Goal: Task Accomplishment & Management: Complete application form

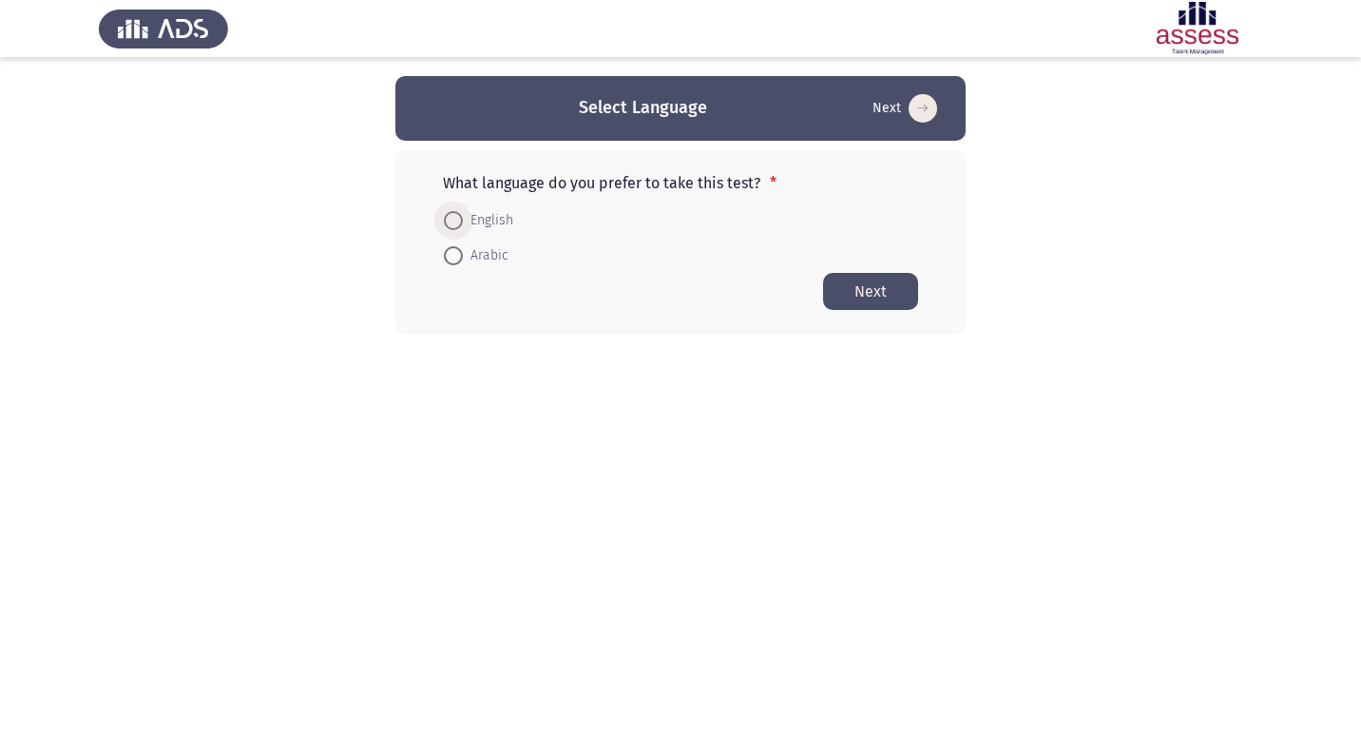
click at [461, 221] on span at bounding box center [453, 220] width 19 height 19
click at [461, 221] on input "English" at bounding box center [453, 220] width 19 height 19
radio input "true"
click at [862, 291] on button "Next" at bounding box center [870, 290] width 95 height 37
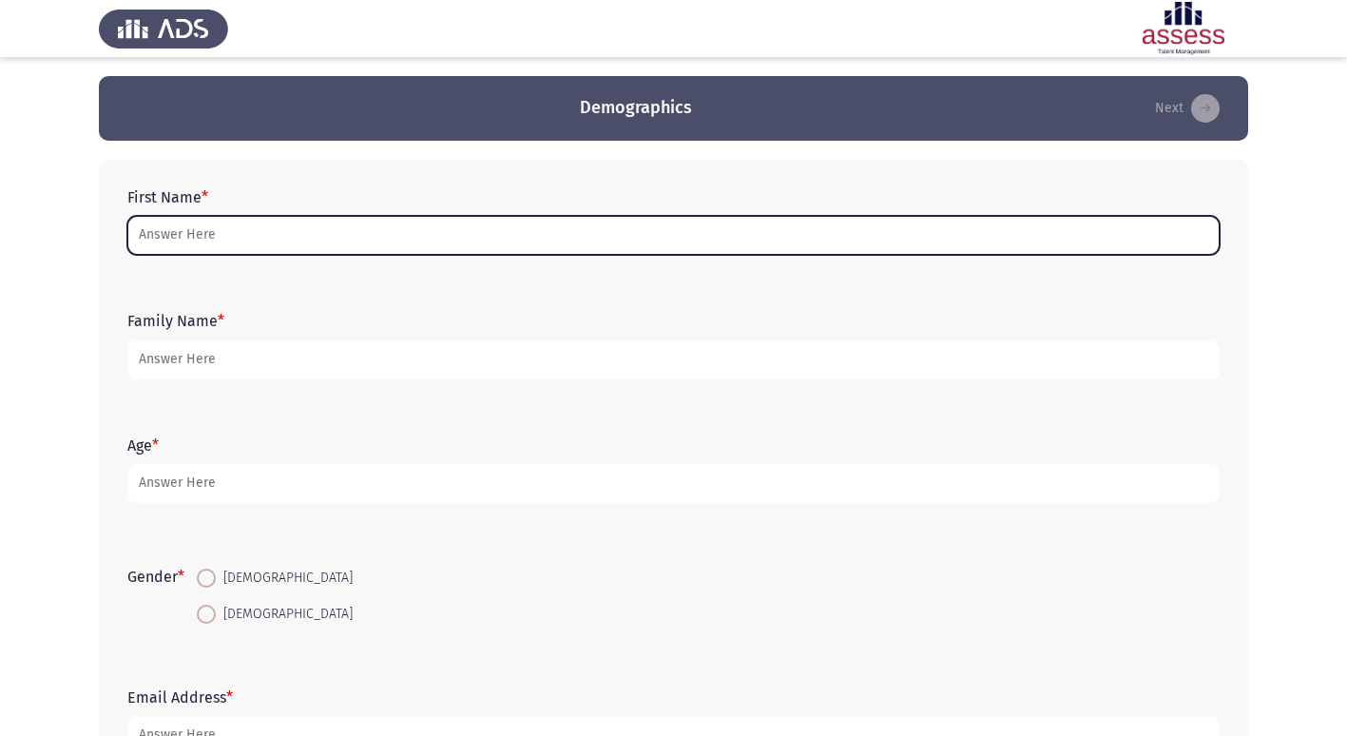
click at [192, 232] on input "First Name *" at bounding box center [673, 235] width 1092 height 39
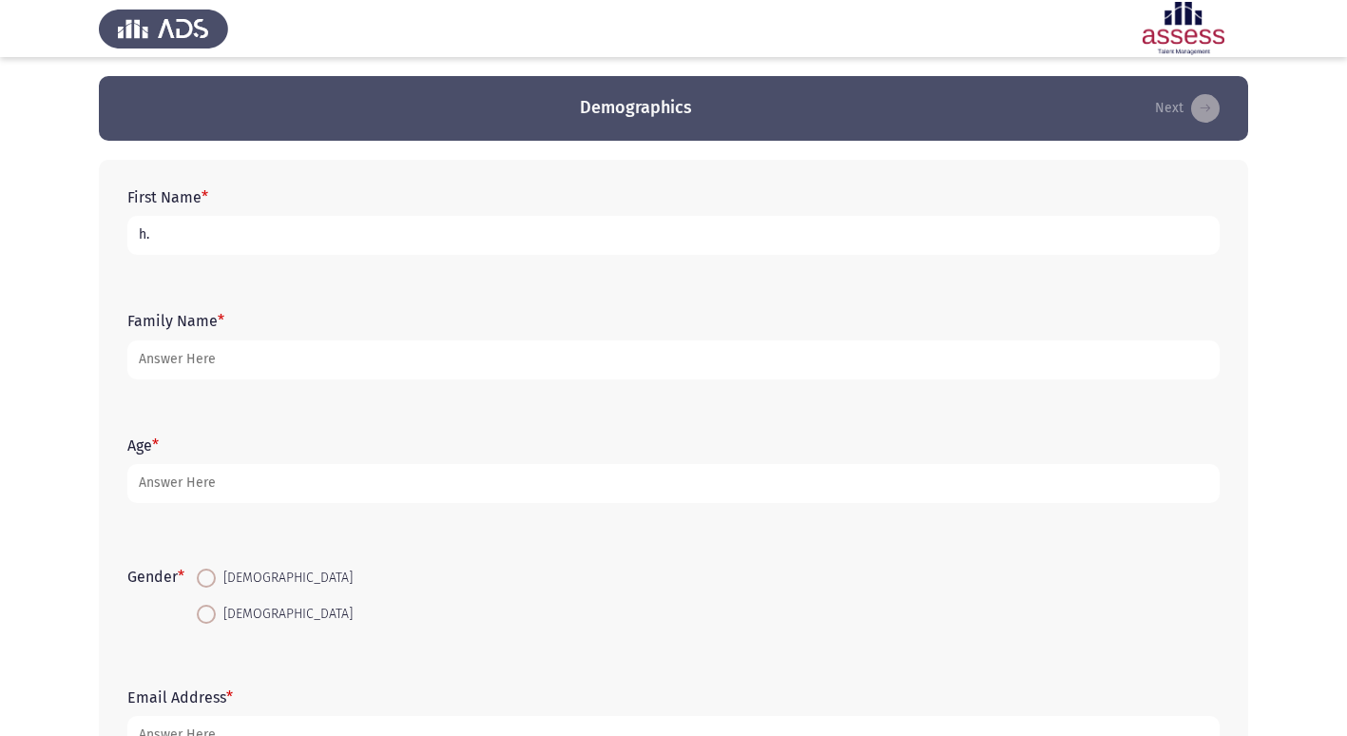
type input "h"
type input "H"
type input "[PERSON_NAME] [PERSON_NAME]"
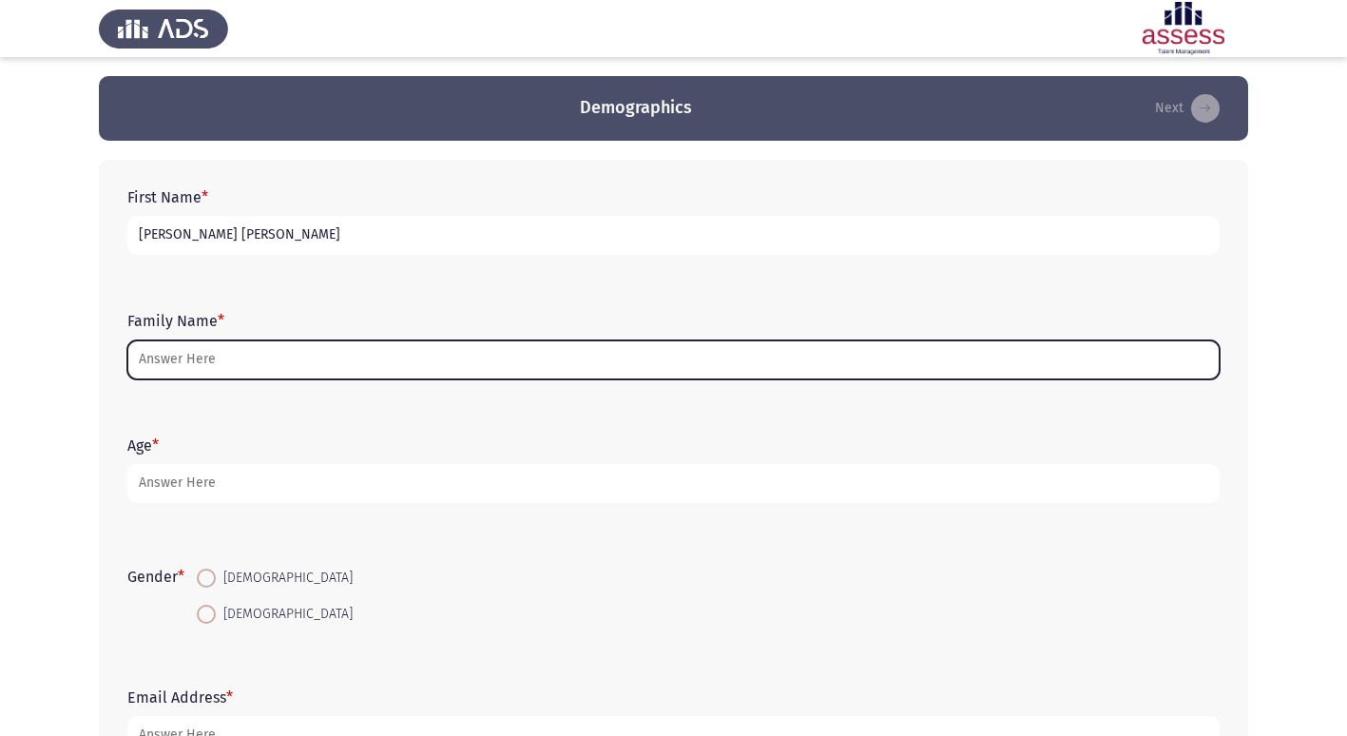
click at [161, 356] on input "Family Name *" at bounding box center [673, 359] width 1092 height 39
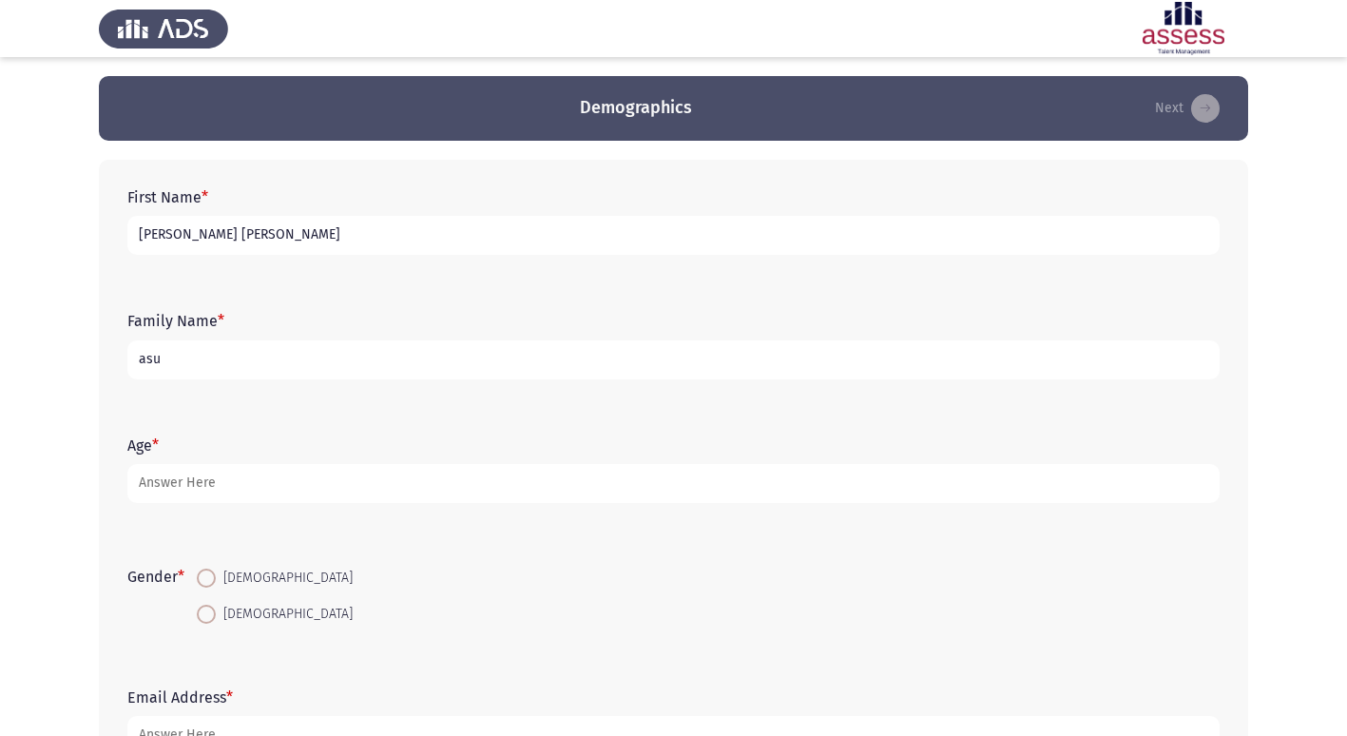
type input "asu"
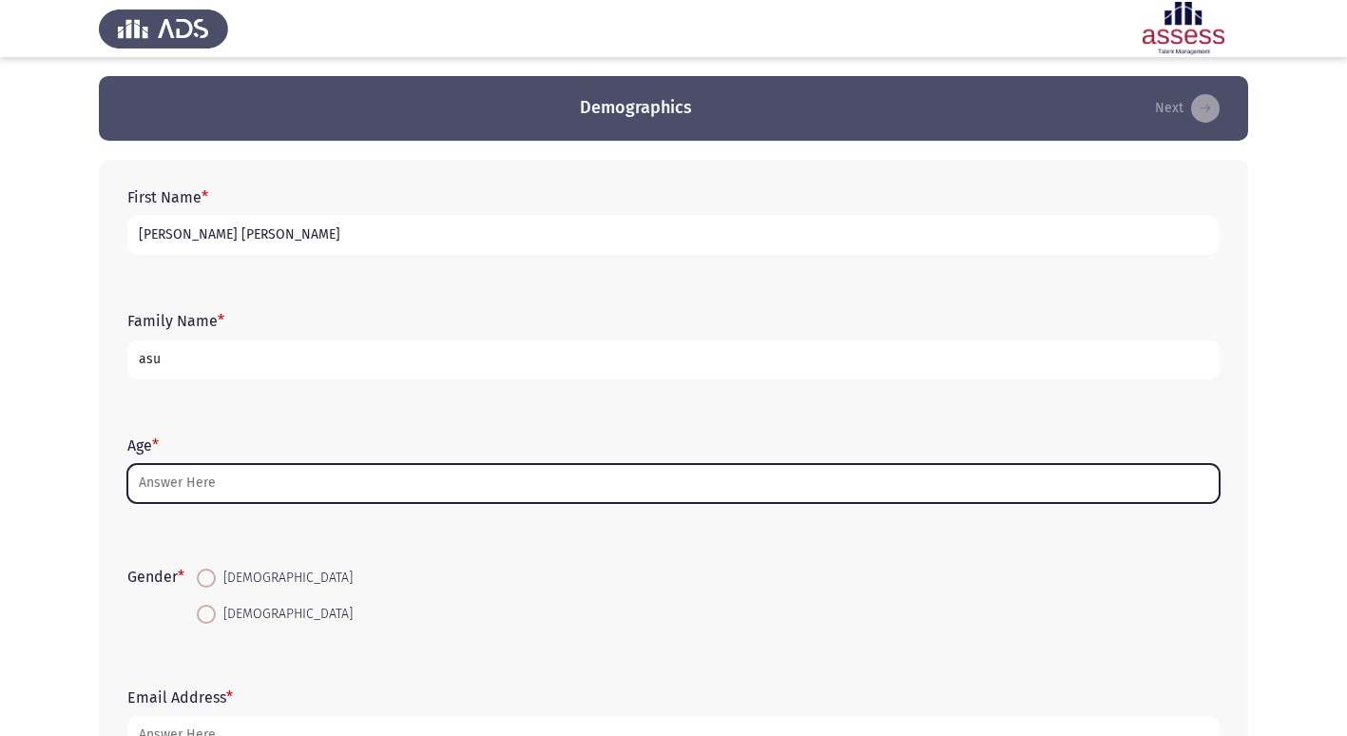
click at [209, 477] on input "Age *" at bounding box center [673, 483] width 1092 height 39
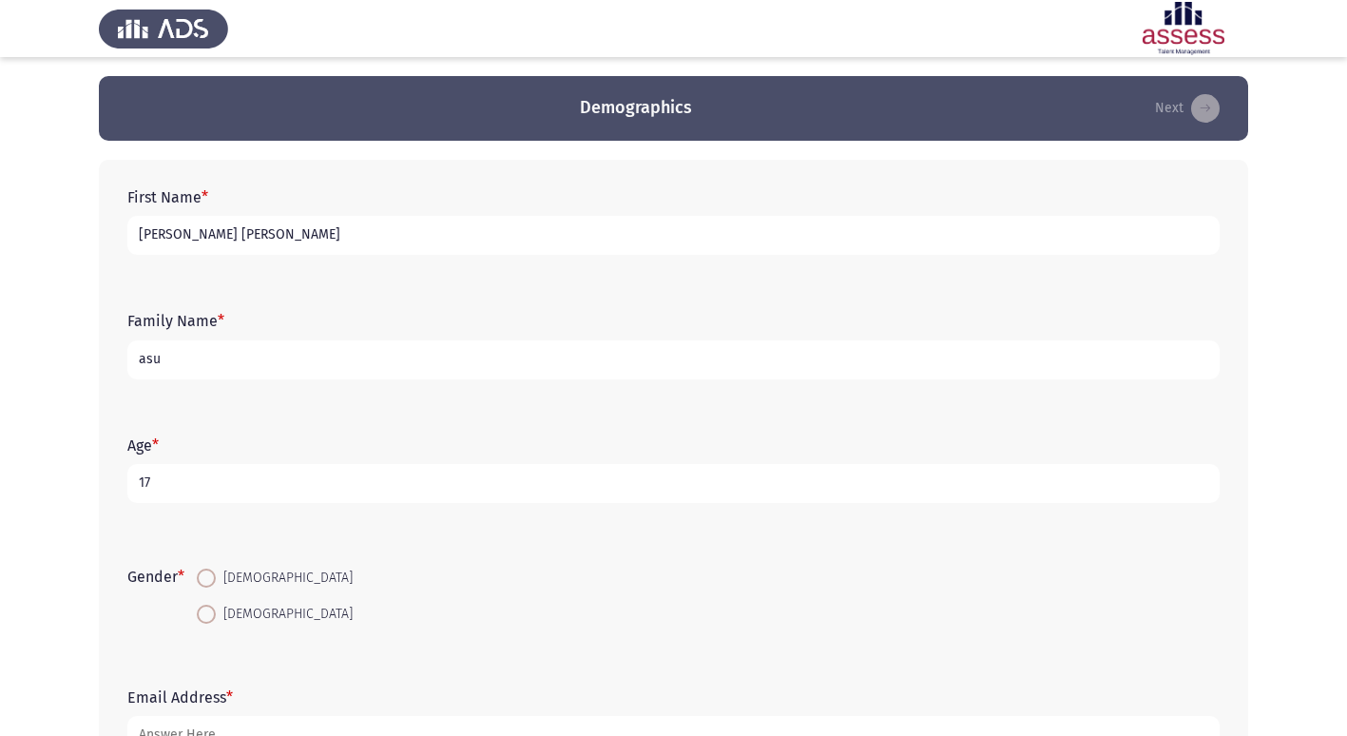
type input "17"
click at [209, 575] on span at bounding box center [206, 577] width 19 height 19
click at [209, 575] on input "[DEMOGRAPHIC_DATA]" at bounding box center [206, 577] width 19 height 19
radio input "true"
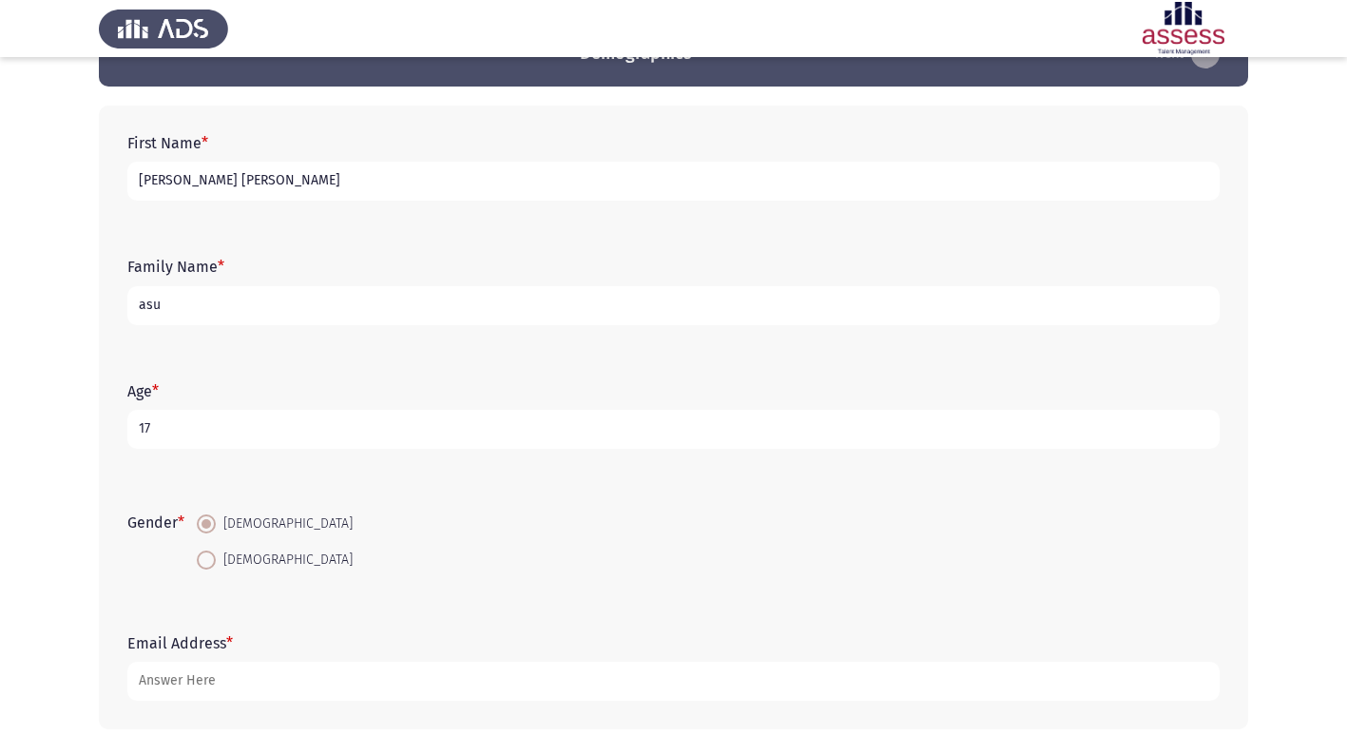
scroll to position [143, 0]
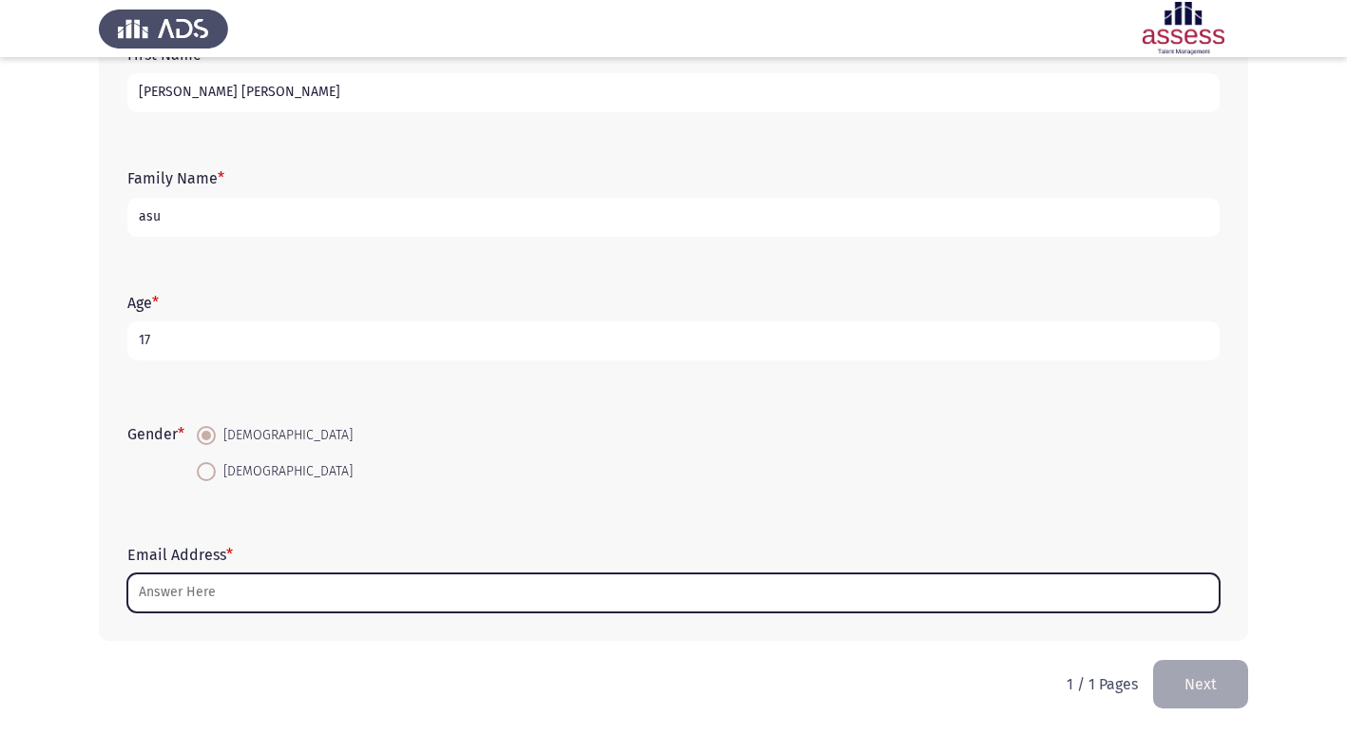
click at [163, 605] on input "Email Address *" at bounding box center [673, 592] width 1092 height 39
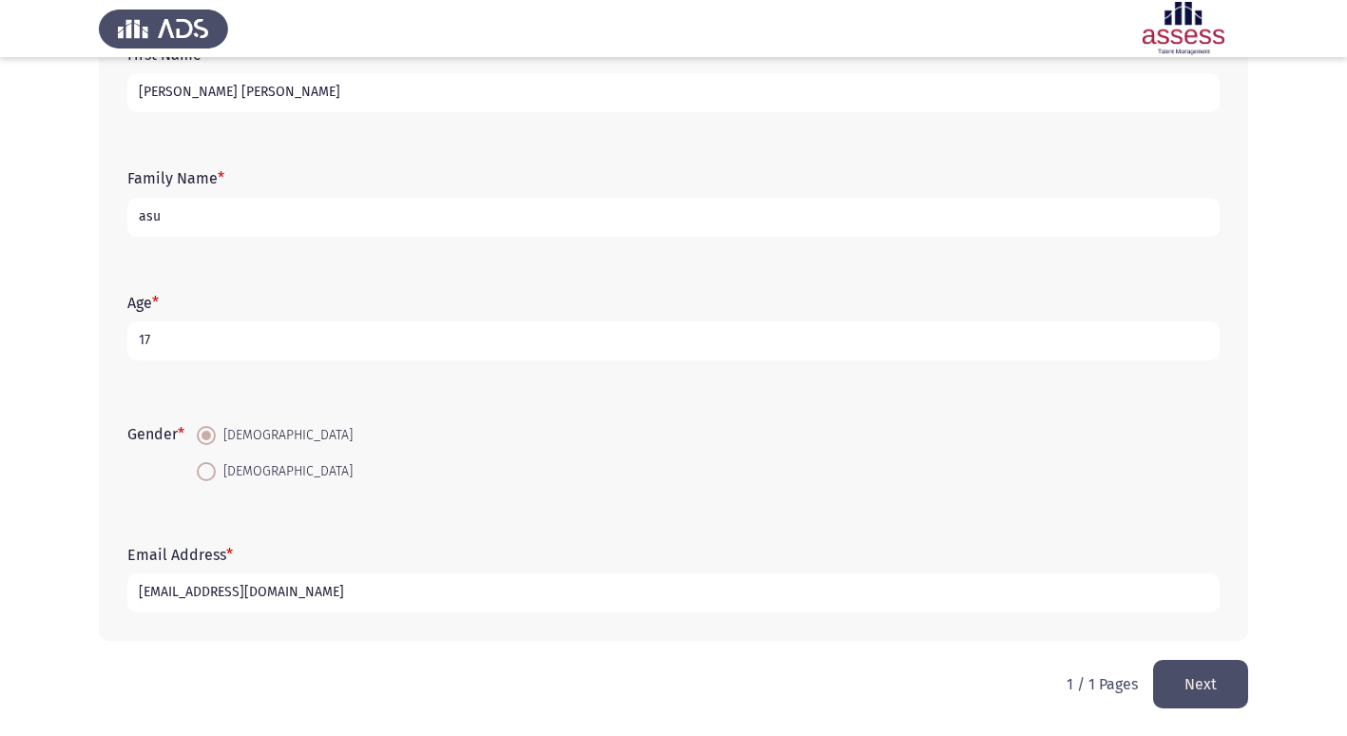
type input "[EMAIL_ADDRESS][DOMAIN_NAME]"
click at [228, 209] on input "asu" at bounding box center [673, 217] width 1092 height 39
type input "a"
type input "30710300104217"
click at [1207, 668] on button "Next" at bounding box center [1200, 684] width 95 height 48
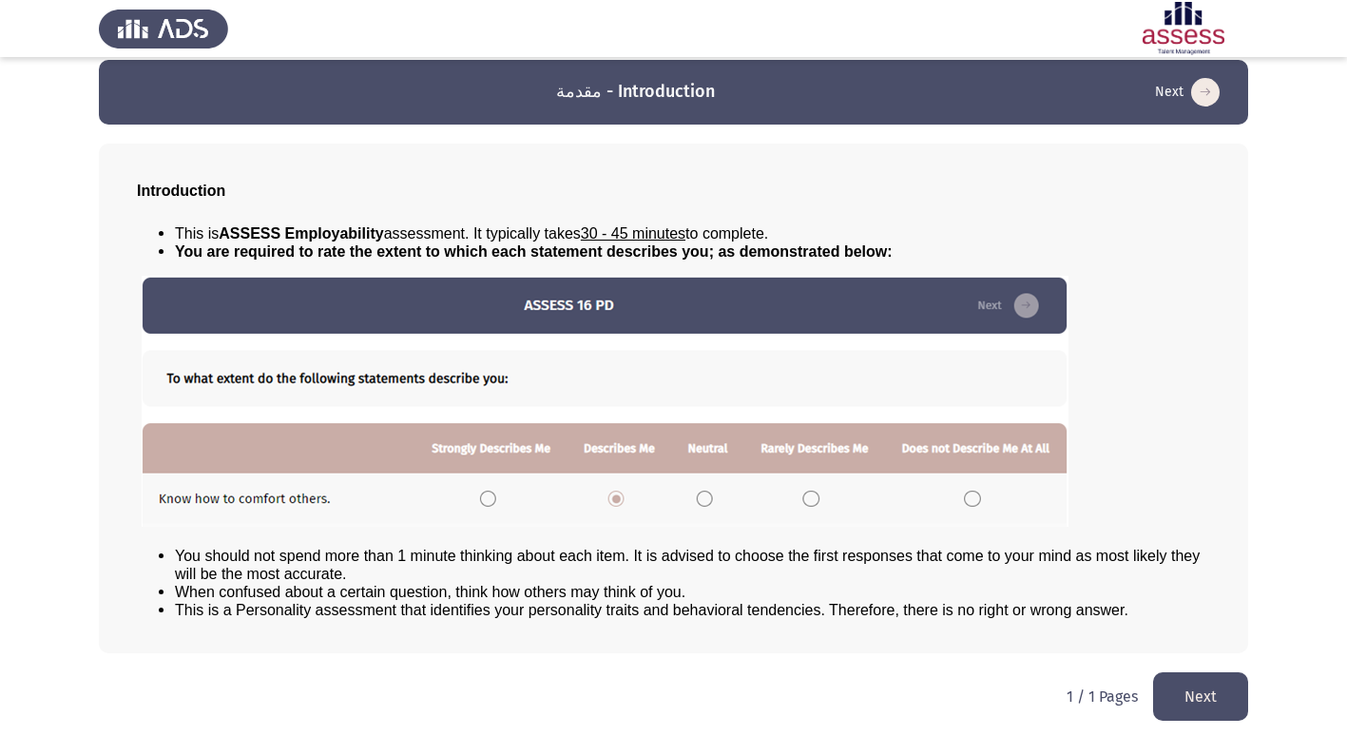
scroll to position [20, 0]
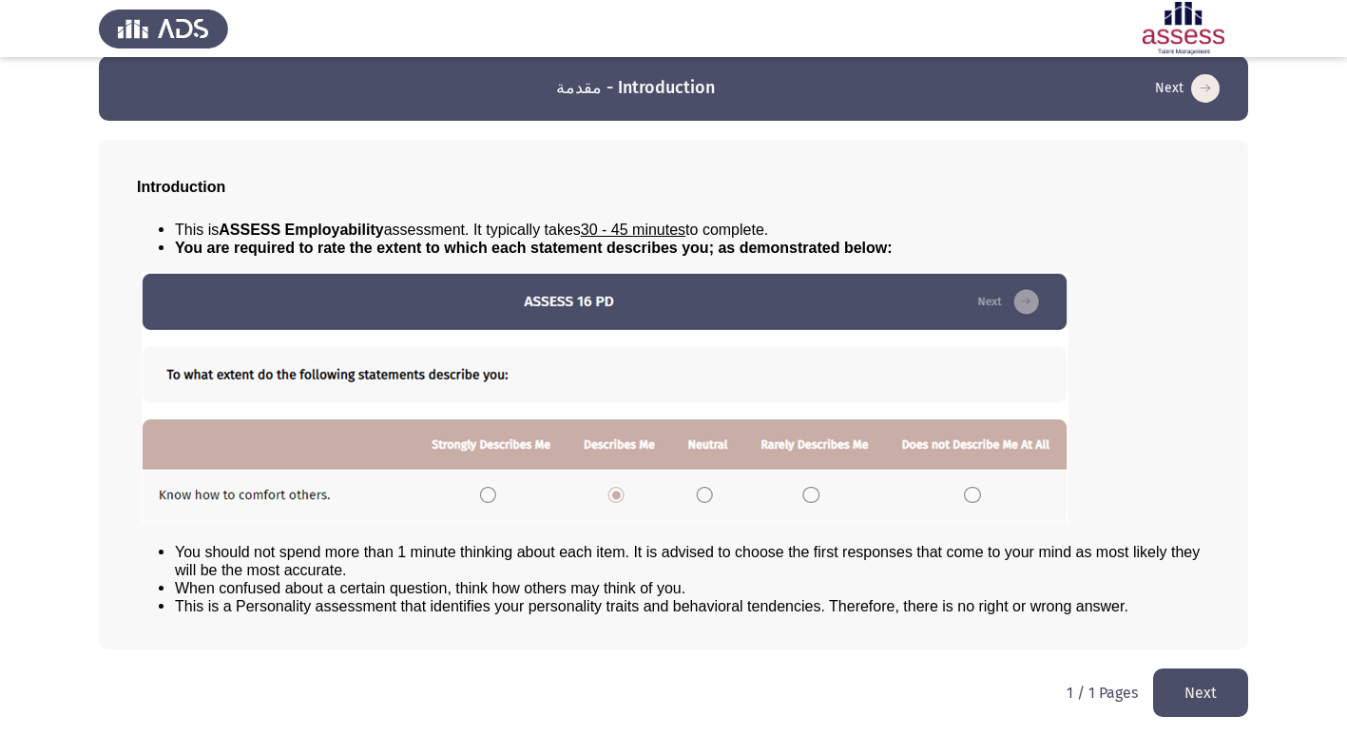
click at [1190, 693] on button "Next" at bounding box center [1200, 692] width 95 height 48
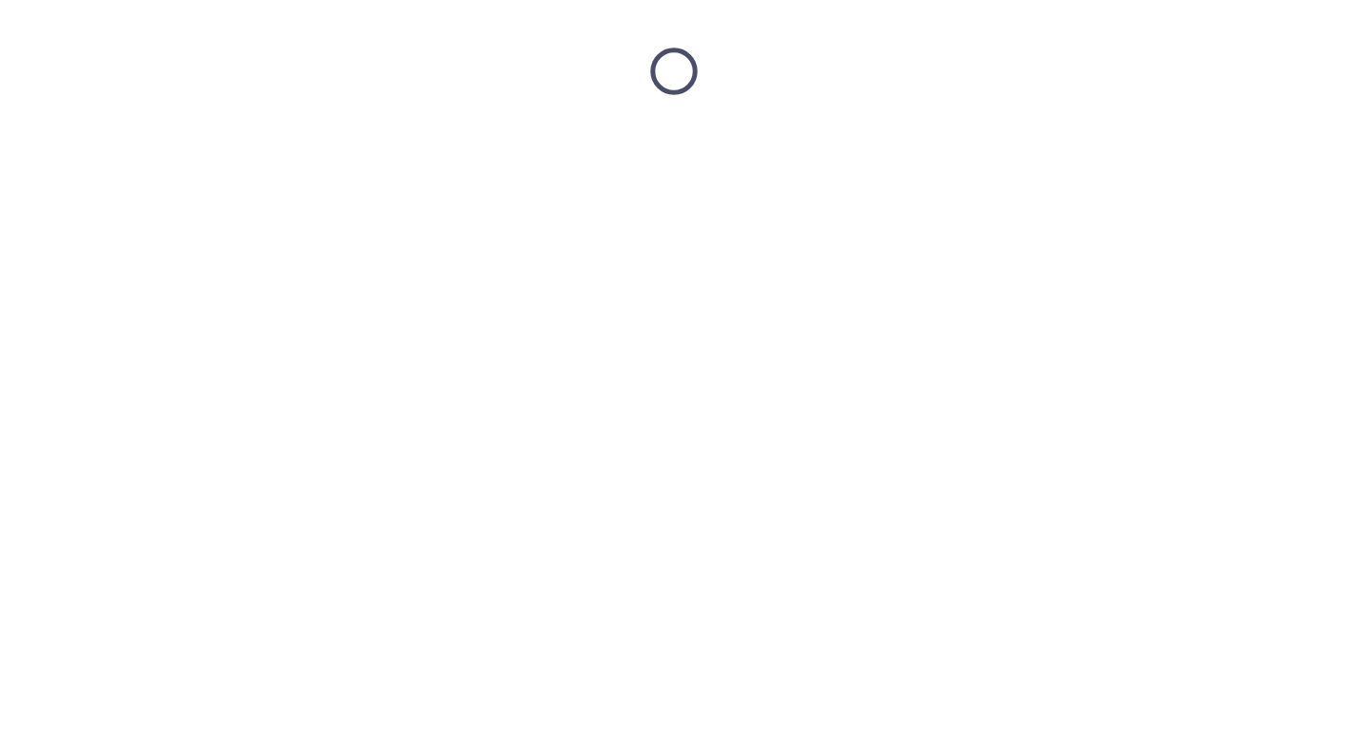
scroll to position [0, 0]
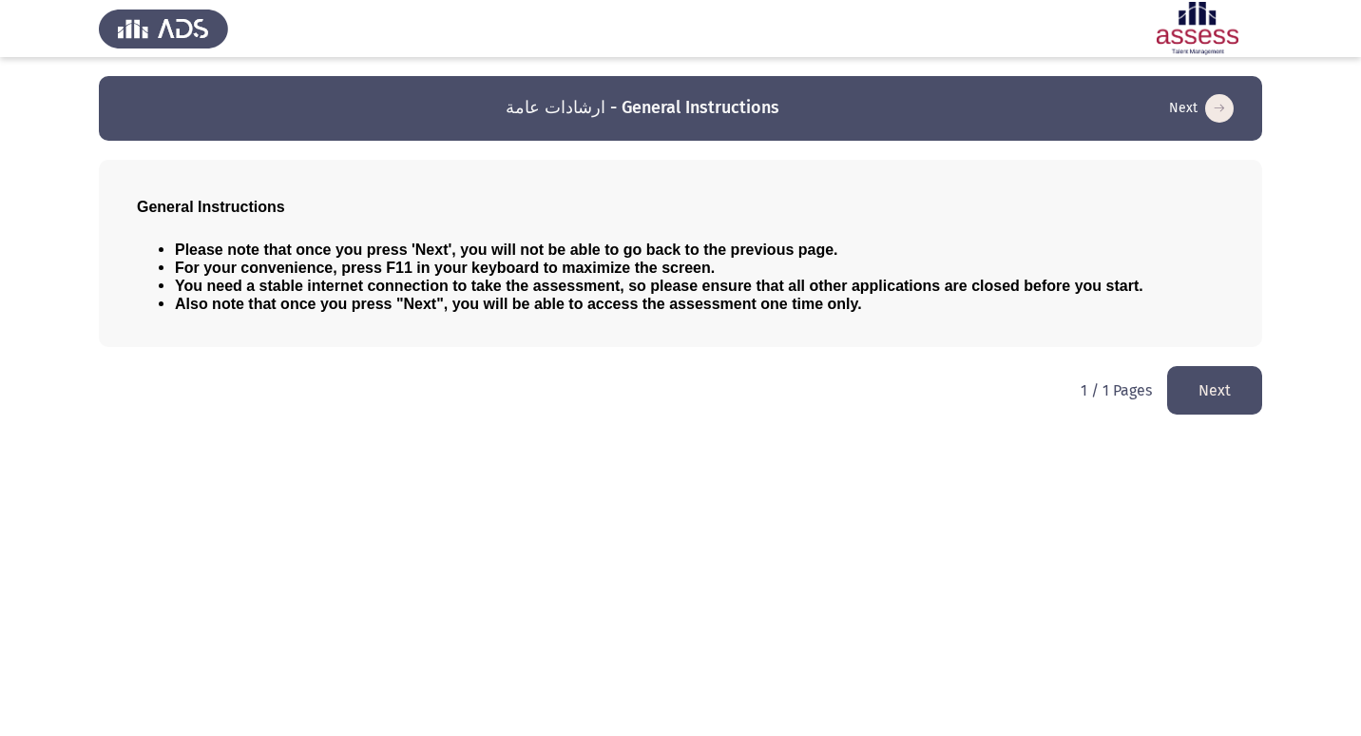
click at [1194, 409] on button "Next" at bounding box center [1214, 390] width 95 height 48
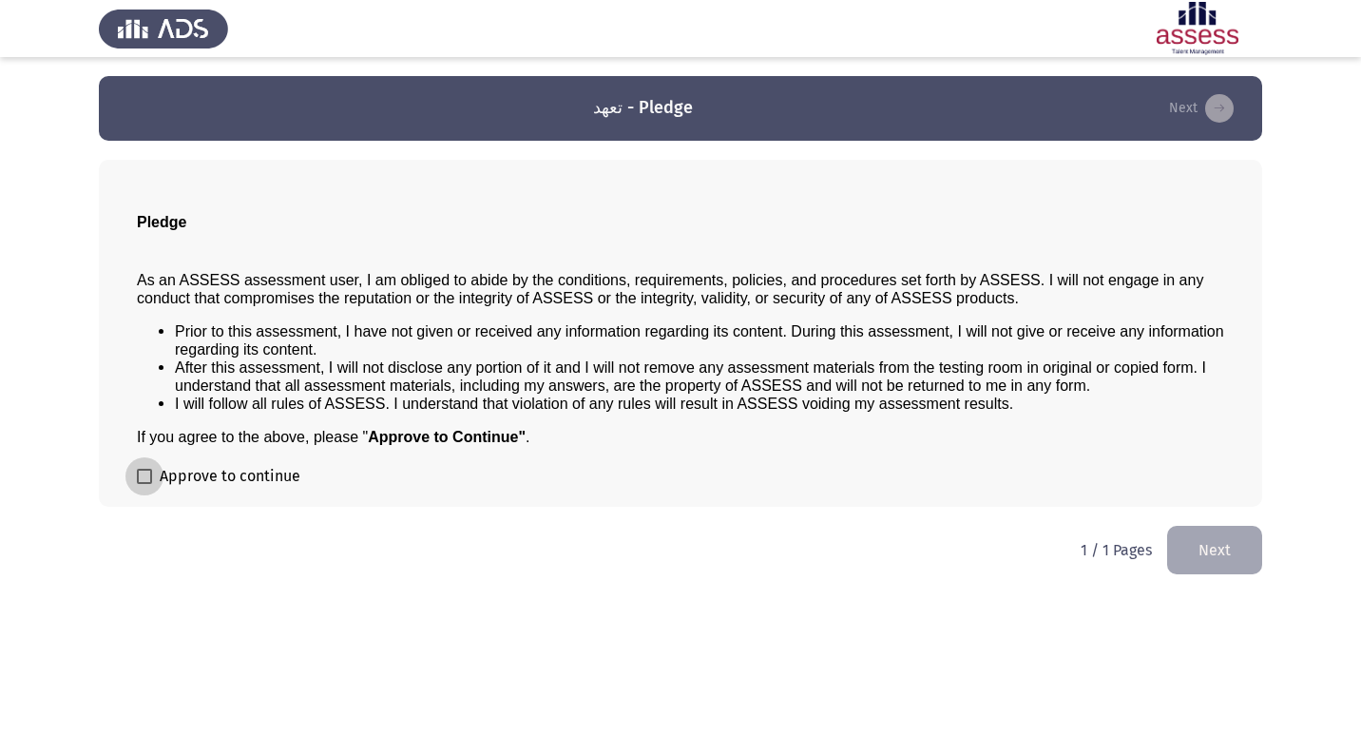
click at [139, 468] on label "Approve to continue" at bounding box center [218, 476] width 163 height 23
click at [144, 484] on input "Approve to continue" at bounding box center [144, 484] width 1 height 1
checkbox input "true"
click at [1212, 544] on button "Next" at bounding box center [1214, 550] width 95 height 48
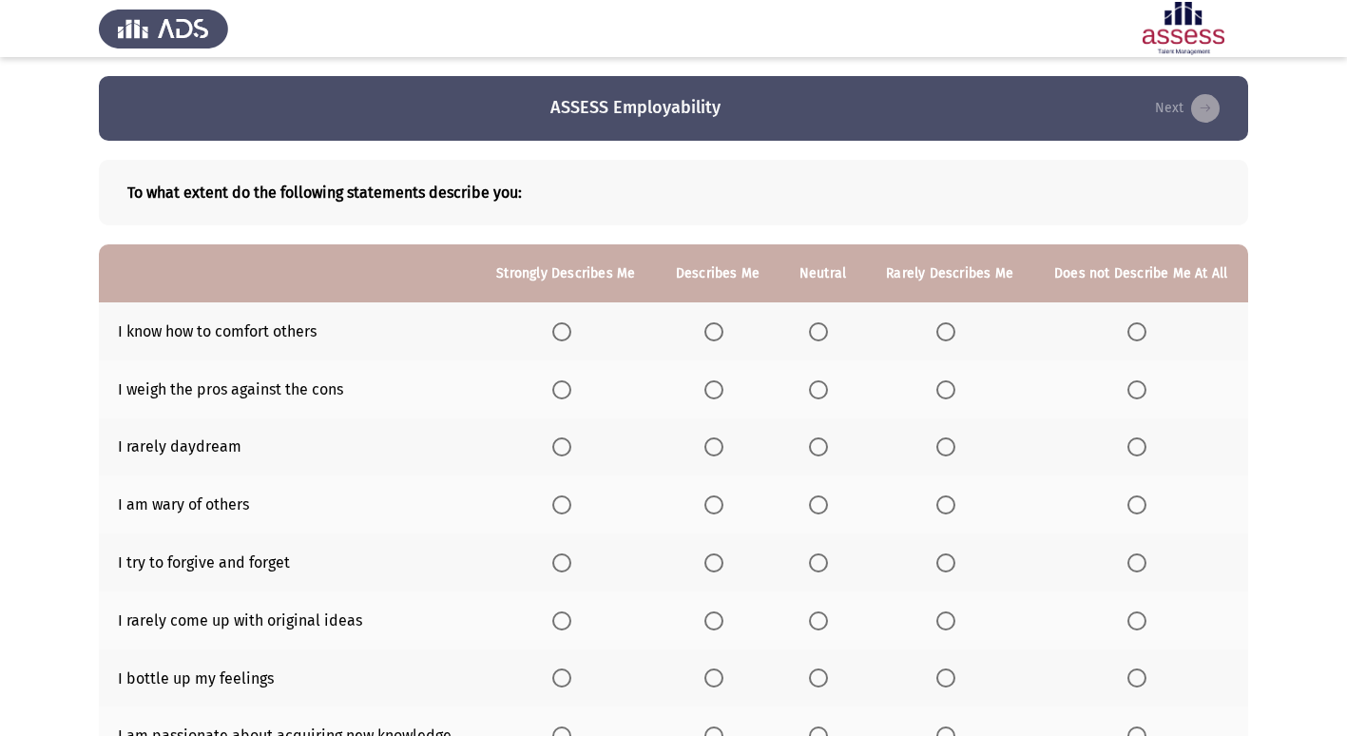
click at [559, 334] on span "Select an option" at bounding box center [561, 331] width 19 height 19
click at [559, 334] on input "Select an option" at bounding box center [561, 331] width 19 height 19
click at [712, 389] on span "Select an option" at bounding box center [713, 389] width 19 height 19
click at [712, 389] on input "Select an option" at bounding box center [713, 389] width 19 height 19
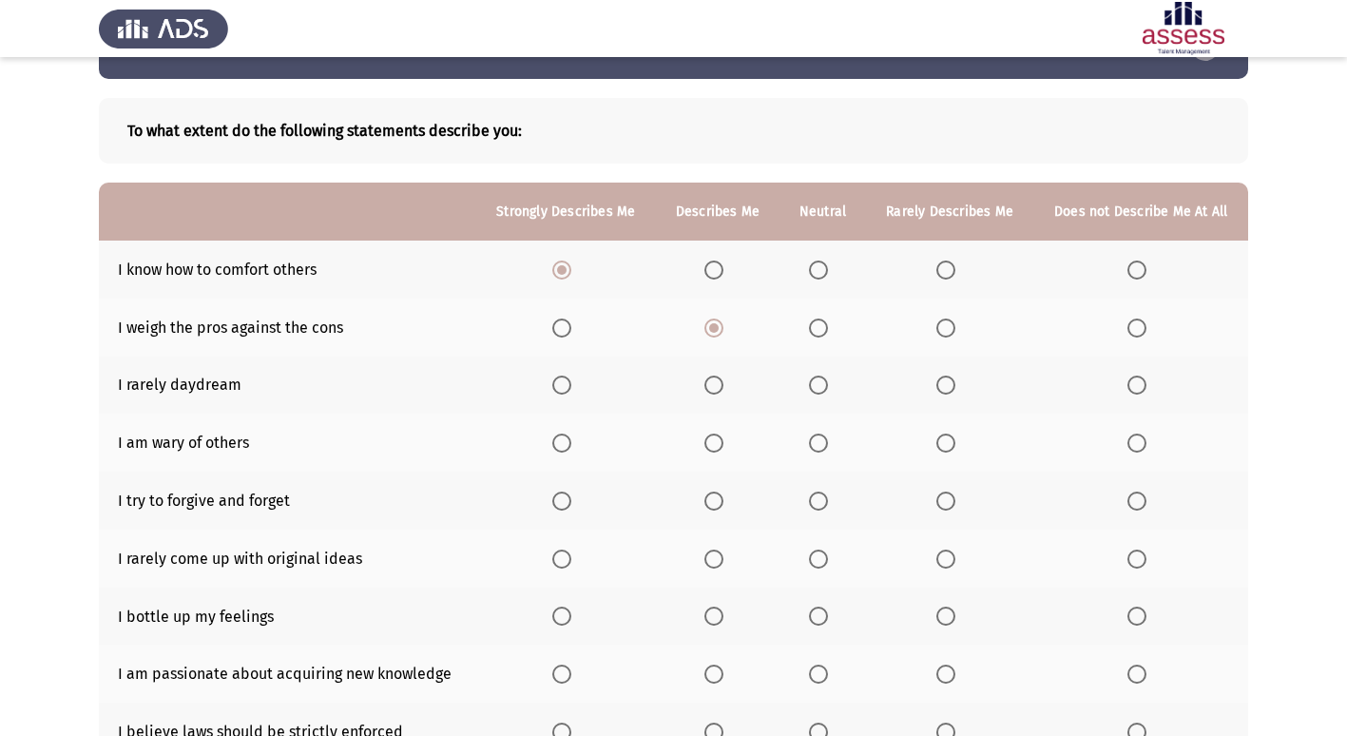
scroll to position [95, 0]
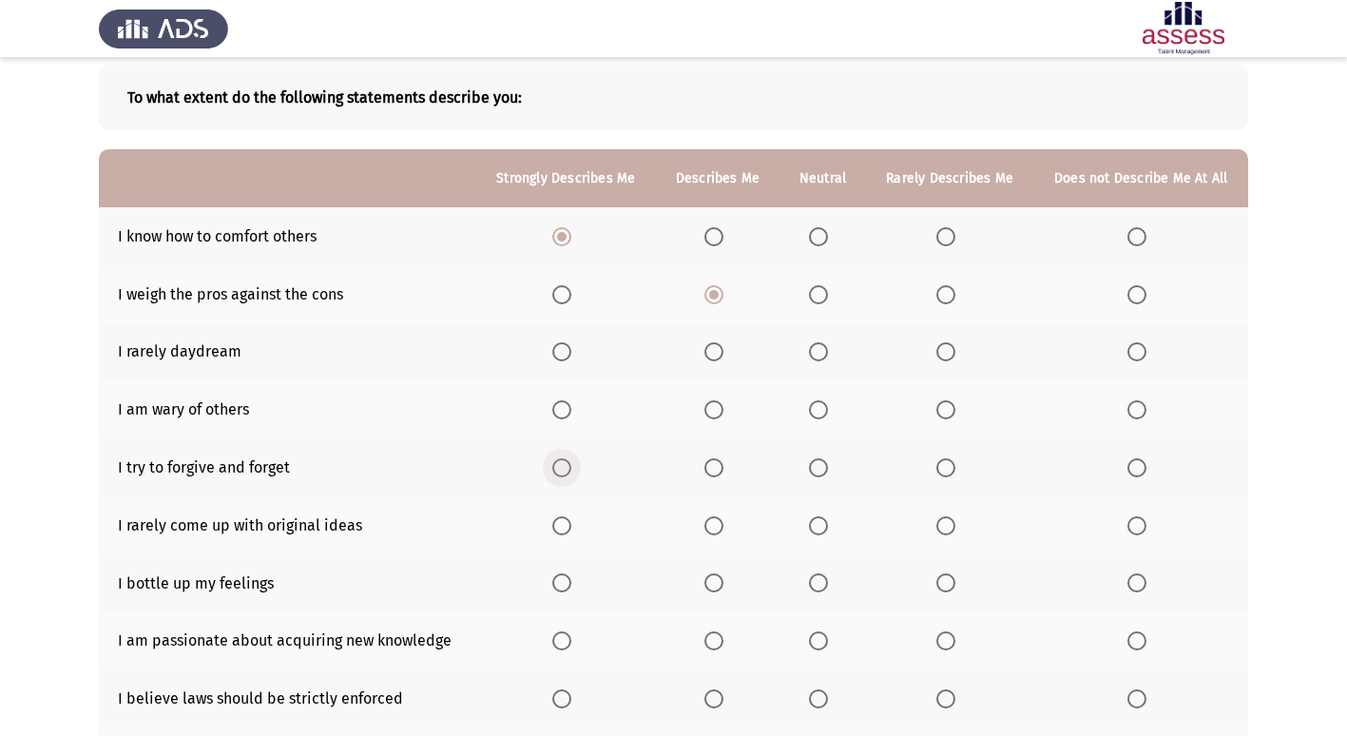
click at [568, 468] on span "Select an option" at bounding box center [561, 467] width 19 height 19
click at [568, 468] on input "Select an option" at bounding box center [561, 467] width 19 height 19
click at [1135, 528] on span "Select an option" at bounding box center [1136, 525] width 19 height 19
click at [1135, 528] on input "Select an option" at bounding box center [1136, 525] width 19 height 19
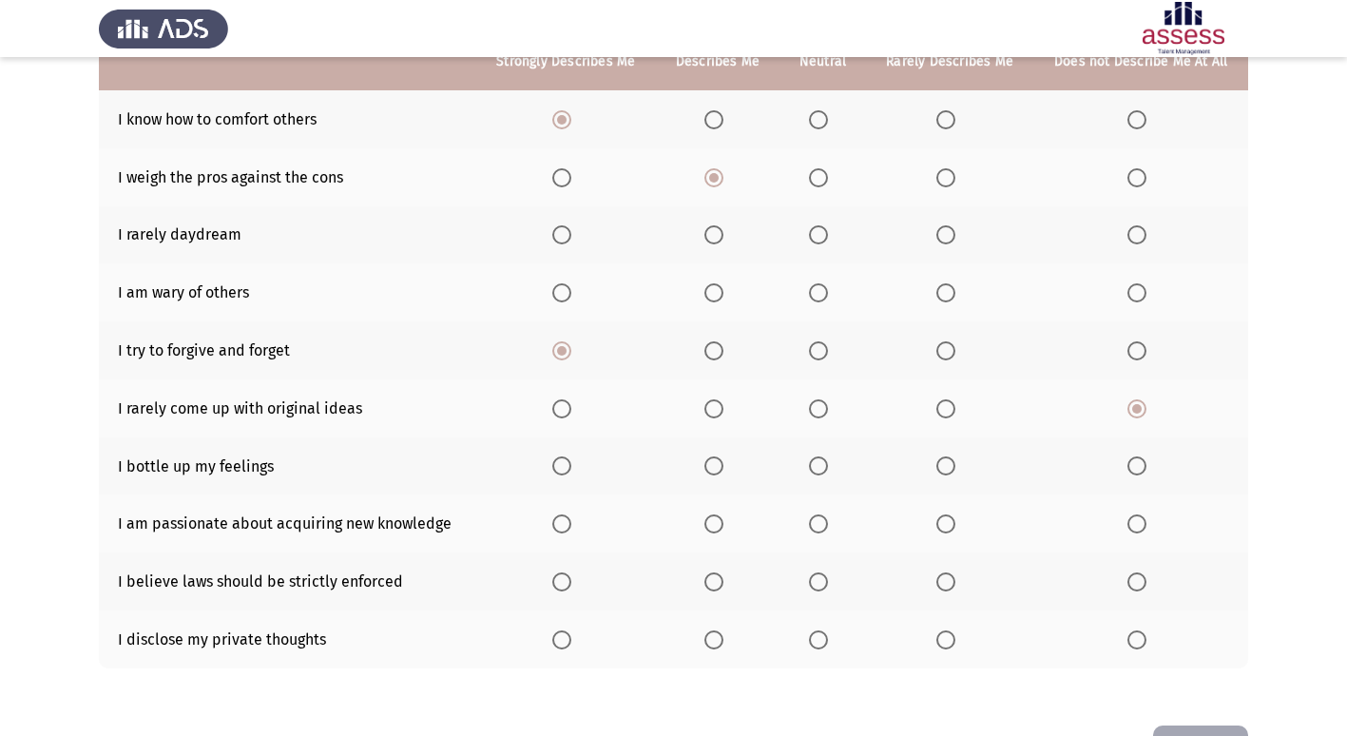
scroll to position [278, 0]
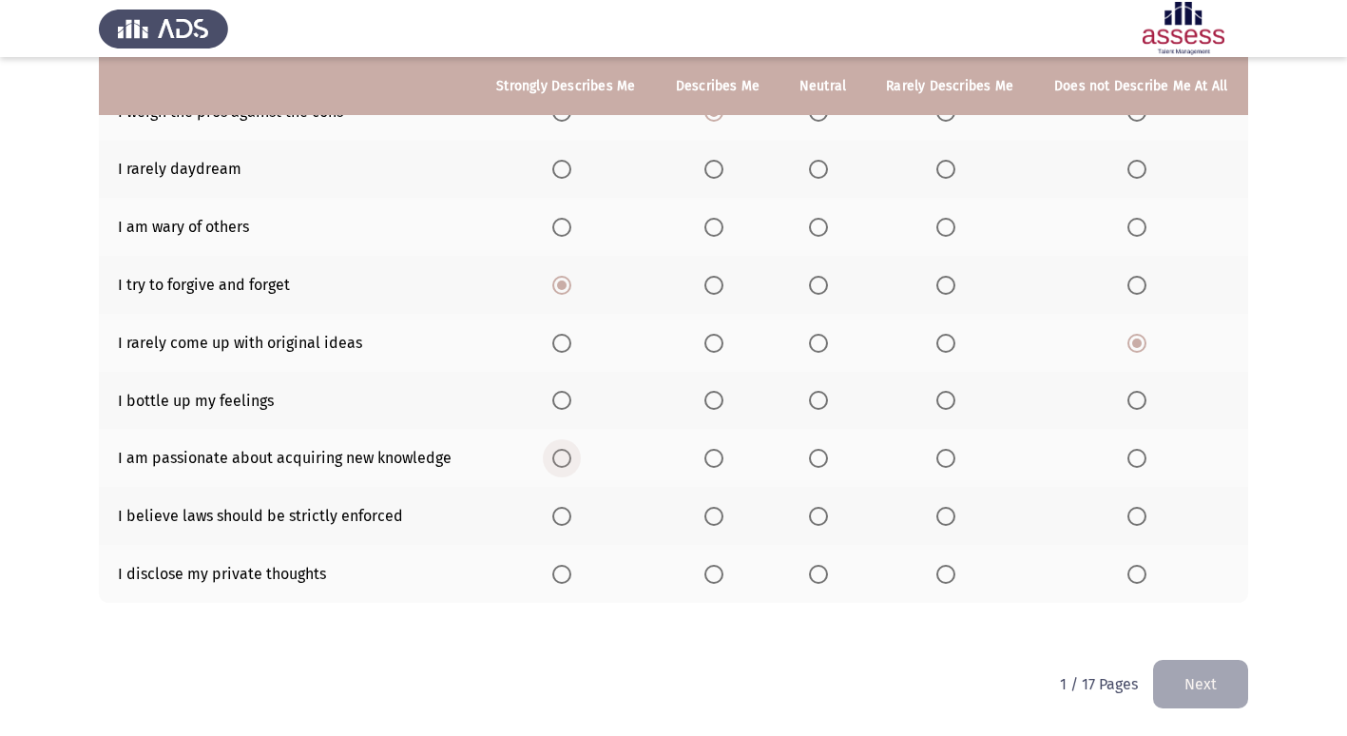
click at [560, 465] on span "Select an option" at bounding box center [561, 458] width 19 height 19
click at [560, 465] on input "Select an option" at bounding box center [561, 458] width 19 height 19
click at [555, 515] on span "Select an option" at bounding box center [561, 516] width 19 height 19
click at [555, 515] on input "Select an option" at bounding box center [561, 516] width 19 height 19
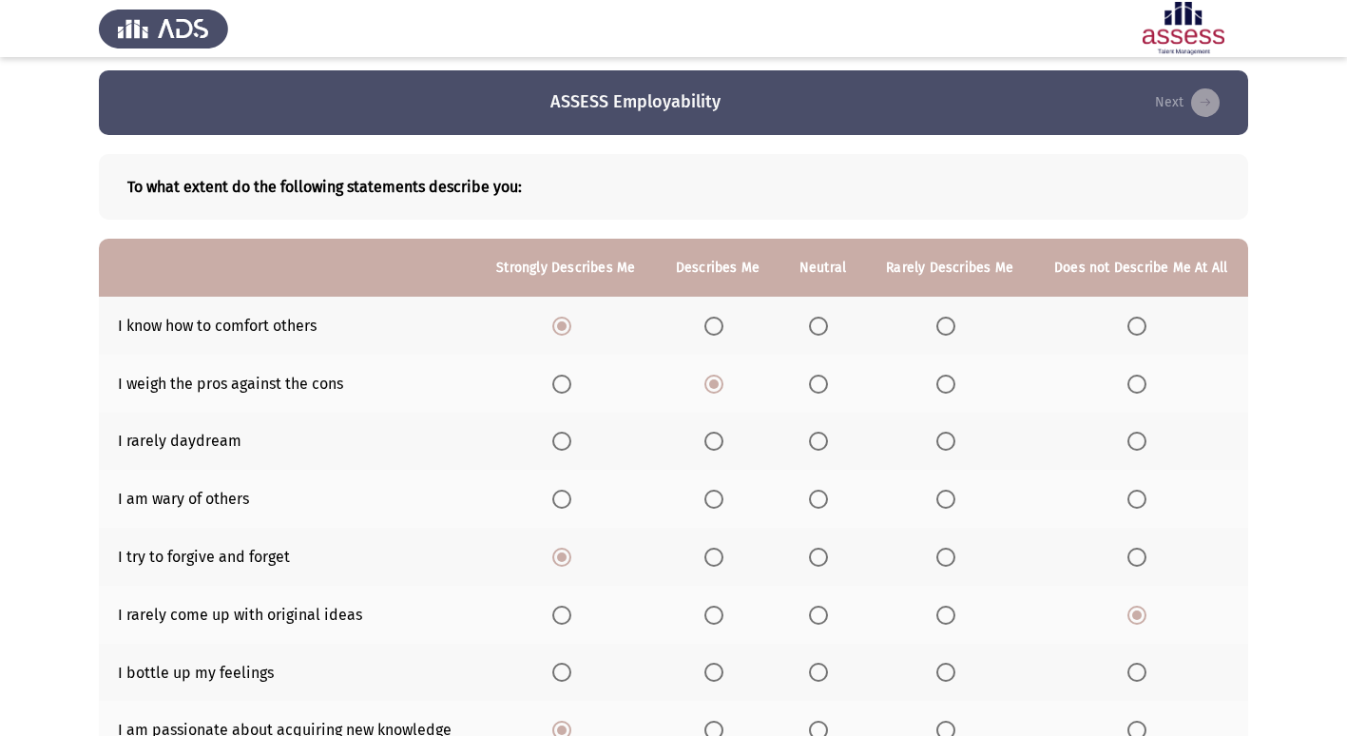
scroll to position [0, 0]
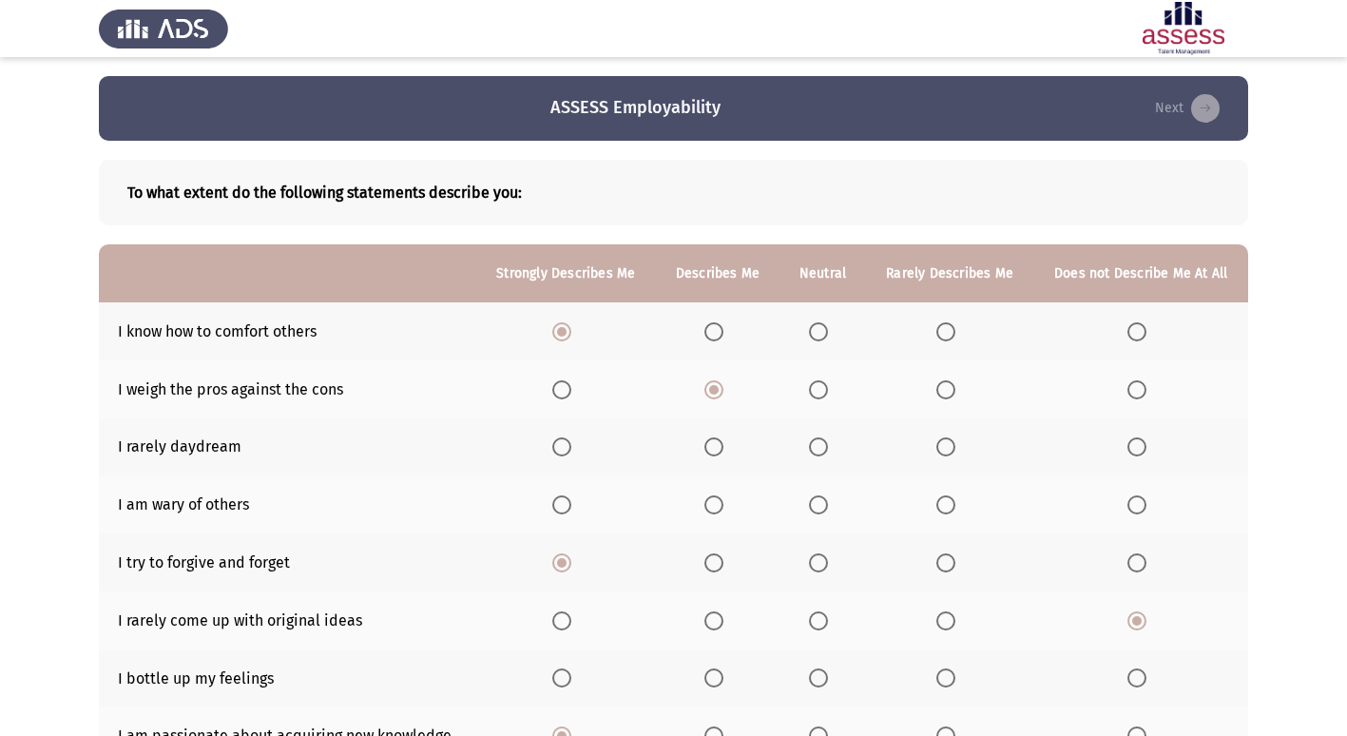
click at [1144, 508] on span "Select an option" at bounding box center [1136, 504] width 19 height 19
click at [1144, 508] on input "Select an option" at bounding box center [1136, 504] width 19 height 19
click at [822, 446] on span "Select an option" at bounding box center [818, 446] width 19 height 19
click at [822, 446] on input "Select an option" at bounding box center [818, 446] width 19 height 19
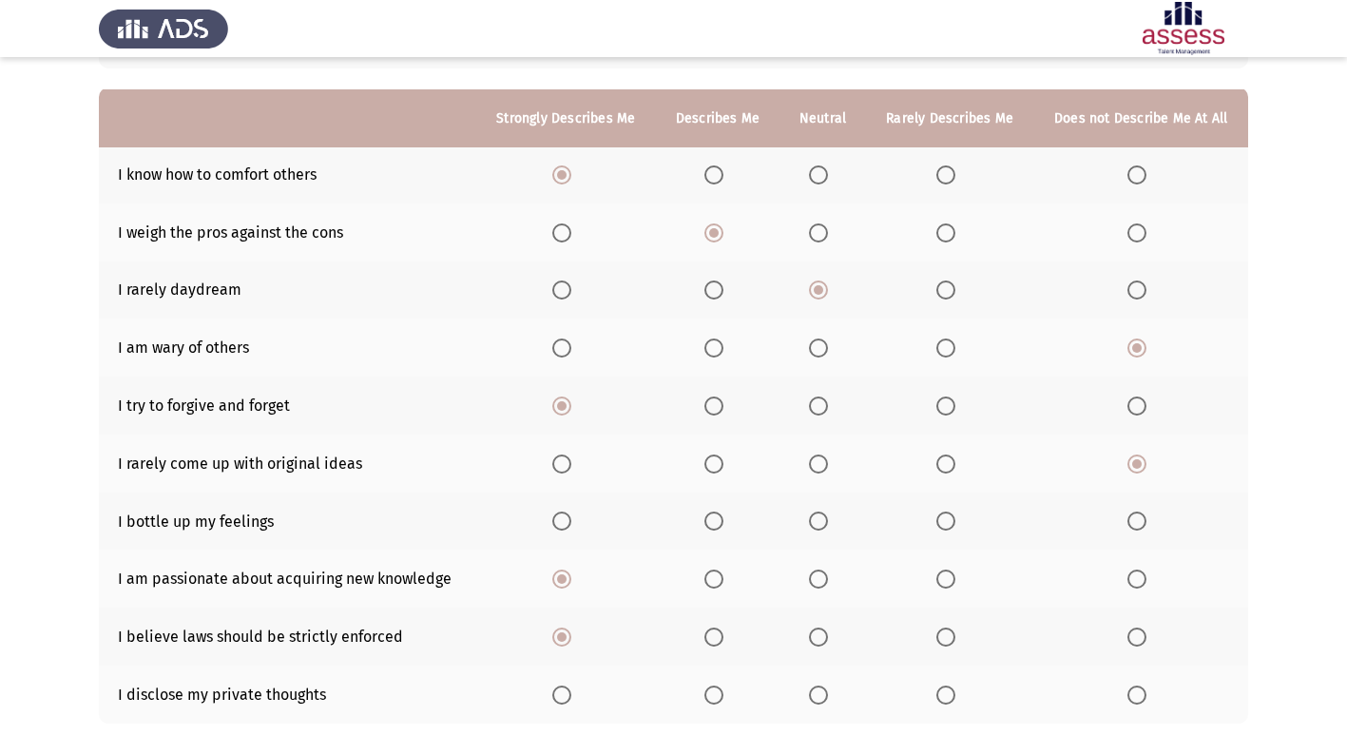
scroll to position [190, 0]
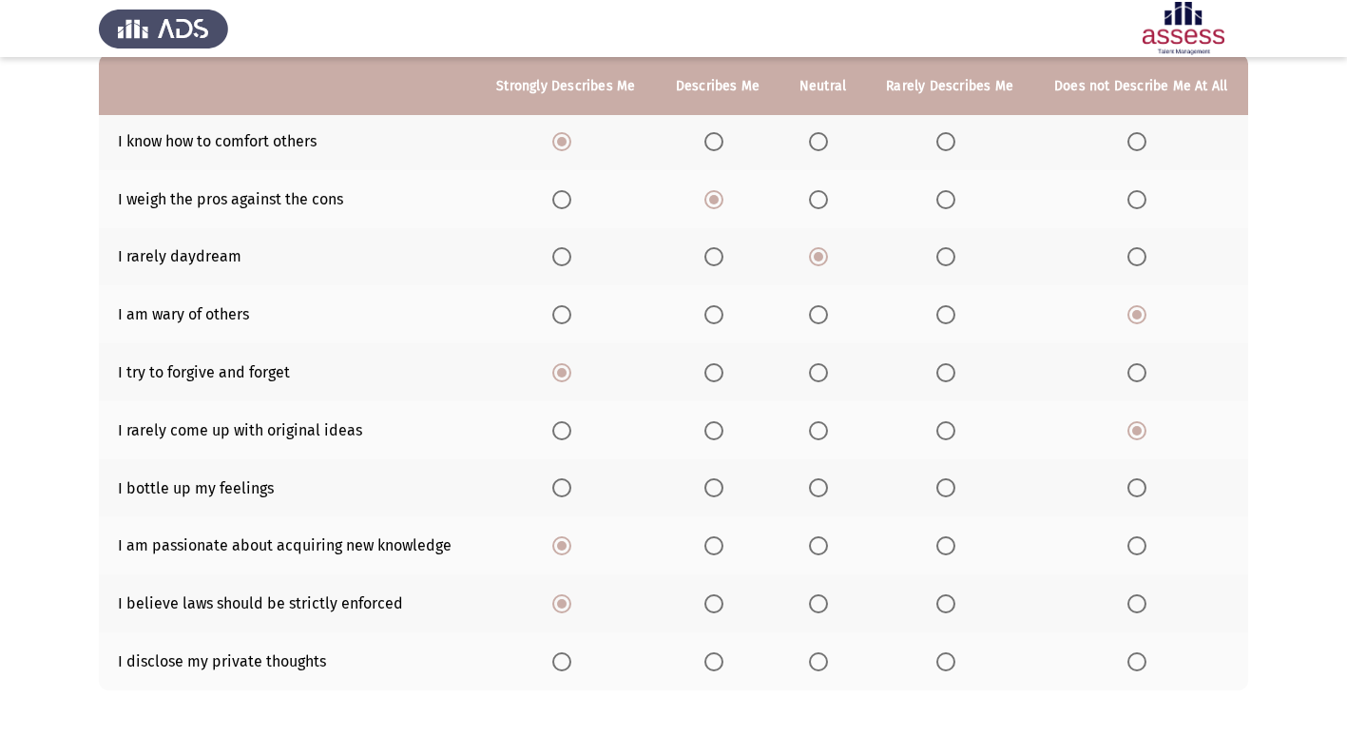
click at [941, 490] on span "Select an option" at bounding box center [945, 487] width 19 height 19
click at [941, 490] on input "Select an option" at bounding box center [945, 487] width 19 height 19
click at [816, 483] on span "Select an option" at bounding box center [818, 487] width 19 height 19
click at [816, 483] on input "Select an option" at bounding box center [818, 487] width 19 height 19
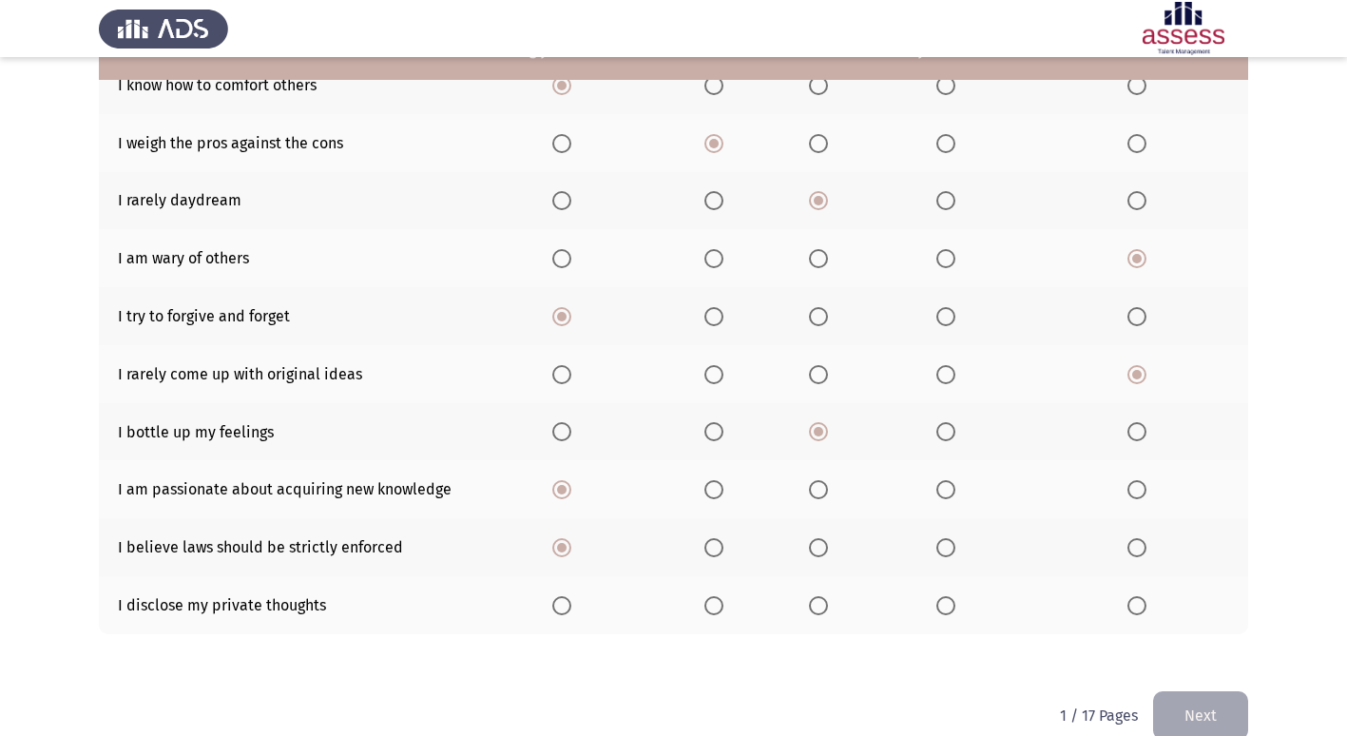
scroll to position [278, 0]
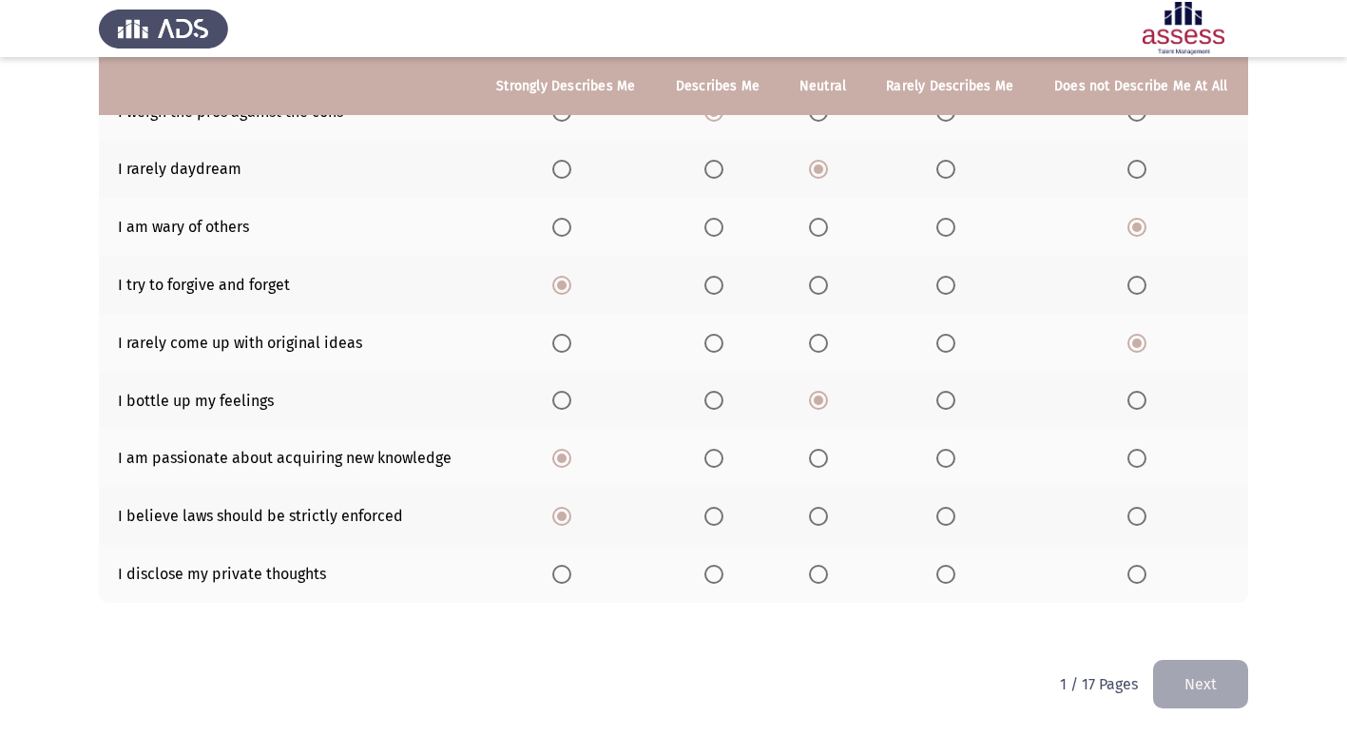
click at [818, 574] on span "Select an option" at bounding box center [818, 574] width 0 height 0
click at [820, 574] on input "Select an option" at bounding box center [818, 574] width 19 height 19
click at [1176, 664] on button "Next" at bounding box center [1200, 684] width 95 height 48
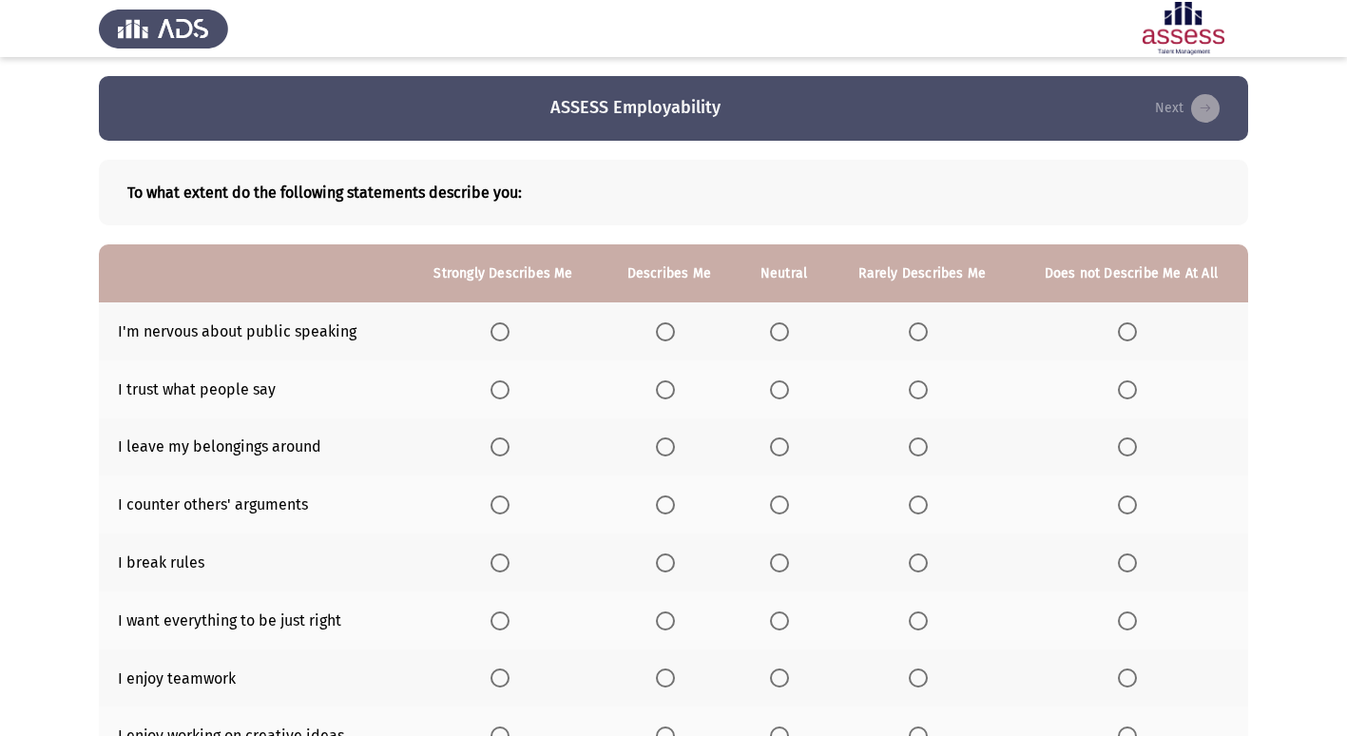
click at [1128, 336] on span "Select an option" at bounding box center [1127, 331] width 19 height 19
click at [1128, 336] on input "Select an option" at bounding box center [1127, 331] width 19 height 19
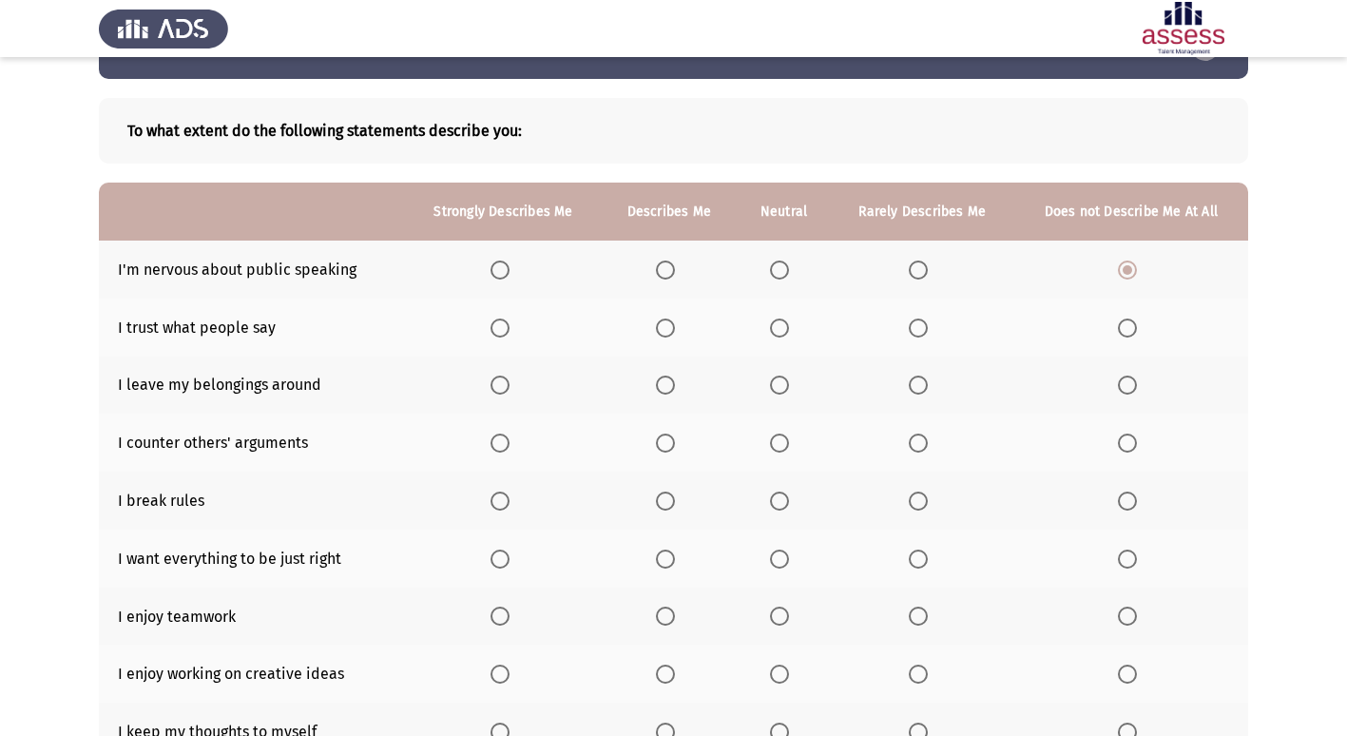
scroll to position [95, 0]
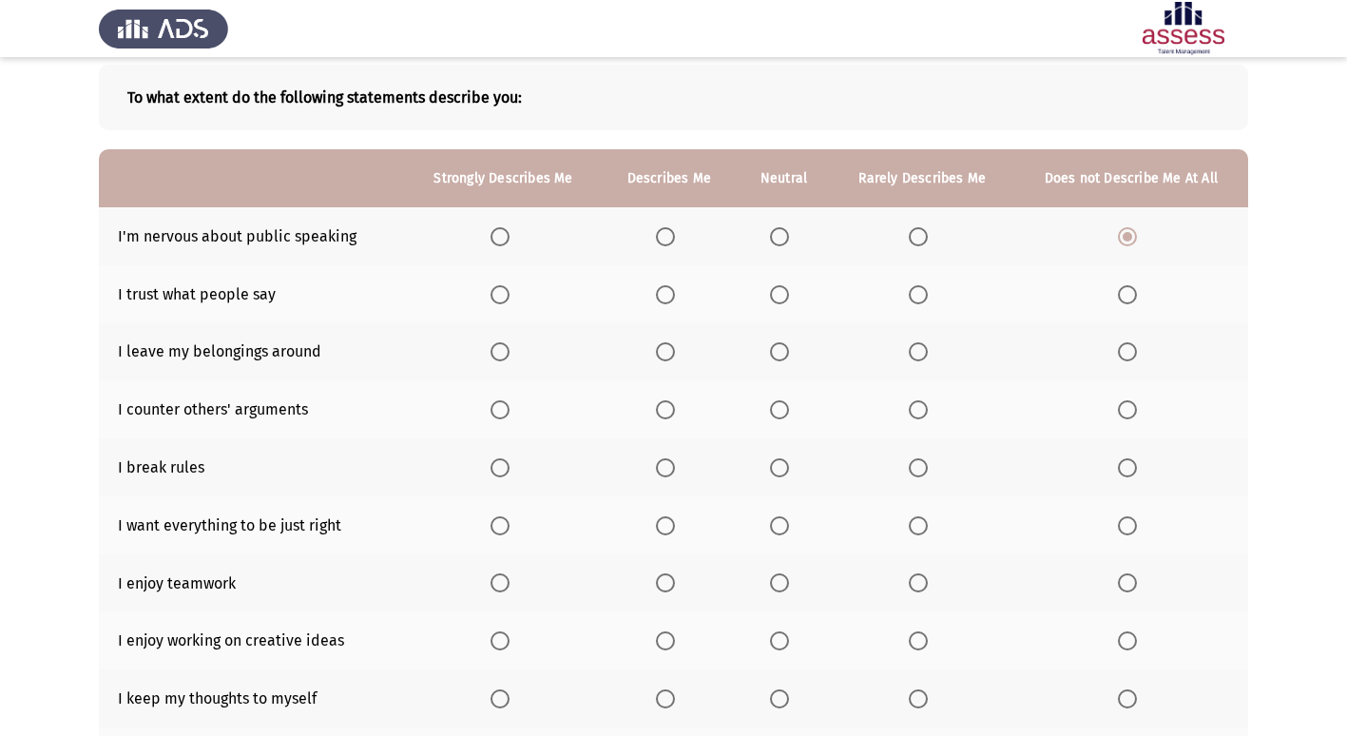
click at [786, 296] on span "Select an option" at bounding box center [779, 294] width 19 height 19
click at [786, 296] on input "Select an option" at bounding box center [779, 294] width 19 height 19
click at [1129, 463] on span "Select an option" at bounding box center [1127, 467] width 19 height 19
click at [1129, 463] on input "Select an option" at bounding box center [1127, 467] width 19 height 19
click at [499, 534] on span "Select an option" at bounding box center [499, 525] width 19 height 19
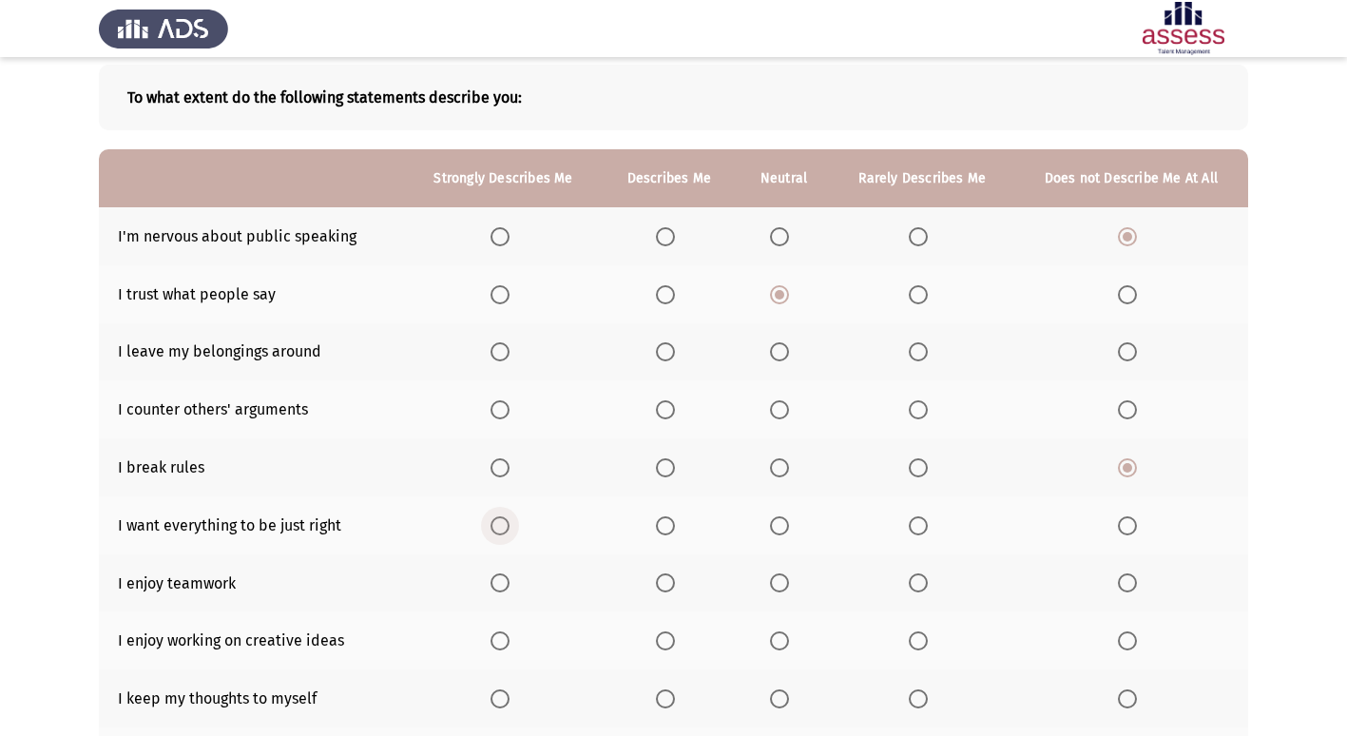
click at [499, 534] on input "Select an option" at bounding box center [499, 525] width 19 height 19
click at [500, 585] on span "Select an option" at bounding box center [499, 582] width 19 height 19
click at [500, 585] on input "Select an option" at bounding box center [499, 582] width 19 height 19
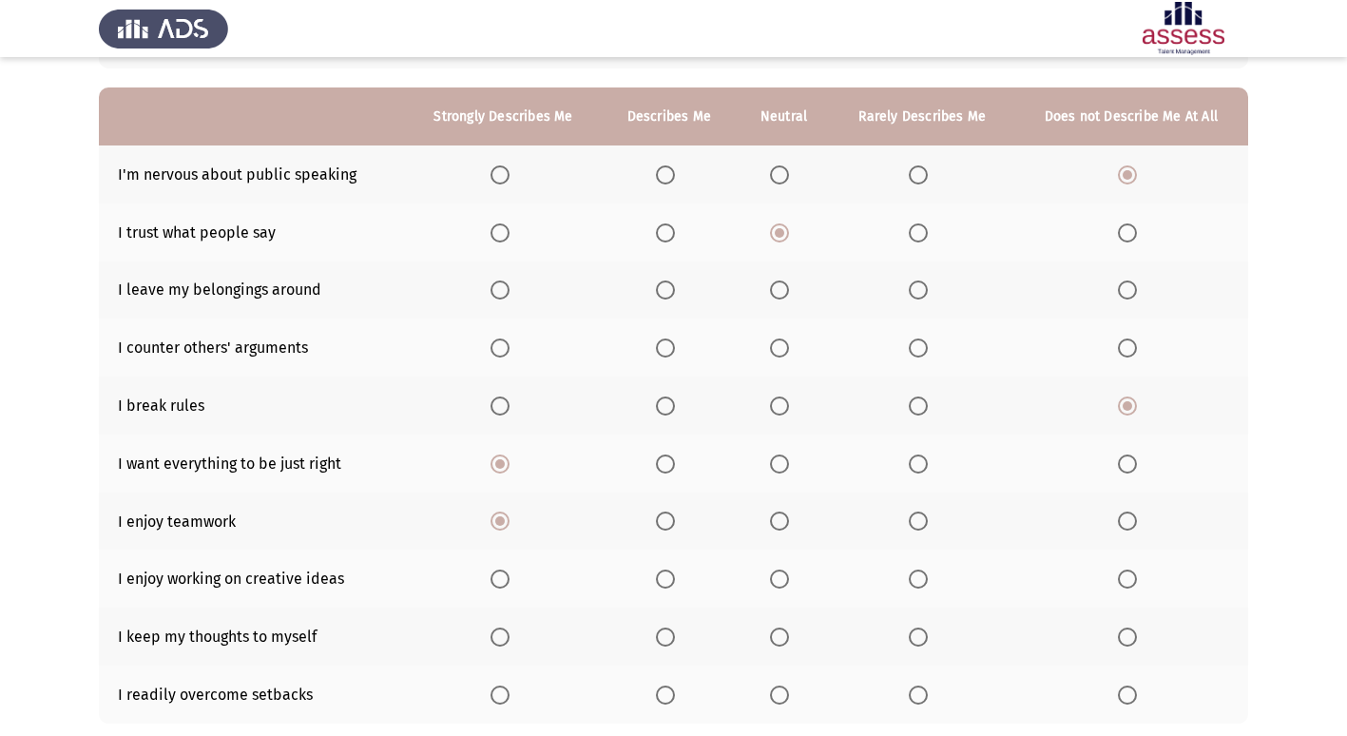
scroll to position [190, 0]
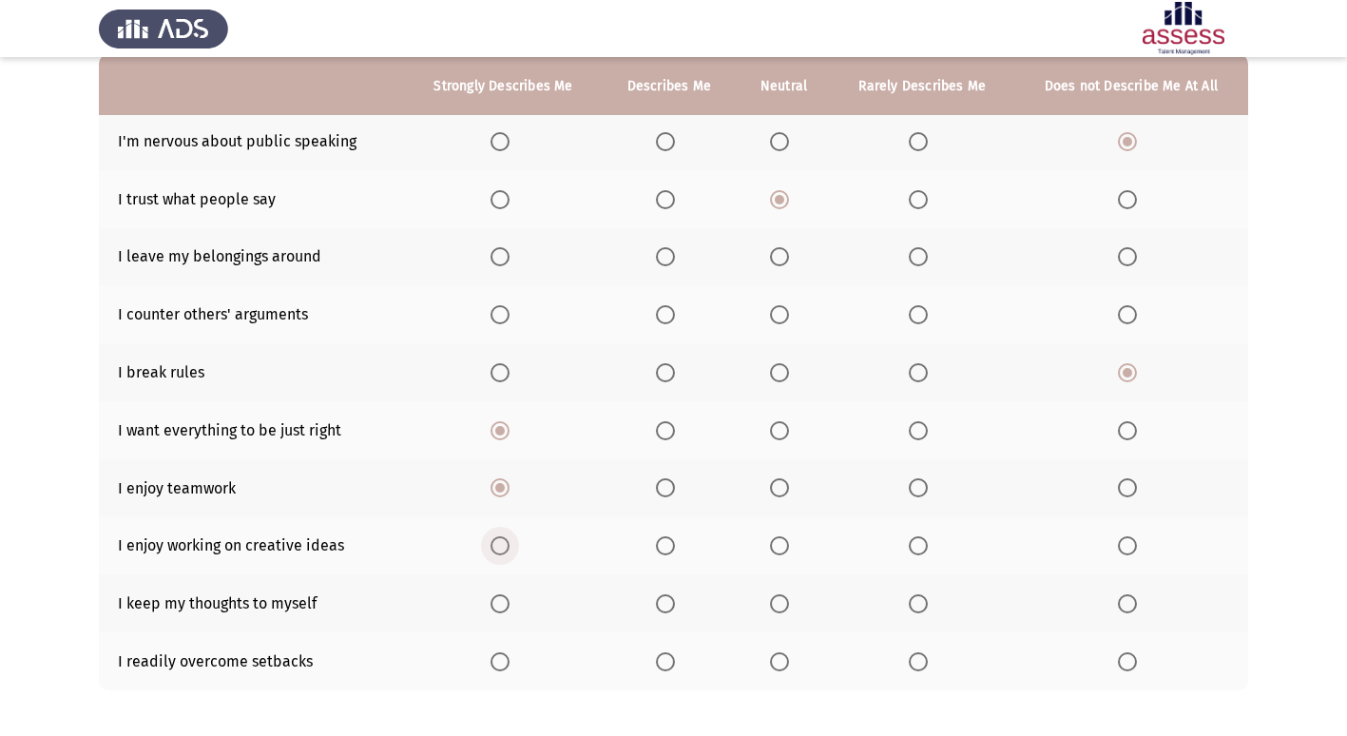
click at [499, 549] on span "Select an option" at bounding box center [499, 545] width 19 height 19
click at [499, 549] on input "Select an option" at bounding box center [499, 545] width 19 height 19
click at [492, 600] on span "Select an option" at bounding box center [499, 603] width 19 height 19
click at [492, 600] on input "Select an option" at bounding box center [499, 603] width 19 height 19
click at [658, 661] on span "Select an option" at bounding box center [665, 661] width 19 height 19
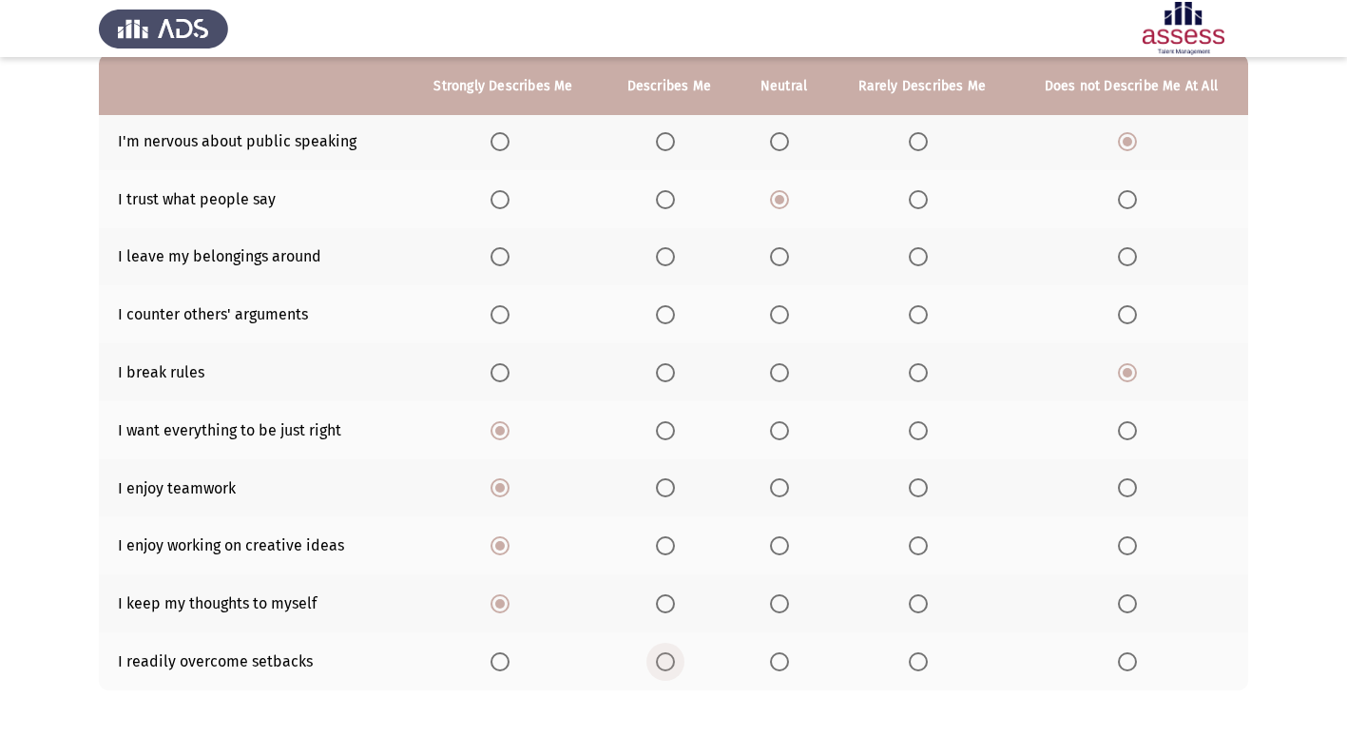
click at [658, 661] on input "Select an option" at bounding box center [665, 661] width 19 height 19
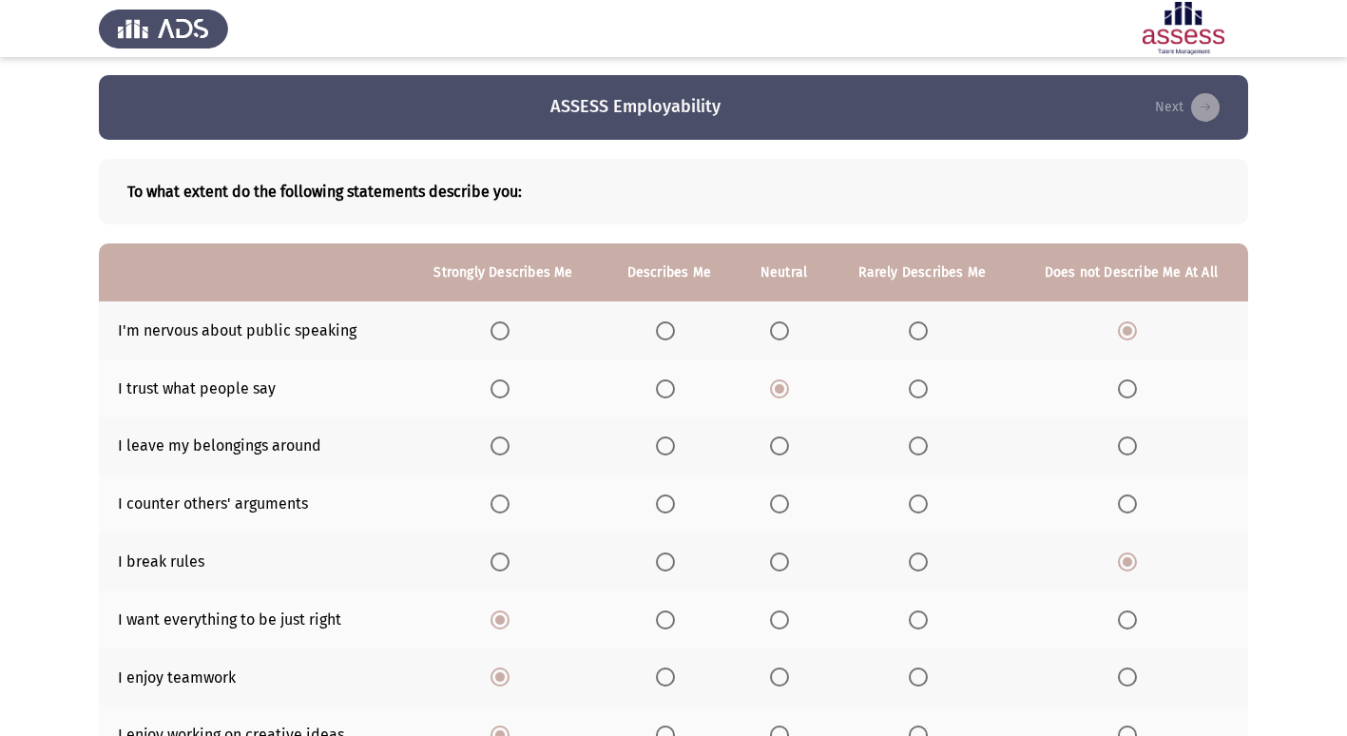
scroll to position [0, 0]
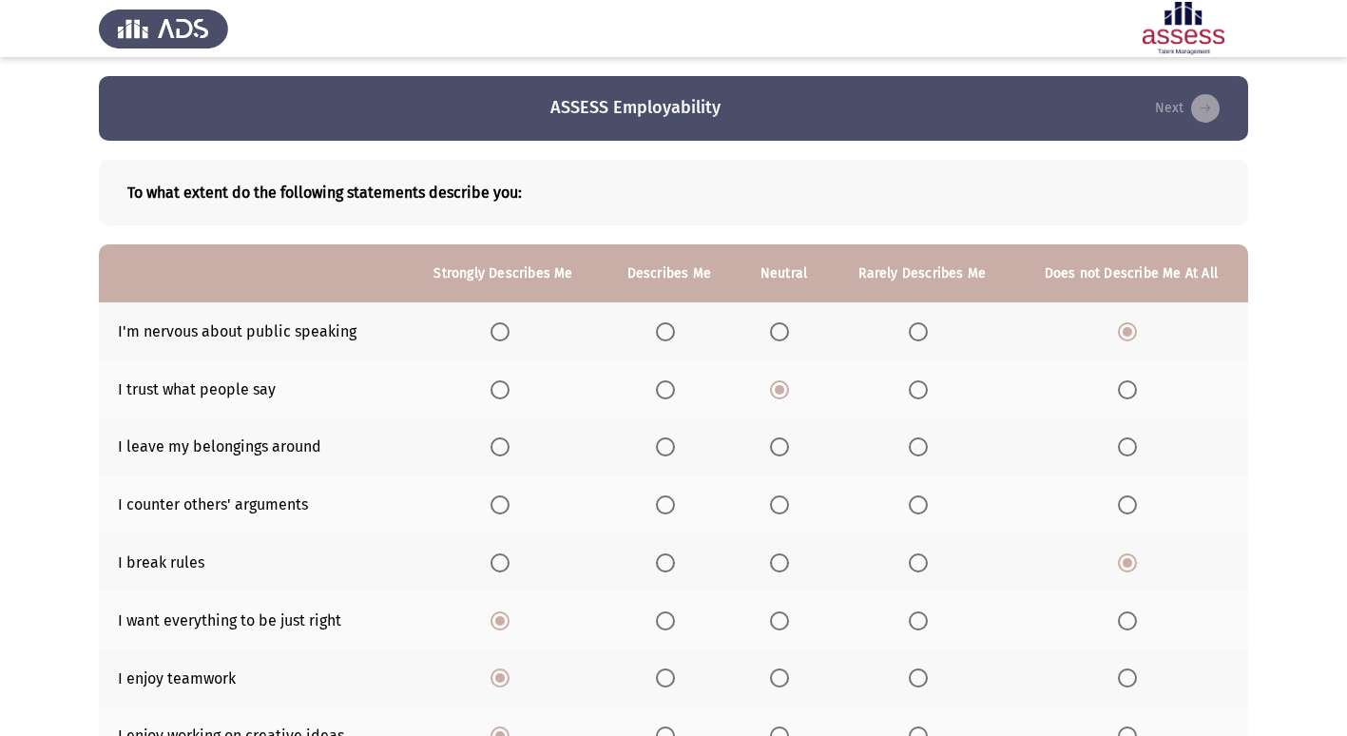
click at [779, 447] on span "Select an option" at bounding box center [779, 447] width 0 height 0
click at [781, 447] on input "Select an option" at bounding box center [779, 446] width 19 height 19
click at [920, 507] on span "Select an option" at bounding box center [918, 504] width 19 height 19
click at [920, 507] on input "Select an option" at bounding box center [918, 504] width 19 height 19
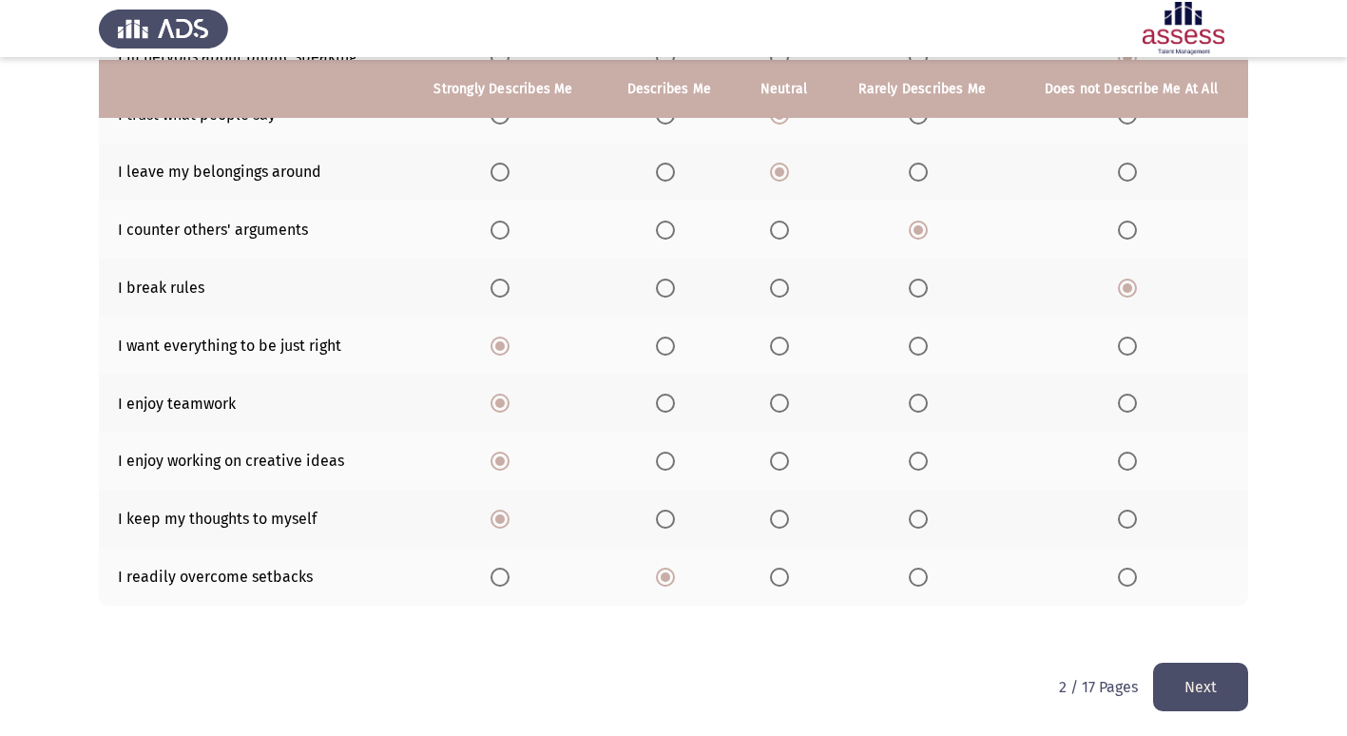
scroll to position [278, 0]
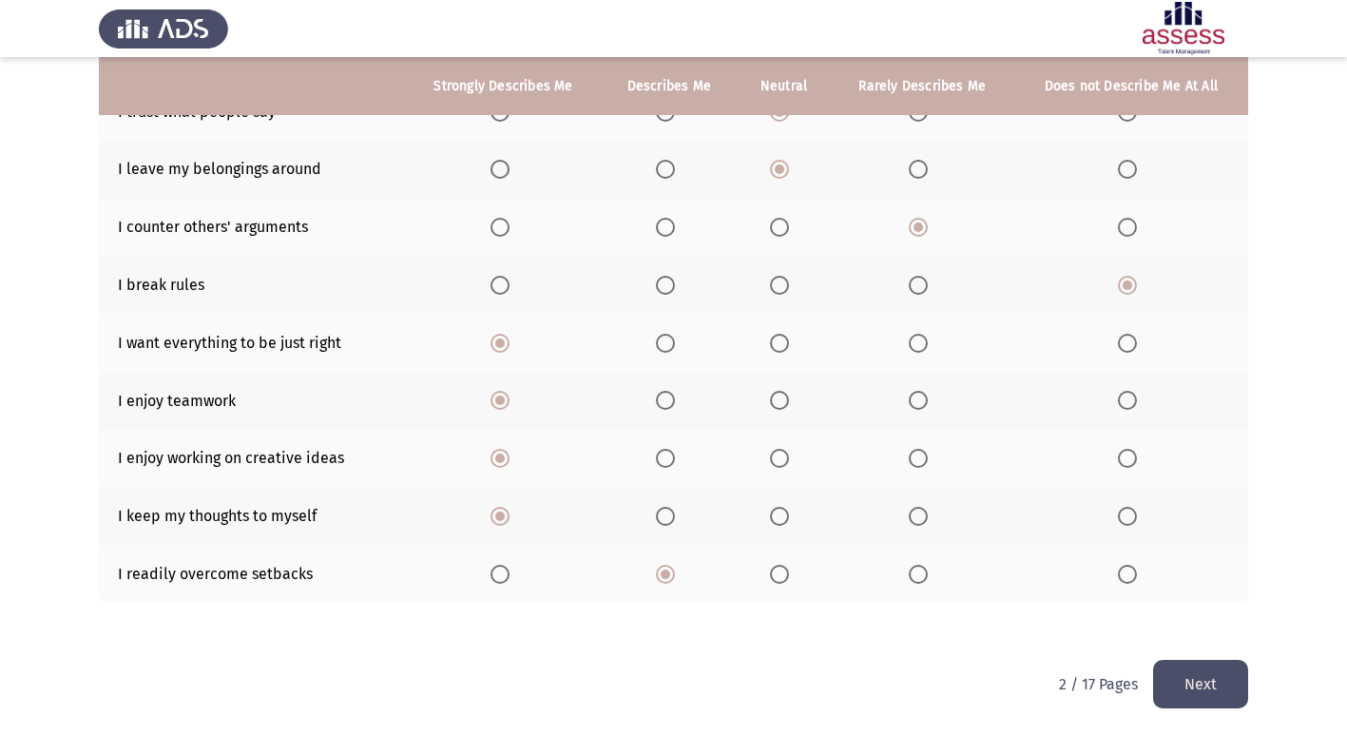
click at [1180, 675] on button "Next" at bounding box center [1200, 684] width 95 height 48
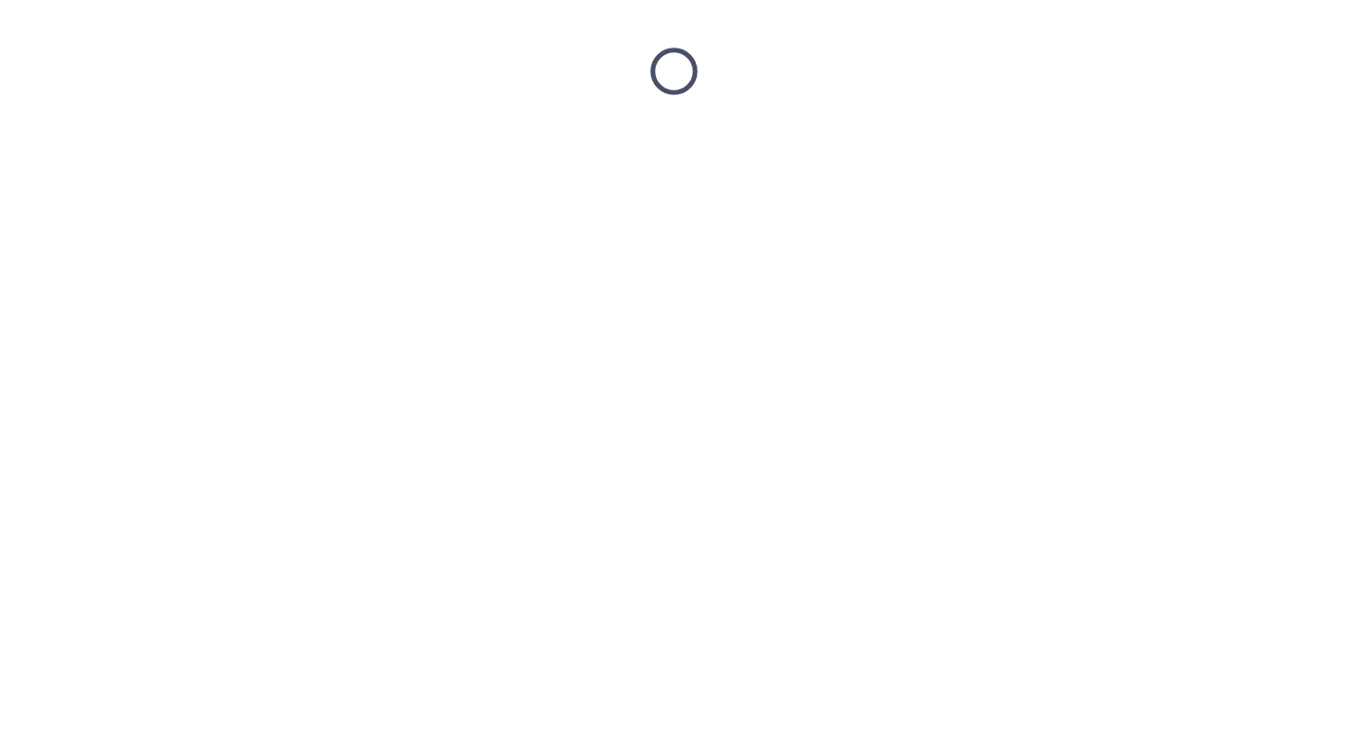
scroll to position [0, 0]
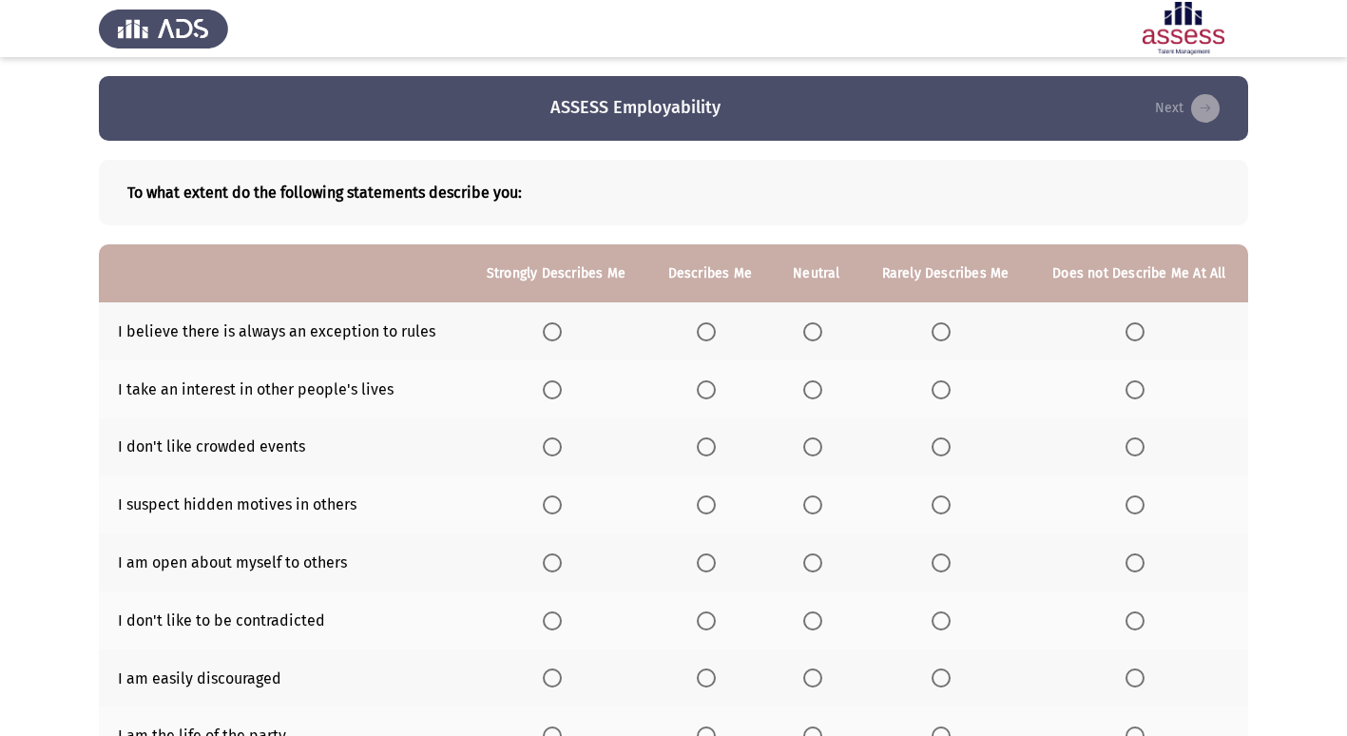
click at [952, 331] on label "Select an option" at bounding box center [945, 331] width 27 height 19
click at [951, 331] on input "Select an option" at bounding box center [941, 331] width 19 height 19
click at [1137, 388] on span "Select an option" at bounding box center [1134, 389] width 19 height 19
click at [1137, 388] on input "Select an option" at bounding box center [1134, 389] width 19 height 19
click at [816, 450] on span "Select an option" at bounding box center [812, 446] width 19 height 19
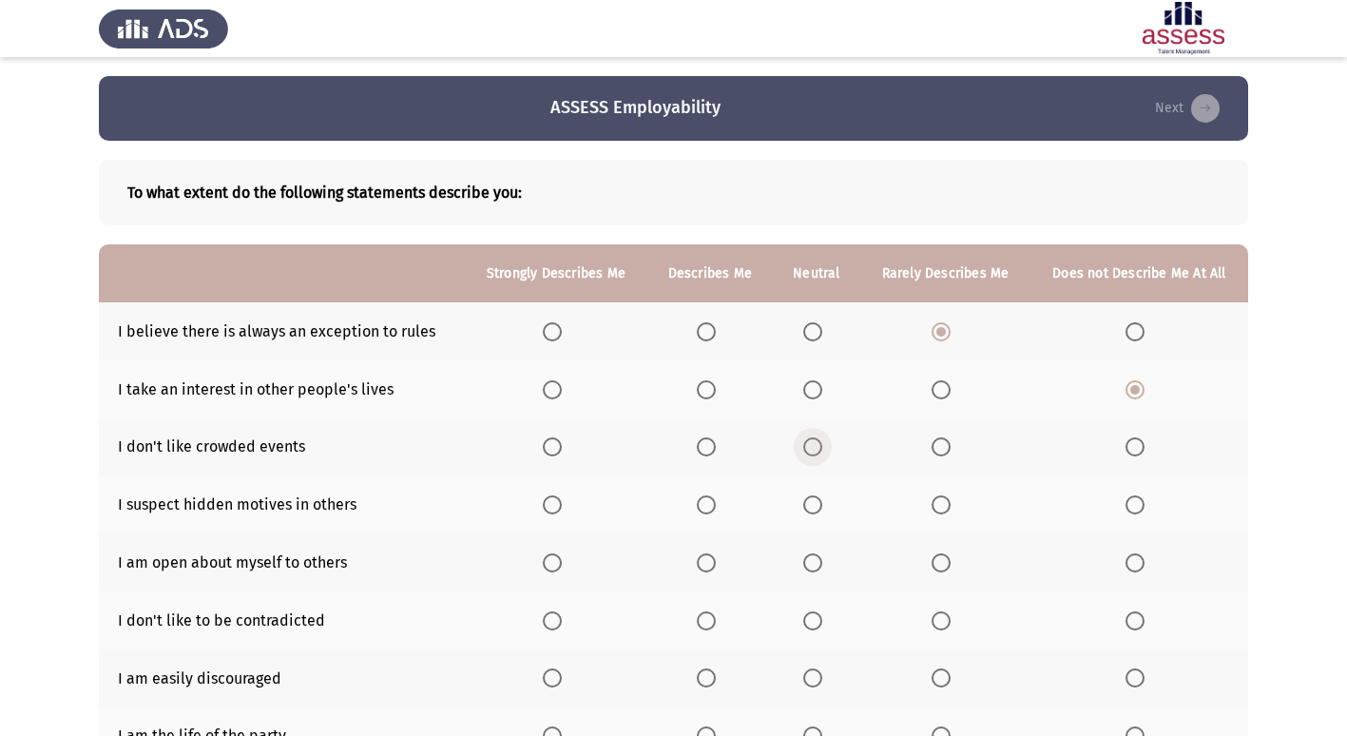
click at [816, 450] on input "Select an option" at bounding box center [812, 446] width 19 height 19
click at [949, 506] on span "Select an option" at bounding box center [941, 504] width 19 height 19
click at [949, 506] on input "Select an option" at bounding box center [941, 504] width 19 height 19
click at [703, 555] on span "Select an option" at bounding box center [706, 562] width 19 height 19
click at [703, 555] on input "Select an option" at bounding box center [706, 562] width 19 height 19
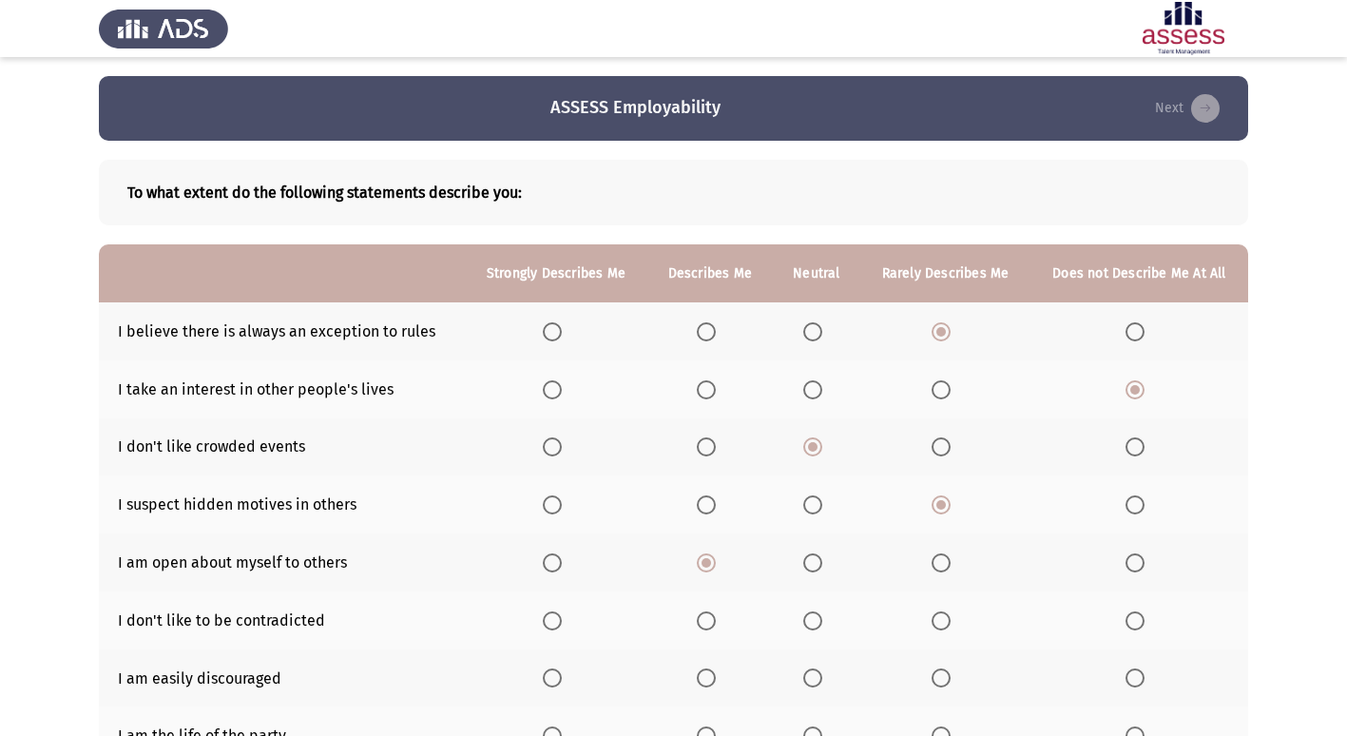
scroll to position [95, 0]
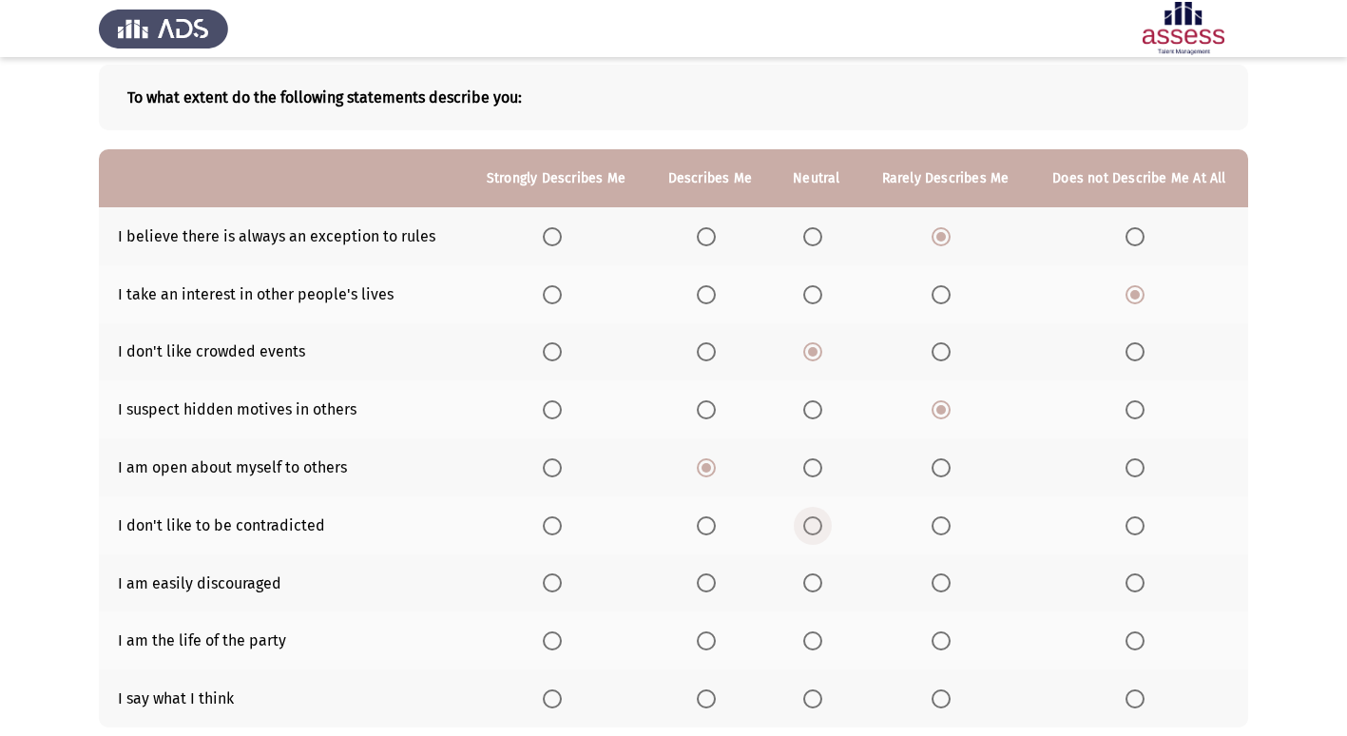
click at [807, 529] on span "Select an option" at bounding box center [812, 525] width 19 height 19
click at [807, 529] on input "Select an option" at bounding box center [812, 525] width 19 height 19
click at [1123, 583] on th at bounding box center [1139, 583] width 218 height 58
click at [1131, 577] on span "Select an option" at bounding box center [1134, 582] width 19 height 19
click at [1131, 577] on input "Select an option" at bounding box center [1134, 582] width 19 height 19
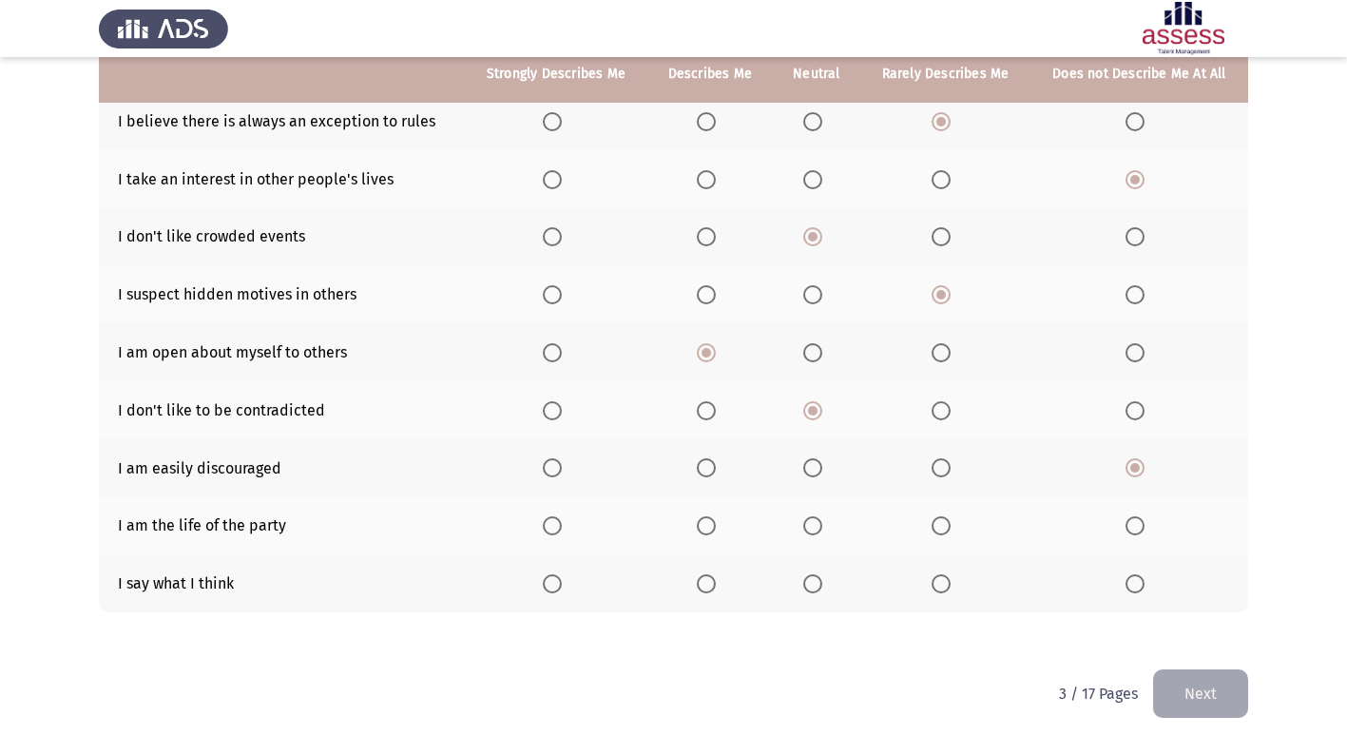
scroll to position [220, 0]
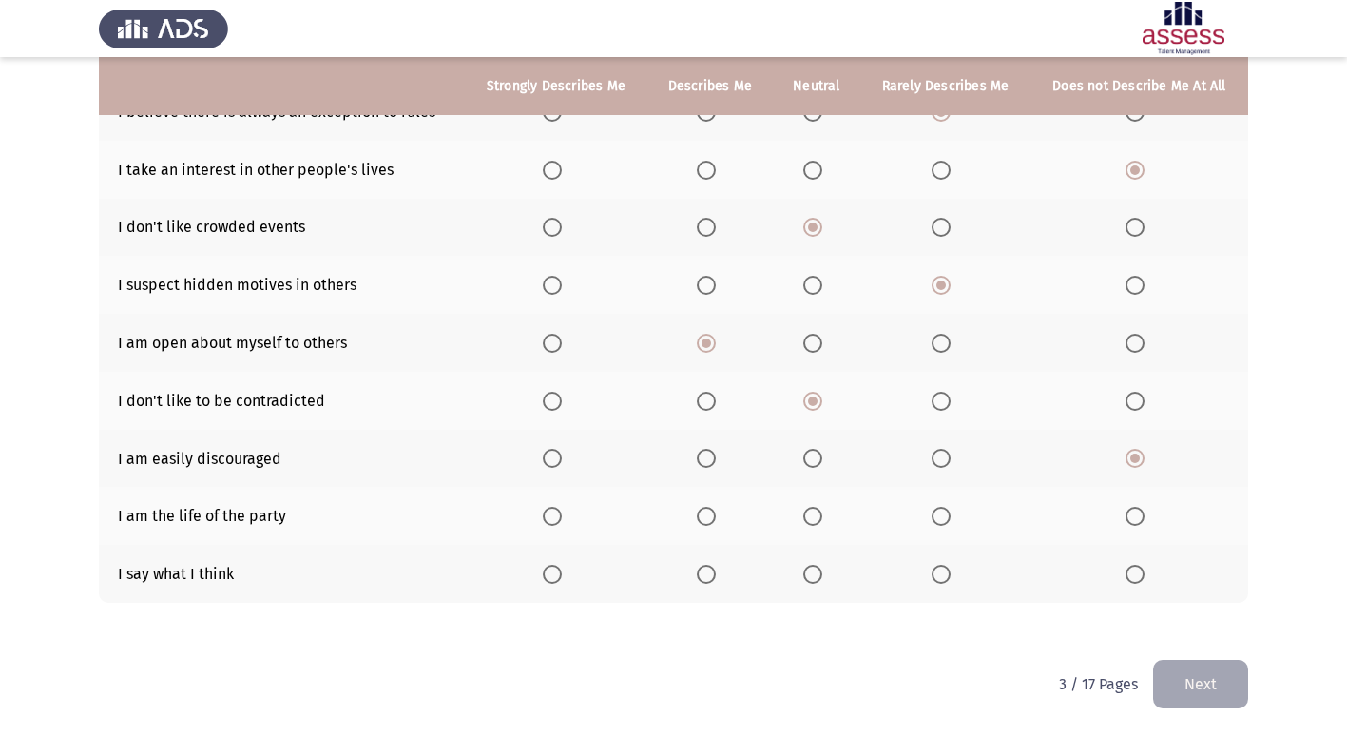
click at [702, 518] on span "Select an option" at bounding box center [706, 516] width 19 height 19
click at [702, 518] on input "Select an option" at bounding box center [706, 516] width 19 height 19
click at [1125, 568] on span "Select an option" at bounding box center [1134, 574] width 19 height 19
click at [1125, 568] on input "Select an option" at bounding box center [1134, 574] width 19 height 19
click at [1168, 679] on button "Next" at bounding box center [1200, 684] width 95 height 48
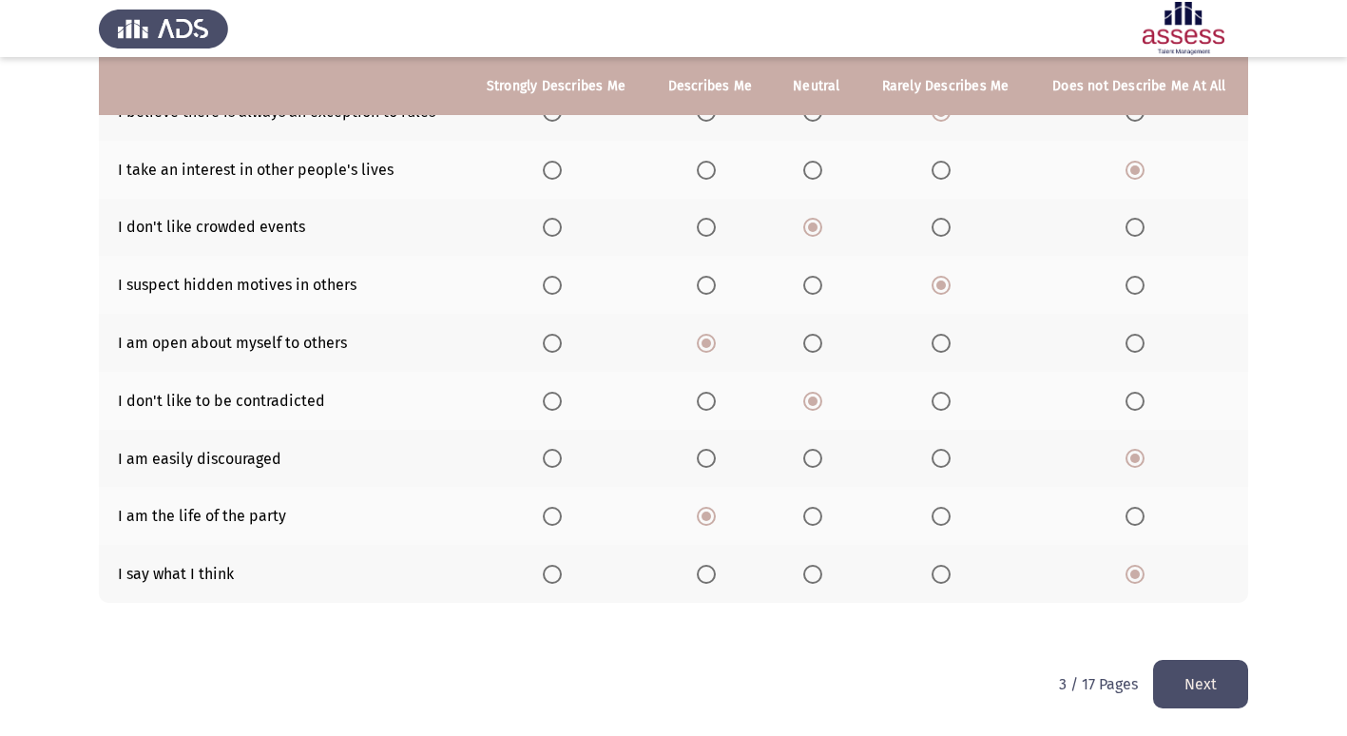
scroll to position [0, 0]
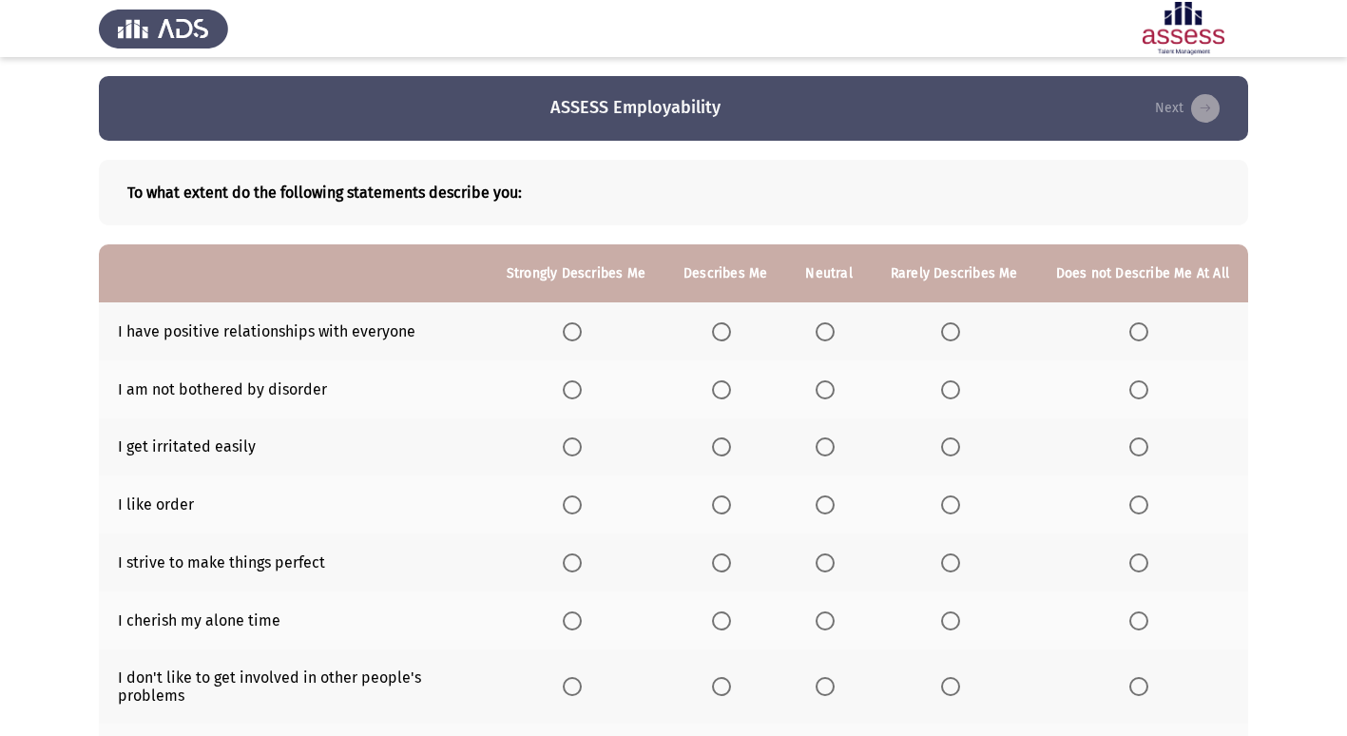
click at [723, 340] on span "Select an option" at bounding box center [721, 331] width 19 height 19
click at [723, 340] on input "Select an option" at bounding box center [721, 331] width 19 height 19
click at [835, 385] on span "Select an option" at bounding box center [825, 389] width 19 height 19
click at [835, 385] on input "Select an option" at bounding box center [825, 389] width 19 height 19
click at [966, 443] on label "Select an option" at bounding box center [954, 446] width 27 height 19
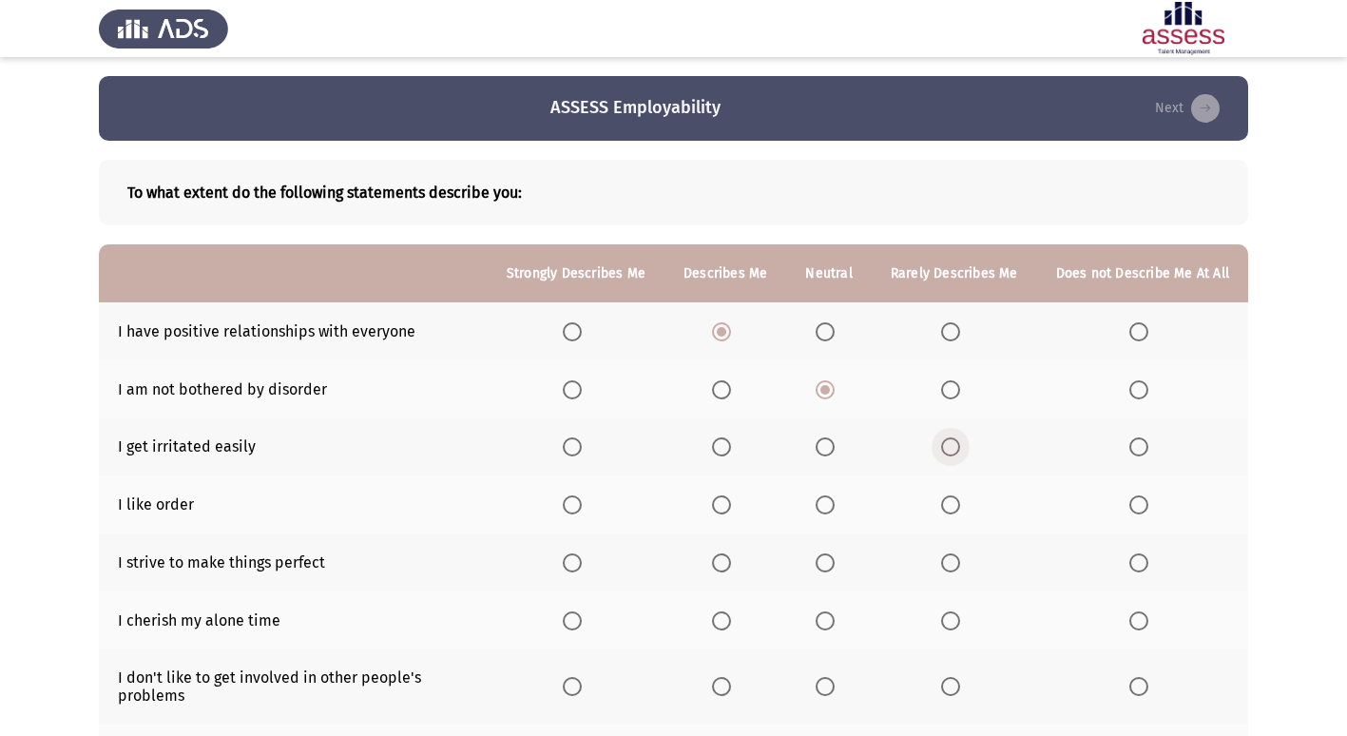
click at [960, 443] on input "Select an option" at bounding box center [950, 446] width 19 height 19
click at [952, 509] on span "Select an option" at bounding box center [950, 504] width 19 height 19
click at [952, 509] on input "Select an option" at bounding box center [950, 504] width 19 height 19
click at [834, 509] on span "Select an option" at bounding box center [825, 504] width 19 height 19
click at [834, 509] on input "Select an option" at bounding box center [825, 504] width 19 height 19
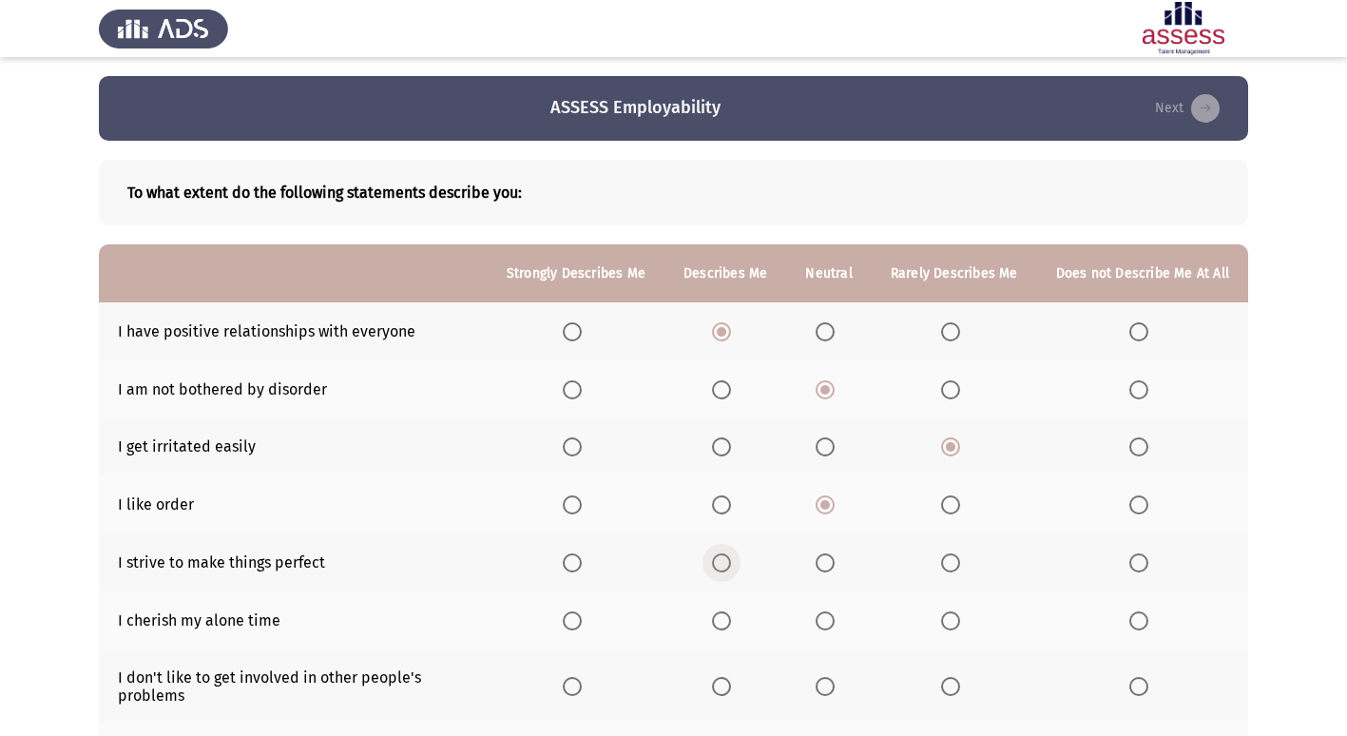
click at [725, 562] on span "Select an option" at bounding box center [721, 562] width 19 height 19
click at [725, 562] on input "Select an option" at bounding box center [721, 562] width 19 height 19
click at [830, 625] on span "Select an option" at bounding box center [825, 620] width 19 height 19
click at [830, 625] on input "Select an option" at bounding box center [825, 620] width 19 height 19
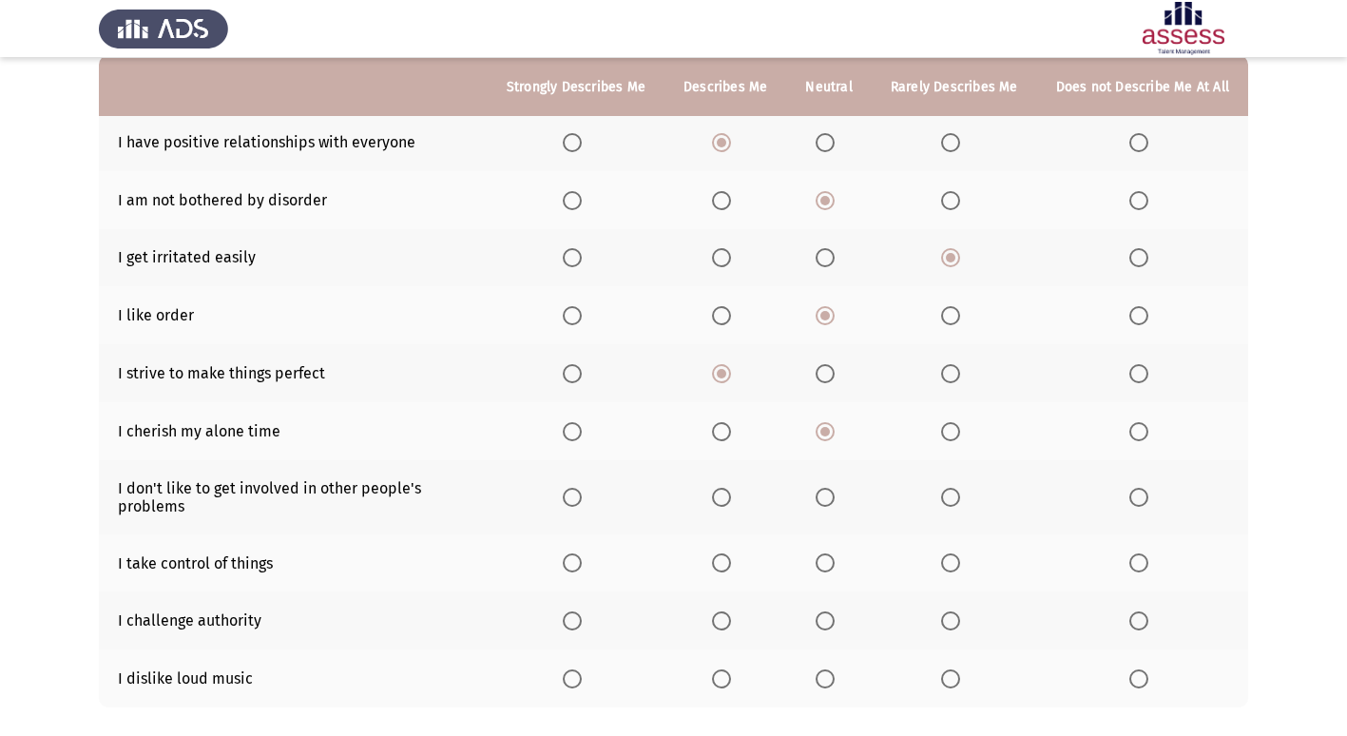
scroll to position [190, 0]
click at [835, 493] on span "Select an option" at bounding box center [825, 496] width 19 height 19
click at [835, 493] on input "Select an option" at bounding box center [825, 496] width 19 height 19
click at [573, 565] on span "Select an option" at bounding box center [572, 561] width 19 height 19
click at [573, 565] on input "Select an option" at bounding box center [572, 561] width 19 height 19
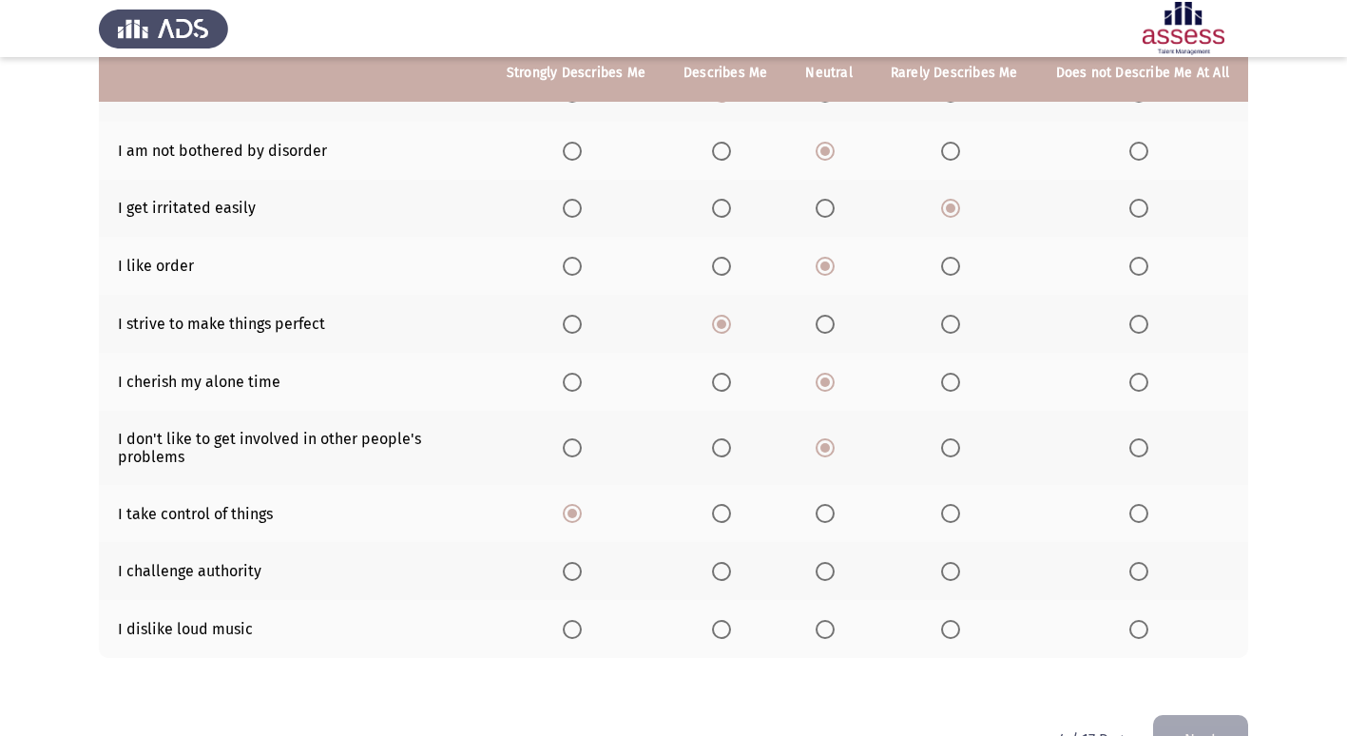
scroll to position [285, 0]
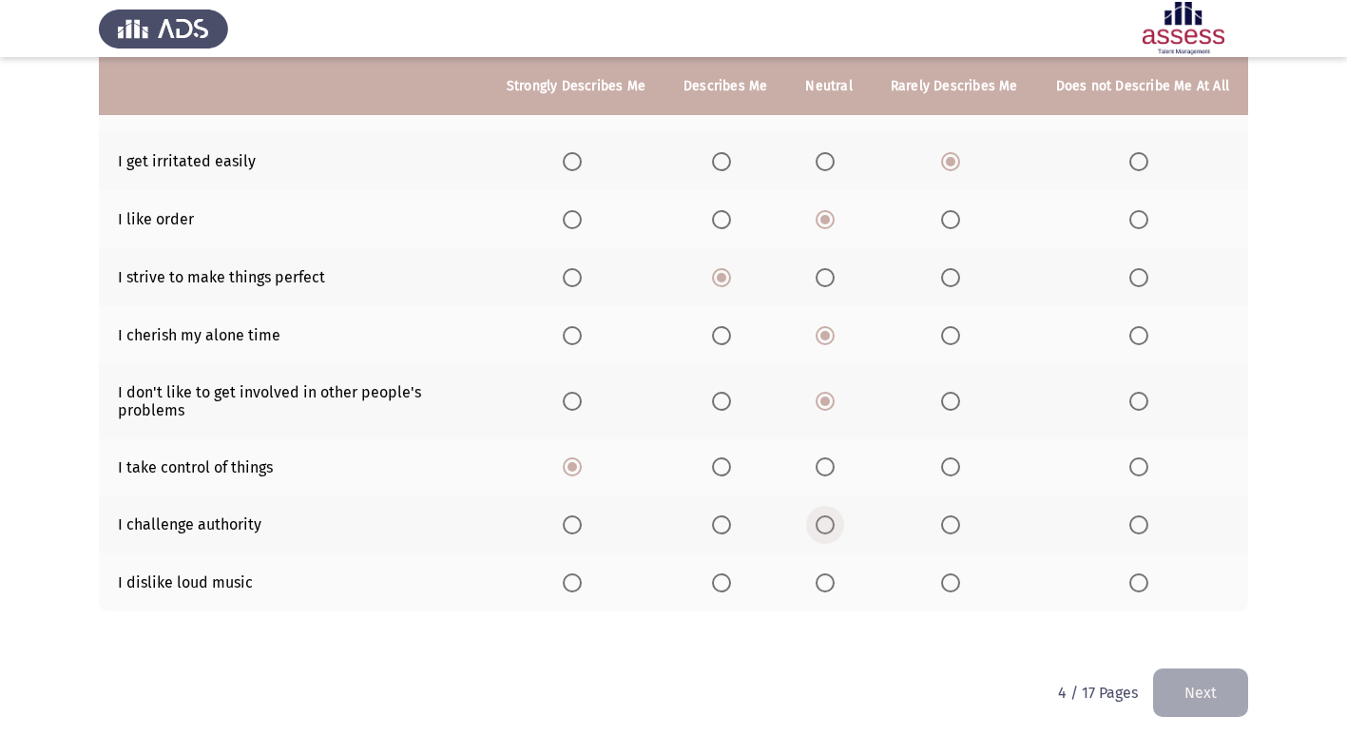
click at [828, 527] on span "Select an option" at bounding box center [825, 524] width 19 height 19
click at [828, 527] on input "Select an option" at bounding box center [825, 524] width 19 height 19
click at [832, 592] on span "Select an option" at bounding box center [825, 582] width 19 height 19
click at [832, 592] on input "Select an option" at bounding box center [825, 582] width 19 height 19
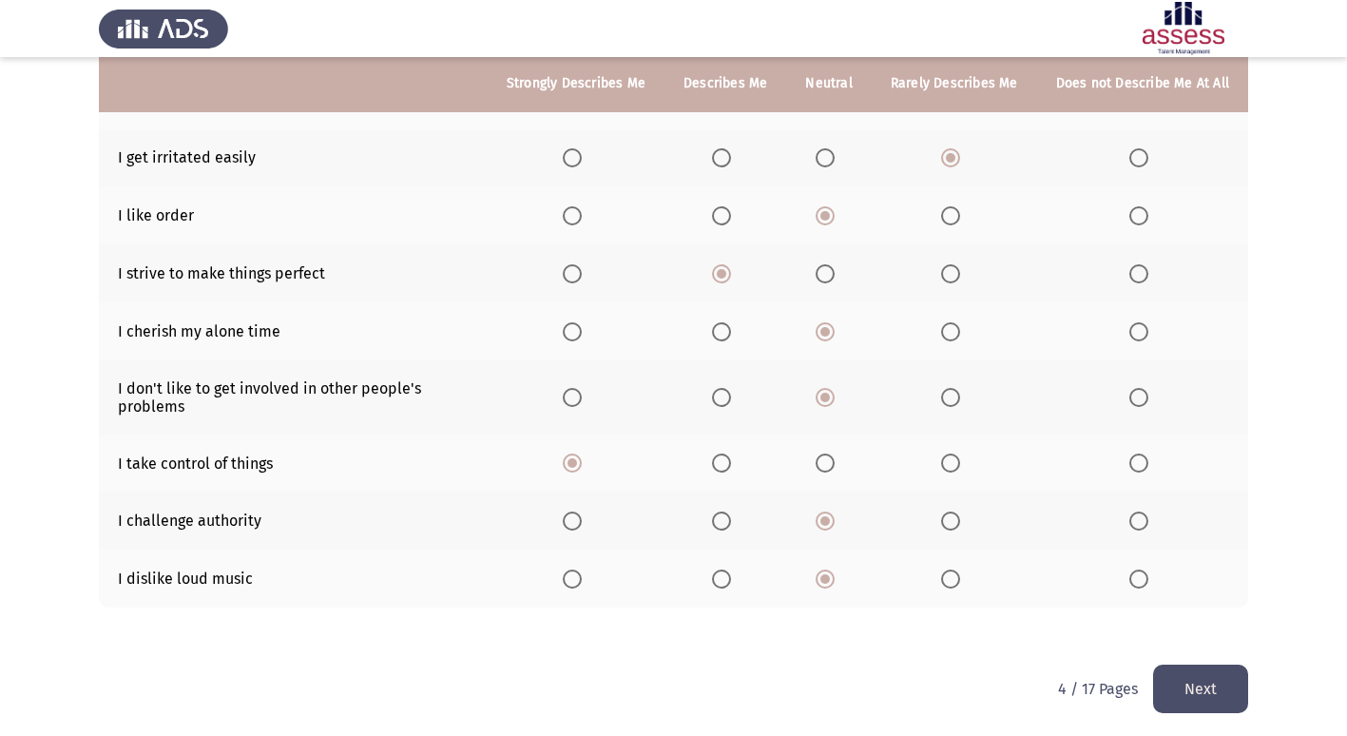
scroll to position [294, 0]
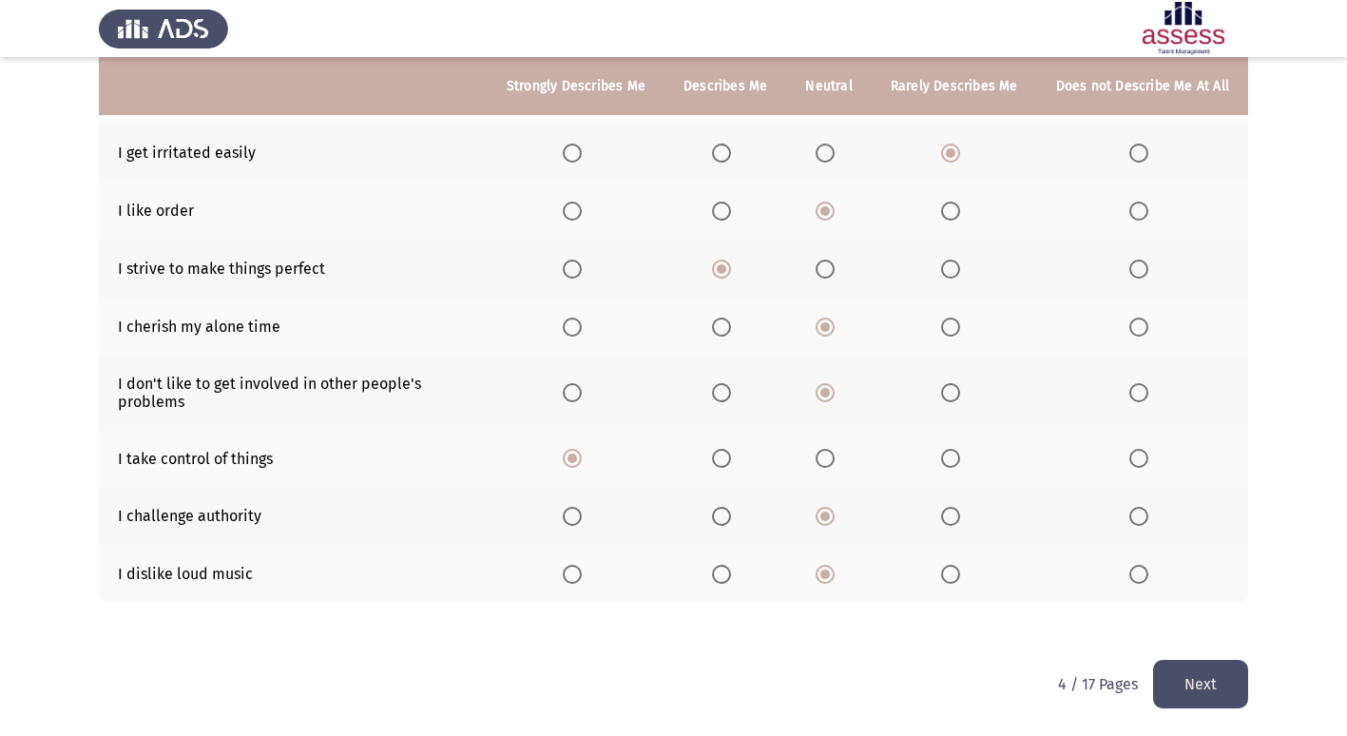
click at [950, 521] on span "Select an option" at bounding box center [950, 516] width 19 height 19
click at [950, 521] on input "Select an option" at bounding box center [950, 516] width 19 height 19
click at [1190, 697] on button "Next" at bounding box center [1200, 684] width 95 height 48
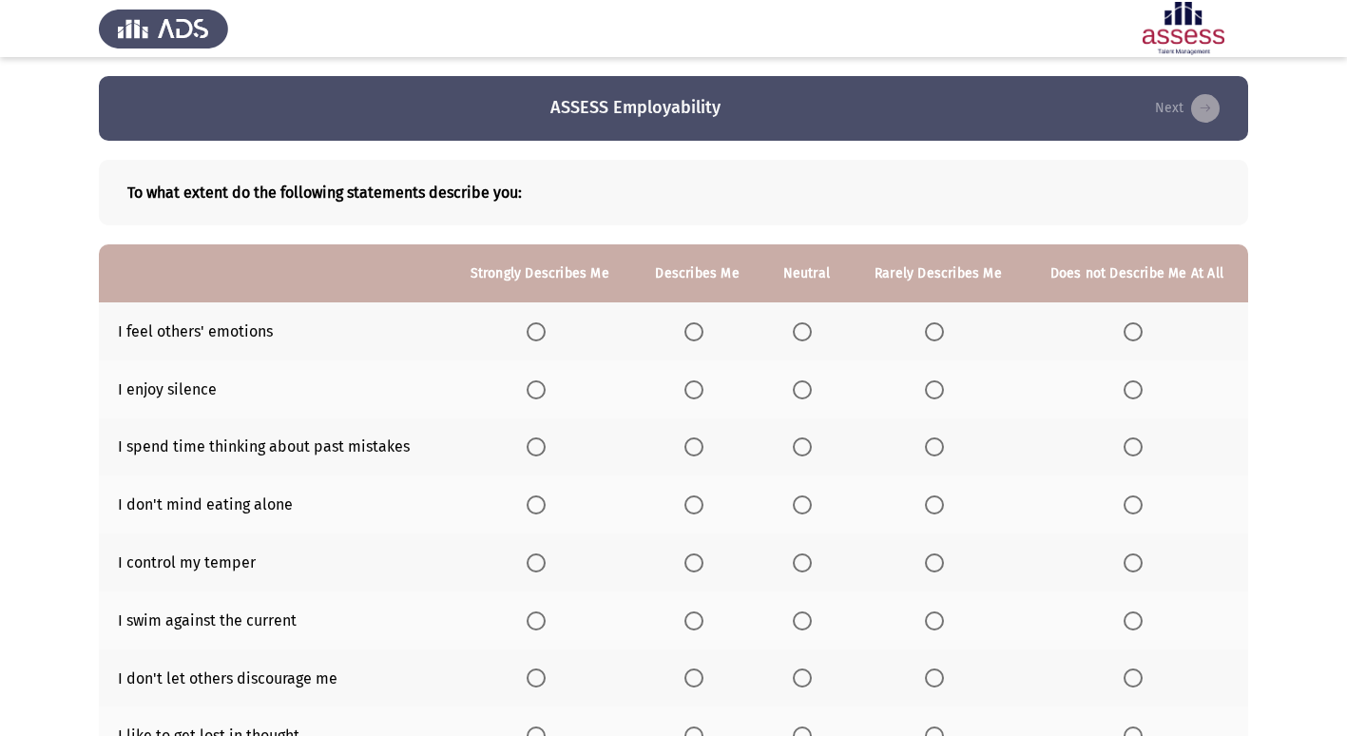
click at [693, 339] on span "Select an option" at bounding box center [693, 331] width 19 height 19
click at [693, 339] on input "Select an option" at bounding box center [693, 331] width 19 height 19
click at [798, 384] on span "Select an option" at bounding box center [802, 389] width 19 height 19
click at [798, 384] on input "Select an option" at bounding box center [802, 389] width 19 height 19
click at [932, 446] on span "Select an option" at bounding box center [934, 446] width 19 height 19
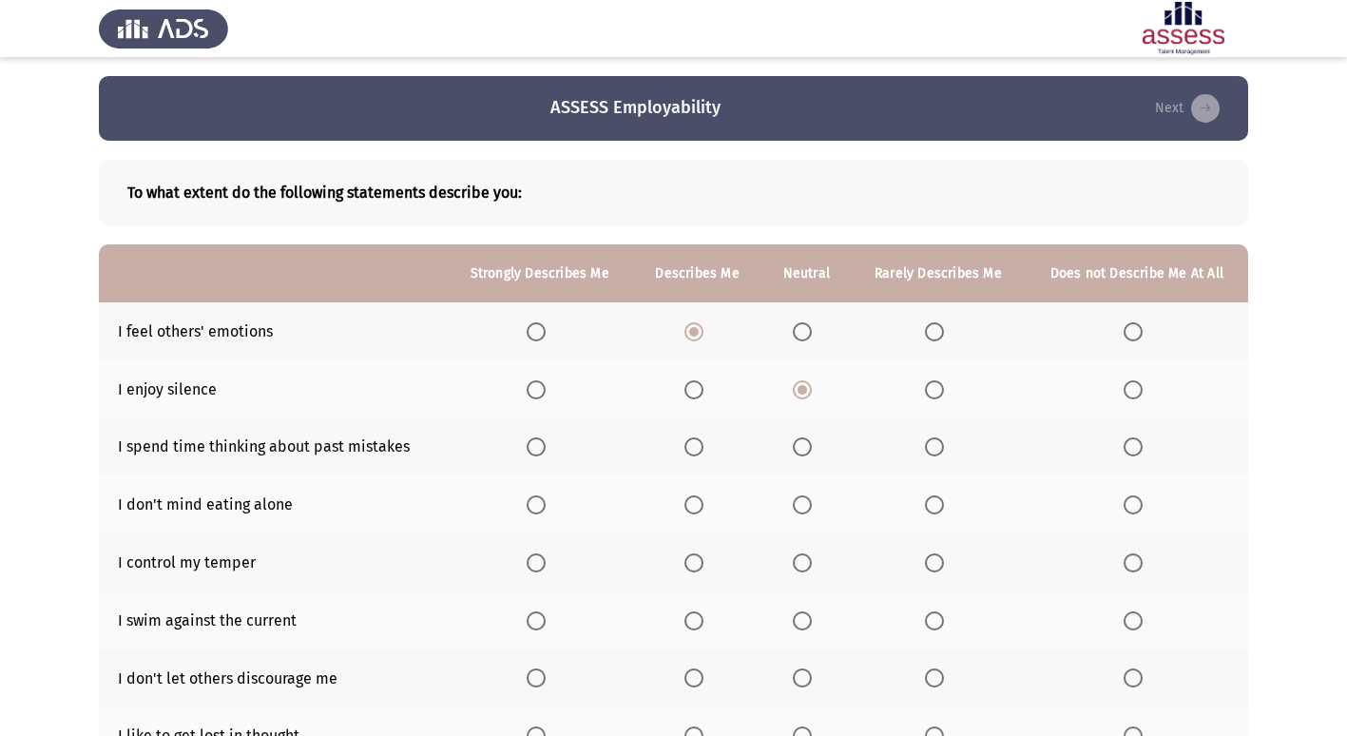
click at [932, 446] on input "Select an option" at bounding box center [934, 446] width 19 height 19
click at [804, 503] on span "Select an option" at bounding box center [802, 504] width 19 height 19
click at [804, 503] on input "Select an option" at bounding box center [802, 504] width 19 height 19
click at [546, 567] on span "Select an option" at bounding box center [536, 562] width 19 height 19
click at [546, 567] on input "Select an option" at bounding box center [536, 562] width 19 height 19
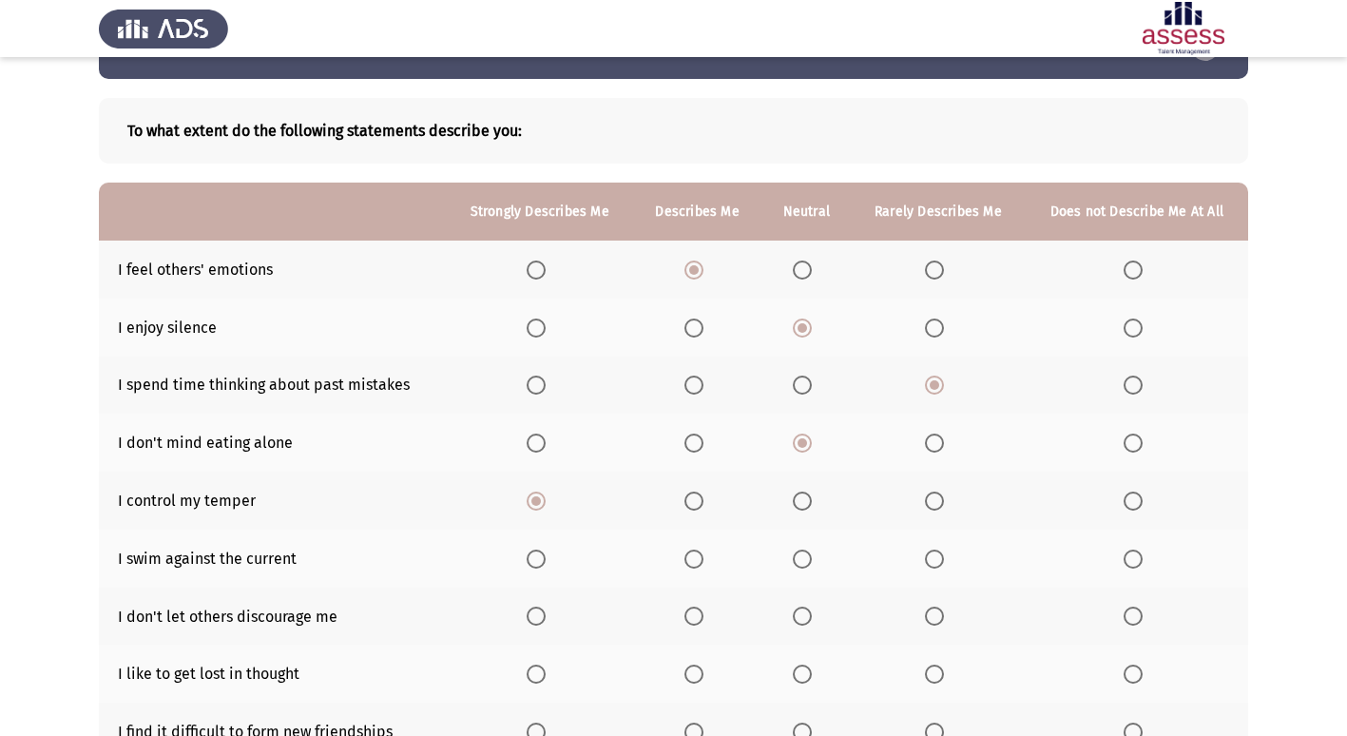
scroll to position [95, 0]
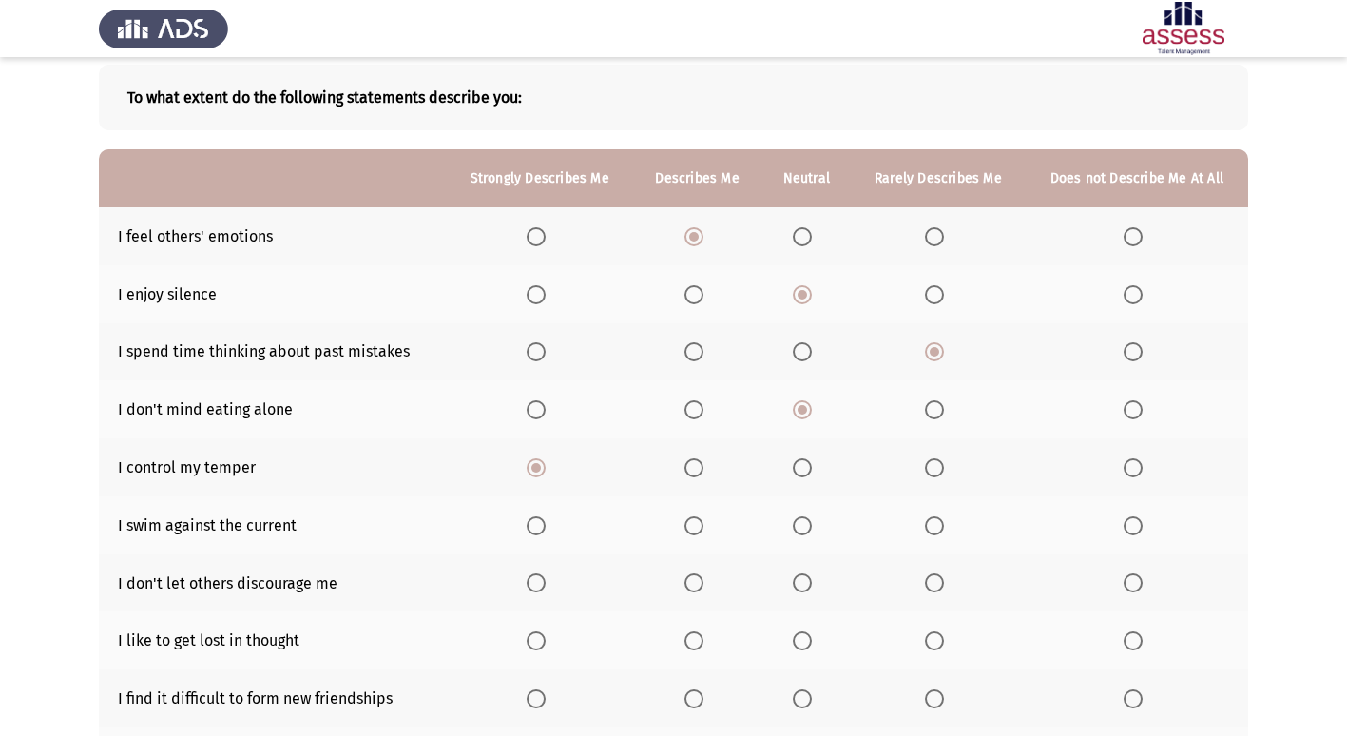
click at [531, 523] on span "Select an option" at bounding box center [536, 525] width 19 height 19
click at [531, 523] on input "Select an option" at bounding box center [536, 525] width 19 height 19
click at [536, 575] on span "Select an option" at bounding box center [536, 582] width 19 height 19
click at [536, 575] on input "Select an option" at bounding box center [536, 582] width 19 height 19
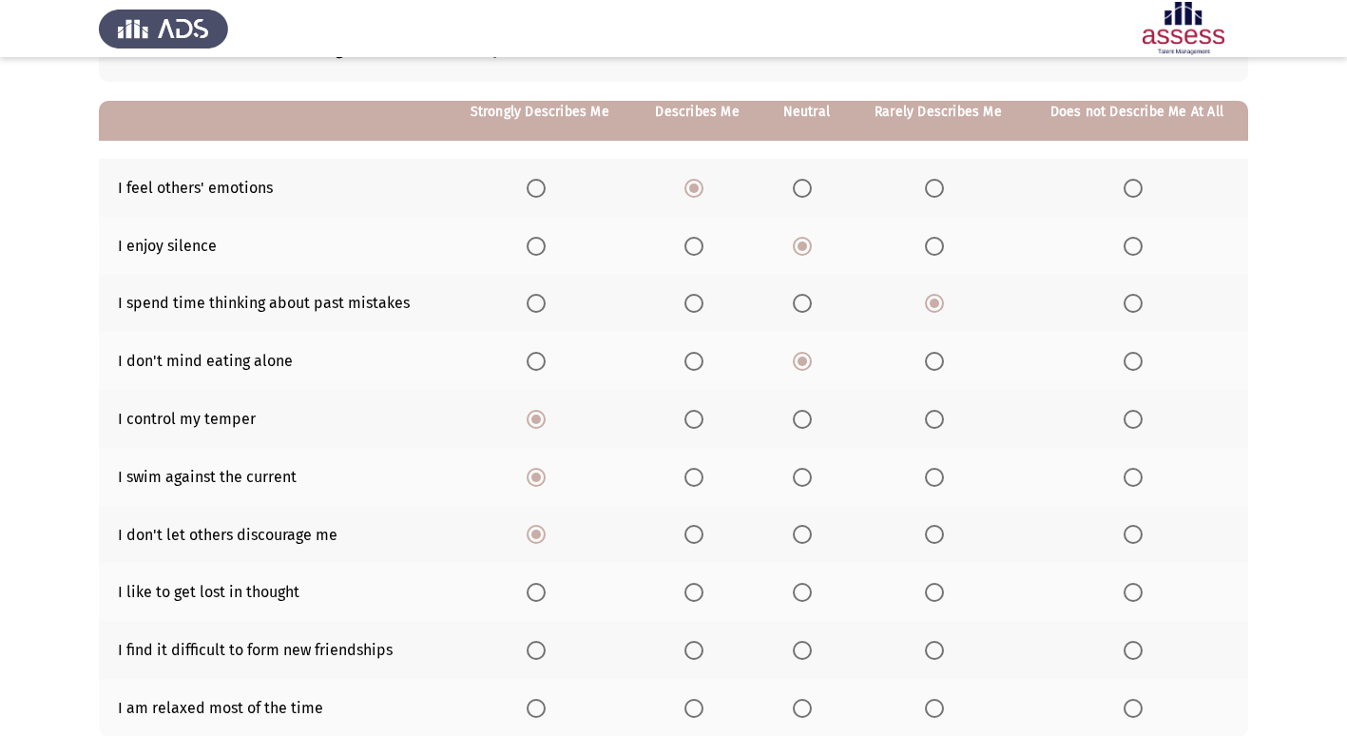
scroll to position [190, 0]
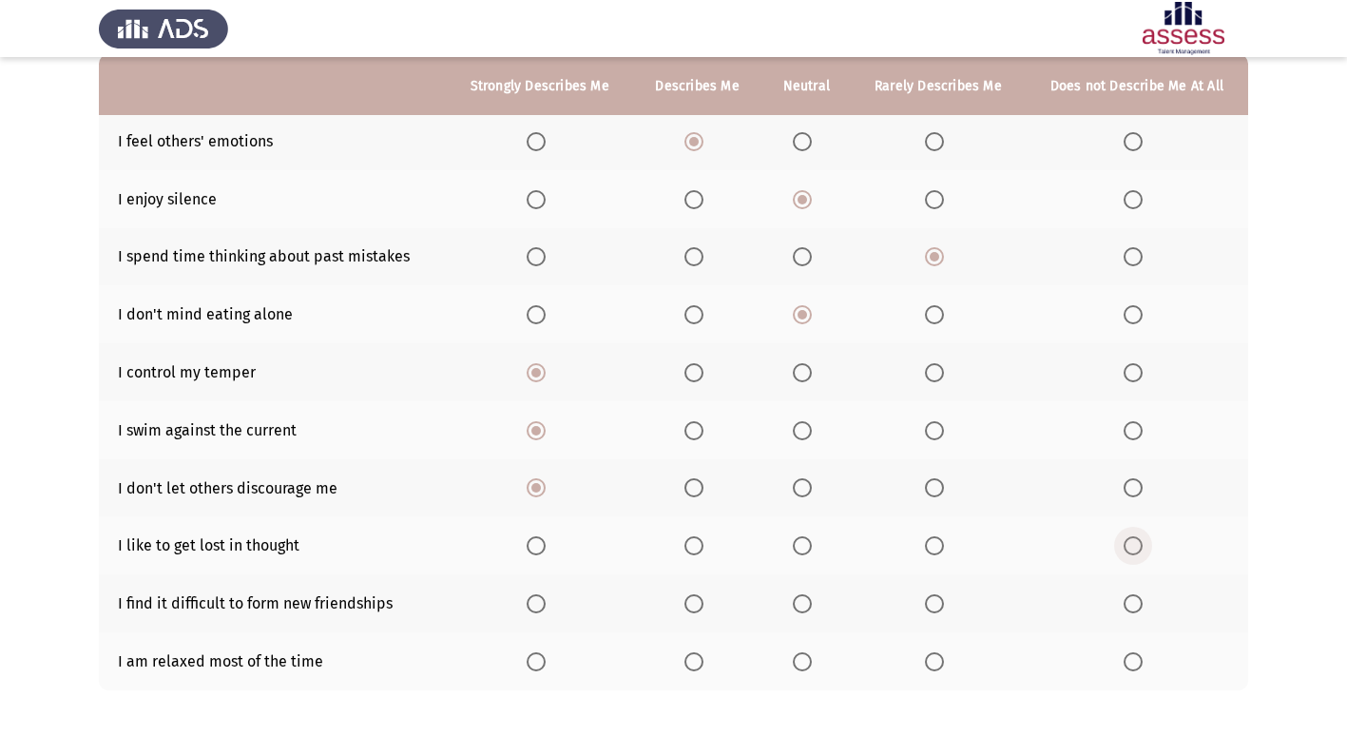
click at [1141, 548] on span "Select an option" at bounding box center [1133, 545] width 19 height 19
click at [1141, 548] on input "Select an option" at bounding box center [1133, 545] width 19 height 19
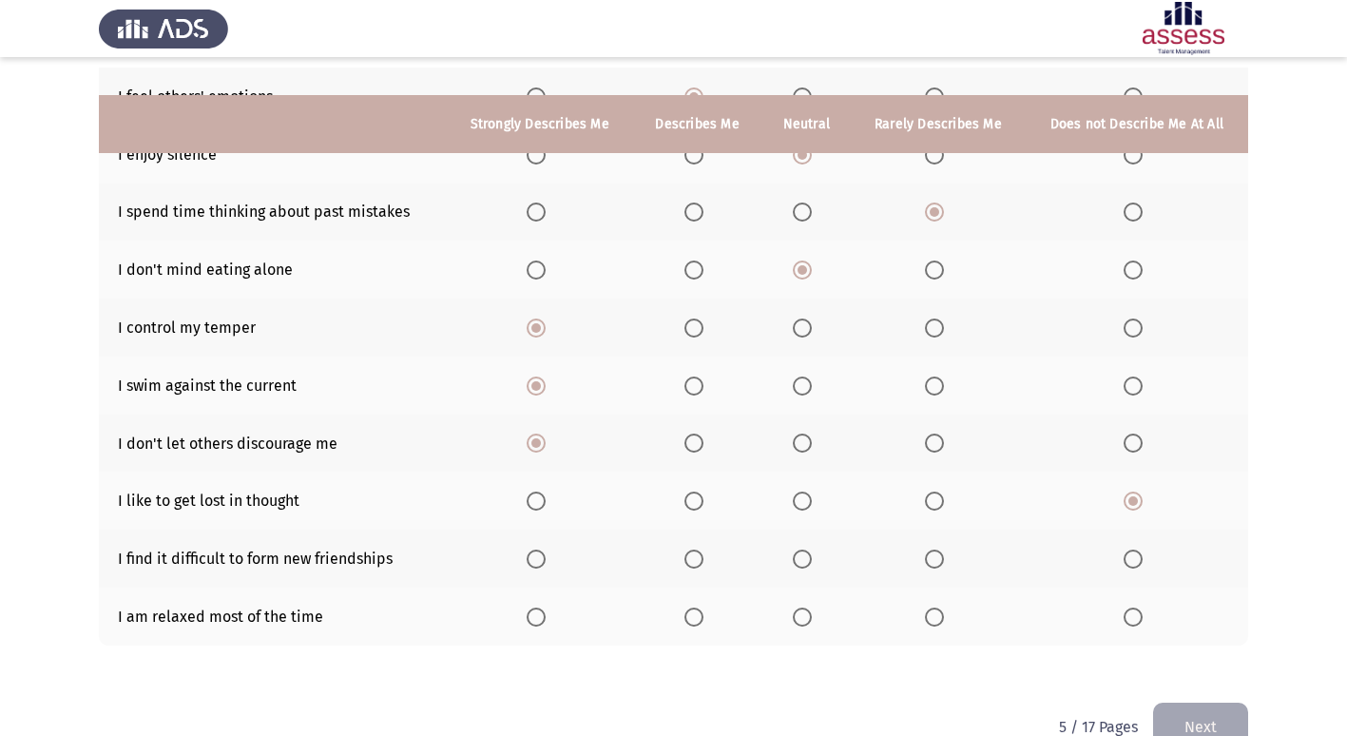
scroll to position [278, 0]
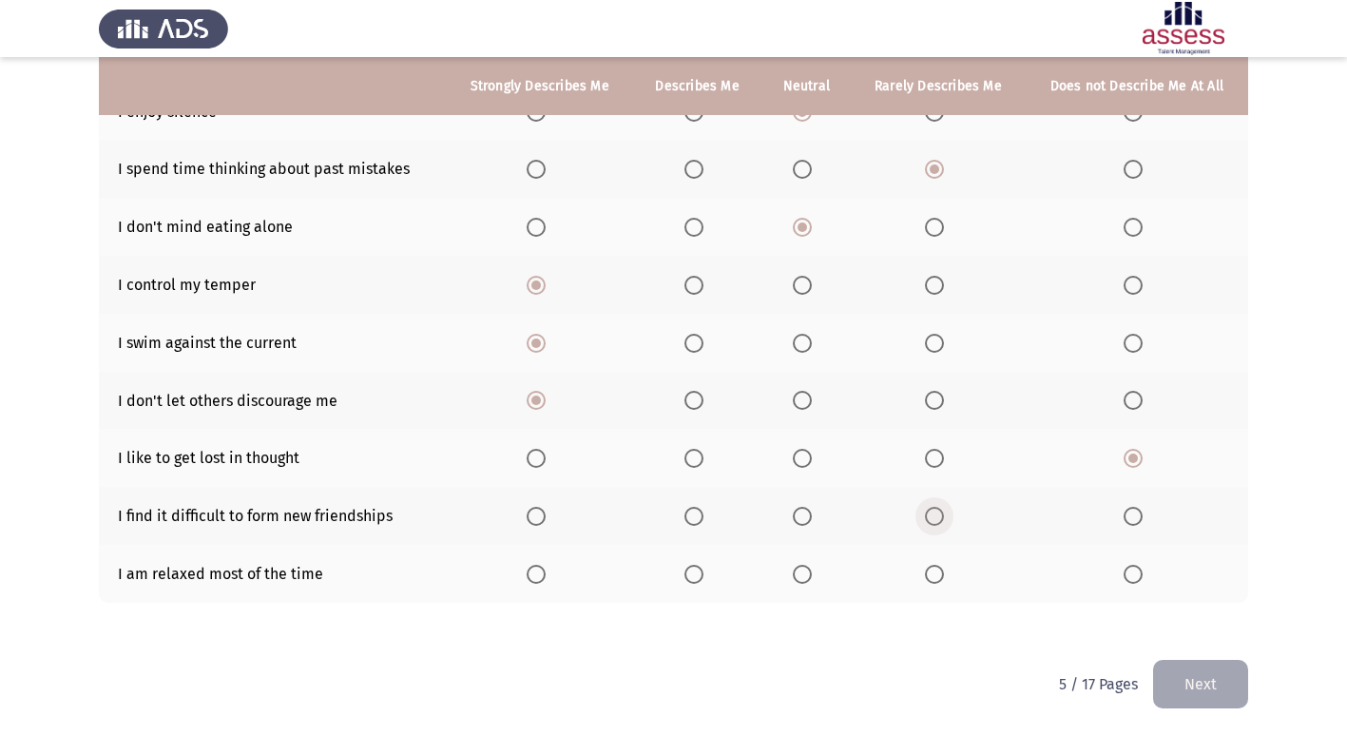
click at [940, 521] on span "Select an option" at bounding box center [934, 516] width 19 height 19
click at [940, 521] on input "Select an option" at bounding box center [934, 516] width 19 height 19
click at [706, 570] on label "Select an option" at bounding box center [697, 574] width 27 height 19
click at [703, 570] on input "Select an option" at bounding box center [693, 574] width 19 height 19
click at [1219, 682] on button "Next" at bounding box center [1200, 684] width 95 height 48
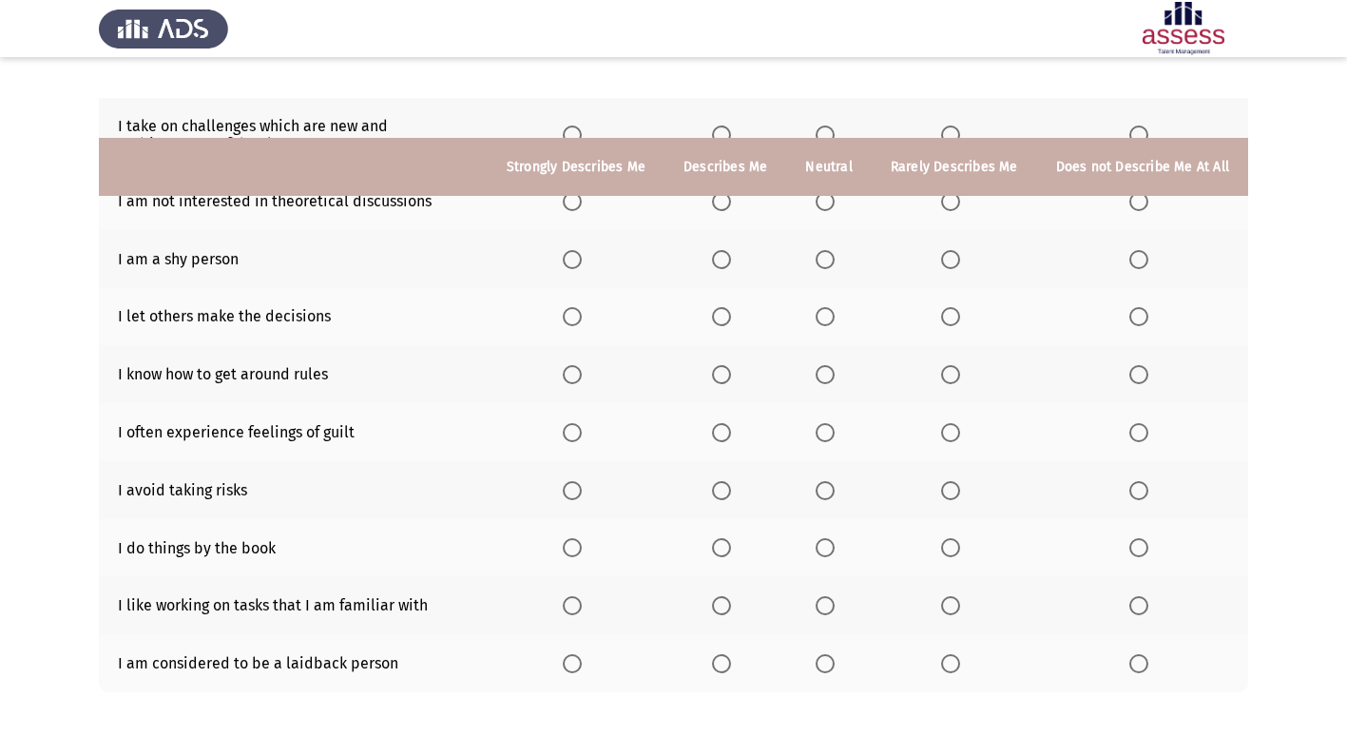
scroll to position [95, 0]
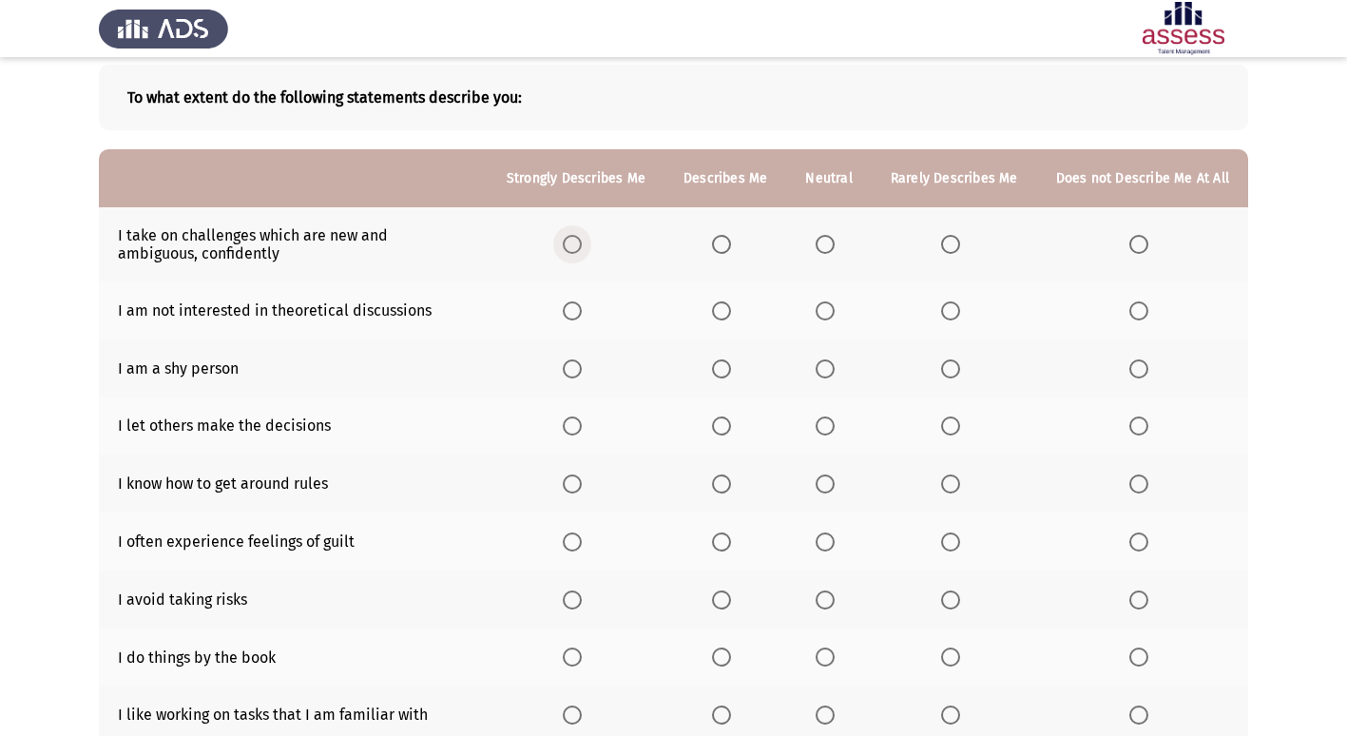
click at [582, 244] on span "Select an option" at bounding box center [572, 244] width 19 height 19
click at [582, 244] on input "Select an option" at bounding box center [572, 244] width 19 height 19
click at [1135, 315] on span "Select an option" at bounding box center [1138, 310] width 19 height 19
click at [1135, 315] on input "Select an option" at bounding box center [1138, 310] width 19 height 19
click at [825, 369] on span "Select an option" at bounding box center [825, 369] width 0 height 0
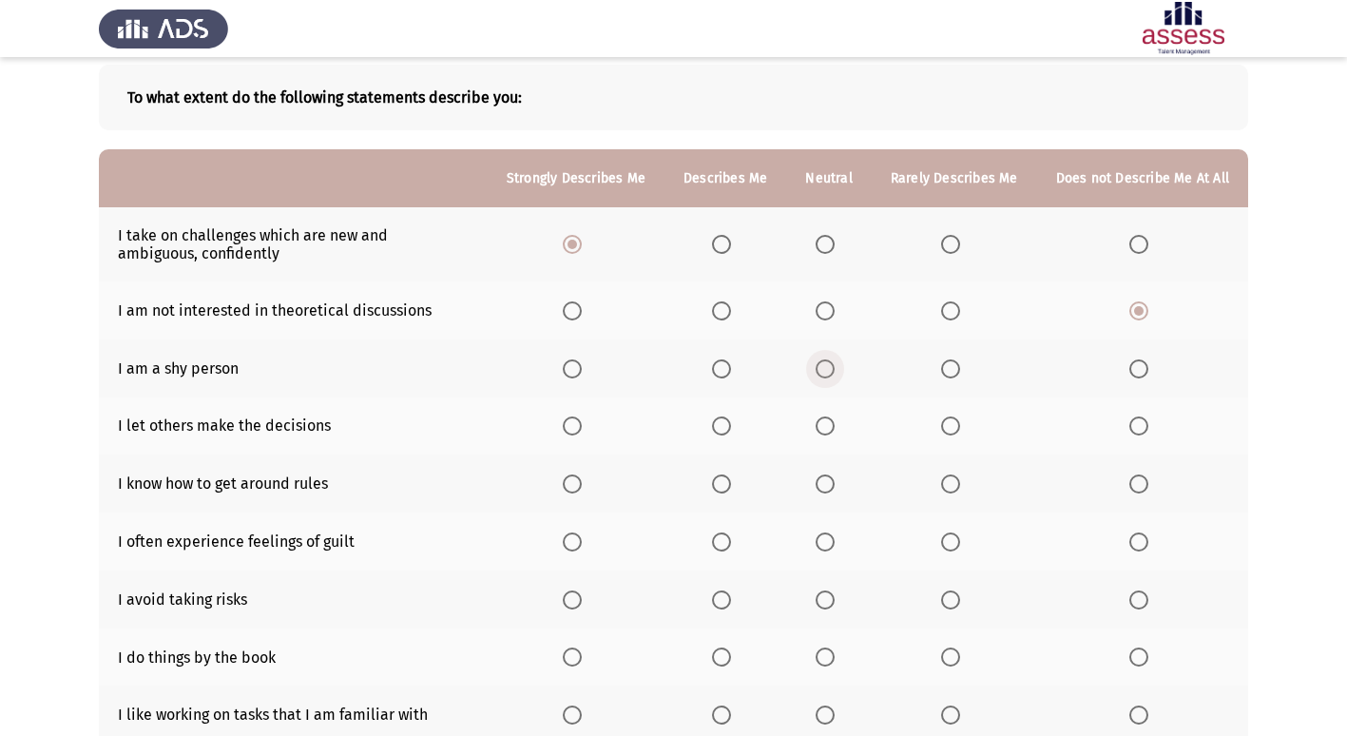
click at [830, 368] on input "Select an option" at bounding box center [825, 368] width 19 height 19
click at [1148, 433] on span "Select an option" at bounding box center [1138, 425] width 19 height 19
click at [1148, 433] on input "Select an option" at bounding box center [1138, 425] width 19 height 19
click at [721, 491] on span "Select an option" at bounding box center [721, 483] width 19 height 19
click at [721, 491] on input "Select an option" at bounding box center [721, 483] width 19 height 19
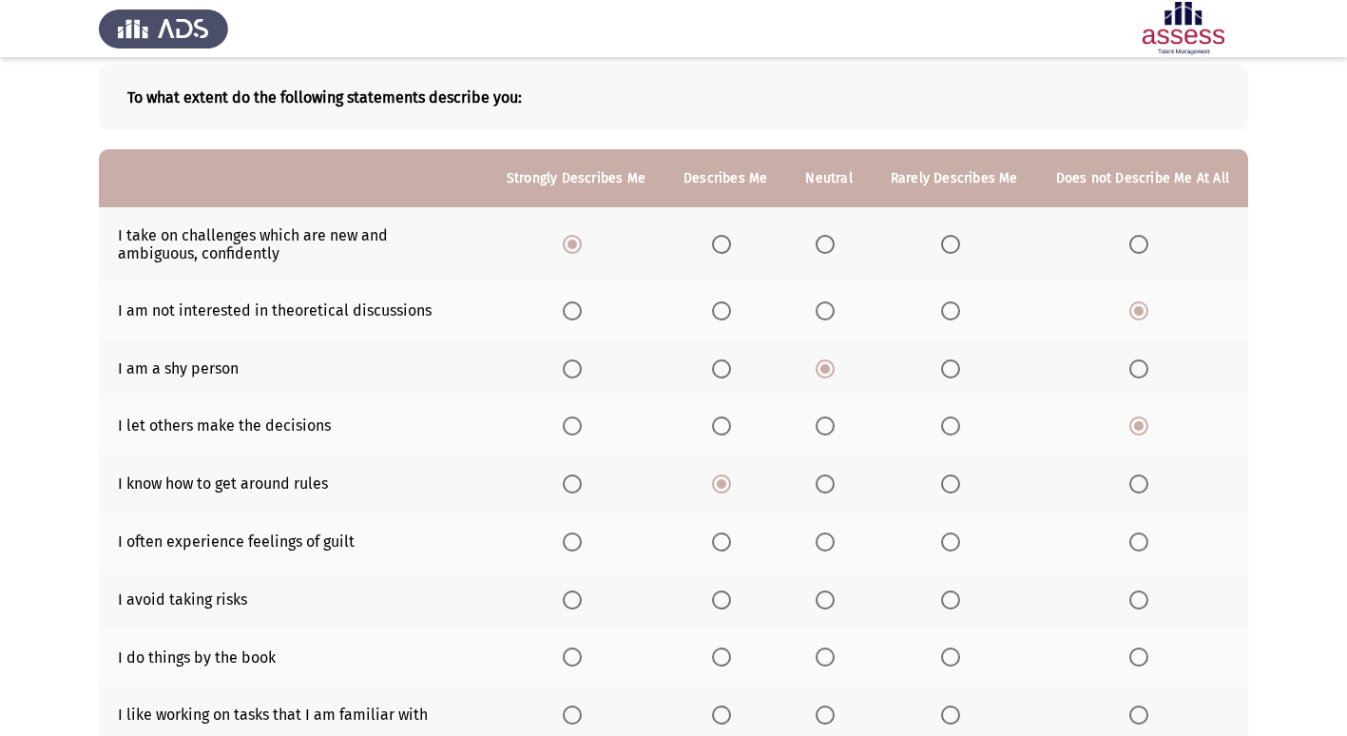
click at [968, 536] on label "Select an option" at bounding box center [954, 541] width 27 height 19
click at [960, 536] on input "Select an option" at bounding box center [950, 541] width 19 height 19
click at [825, 542] on span "Select an option" at bounding box center [825, 542] width 0 height 0
click at [830, 542] on input "Select an option" at bounding box center [825, 541] width 19 height 19
click at [1138, 597] on span "Select an option" at bounding box center [1138, 599] width 19 height 19
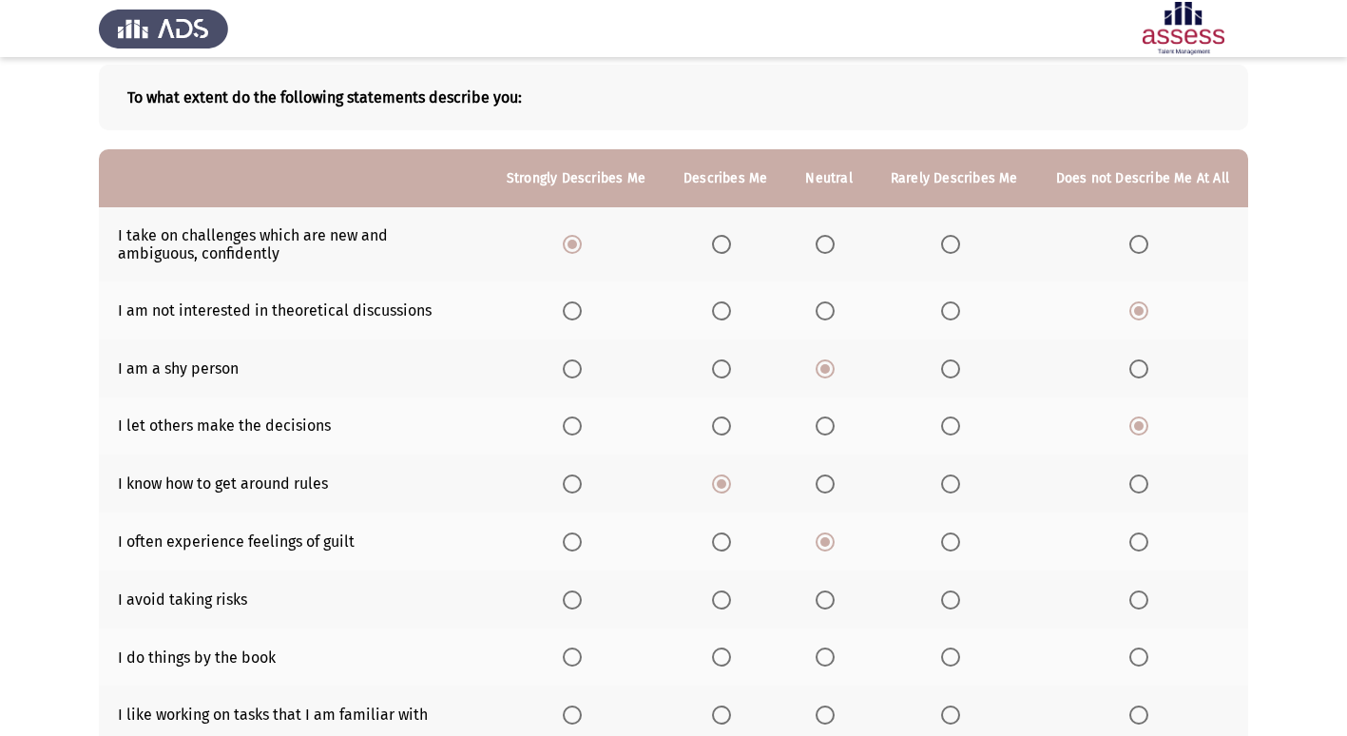
click at [1138, 597] on input "Select an option" at bounding box center [1138, 599] width 19 height 19
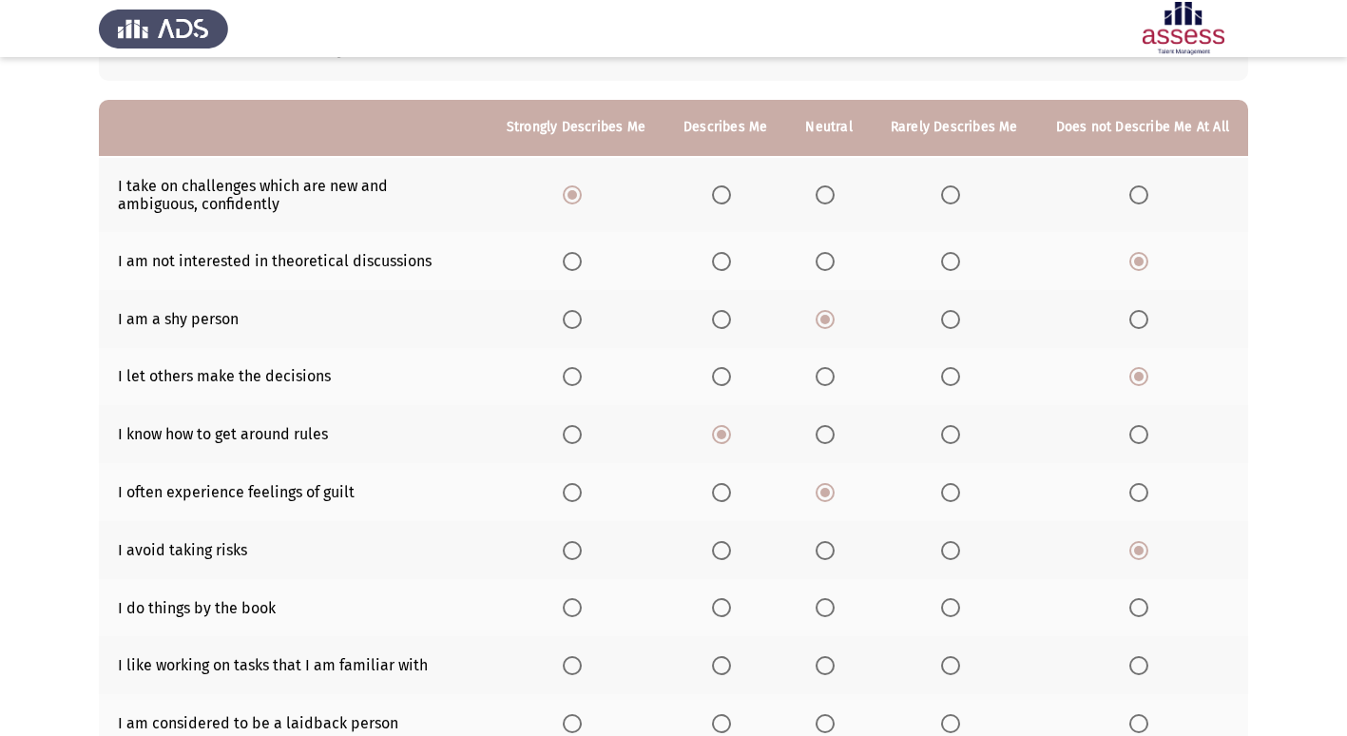
scroll to position [190, 0]
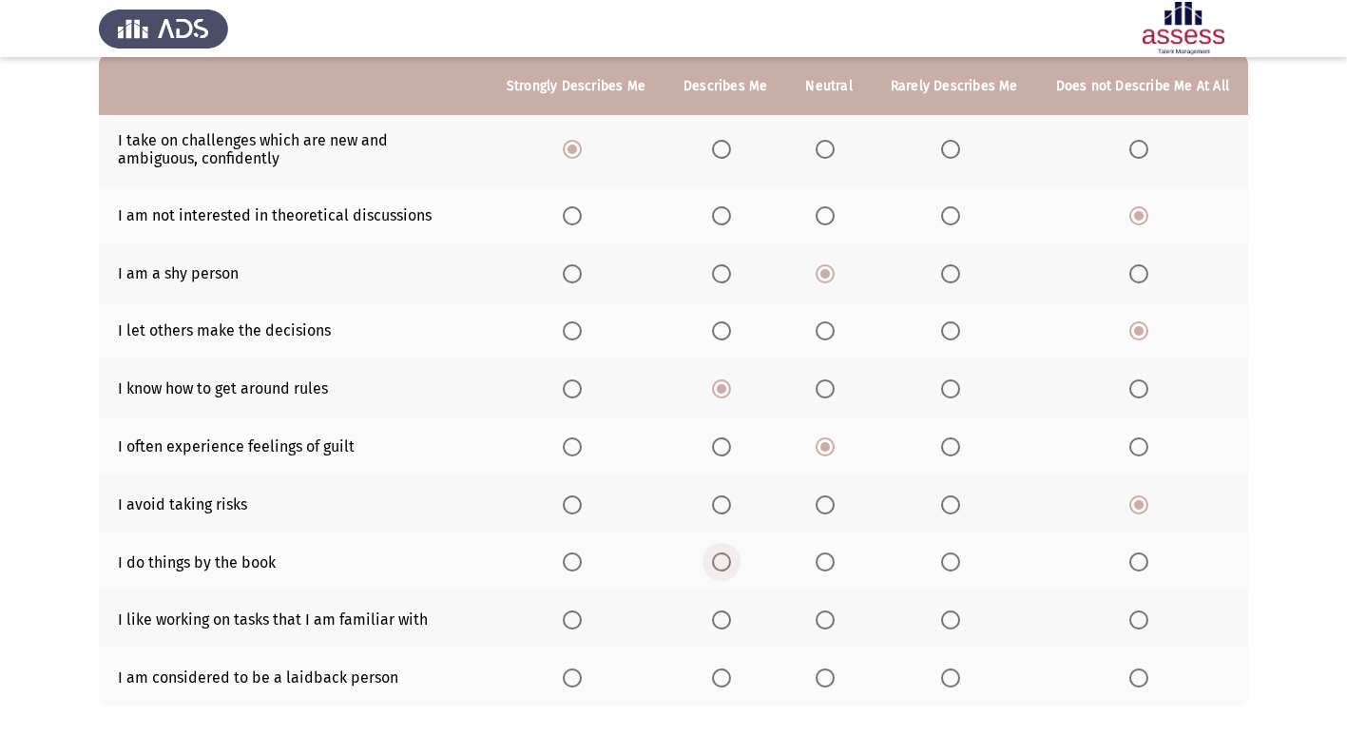
click at [731, 566] on span "Select an option" at bounding box center [721, 561] width 19 height 19
click at [731, 566] on input "Select an option" at bounding box center [721, 561] width 19 height 19
click at [579, 619] on span "Select an option" at bounding box center [572, 619] width 19 height 19
click at [579, 619] on input "Select an option" at bounding box center [572, 619] width 19 height 19
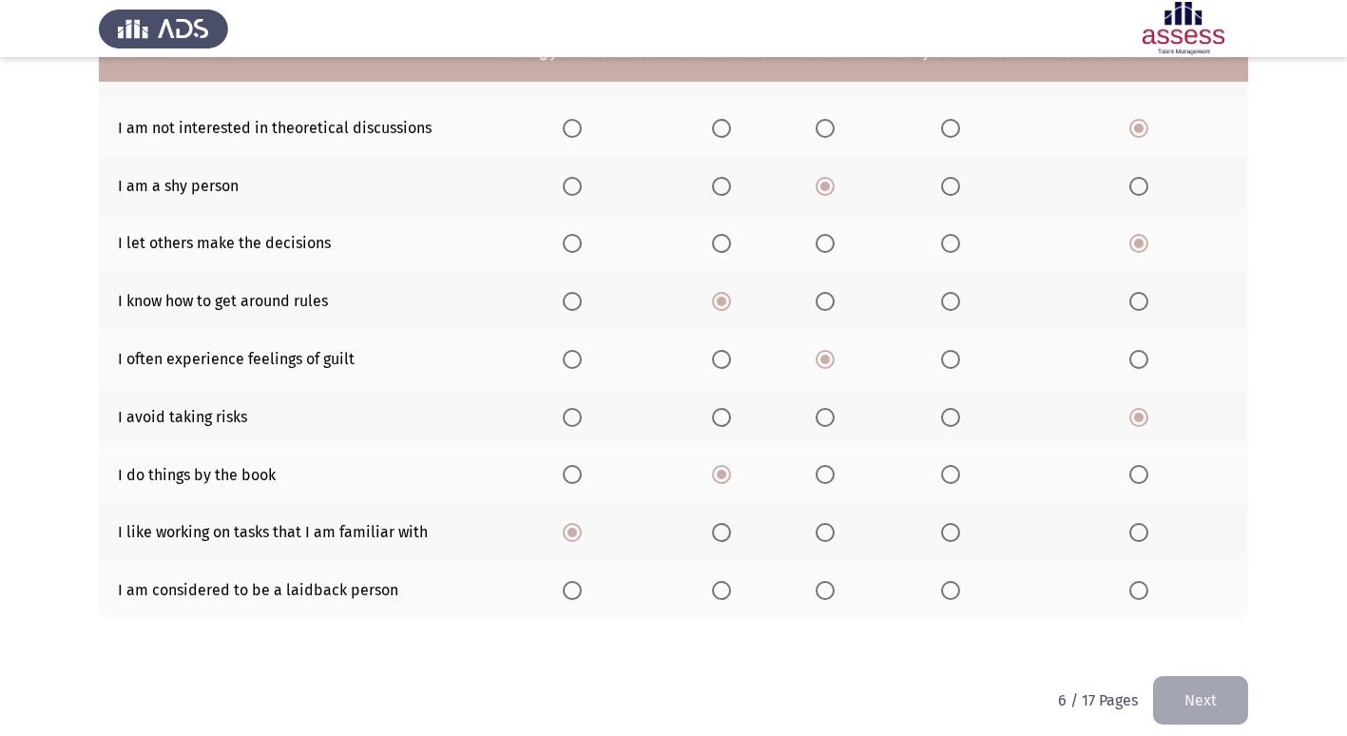
scroll to position [294, 0]
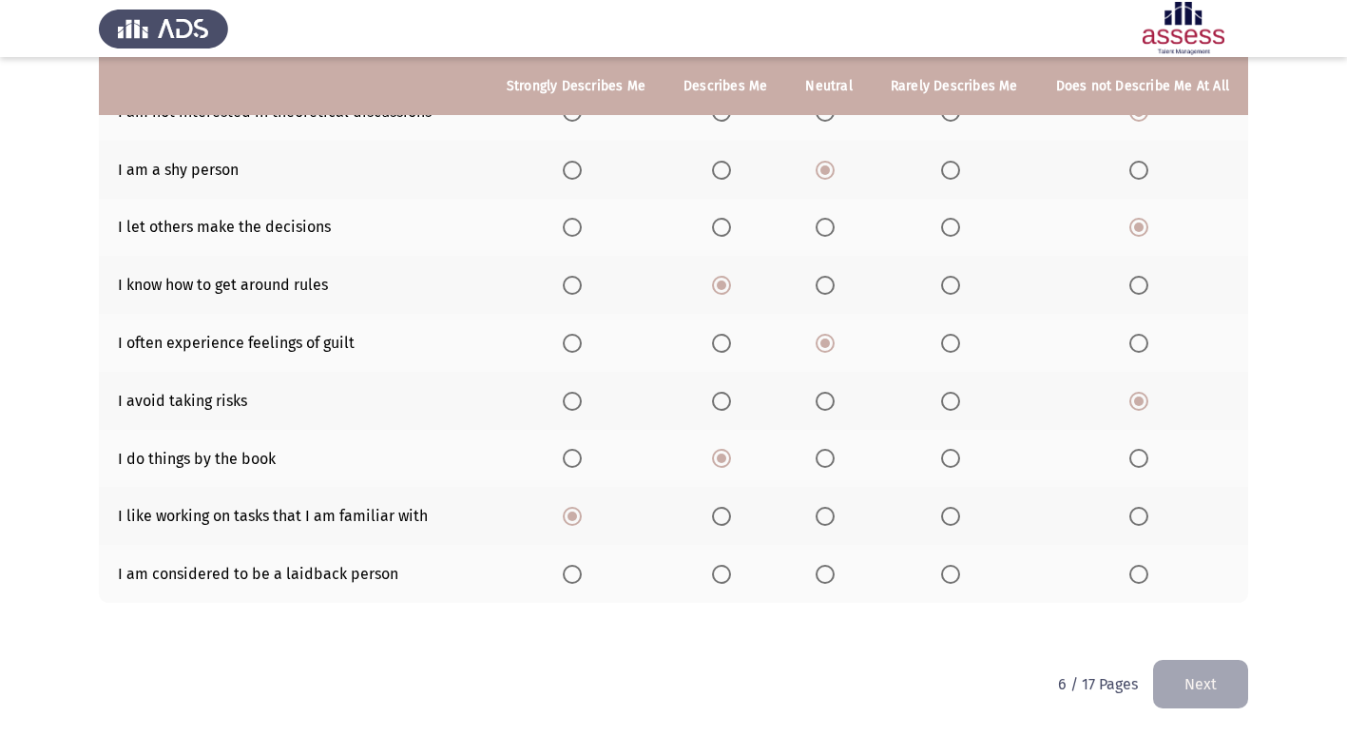
click at [731, 524] on span "Select an option" at bounding box center [721, 516] width 19 height 19
click at [731, 524] on input "Select an option" at bounding box center [721, 516] width 19 height 19
click at [1143, 579] on span "Select an option" at bounding box center [1138, 574] width 19 height 19
click at [1143, 579] on input "Select an option" at bounding box center [1138, 574] width 19 height 19
click at [1182, 703] on button "Next" at bounding box center [1200, 684] width 95 height 48
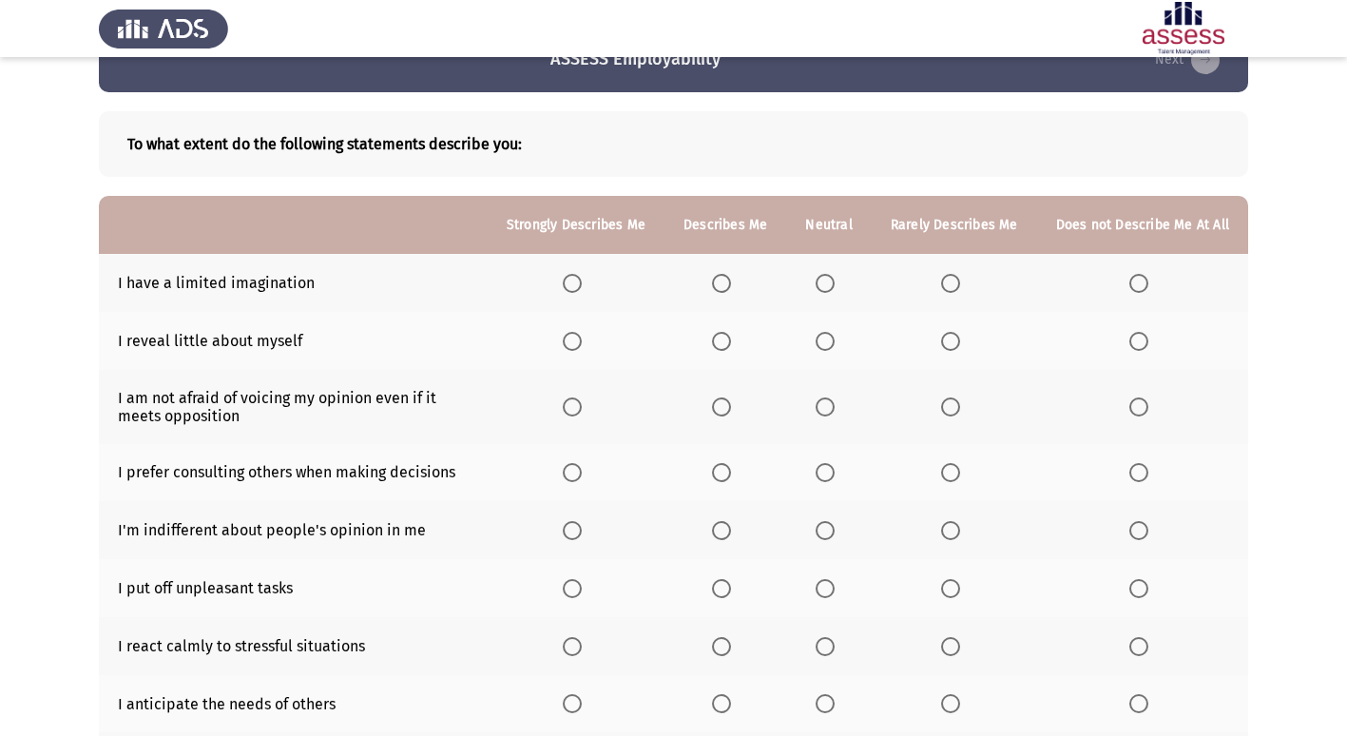
scroll to position [95, 0]
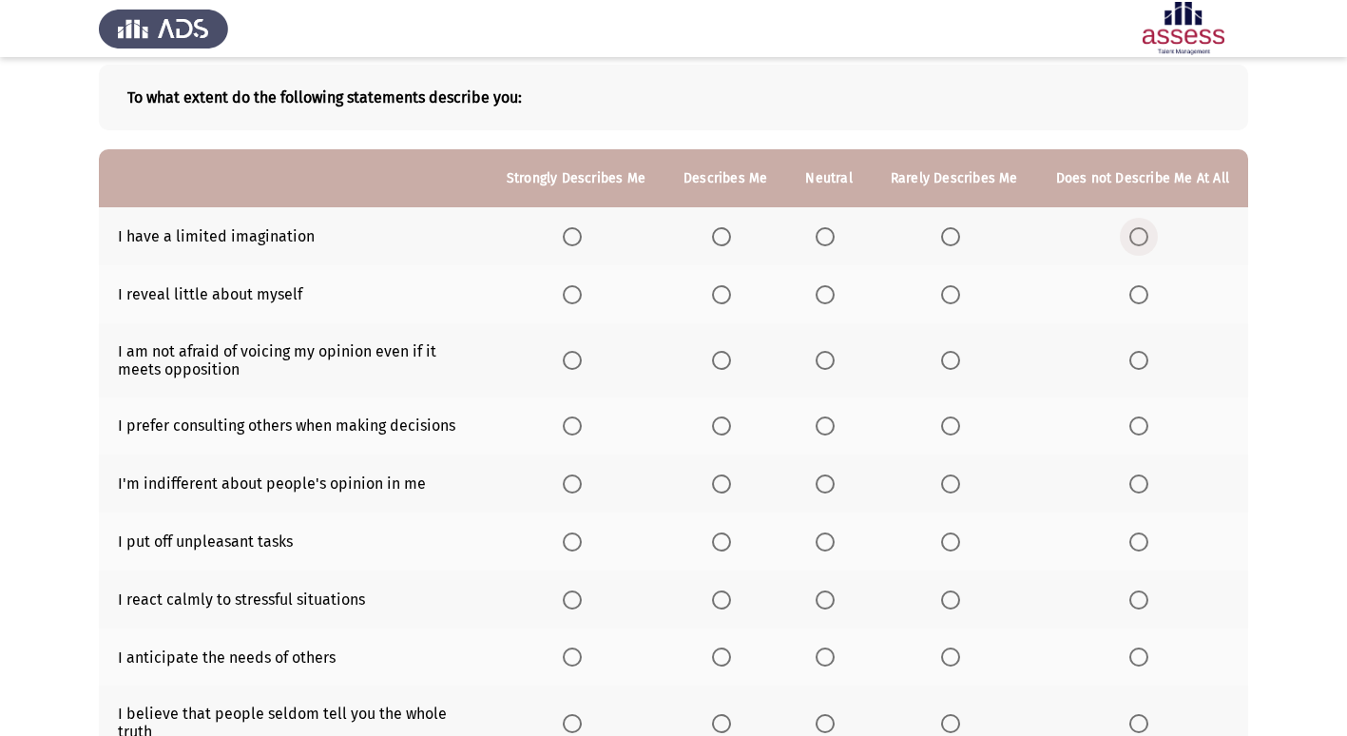
click at [1136, 227] on span "Select an option" at bounding box center [1138, 236] width 19 height 19
click at [1136, 227] on input "Select an option" at bounding box center [1138, 236] width 19 height 19
click at [823, 287] on span "Select an option" at bounding box center [825, 294] width 19 height 19
click at [823, 287] on input "Select an option" at bounding box center [825, 294] width 19 height 19
click at [731, 360] on span "Select an option" at bounding box center [721, 360] width 19 height 19
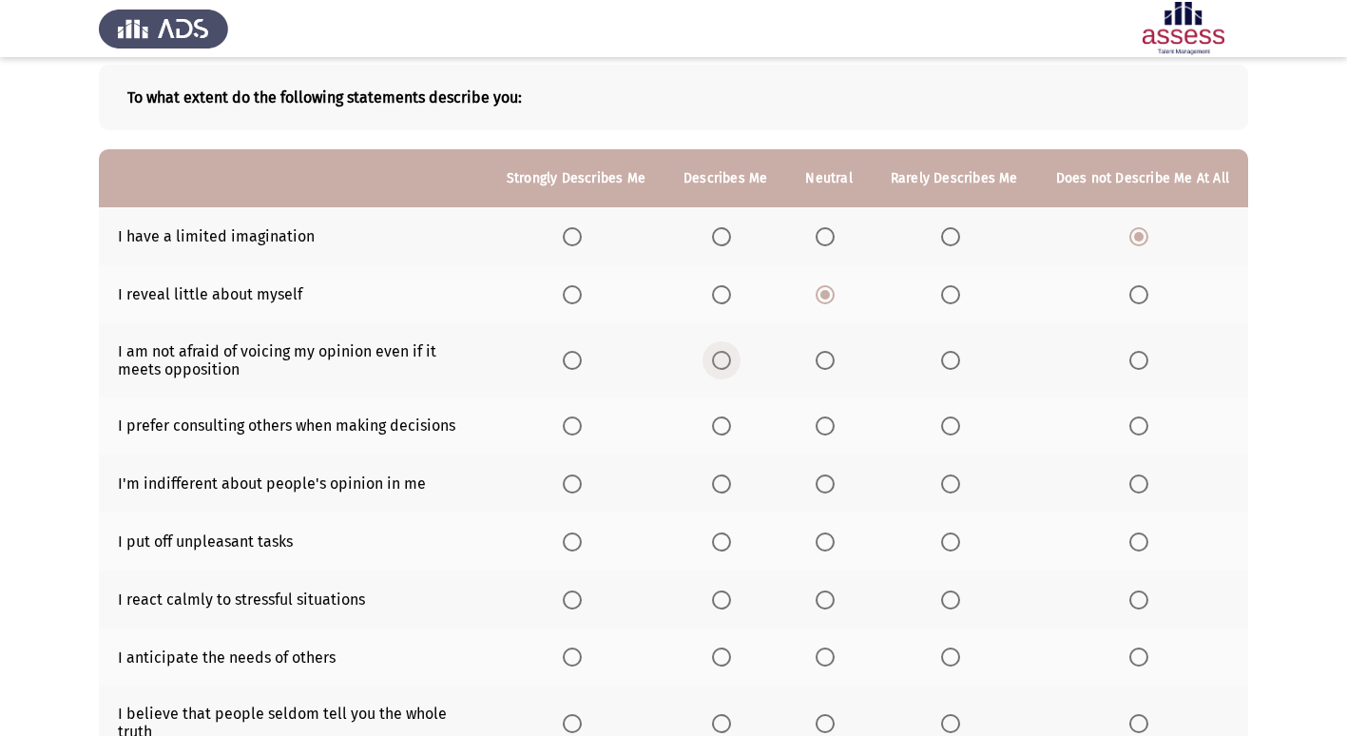
click at [731, 360] on input "Select an option" at bounding box center [721, 360] width 19 height 19
click at [952, 430] on span "Select an option" at bounding box center [950, 425] width 19 height 19
click at [952, 430] on input "Select an option" at bounding box center [950, 425] width 19 height 19
click at [835, 484] on span "Select an option" at bounding box center [825, 483] width 19 height 19
click at [835, 484] on input "Select an option" at bounding box center [825, 483] width 19 height 19
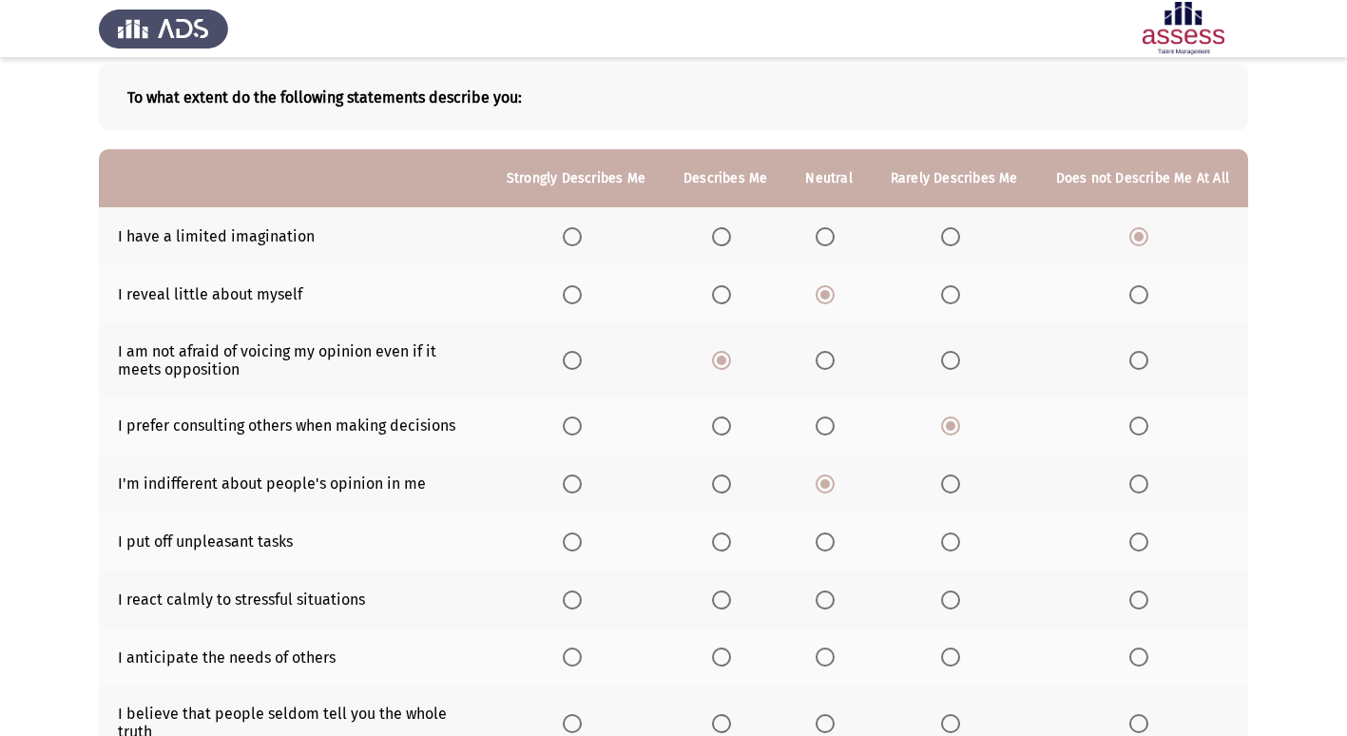
click at [1133, 545] on span "Select an option" at bounding box center [1138, 541] width 19 height 19
click at [1133, 545] on input "Select an option" at bounding box center [1138, 541] width 19 height 19
click at [572, 596] on span "Select an option" at bounding box center [572, 599] width 19 height 19
click at [572, 596] on input "Select an option" at bounding box center [572, 599] width 19 height 19
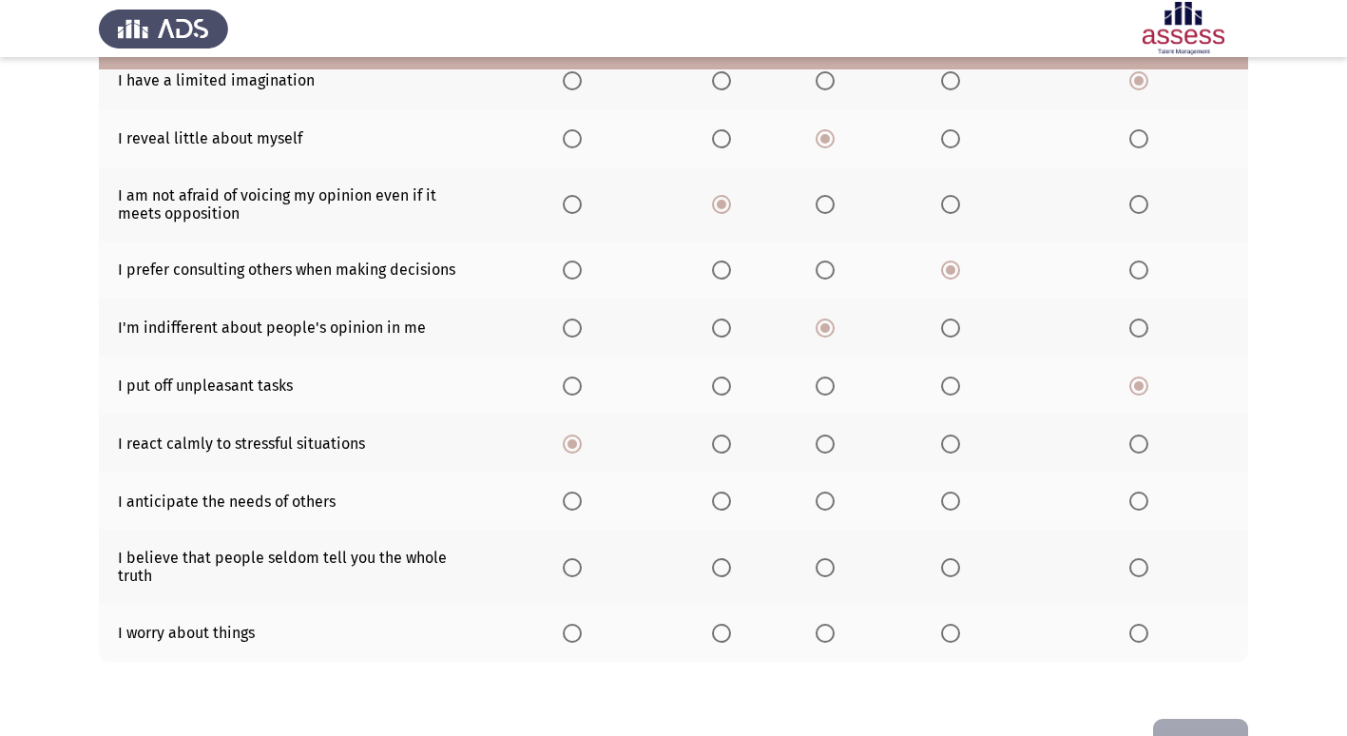
scroll to position [285, 0]
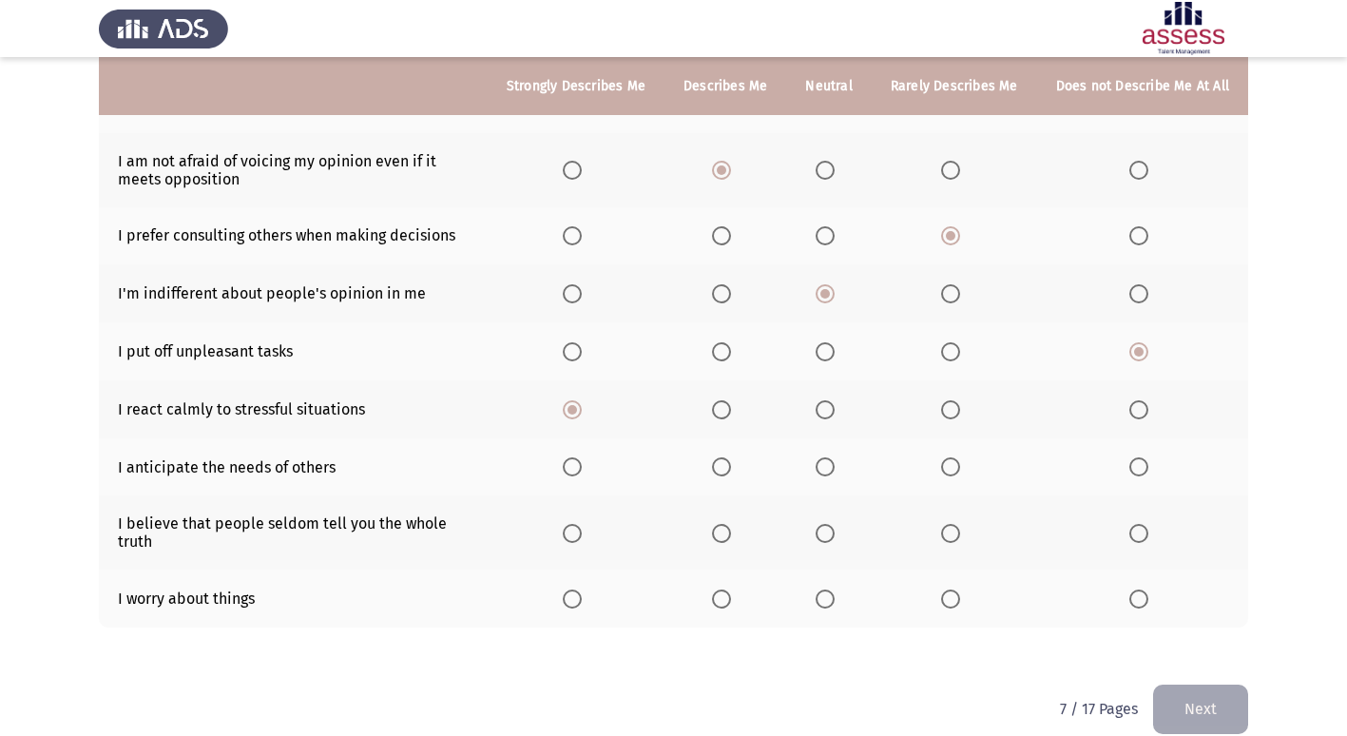
click at [731, 466] on span "Select an option" at bounding box center [721, 466] width 19 height 19
click at [731, 466] on input "Select an option" at bounding box center [721, 466] width 19 height 19
click at [724, 538] on span "Select an option" at bounding box center [721, 533] width 19 height 19
click at [724, 538] on input "Select an option" at bounding box center [721, 533] width 19 height 19
click at [960, 597] on span "Select an option" at bounding box center [950, 598] width 19 height 19
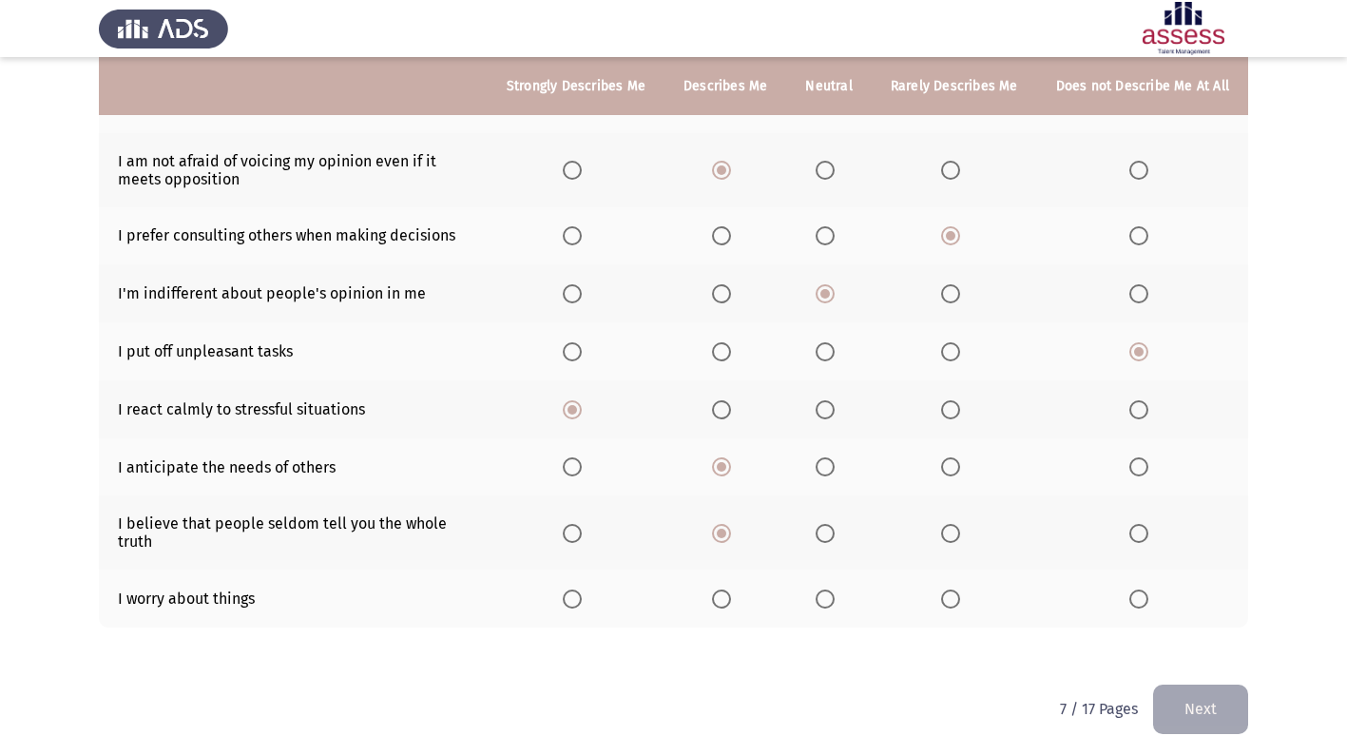
click at [960, 597] on input "Select an option" at bounding box center [950, 598] width 19 height 19
click at [1193, 721] on button "Next" at bounding box center [1200, 708] width 95 height 48
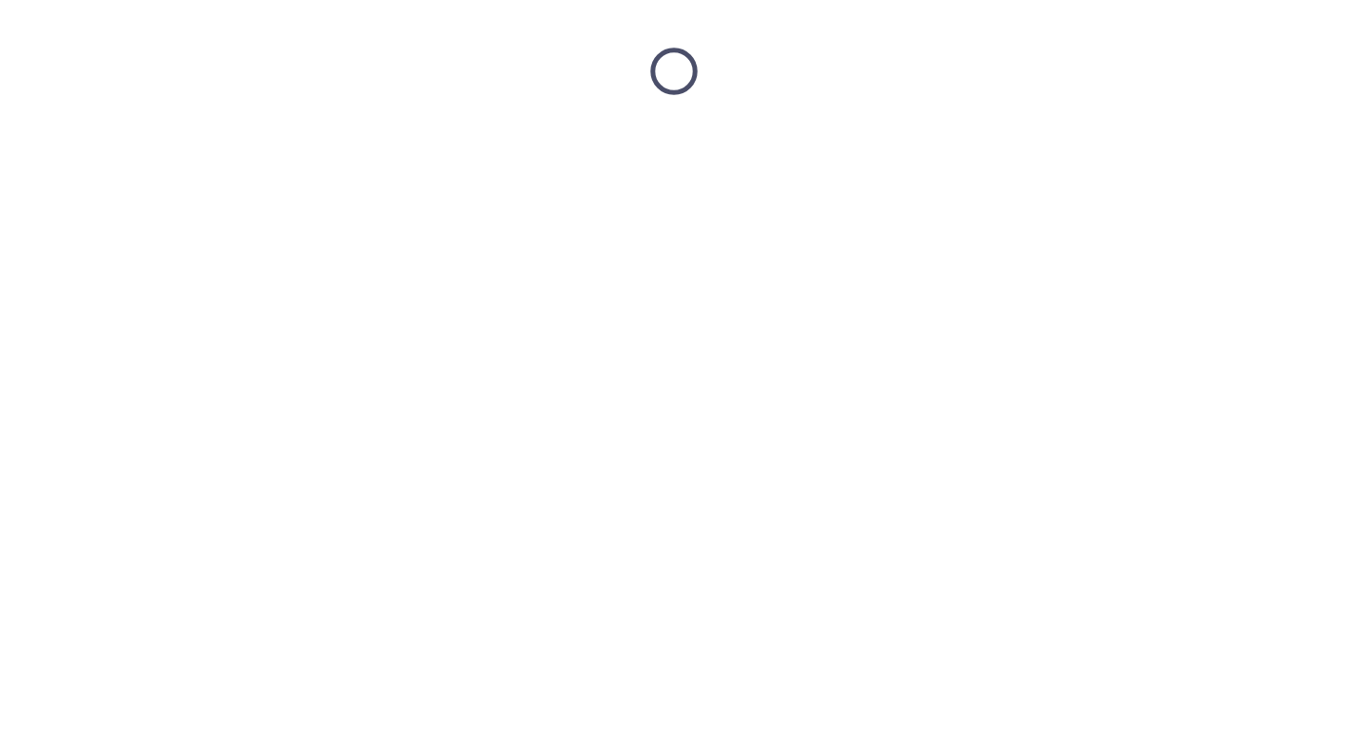
scroll to position [0, 0]
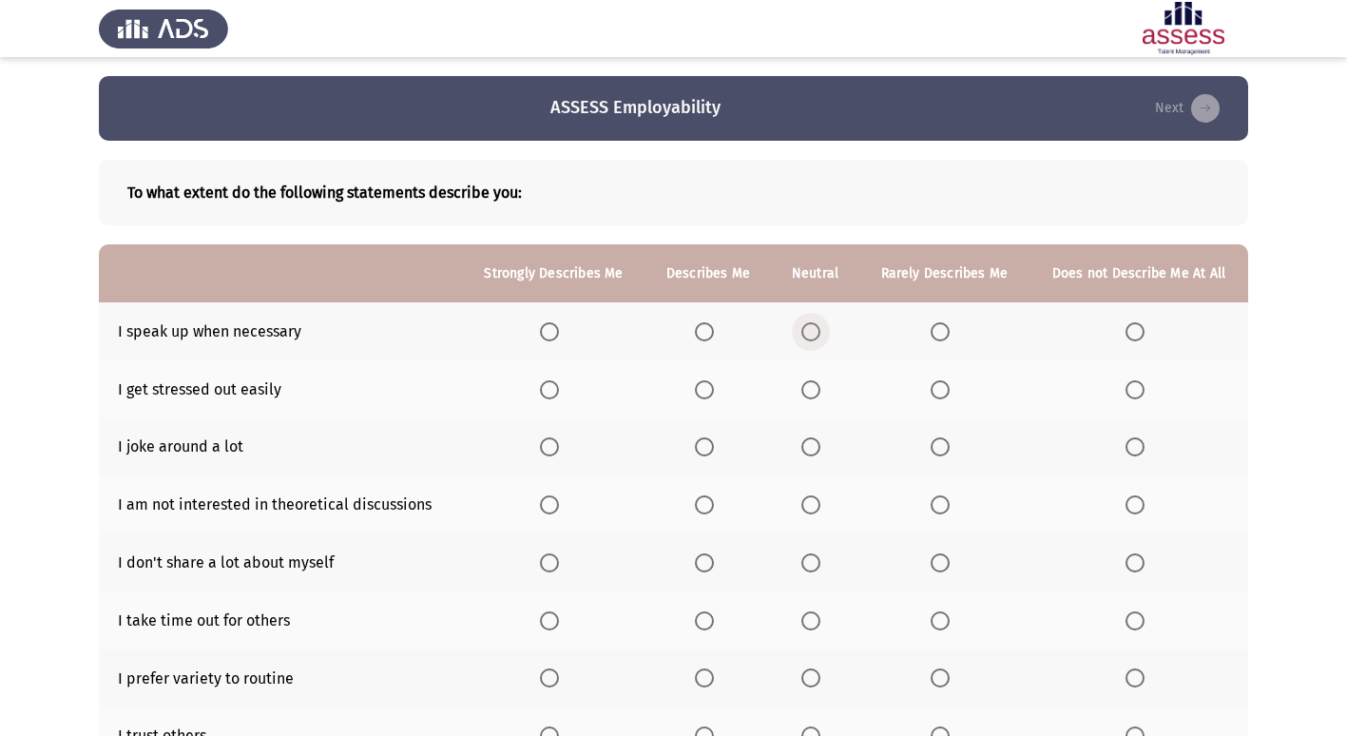
click at [816, 333] on span "Select an option" at bounding box center [810, 331] width 19 height 19
click at [816, 333] on input "Select an option" at bounding box center [810, 331] width 19 height 19
click at [945, 393] on span "Select an option" at bounding box center [940, 389] width 19 height 19
click at [945, 393] on input "Select an option" at bounding box center [940, 389] width 19 height 19
click at [1136, 395] on span "Select an option" at bounding box center [1134, 389] width 19 height 19
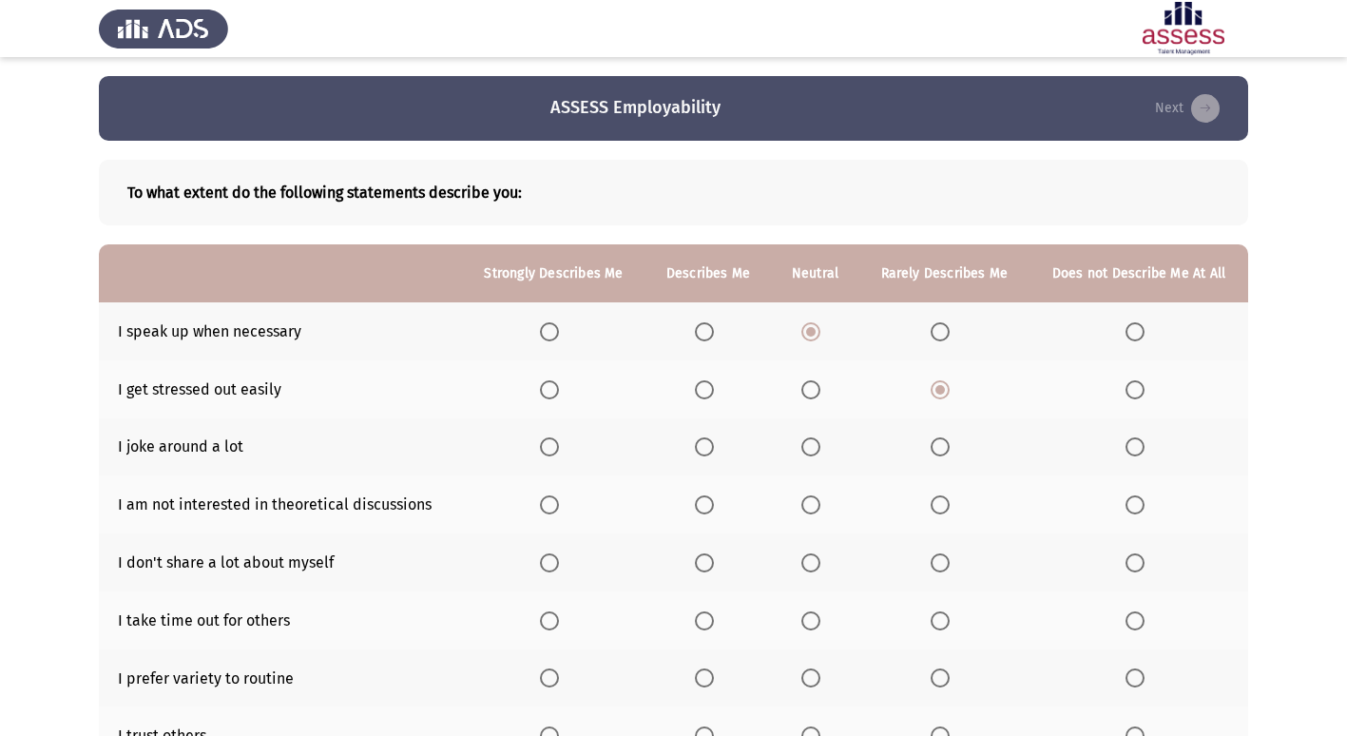
click at [1136, 395] on input "Select an option" at bounding box center [1134, 389] width 19 height 19
click at [816, 438] on span "Select an option" at bounding box center [810, 446] width 19 height 19
click at [816, 438] on input "Select an option" at bounding box center [810, 446] width 19 height 19
click at [1135, 505] on span "Select an option" at bounding box center [1135, 505] width 0 height 0
click at [1135, 505] on input "Select an option" at bounding box center [1134, 504] width 19 height 19
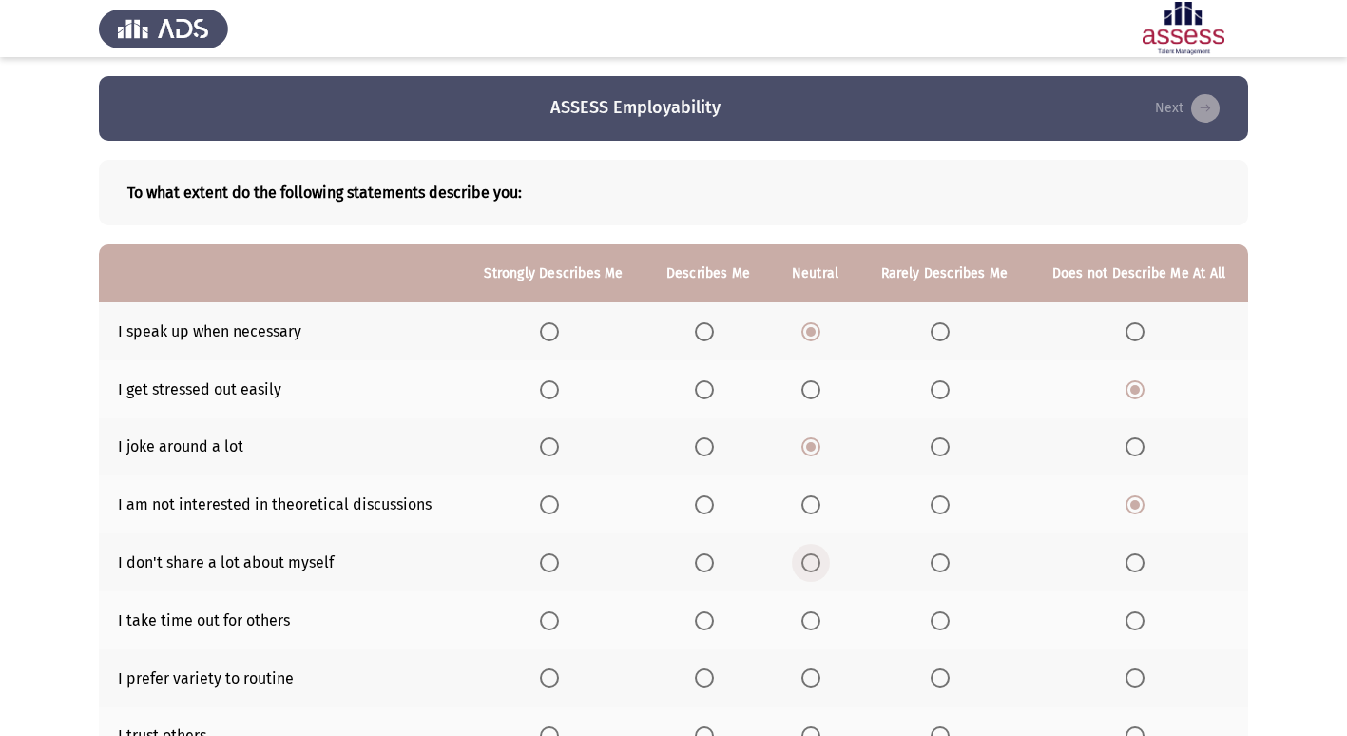
click at [820, 563] on span "Select an option" at bounding box center [810, 562] width 19 height 19
click at [820, 563] on input "Select an option" at bounding box center [810, 562] width 19 height 19
click at [700, 613] on span "Select an option" at bounding box center [704, 620] width 19 height 19
click at [700, 613] on input "Select an option" at bounding box center [704, 620] width 19 height 19
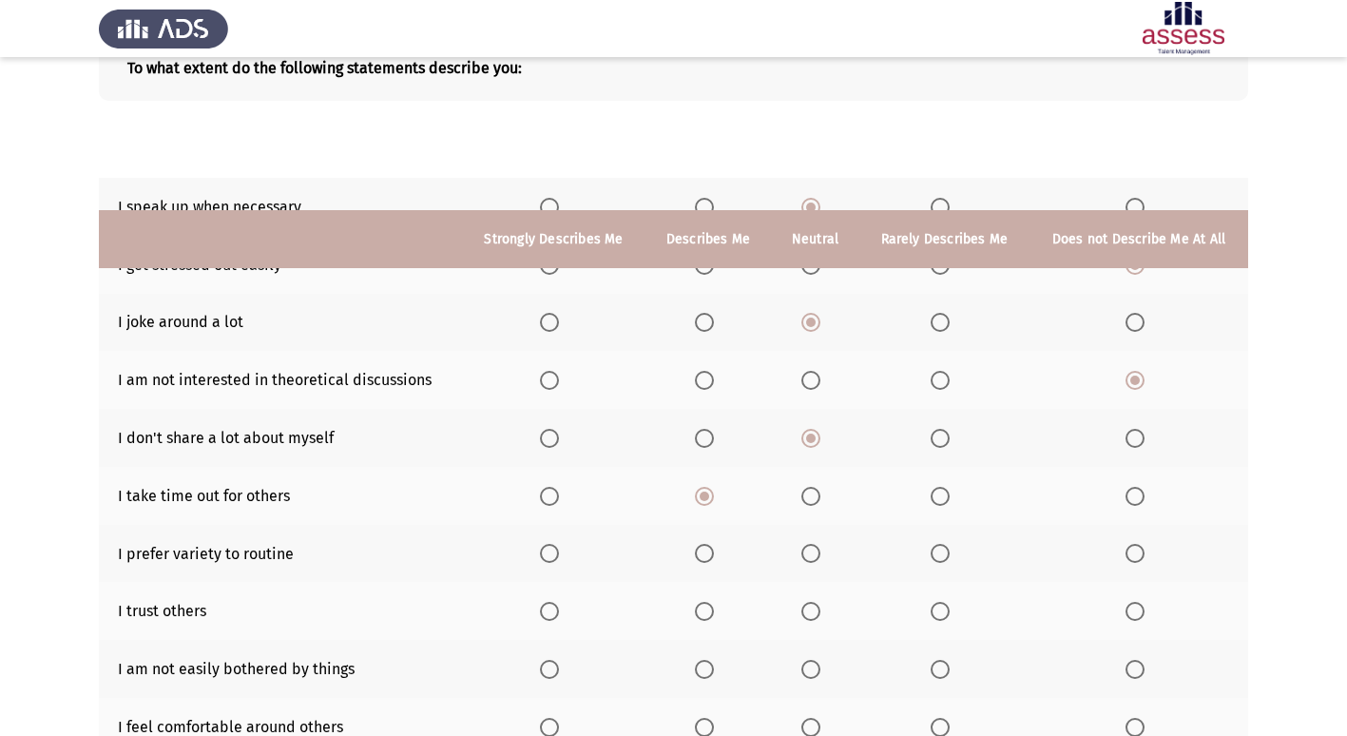
scroll to position [278, 0]
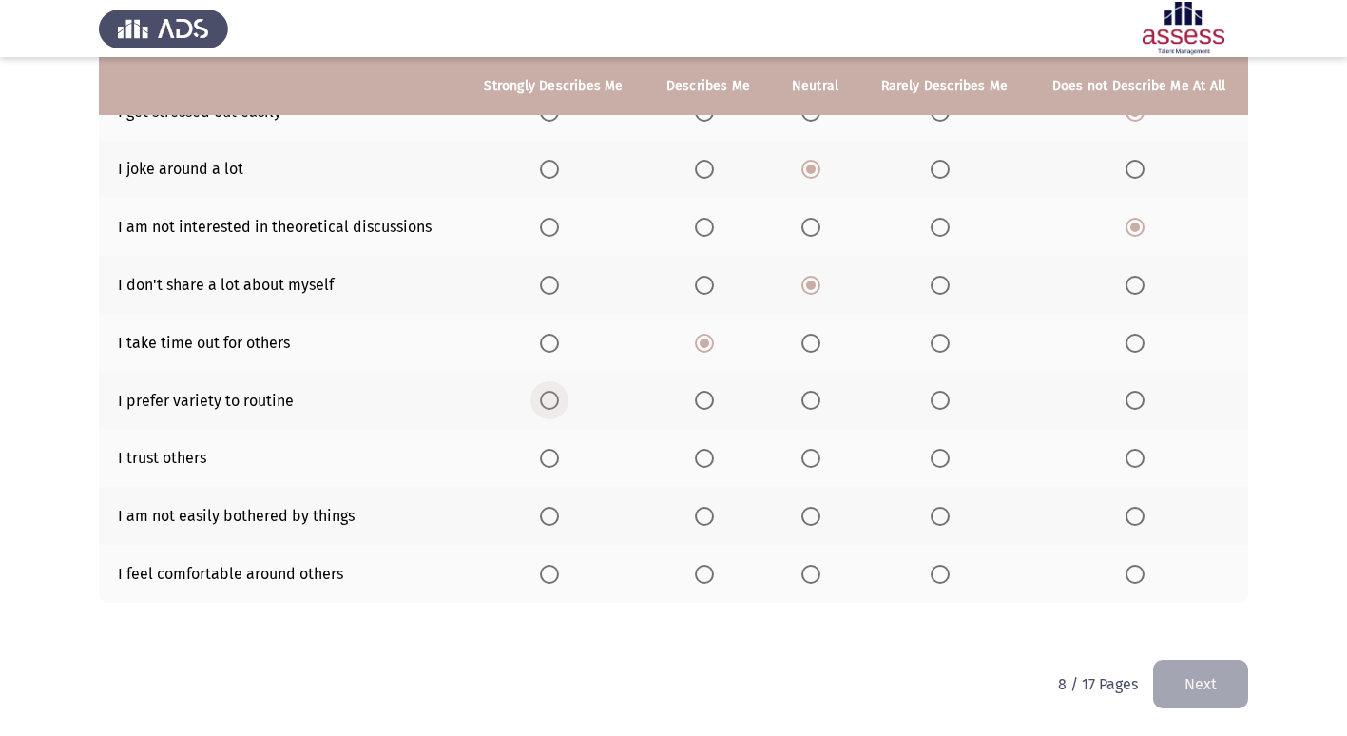
click at [559, 400] on span "Select an option" at bounding box center [549, 400] width 19 height 19
click at [559, 400] on input "Select an option" at bounding box center [549, 400] width 19 height 19
click at [805, 461] on span "Select an option" at bounding box center [810, 458] width 19 height 19
click at [805, 461] on input "Select an option" at bounding box center [810, 458] width 19 height 19
click at [1129, 523] on span "Select an option" at bounding box center [1134, 516] width 19 height 19
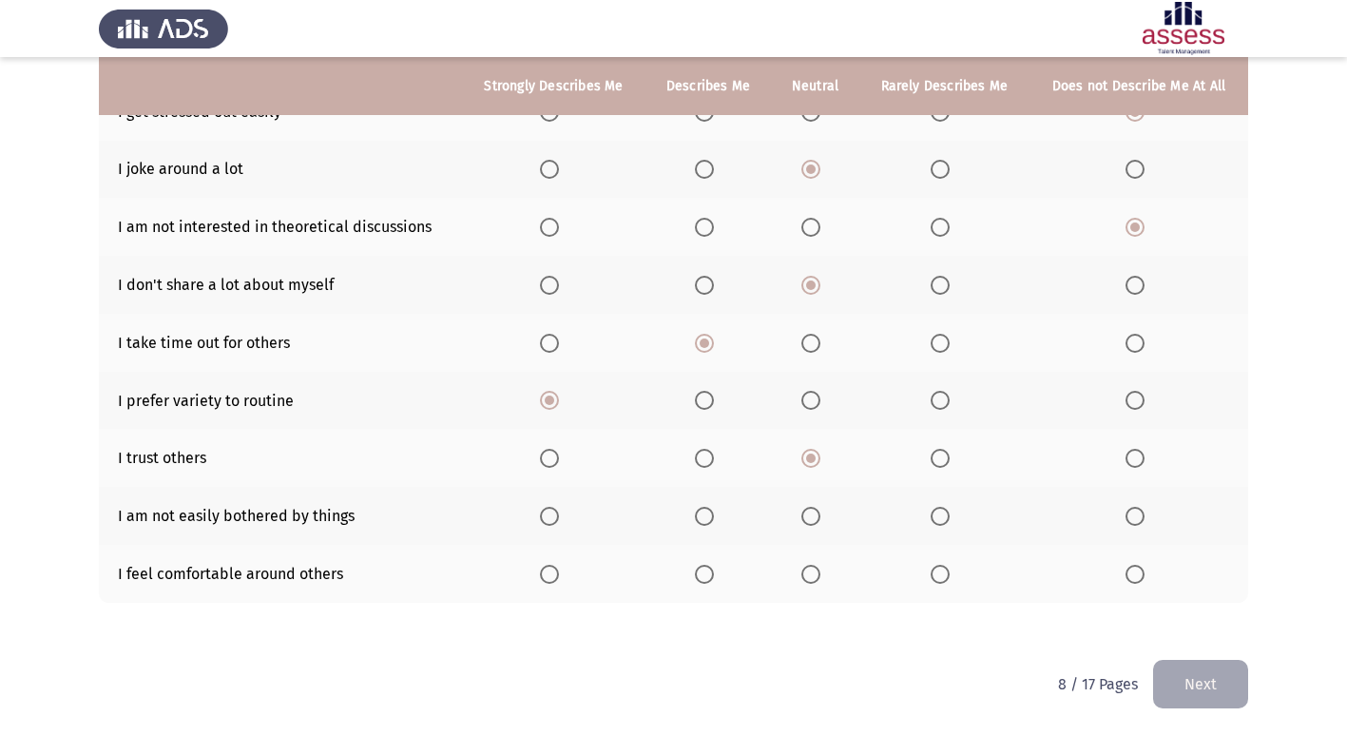
click at [1129, 523] on input "Select an option" at bounding box center [1134, 516] width 19 height 19
click at [704, 576] on span "Select an option" at bounding box center [704, 574] width 19 height 19
click at [704, 576] on input "Select an option" at bounding box center [704, 574] width 19 height 19
click at [1188, 694] on button "Next" at bounding box center [1200, 684] width 95 height 48
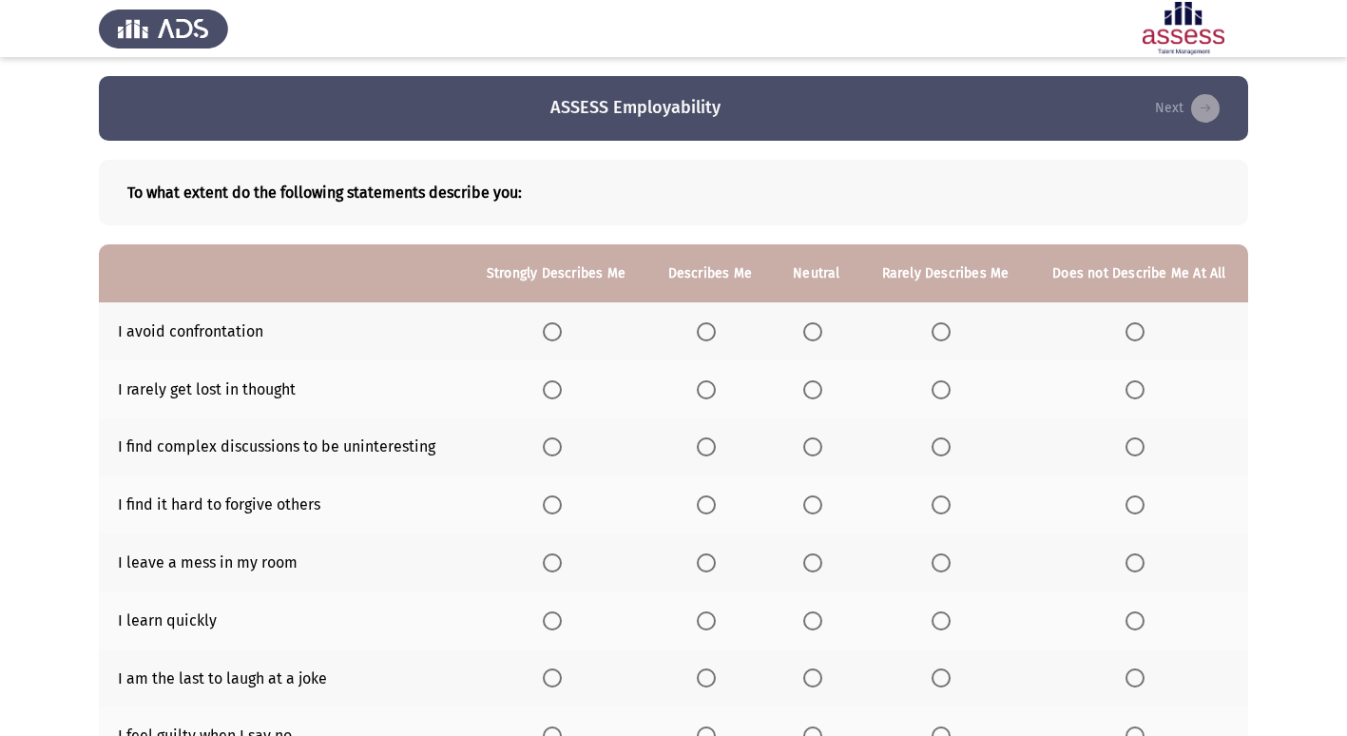
click at [799, 335] on th at bounding box center [816, 331] width 87 height 58
click at [805, 331] on span "Select an option" at bounding box center [812, 331] width 19 height 19
click at [805, 331] on input "Select an option" at bounding box center [812, 331] width 19 height 19
click at [715, 393] on span "Select an option" at bounding box center [706, 389] width 19 height 19
click at [715, 393] on input "Select an option" at bounding box center [706, 389] width 19 height 19
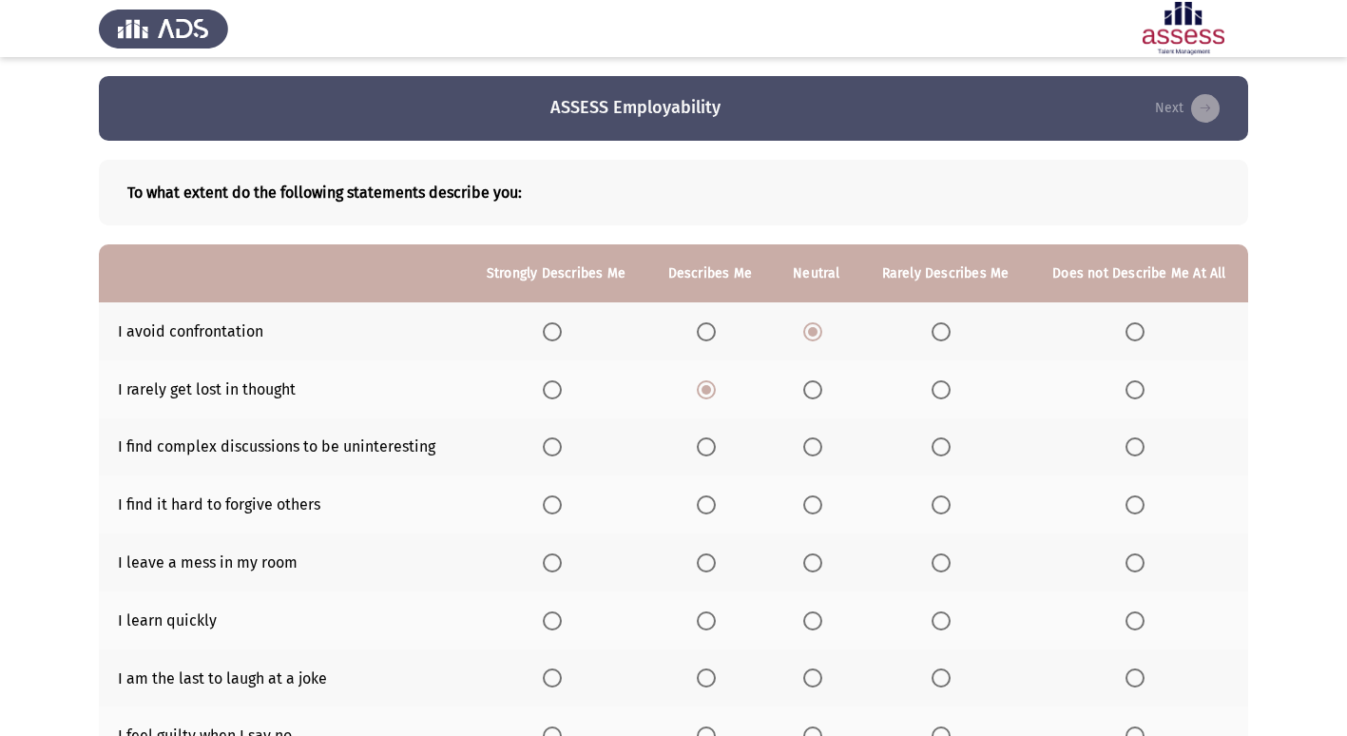
click at [932, 447] on span "Select an option" at bounding box center [941, 446] width 19 height 19
click at [932, 447] on input "Select an option" at bounding box center [941, 446] width 19 height 19
click at [944, 501] on span "Select an option" at bounding box center [941, 504] width 19 height 19
click at [944, 501] on input "Select an option" at bounding box center [941, 504] width 19 height 19
click at [821, 499] on span "Select an option" at bounding box center [812, 504] width 19 height 19
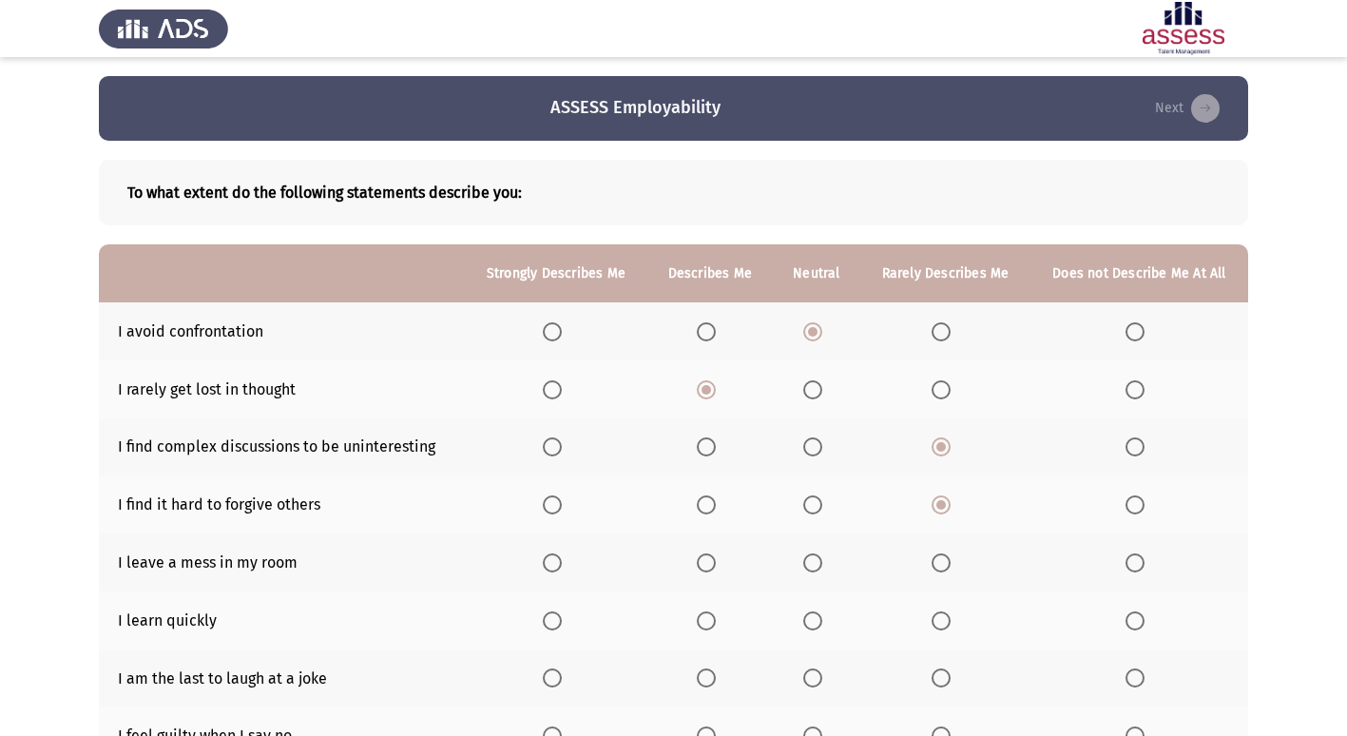
click at [821, 499] on input "Select an option" at bounding box center [812, 504] width 19 height 19
click at [1132, 555] on span "Select an option" at bounding box center [1134, 562] width 19 height 19
click at [1132, 555] on input "Select an option" at bounding box center [1134, 562] width 19 height 19
click at [701, 611] on span "Select an option" at bounding box center [706, 620] width 19 height 19
click at [701, 611] on input "Select an option" at bounding box center [706, 620] width 19 height 19
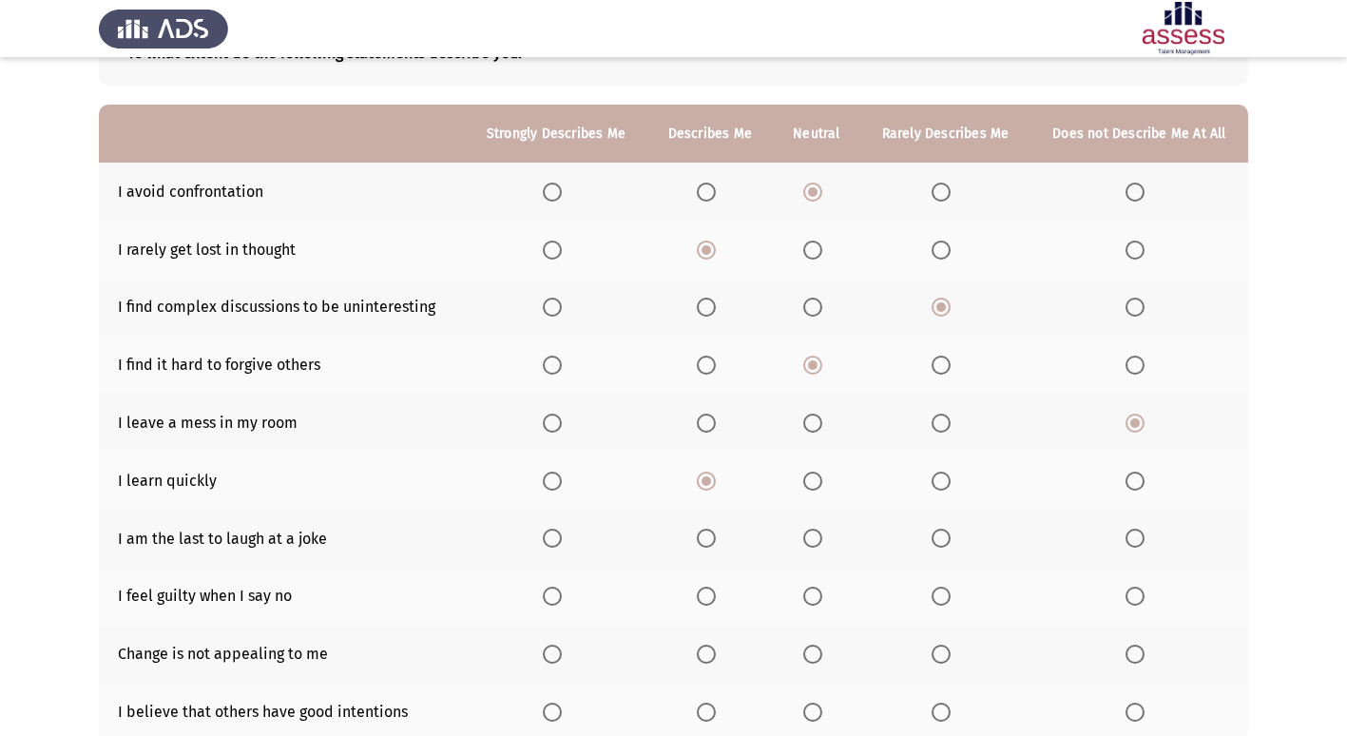
scroll to position [190, 0]
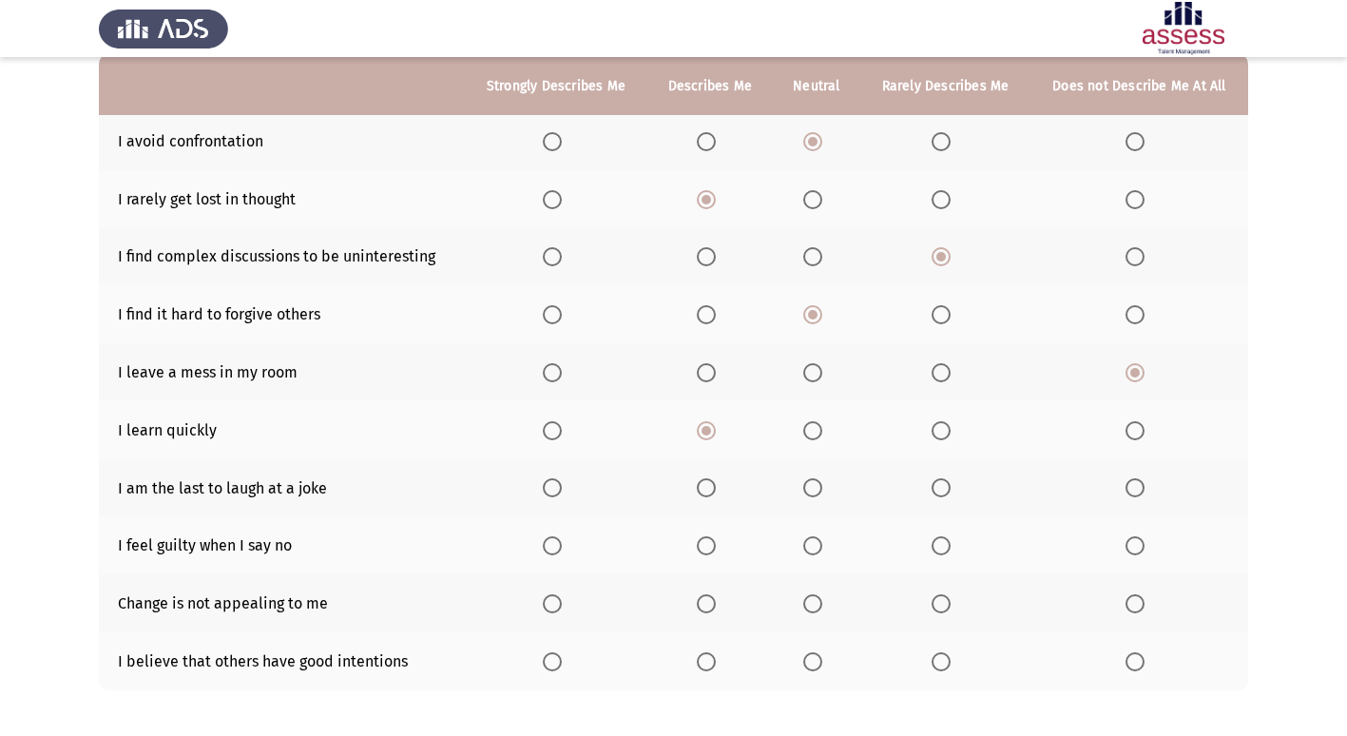
click at [943, 495] on span "Select an option" at bounding box center [941, 487] width 19 height 19
click at [943, 495] on input "Select an option" at bounding box center [941, 487] width 19 height 19
click at [807, 544] on span "Select an option" at bounding box center [812, 545] width 19 height 19
click at [807, 544] on input "Select an option" at bounding box center [812, 545] width 19 height 19
click at [948, 606] on span "Select an option" at bounding box center [941, 603] width 19 height 19
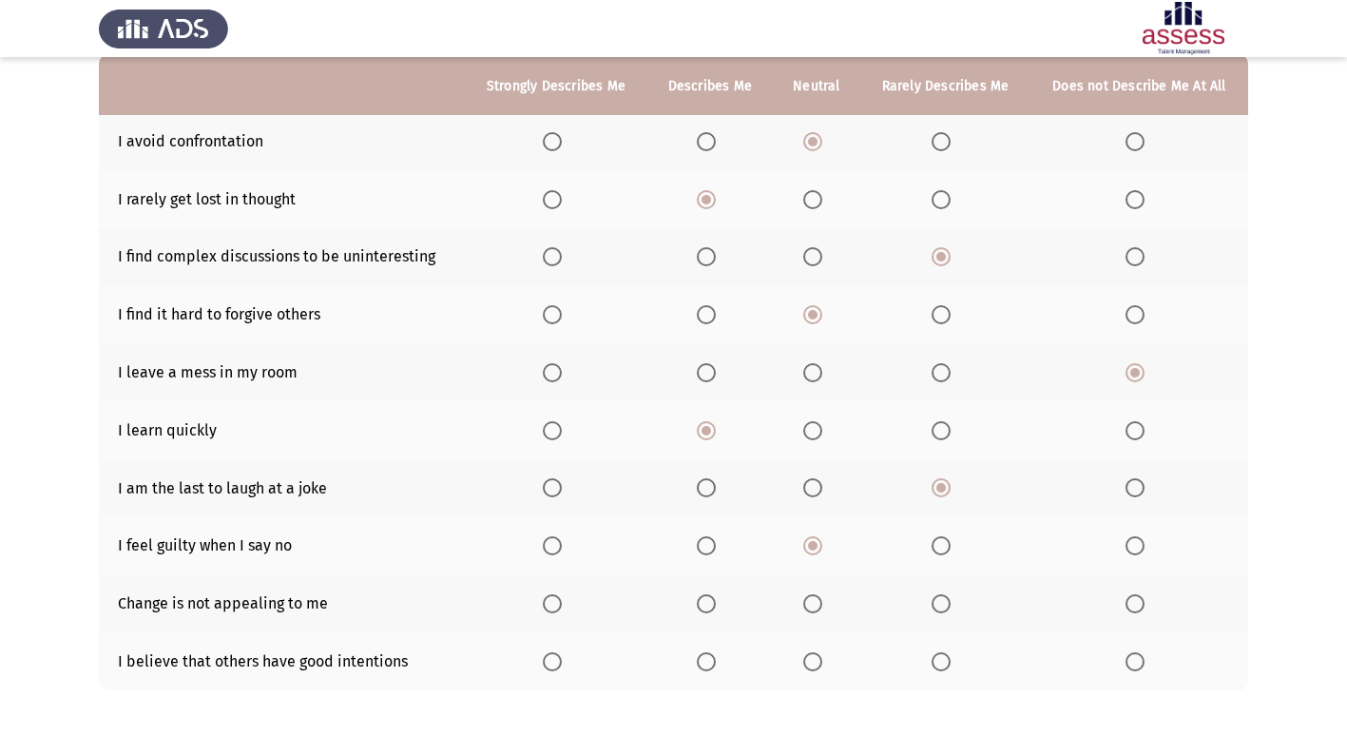
click at [948, 606] on input "Select an option" at bounding box center [941, 603] width 19 height 19
click at [714, 654] on span "Select an option" at bounding box center [706, 661] width 19 height 19
click at [714, 654] on input "Select an option" at bounding box center [706, 661] width 19 height 19
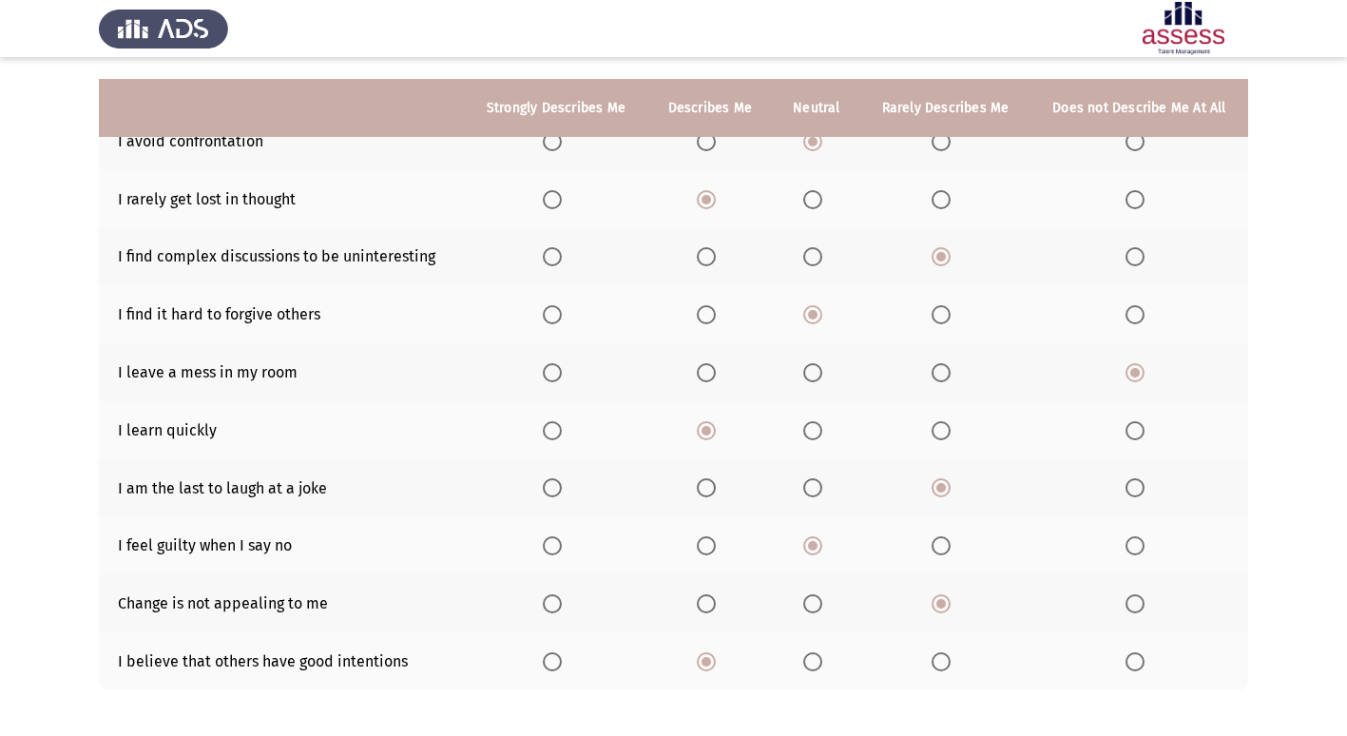
scroll to position [278, 0]
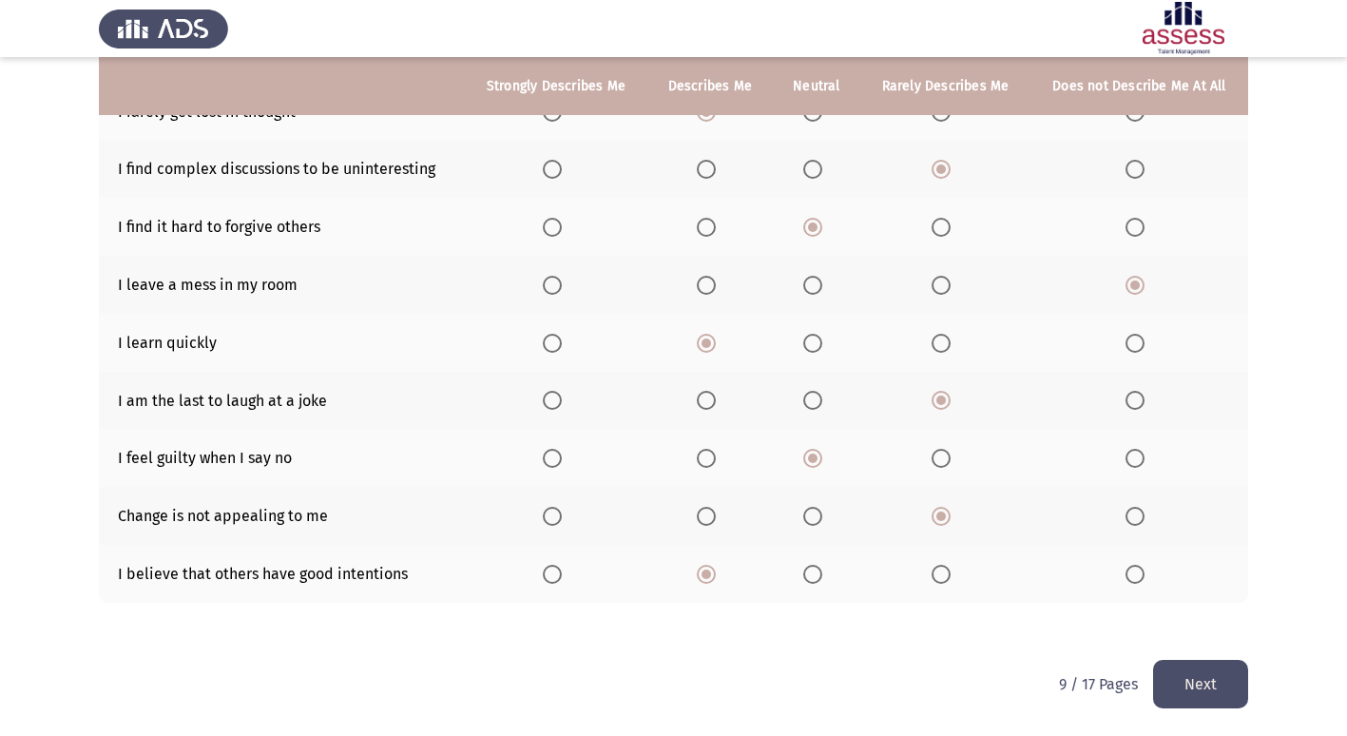
click at [1223, 674] on button "Next" at bounding box center [1200, 684] width 95 height 48
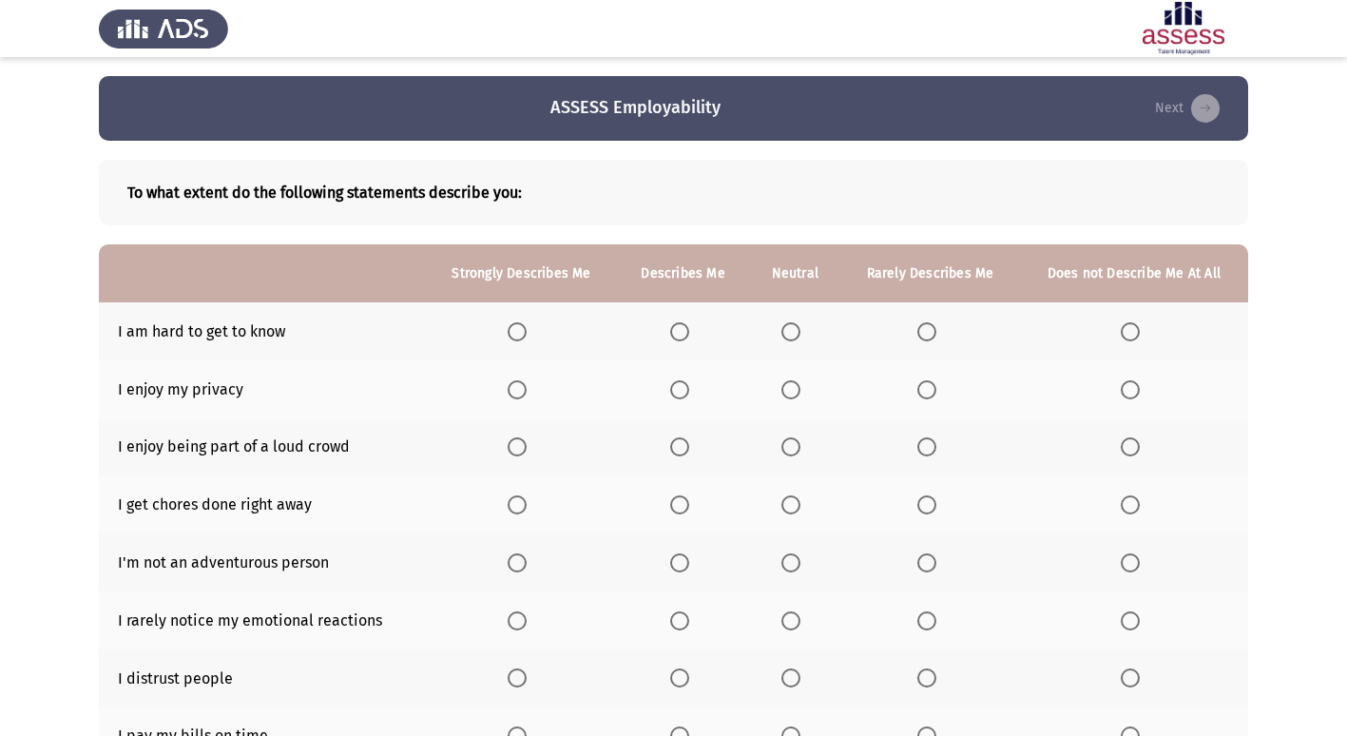
click at [927, 325] on span "Select an option" at bounding box center [926, 331] width 19 height 19
click at [927, 325] on input "Select an option" at bounding box center [926, 331] width 19 height 19
click at [682, 394] on span "Select an option" at bounding box center [679, 389] width 19 height 19
click at [682, 394] on input "Select an option" at bounding box center [679, 389] width 19 height 19
click at [784, 396] on span "Select an option" at bounding box center [790, 389] width 19 height 19
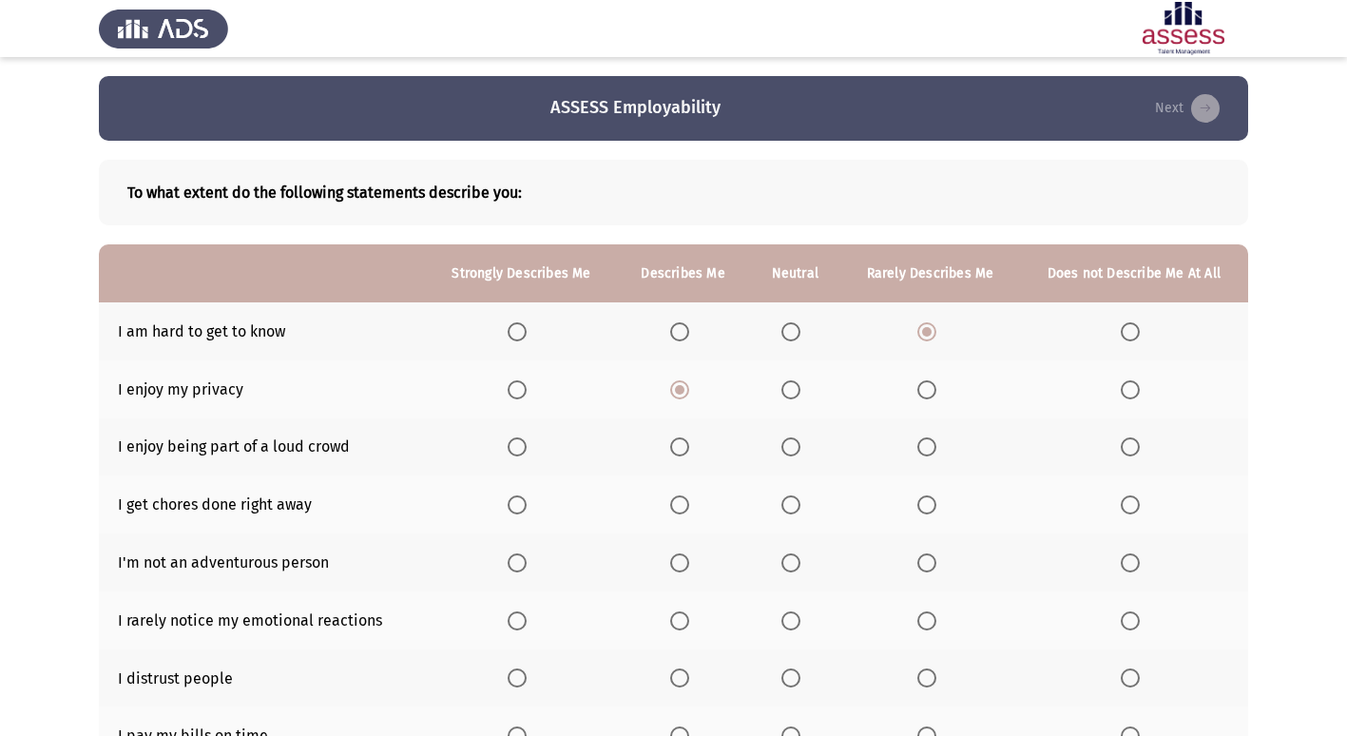
click at [784, 396] on input "Select an option" at bounding box center [790, 389] width 19 height 19
click at [681, 448] on span "Select an option" at bounding box center [679, 446] width 19 height 19
click at [681, 448] on input "Select an option" at bounding box center [679, 446] width 19 height 19
click at [790, 500] on span "Select an option" at bounding box center [790, 504] width 19 height 19
click at [790, 500] on input "Select an option" at bounding box center [790, 504] width 19 height 19
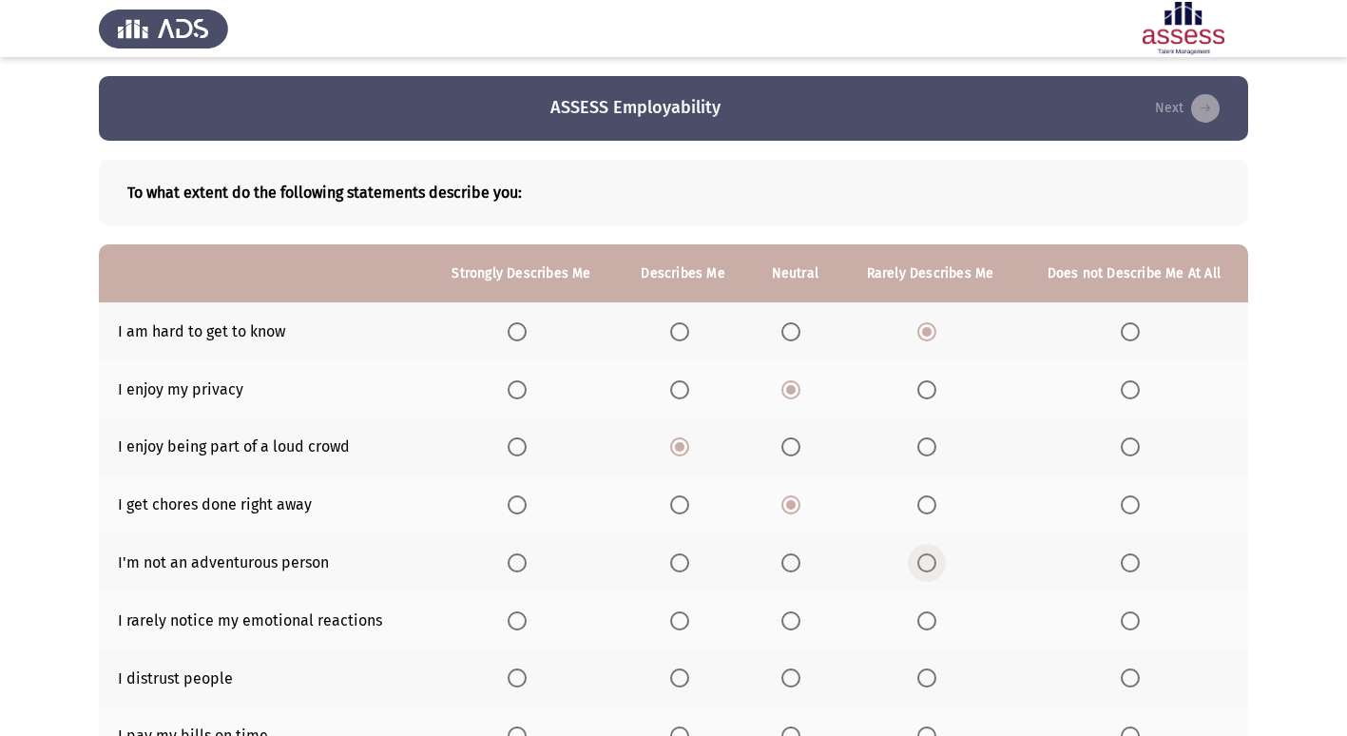
click at [932, 562] on span "Select an option" at bounding box center [926, 562] width 19 height 19
click at [932, 562] on input "Select an option" at bounding box center [926, 562] width 19 height 19
click at [1131, 612] on span "Select an option" at bounding box center [1130, 620] width 19 height 19
click at [1131, 612] on input "Select an option" at bounding box center [1130, 620] width 19 height 19
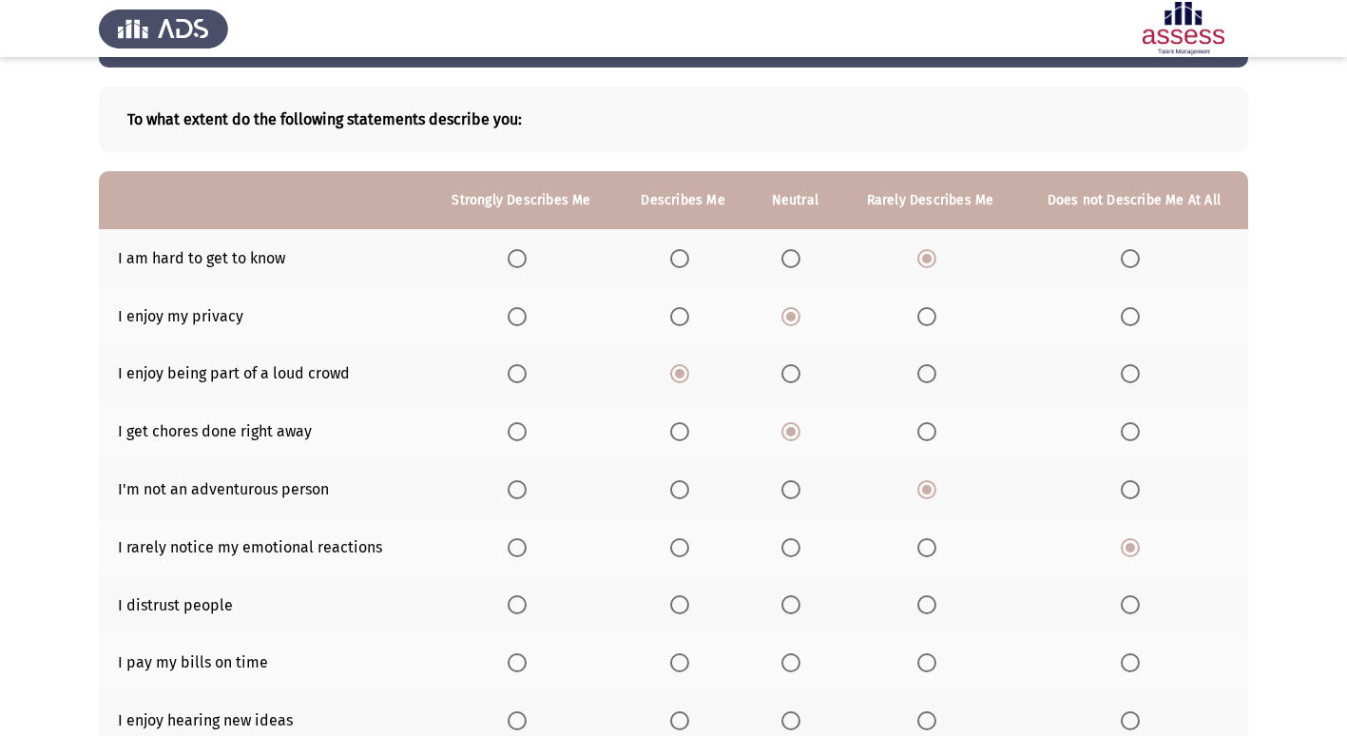
scroll to position [95, 0]
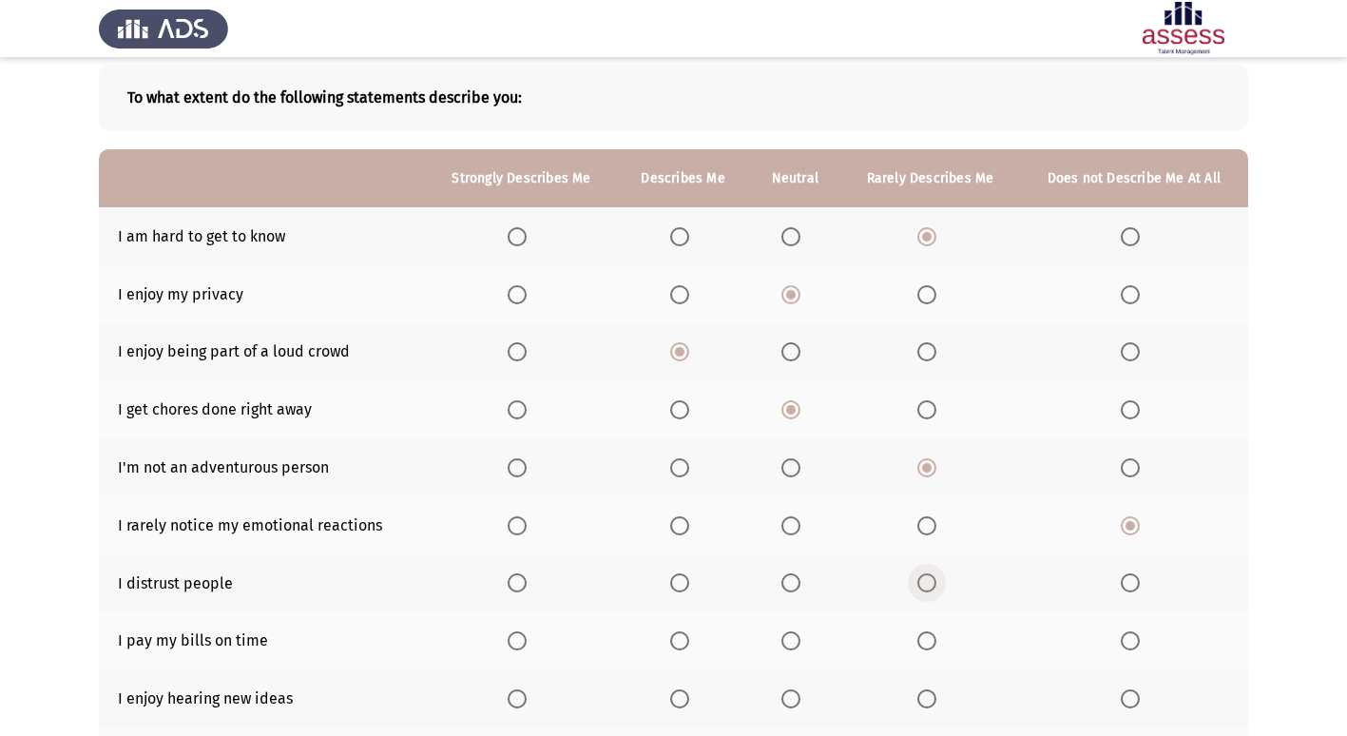
click at [927, 583] on span "Select an option" at bounding box center [927, 583] width 0 height 0
click at [927, 583] on input "Select an option" at bounding box center [926, 582] width 19 height 19
click at [523, 647] on span "Select an option" at bounding box center [517, 640] width 19 height 19
click at [523, 647] on input "Select an option" at bounding box center [517, 640] width 19 height 19
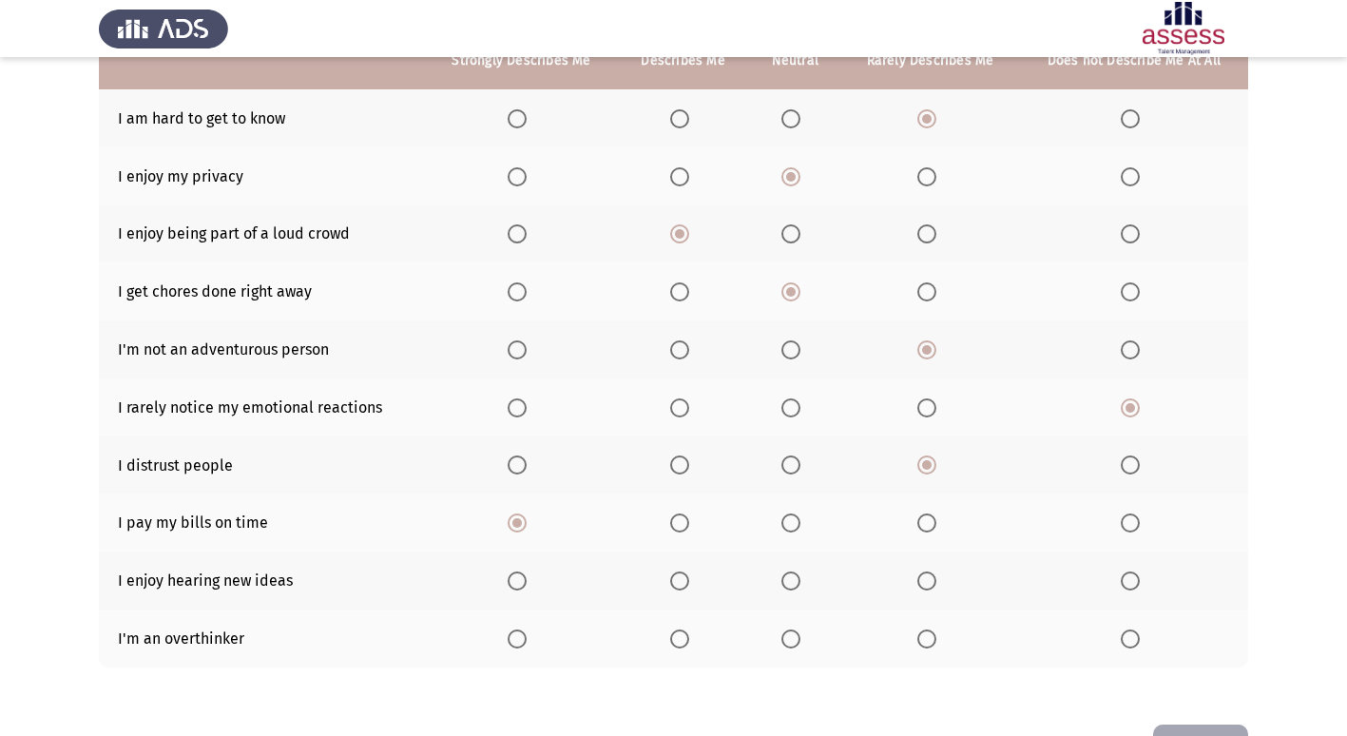
scroll to position [278, 0]
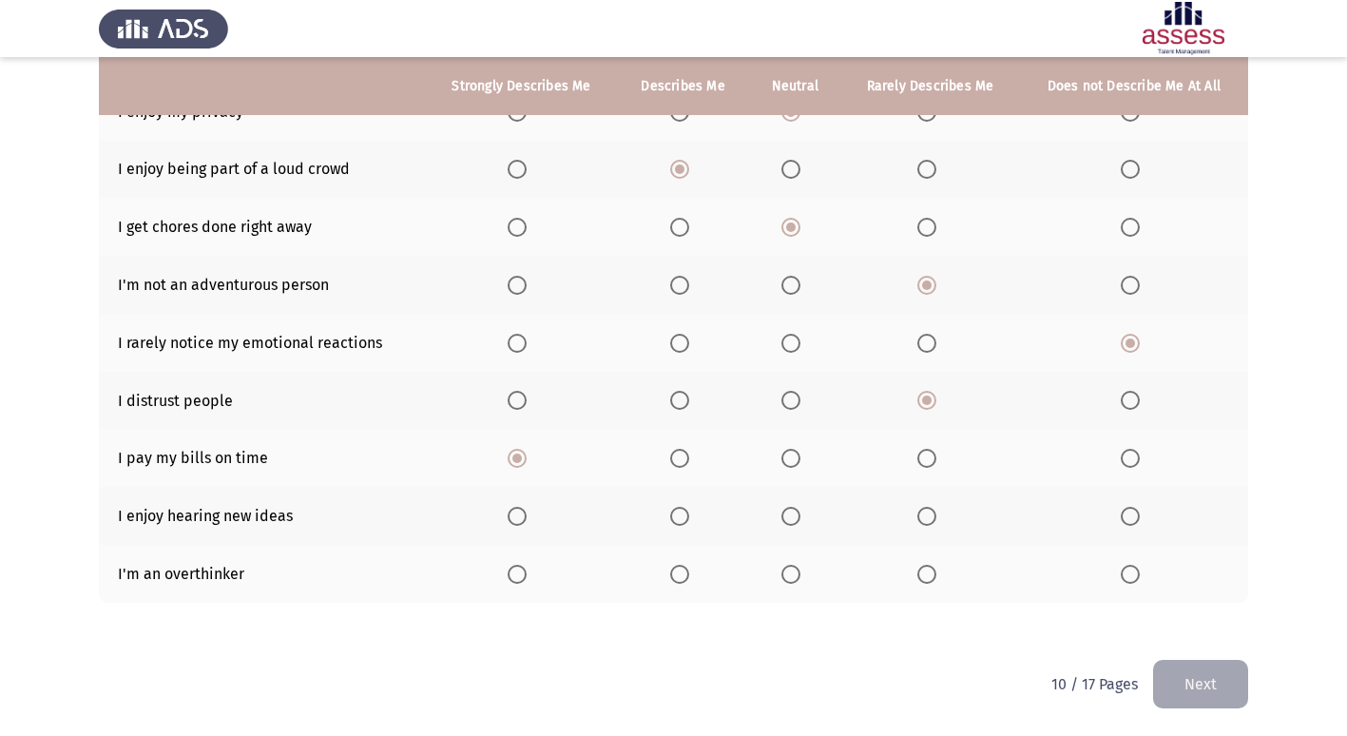
click at [520, 512] on span "Select an option" at bounding box center [517, 516] width 19 height 19
click at [520, 512] on input "Select an option" at bounding box center [517, 516] width 19 height 19
click at [1134, 568] on span "Select an option" at bounding box center [1130, 574] width 19 height 19
click at [1134, 568] on input "Select an option" at bounding box center [1130, 574] width 19 height 19
click at [1196, 696] on button "Next" at bounding box center [1200, 684] width 95 height 48
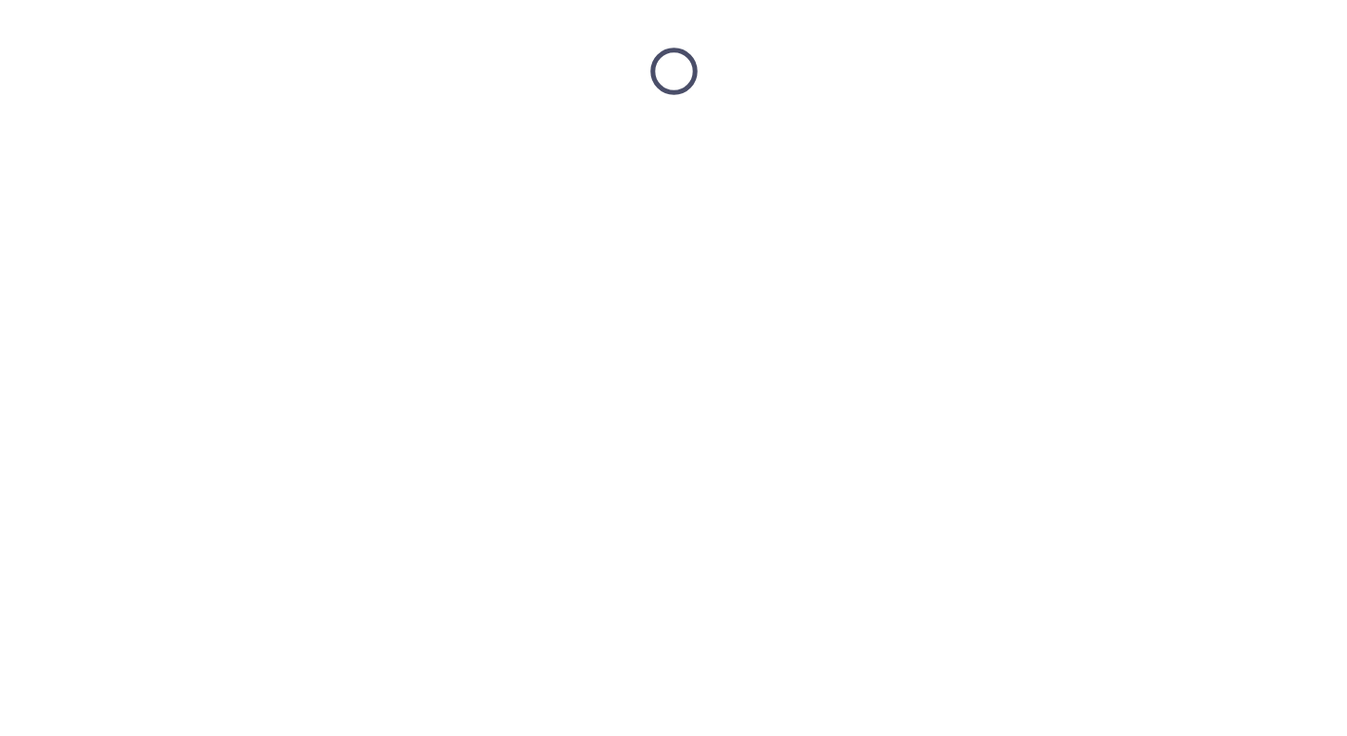
scroll to position [0, 0]
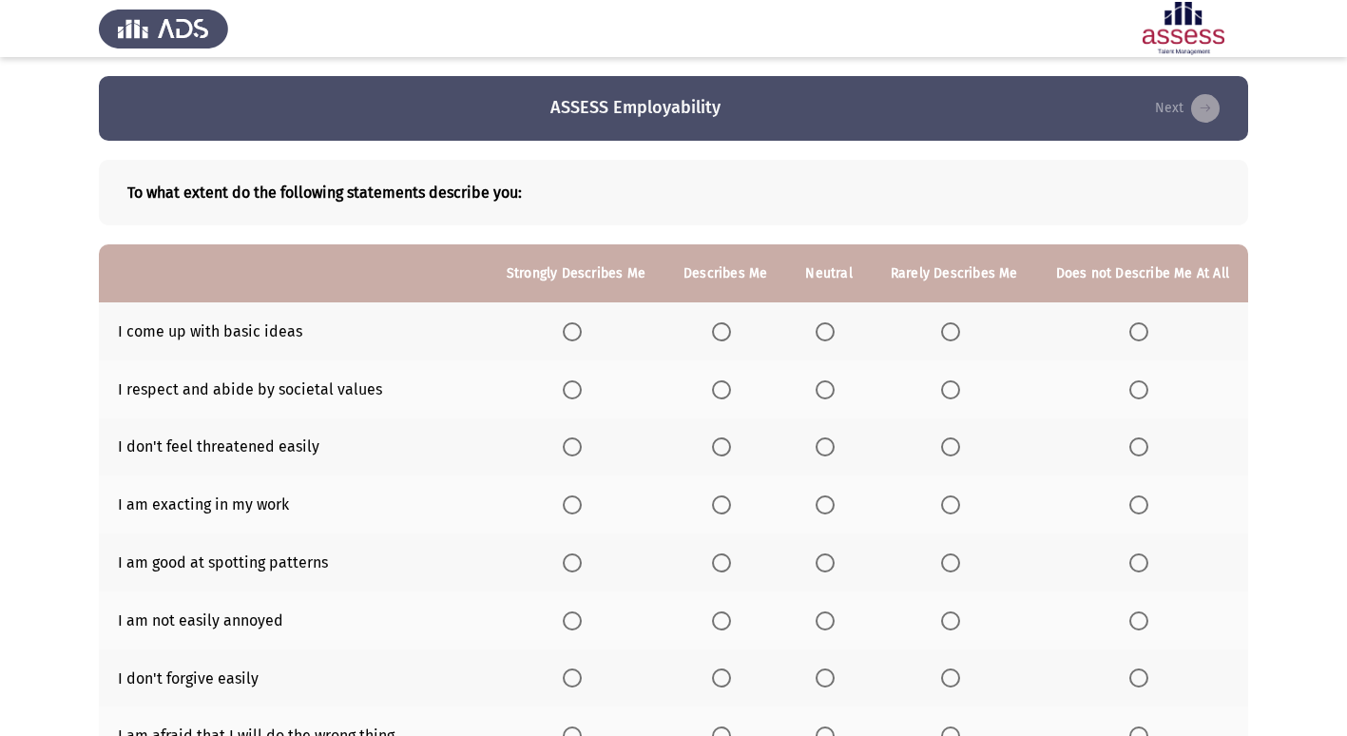
click at [959, 328] on span "Select an option" at bounding box center [950, 331] width 19 height 19
click at [959, 328] on input "Select an option" at bounding box center [950, 331] width 19 height 19
click at [582, 385] on span "Select an option" at bounding box center [572, 389] width 19 height 19
click at [582, 385] on input "Select an option" at bounding box center [572, 389] width 19 height 19
click at [570, 452] on th at bounding box center [576, 447] width 177 height 58
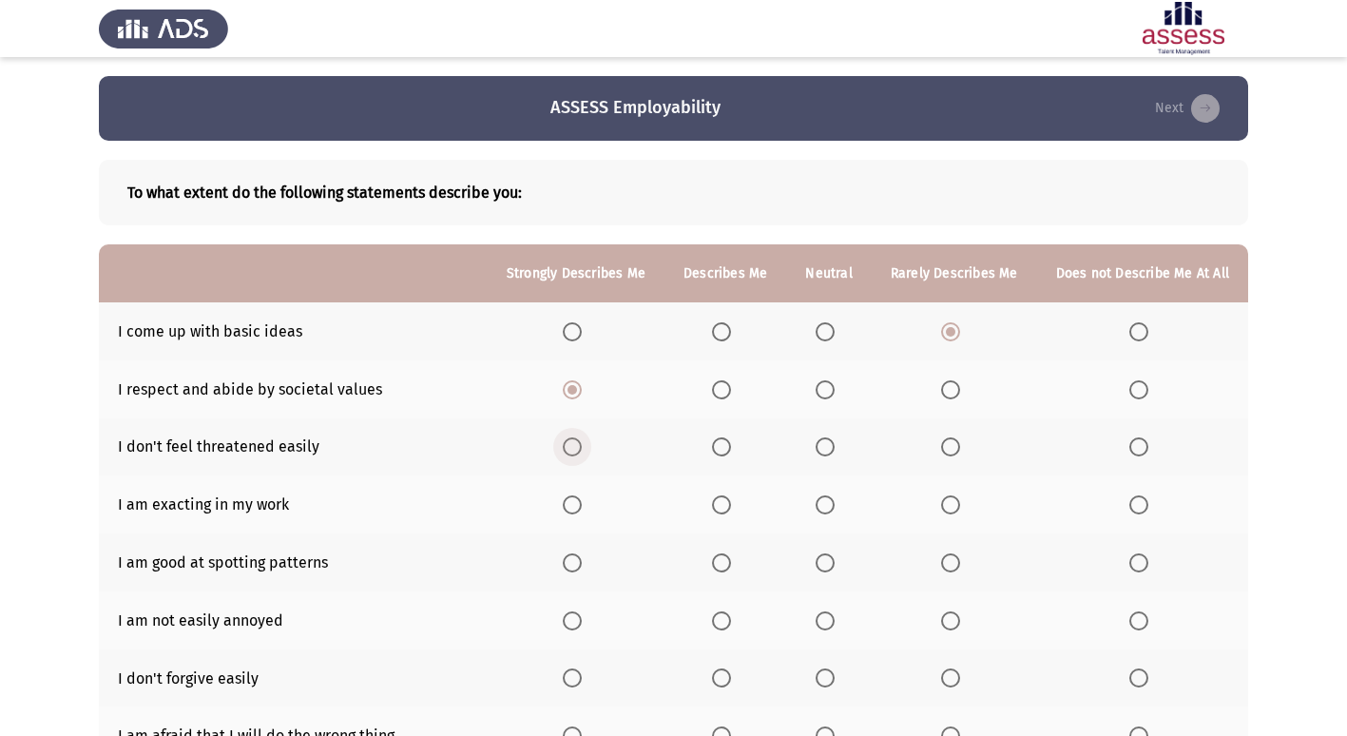
click at [589, 449] on label "Select an option" at bounding box center [576, 446] width 27 height 19
click at [582, 449] on input "Select an option" at bounding box center [572, 446] width 19 height 19
click at [575, 500] on span "Select an option" at bounding box center [572, 504] width 19 height 19
click at [575, 500] on input "Select an option" at bounding box center [572, 504] width 19 height 19
click at [729, 564] on span "Select an option" at bounding box center [721, 562] width 19 height 19
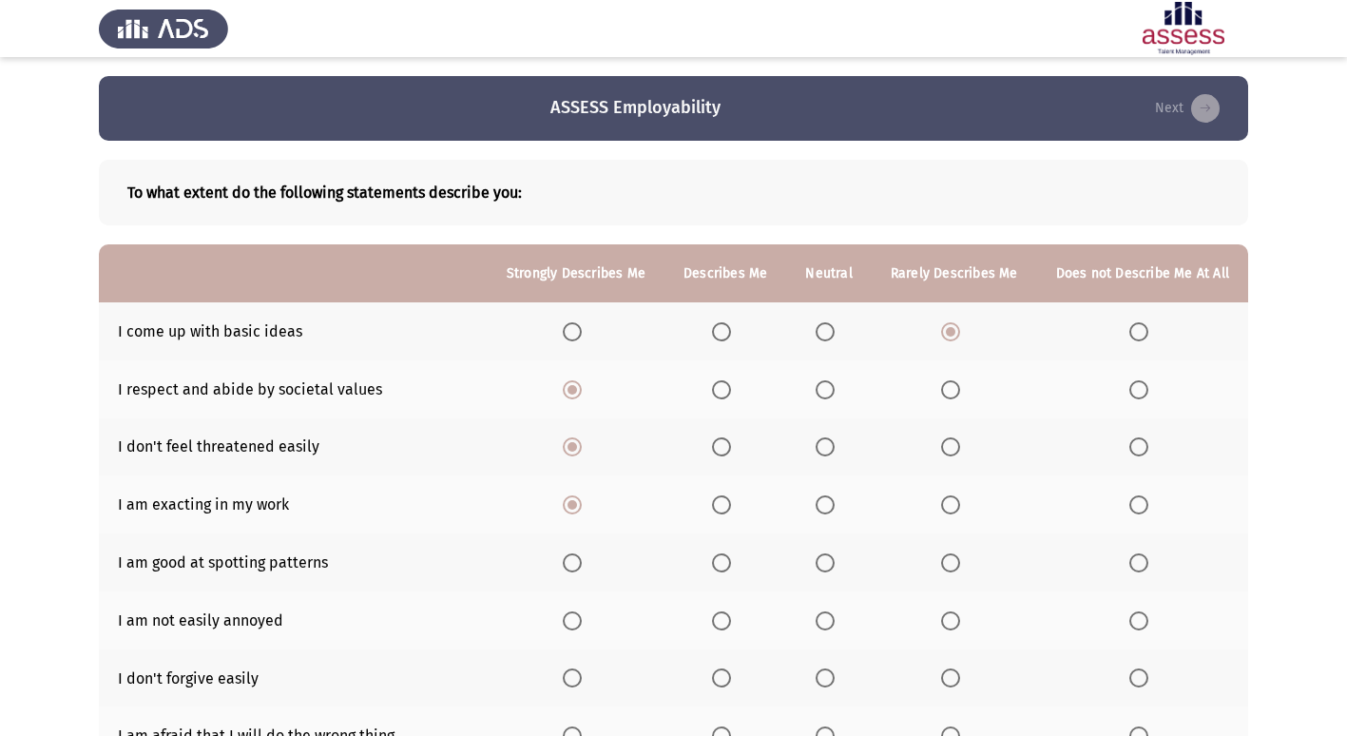
click at [729, 564] on input "Select an option" at bounding box center [721, 562] width 19 height 19
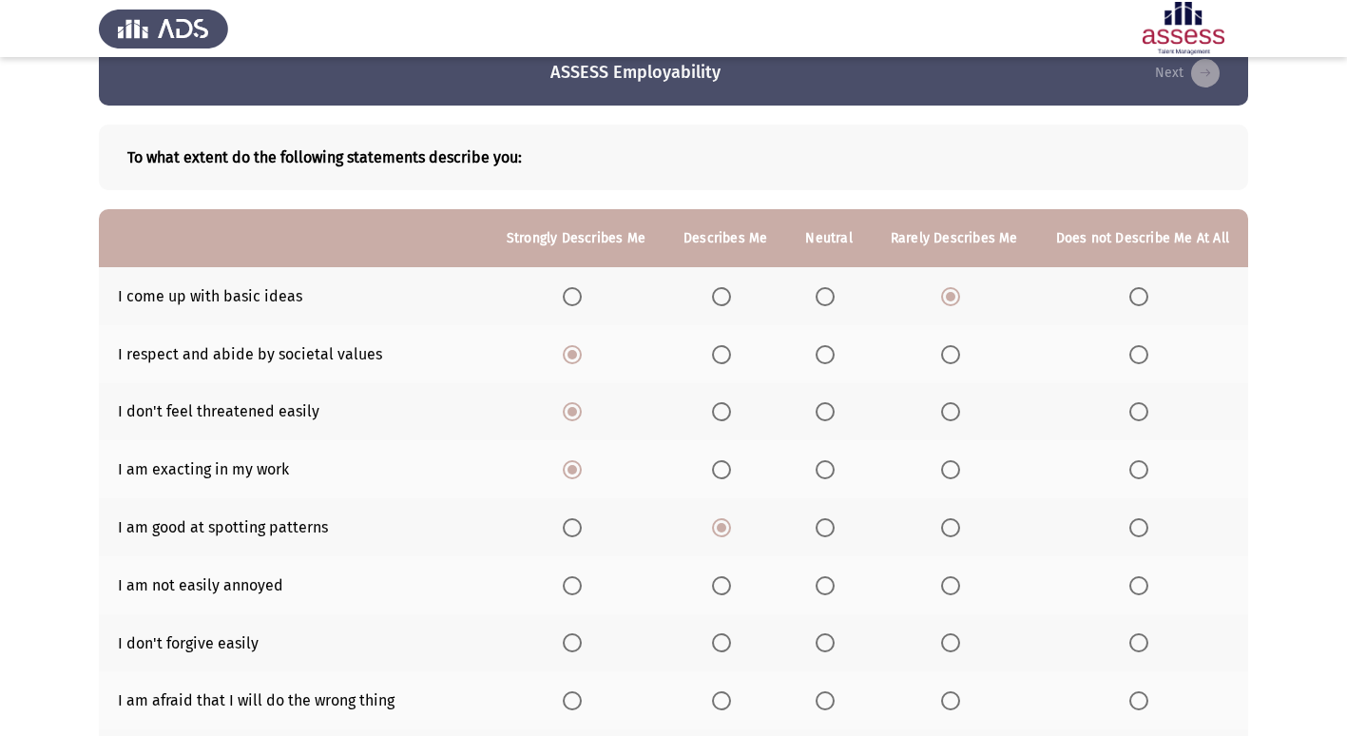
scroll to position [95, 0]
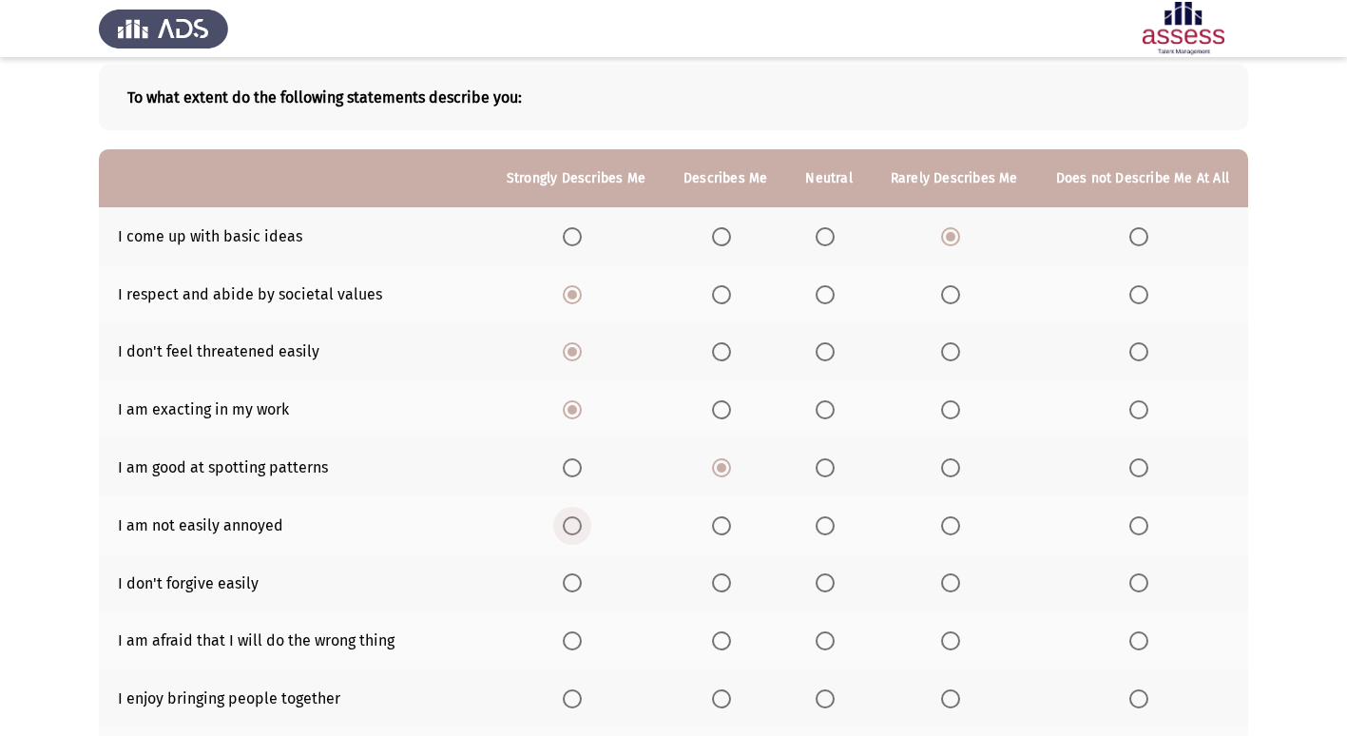
click at [575, 523] on span "Select an option" at bounding box center [572, 525] width 19 height 19
click at [575, 523] on input "Select an option" at bounding box center [572, 525] width 19 height 19
click at [826, 579] on span "Select an option" at bounding box center [825, 582] width 19 height 19
click at [826, 579] on input "Select an option" at bounding box center [825, 582] width 19 height 19
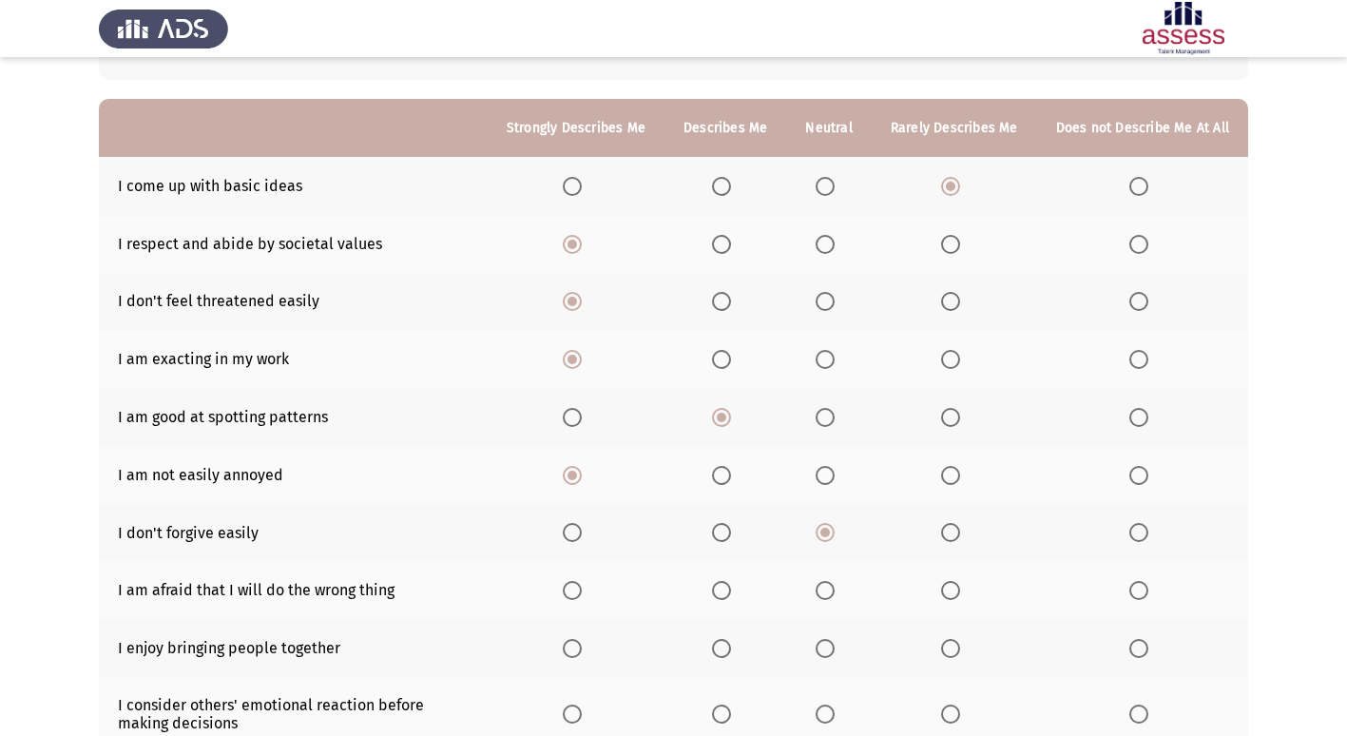
scroll to position [190, 0]
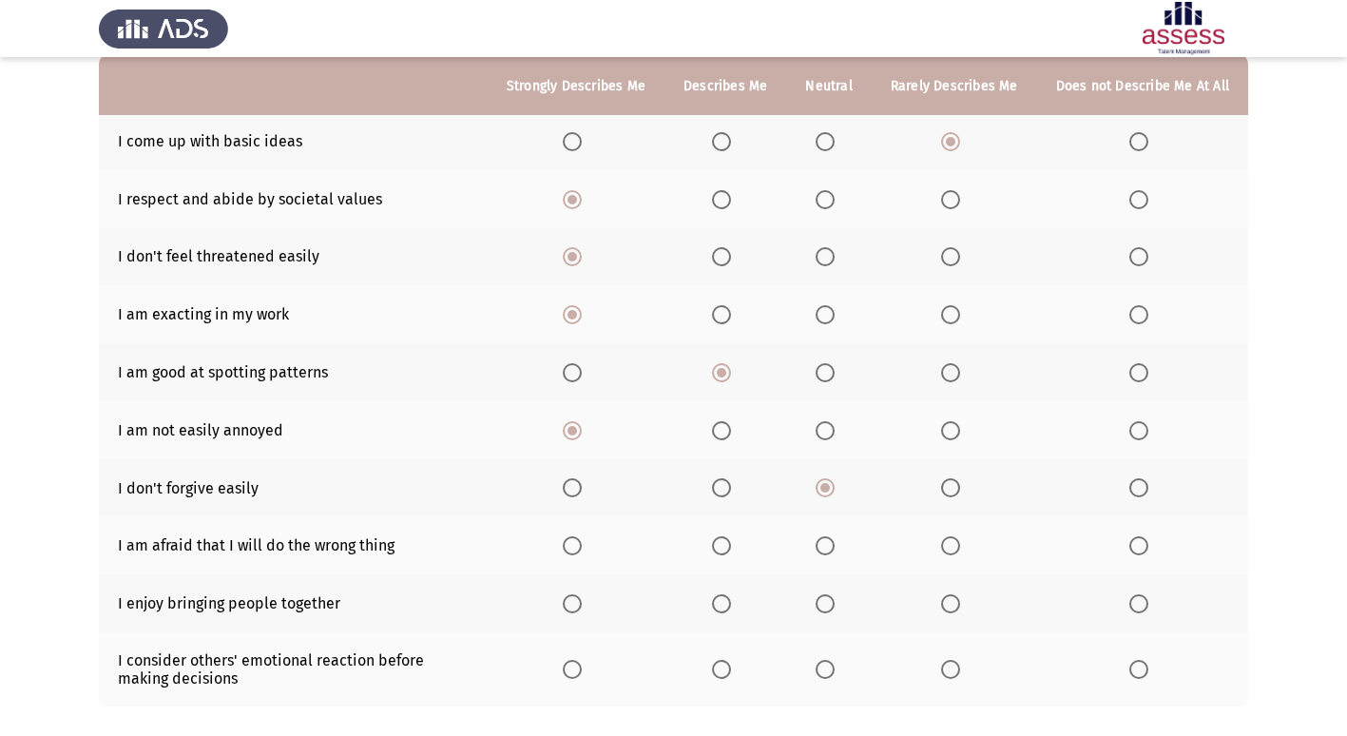
click at [957, 550] on span "Select an option" at bounding box center [950, 545] width 19 height 19
click at [957, 550] on input "Select an option" at bounding box center [950, 545] width 19 height 19
click at [1138, 547] on span "Select an option" at bounding box center [1138, 545] width 19 height 19
click at [1138, 547] on input "Select an option" at bounding box center [1138, 545] width 19 height 19
click at [819, 613] on th at bounding box center [828, 603] width 85 height 58
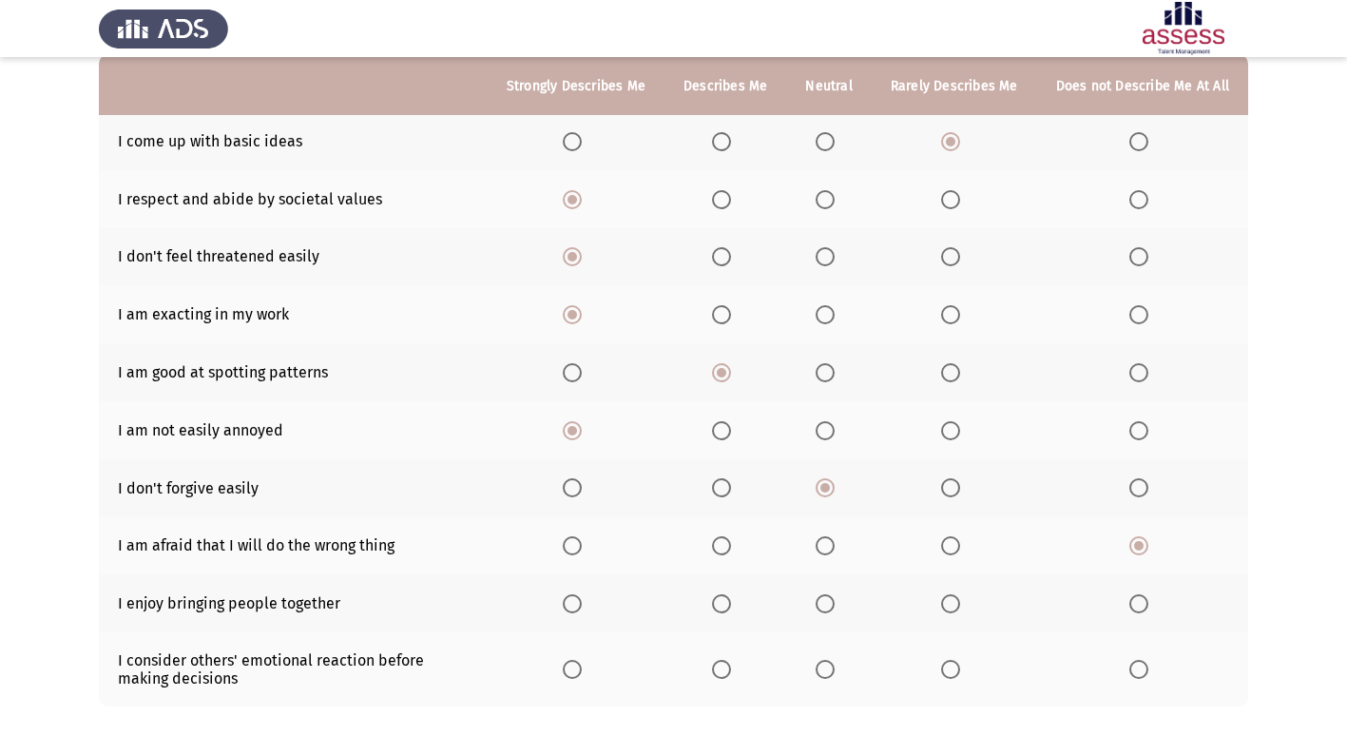
click at [828, 602] on span "Select an option" at bounding box center [825, 603] width 19 height 19
click at [828, 602] on input "Select an option" at bounding box center [825, 603] width 19 height 19
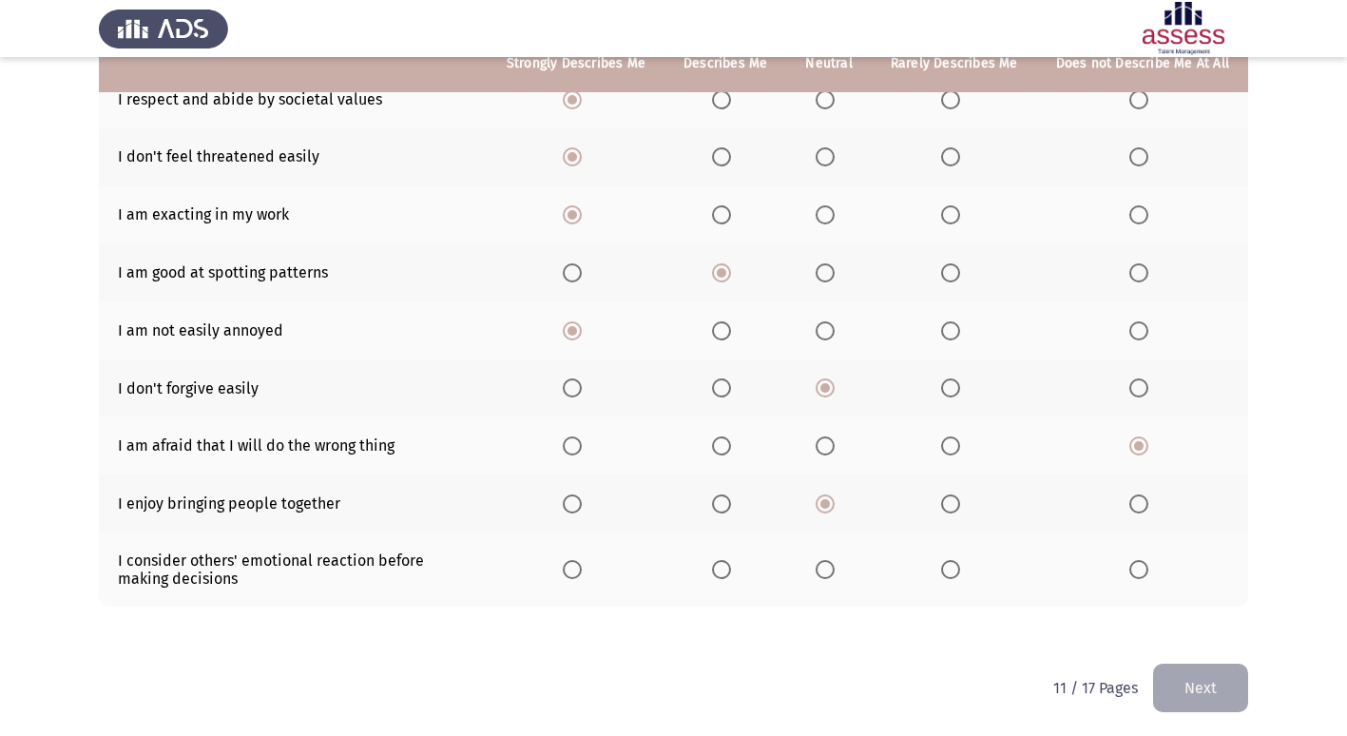
scroll to position [294, 0]
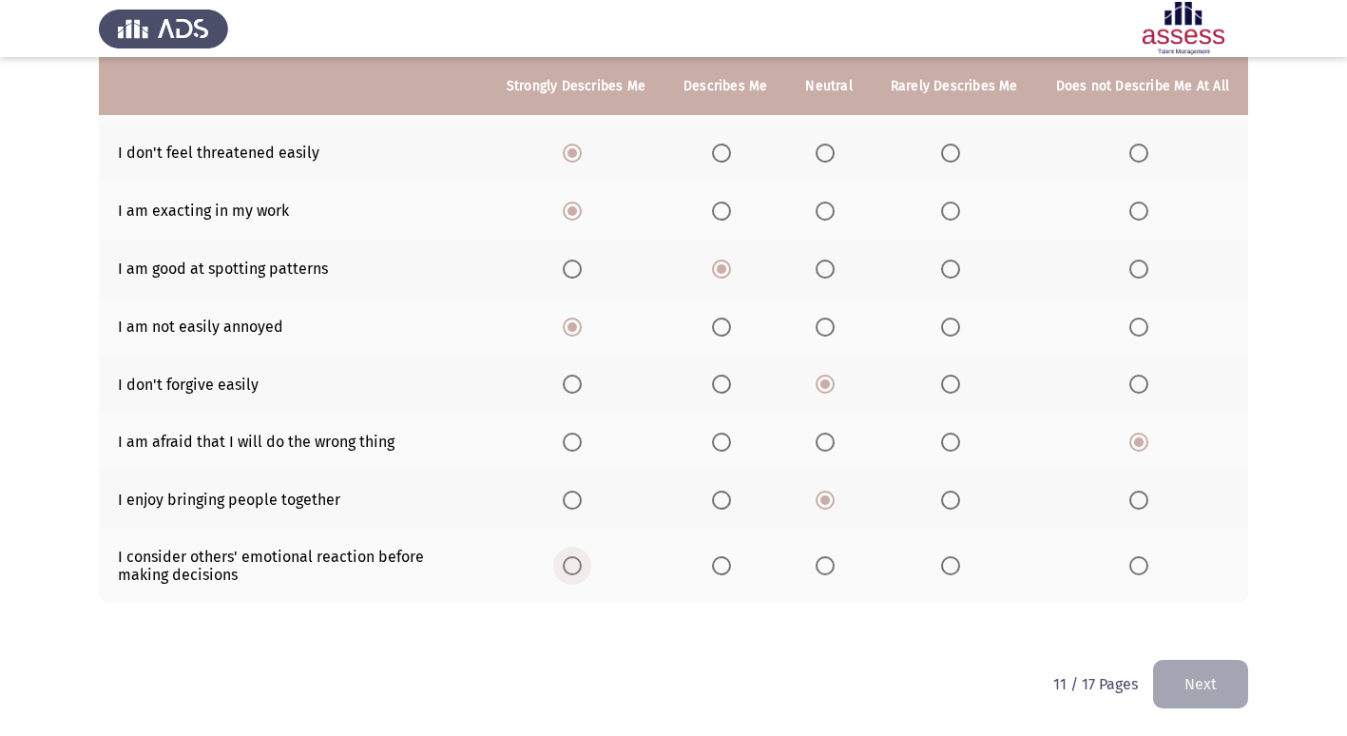
click at [582, 570] on span "Select an option" at bounding box center [572, 565] width 19 height 19
click at [582, 570] on input "Select an option" at bounding box center [572, 565] width 19 height 19
click at [1216, 682] on button "Next" at bounding box center [1200, 684] width 95 height 48
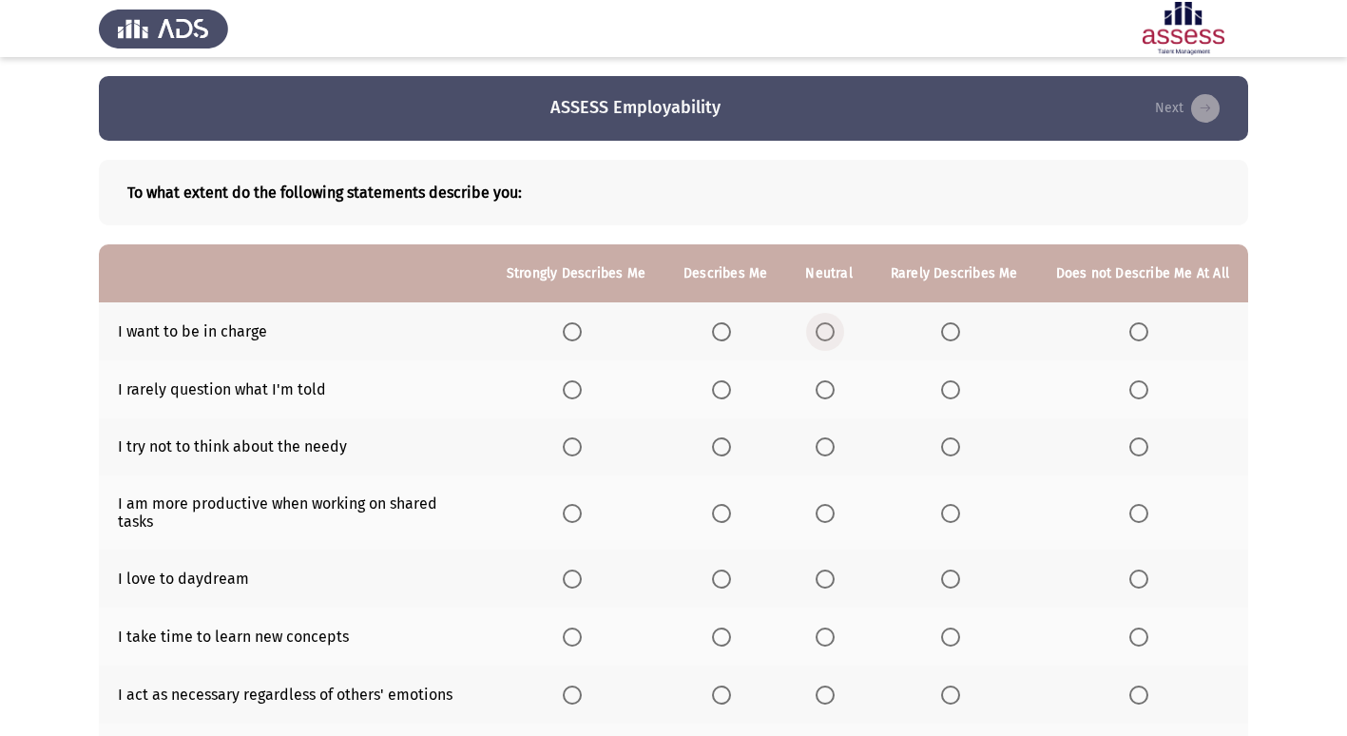
click at [832, 327] on span "Select an option" at bounding box center [825, 331] width 19 height 19
click at [832, 327] on input "Select an option" at bounding box center [825, 331] width 19 height 19
click at [731, 337] on span "Select an option" at bounding box center [721, 331] width 19 height 19
click at [731, 337] on input "Select an option" at bounding box center [721, 331] width 19 height 19
click at [831, 336] on span "Select an option" at bounding box center [825, 331] width 19 height 19
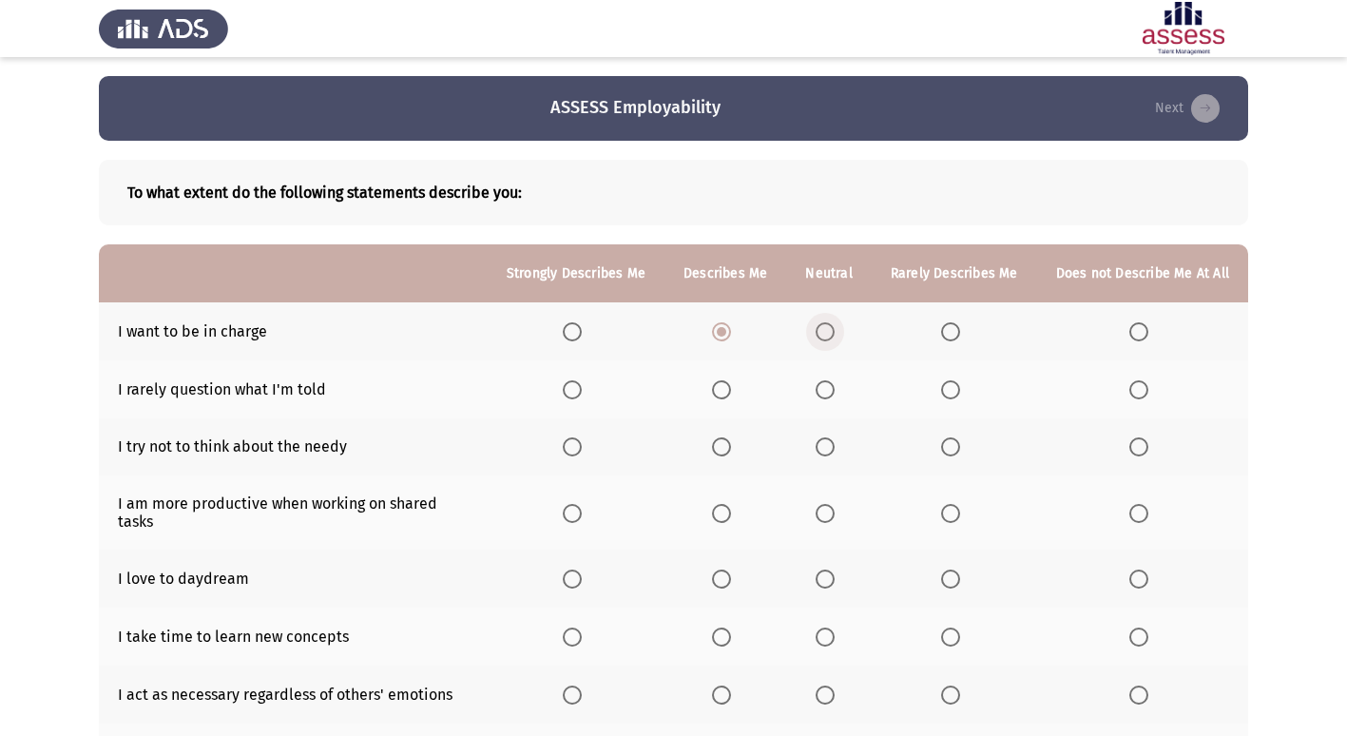
click at [831, 336] on input "Select an option" at bounding box center [825, 331] width 19 height 19
click at [739, 387] on label "Select an option" at bounding box center [725, 389] width 27 height 19
click at [731, 387] on input "Select an option" at bounding box center [721, 389] width 19 height 19
click at [1135, 452] on span "Select an option" at bounding box center [1138, 446] width 19 height 19
click at [1135, 452] on input "Select an option" at bounding box center [1138, 446] width 19 height 19
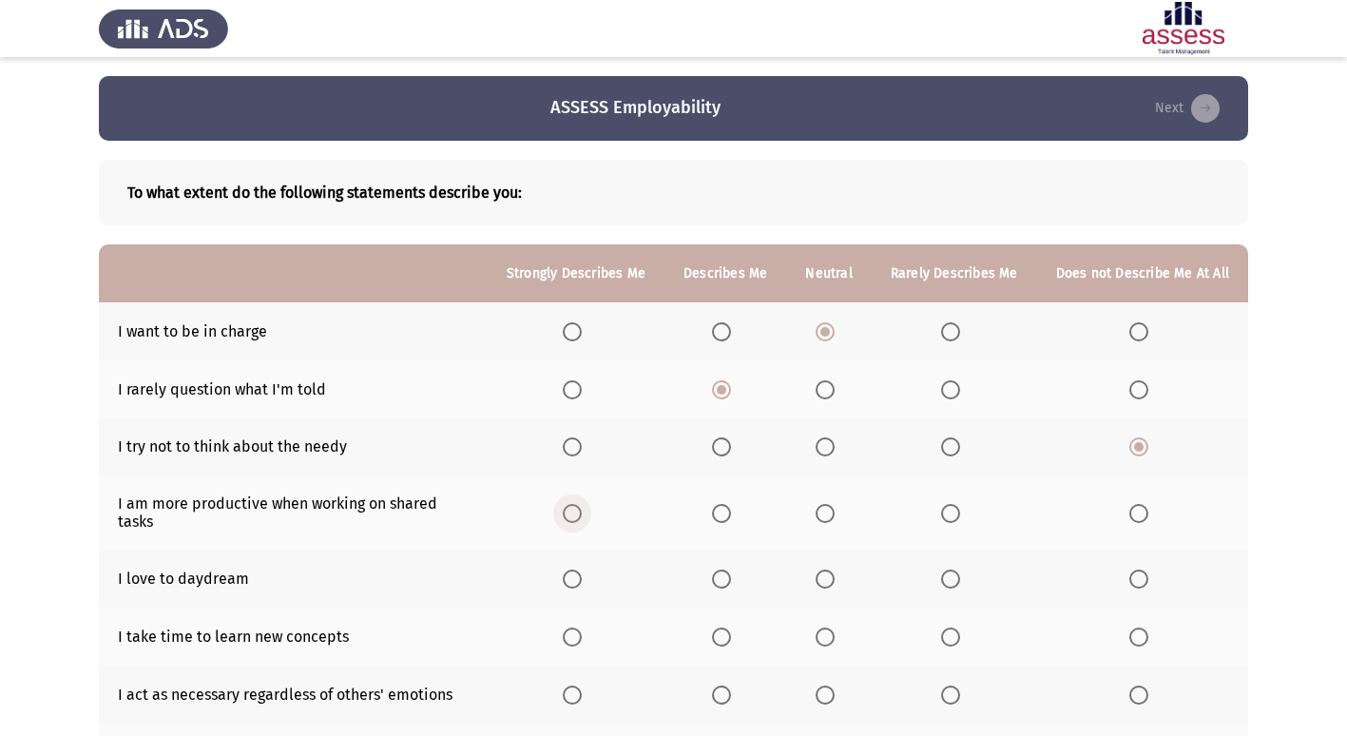
click at [582, 509] on span "Select an option" at bounding box center [572, 513] width 19 height 19
click at [582, 509] on input "Select an option" at bounding box center [572, 513] width 19 height 19
click at [572, 579] on span "Select an option" at bounding box center [572, 579] width 0 height 0
click at [581, 569] on input "Select an option" at bounding box center [572, 578] width 19 height 19
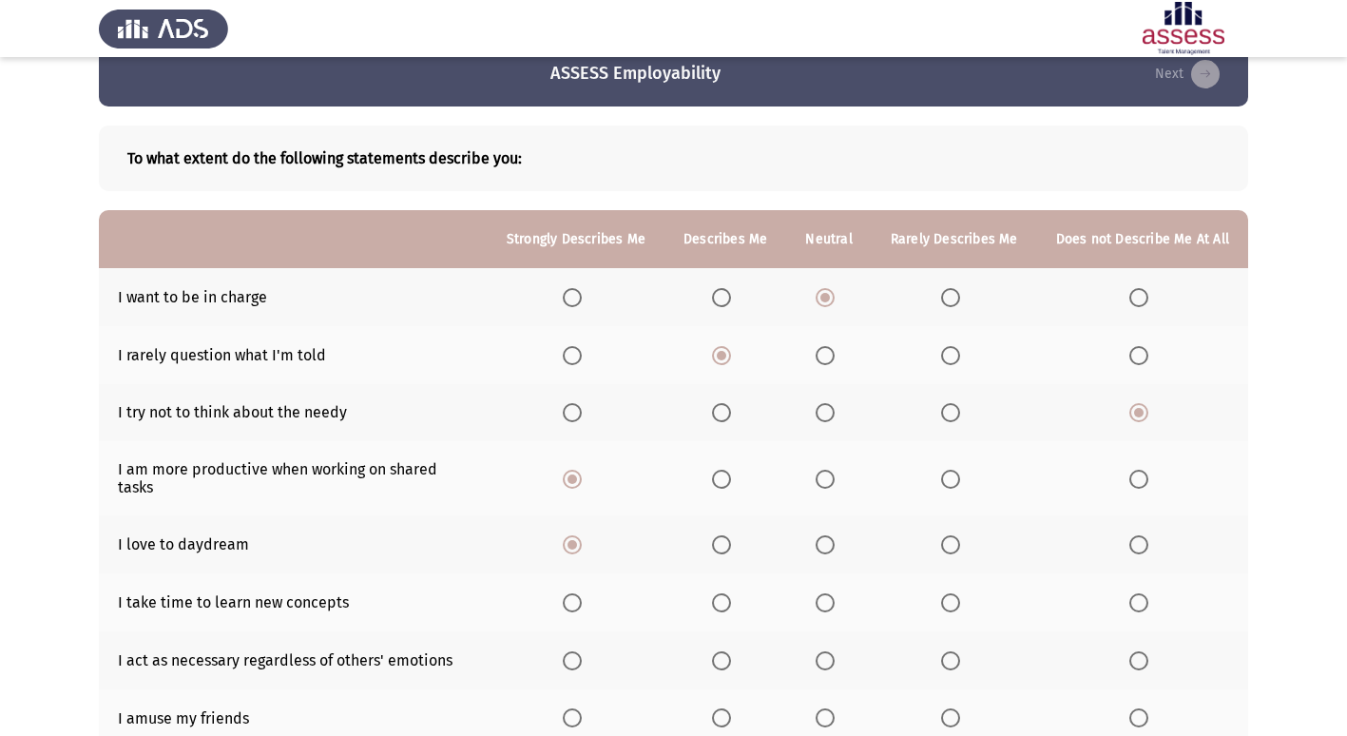
scroll to position [95, 0]
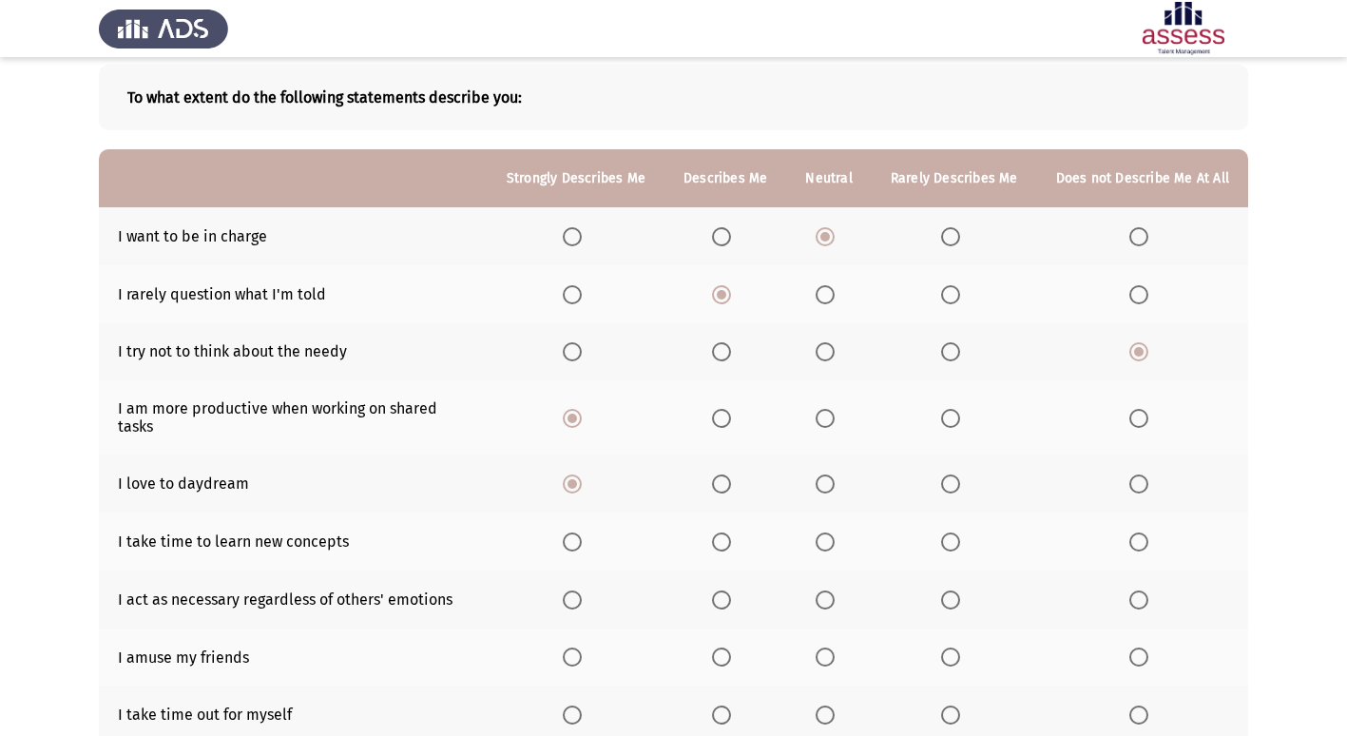
click at [828, 532] on span "Select an option" at bounding box center [825, 541] width 19 height 19
click at [828, 532] on input "Select an option" at bounding box center [825, 541] width 19 height 19
click at [829, 590] on span "Select an option" at bounding box center [825, 599] width 19 height 19
click at [829, 590] on input "Select an option" at bounding box center [825, 599] width 19 height 19
click at [1139, 647] on span "Select an option" at bounding box center [1138, 656] width 19 height 19
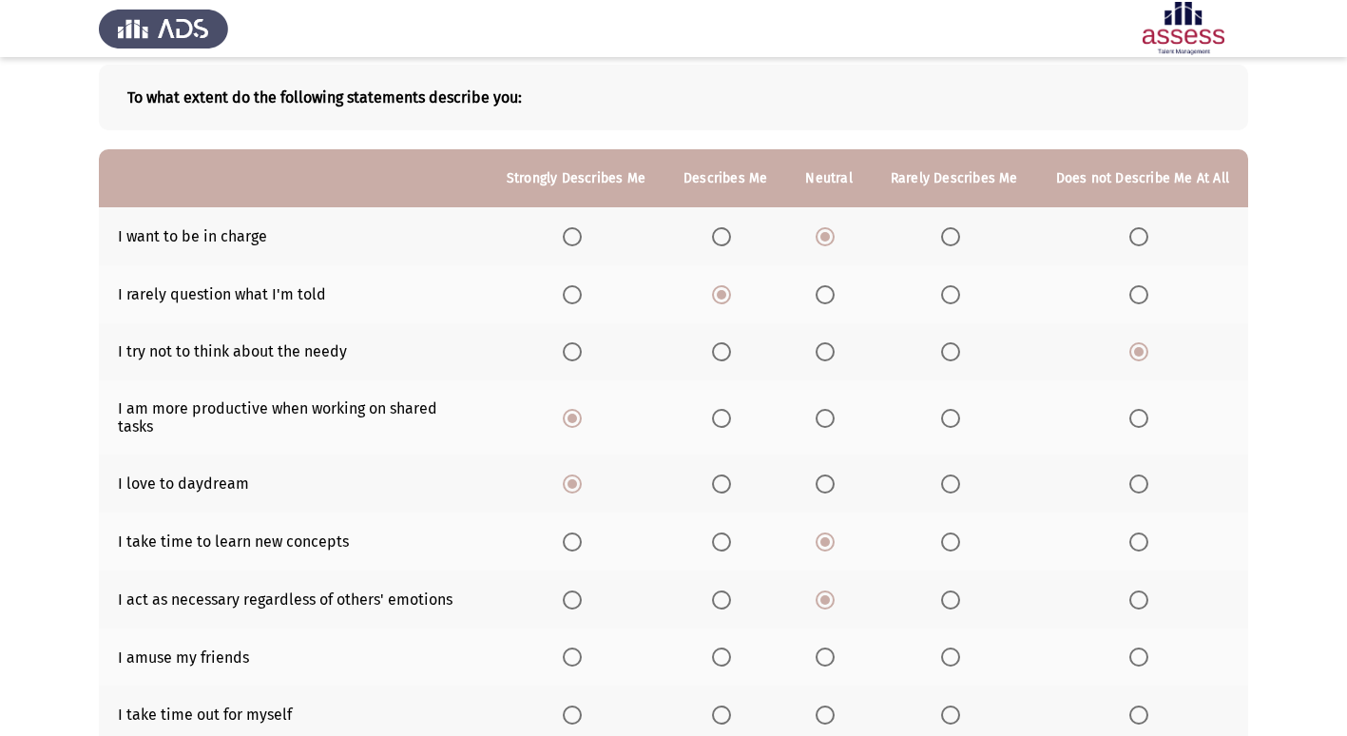
click at [1139, 647] on input "Select an option" at bounding box center [1138, 656] width 19 height 19
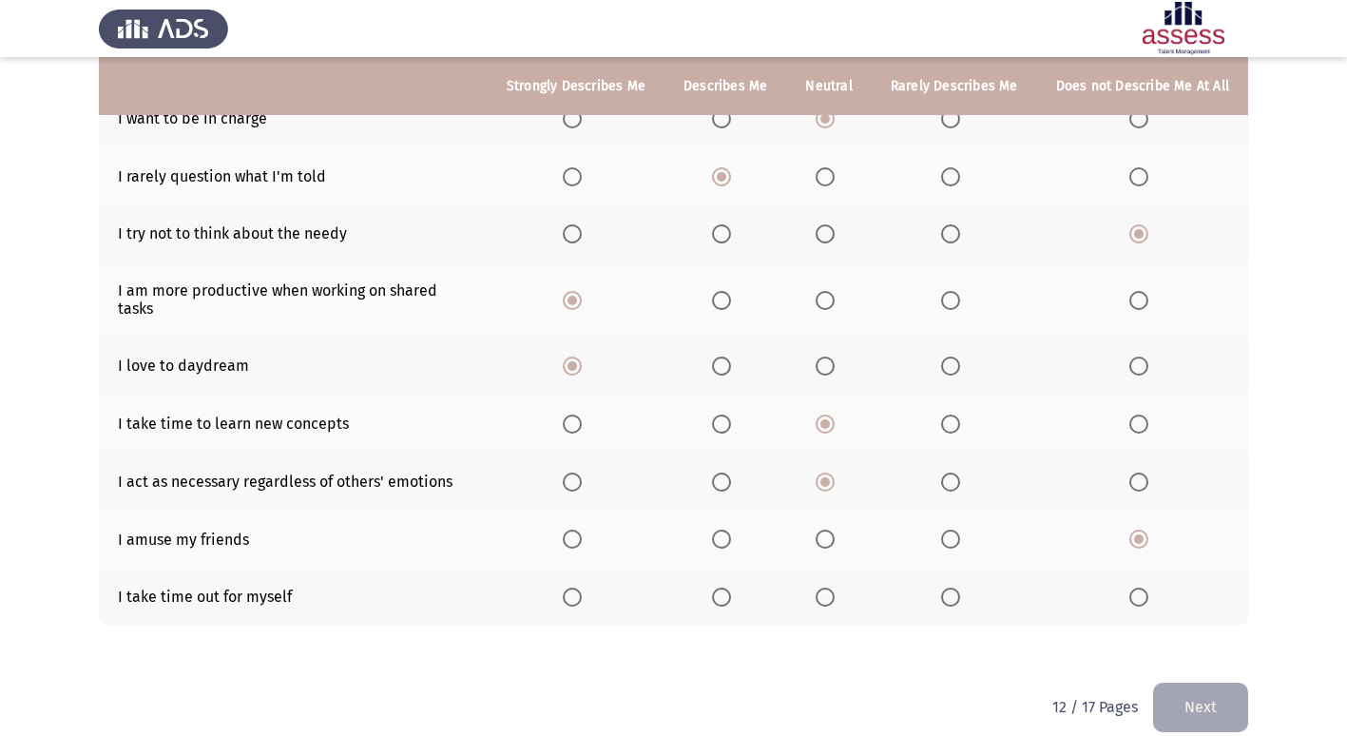
scroll to position [220, 0]
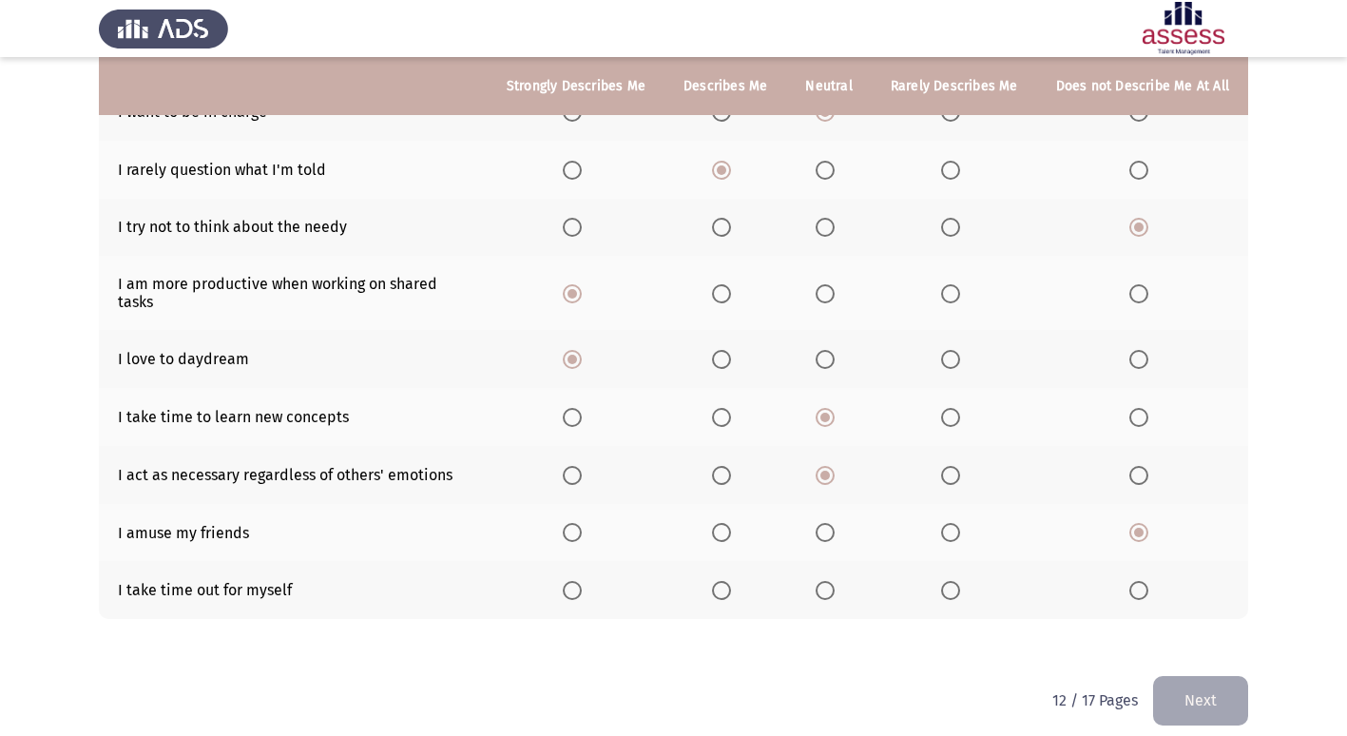
click at [582, 581] on span "Select an option" at bounding box center [572, 590] width 19 height 19
click at [582, 581] on input "Select an option" at bounding box center [572, 590] width 19 height 19
click at [1239, 698] on button "Next" at bounding box center [1200, 700] width 95 height 48
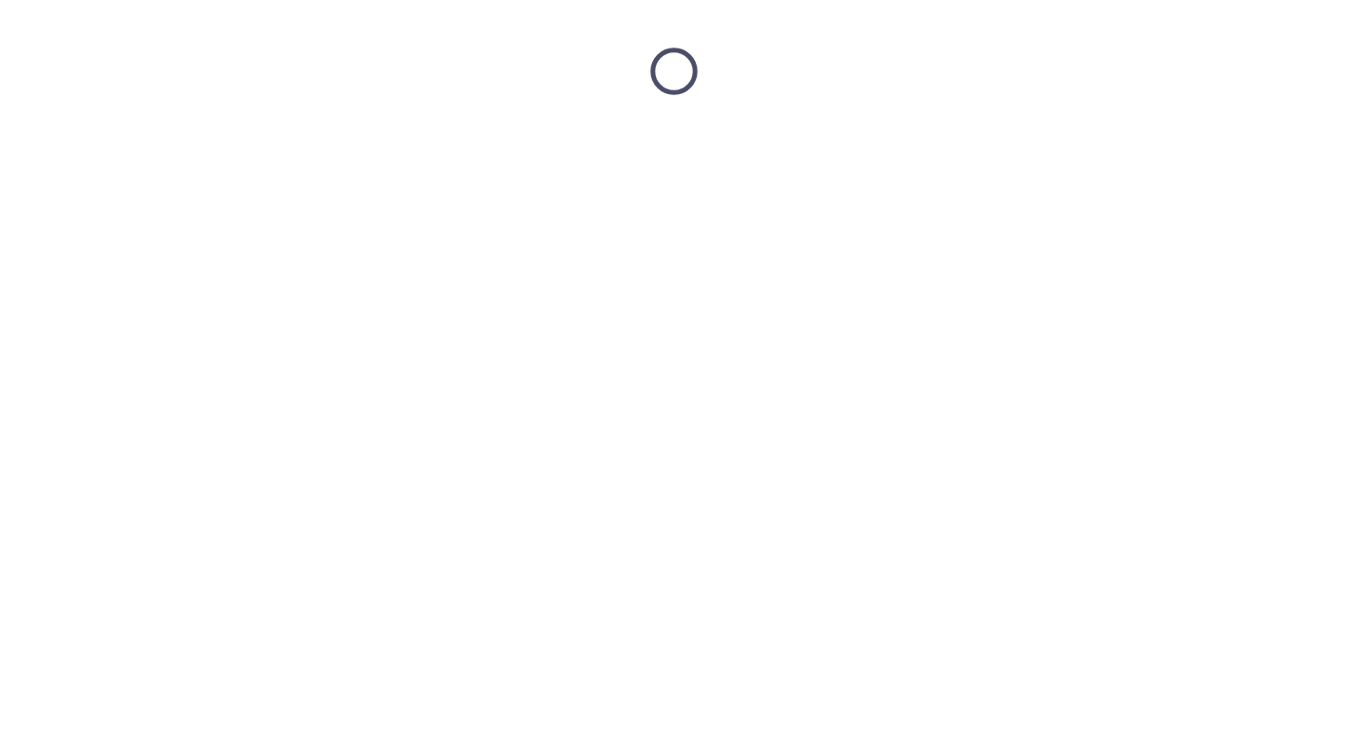
scroll to position [0, 0]
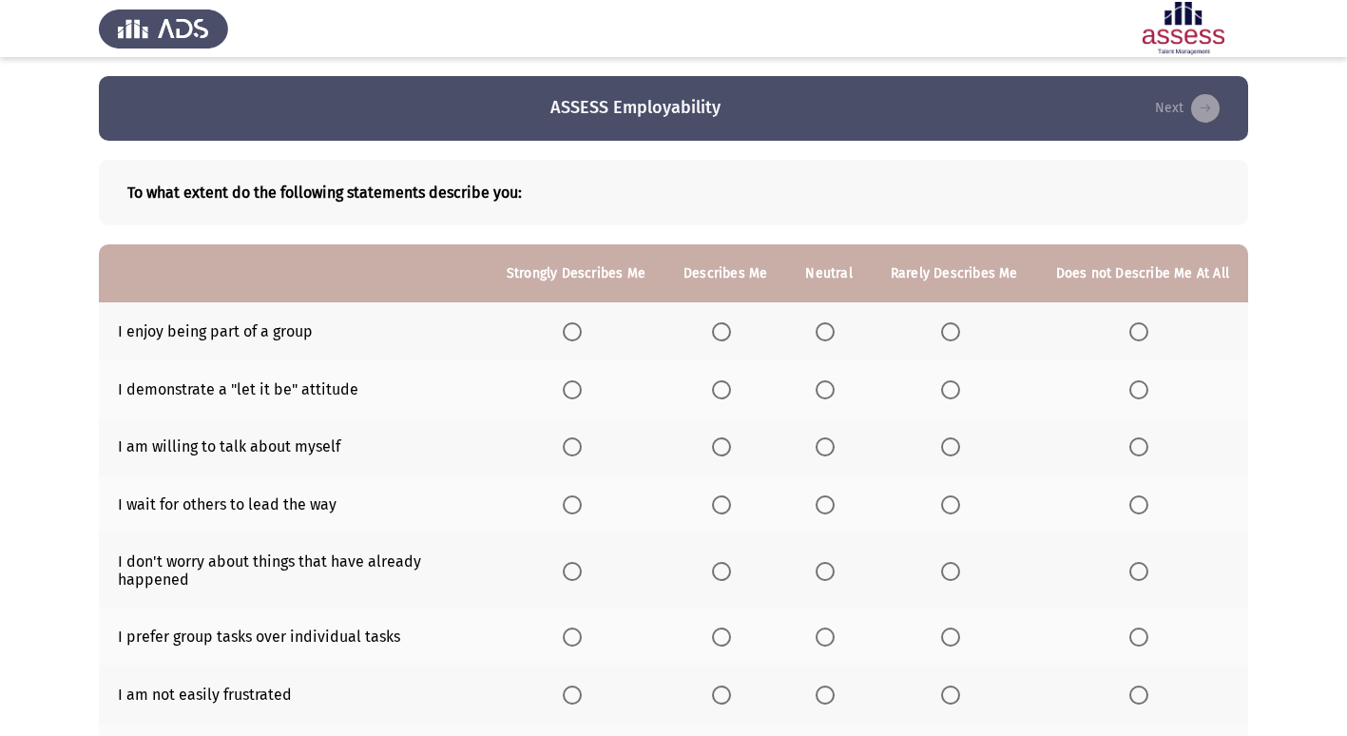
click at [582, 335] on span "Select an option" at bounding box center [572, 331] width 19 height 19
click at [582, 335] on input "Select an option" at bounding box center [572, 331] width 19 height 19
click at [589, 389] on label "Select an option" at bounding box center [576, 389] width 27 height 19
click at [582, 389] on input "Select an option" at bounding box center [572, 389] width 19 height 19
click at [835, 446] on span "Select an option" at bounding box center [825, 446] width 19 height 19
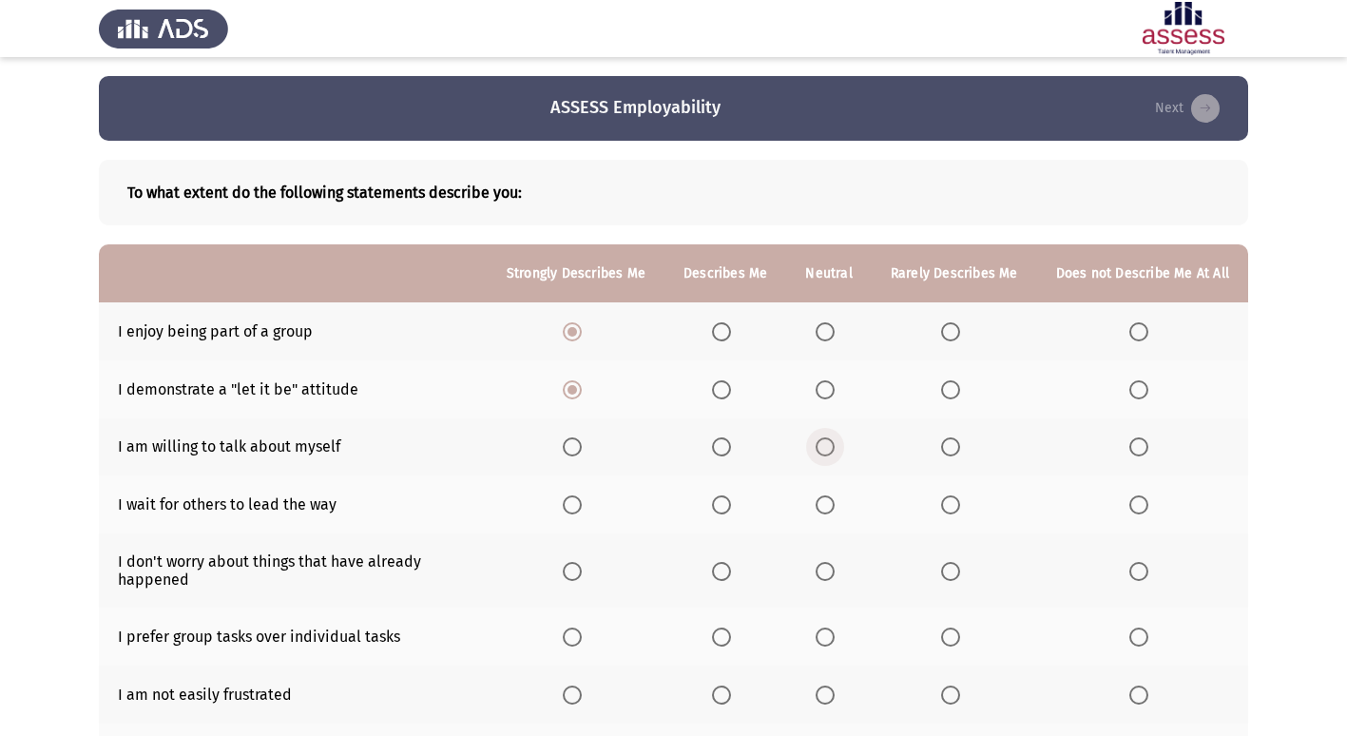
click at [835, 446] on input "Select an option" at bounding box center [825, 446] width 19 height 19
click at [1139, 505] on span "Select an option" at bounding box center [1139, 505] width 0 height 0
click at [1140, 505] on input "Select an option" at bounding box center [1138, 504] width 19 height 19
click at [572, 566] on span "Select an option" at bounding box center [572, 571] width 19 height 19
click at [572, 566] on input "Select an option" at bounding box center [572, 571] width 19 height 19
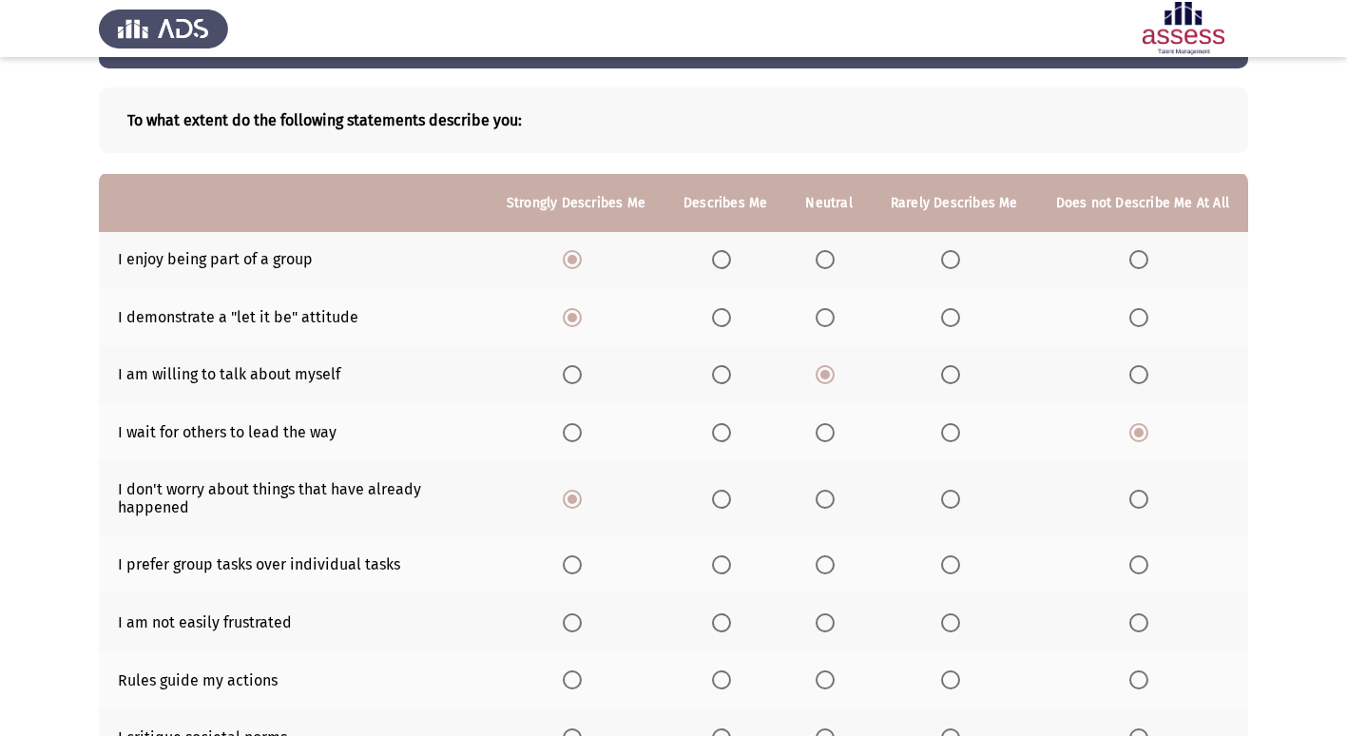
scroll to position [190, 0]
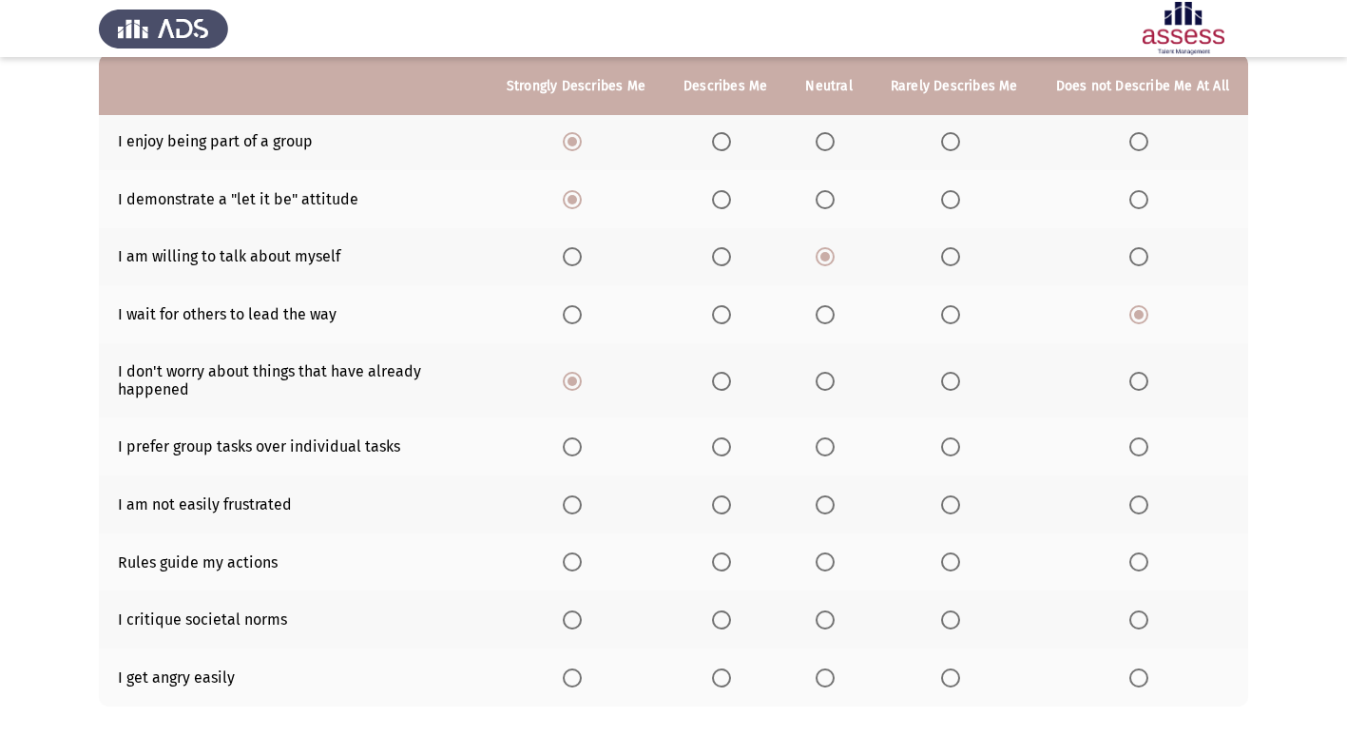
click at [582, 437] on span "Select an option" at bounding box center [572, 446] width 19 height 19
click at [582, 437] on input "Select an option" at bounding box center [572, 446] width 19 height 19
click at [728, 502] on span "Select an option" at bounding box center [721, 504] width 19 height 19
click at [728, 502] on input "Select an option" at bounding box center [721, 504] width 19 height 19
click at [835, 556] on span "Select an option" at bounding box center [825, 561] width 19 height 19
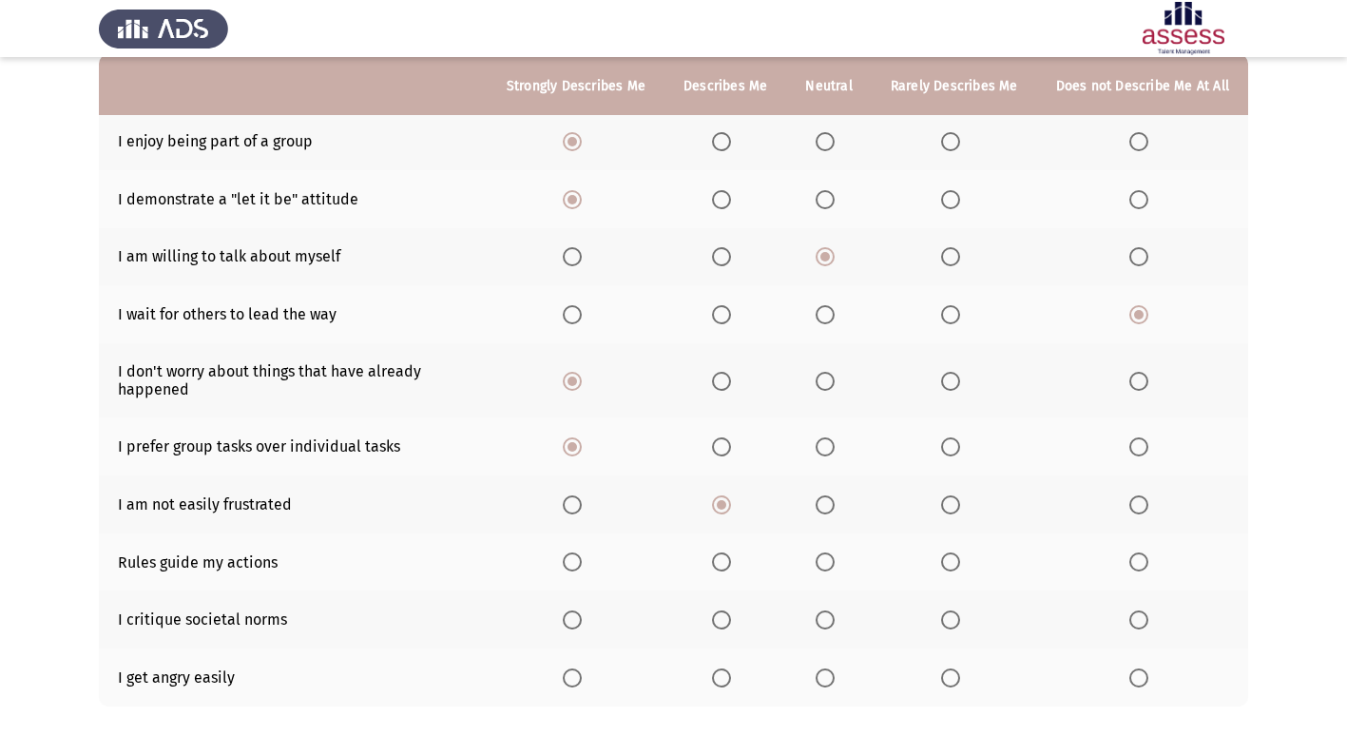
click at [835, 556] on input "Select an option" at bounding box center [825, 561] width 19 height 19
click at [818, 613] on th at bounding box center [828, 619] width 85 height 58
click at [832, 619] on span "Select an option" at bounding box center [825, 619] width 19 height 19
click at [832, 619] on input "Select an option" at bounding box center [825, 619] width 19 height 19
click at [1134, 680] on span "Select an option" at bounding box center [1138, 677] width 19 height 19
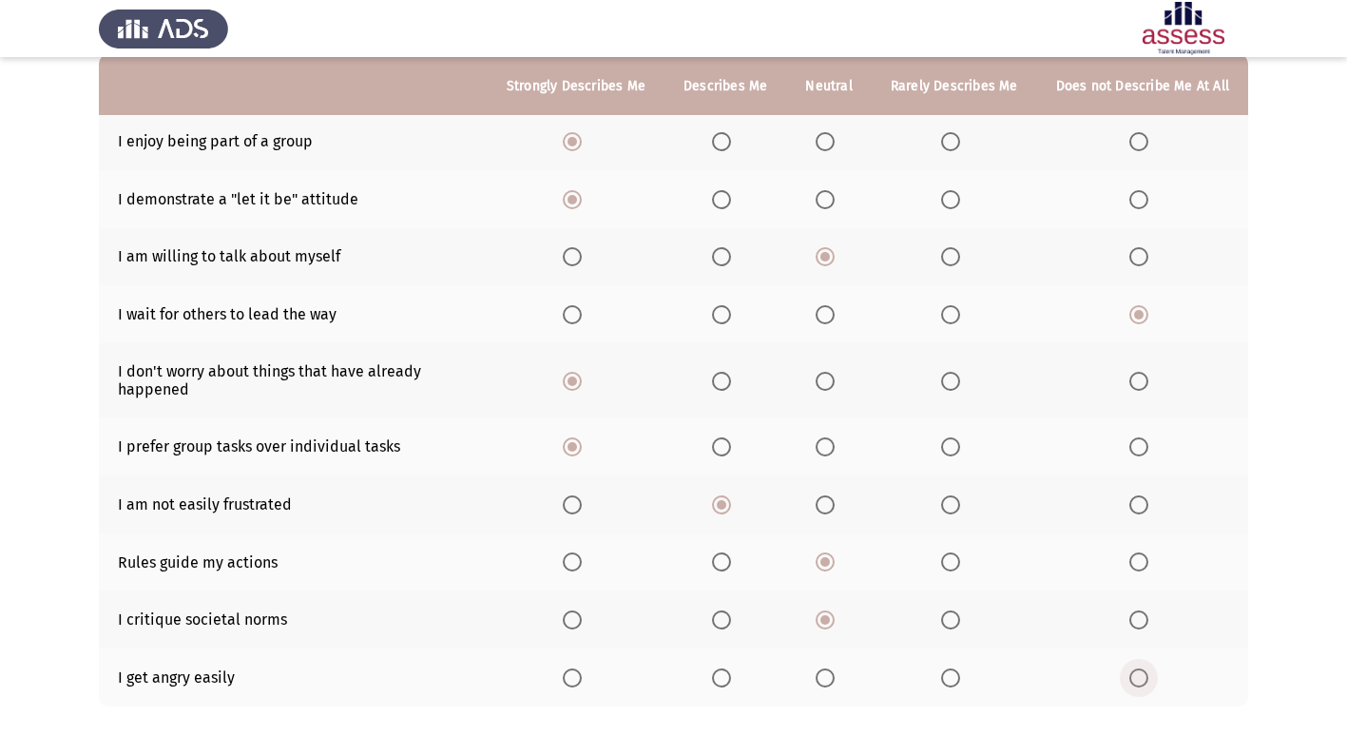
click at [1134, 680] on input "Select an option" at bounding box center [1138, 677] width 19 height 19
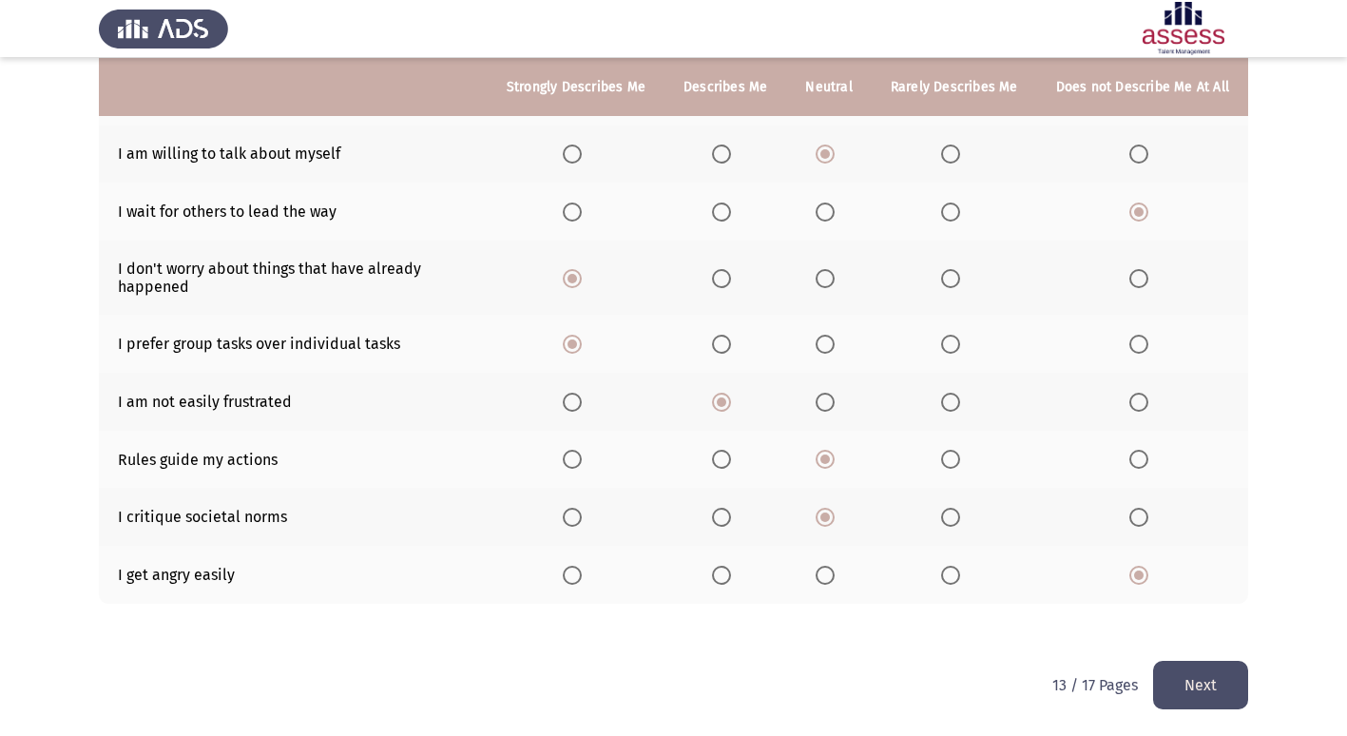
scroll to position [294, 0]
click at [1190, 682] on button "Next" at bounding box center [1200, 684] width 95 height 48
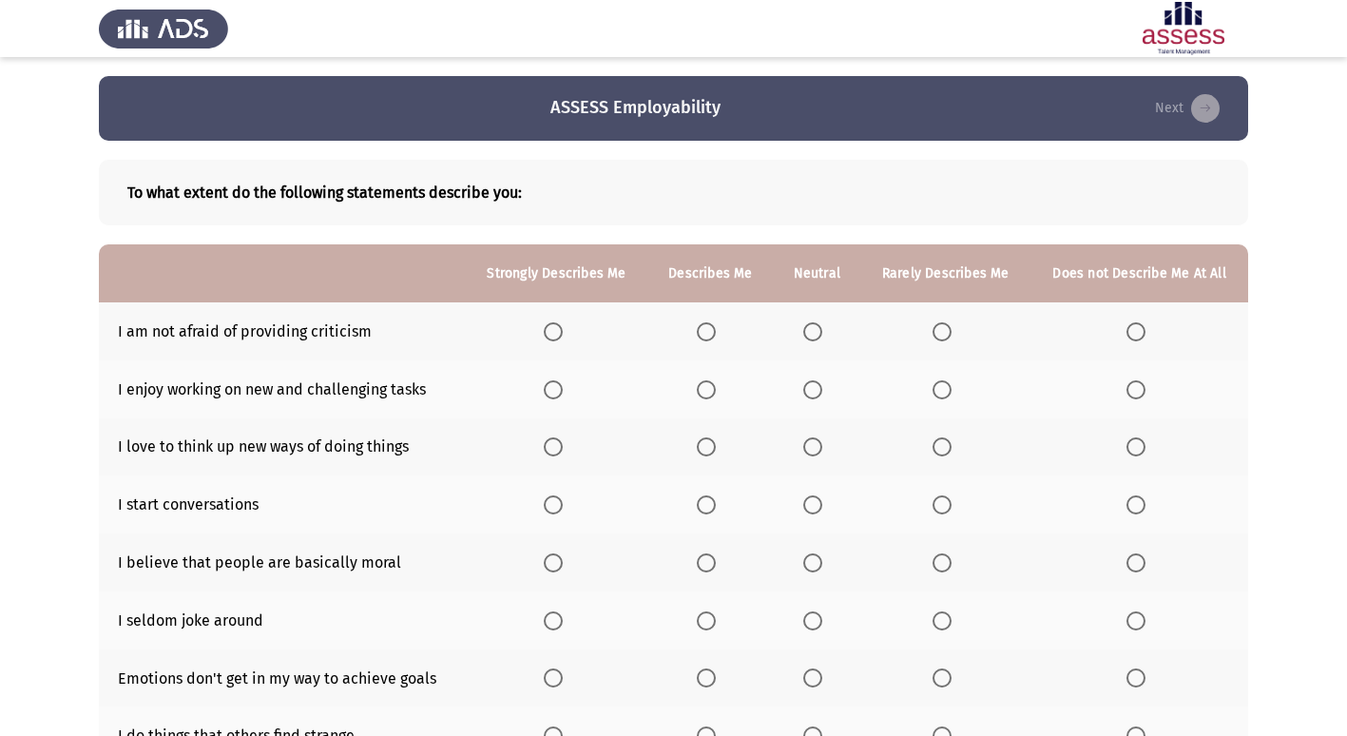
click at [712, 334] on span "Select an option" at bounding box center [706, 331] width 19 height 19
click at [712, 334] on input "Select an option" at bounding box center [706, 331] width 19 height 19
click at [553, 386] on span "Select an option" at bounding box center [553, 389] width 19 height 19
click at [553, 386] on input "Select an option" at bounding box center [553, 389] width 19 height 19
click at [553, 449] on span "Select an option" at bounding box center [553, 446] width 19 height 19
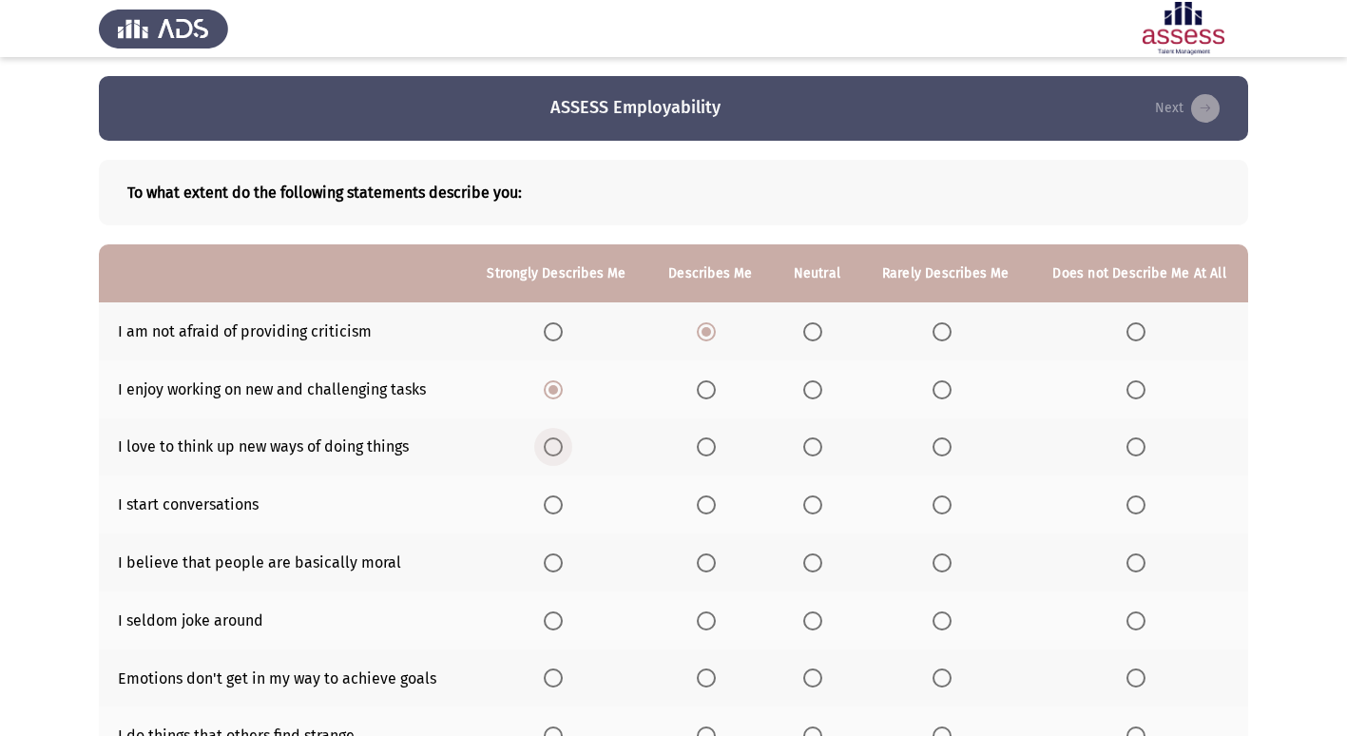
click at [553, 449] on input "Select an option" at bounding box center [553, 446] width 19 height 19
click at [699, 504] on span "Select an option" at bounding box center [706, 504] width 19 height 19
click at [699, 504] on input "Select an option" at bounding box center [706, 504] width 19 height 19
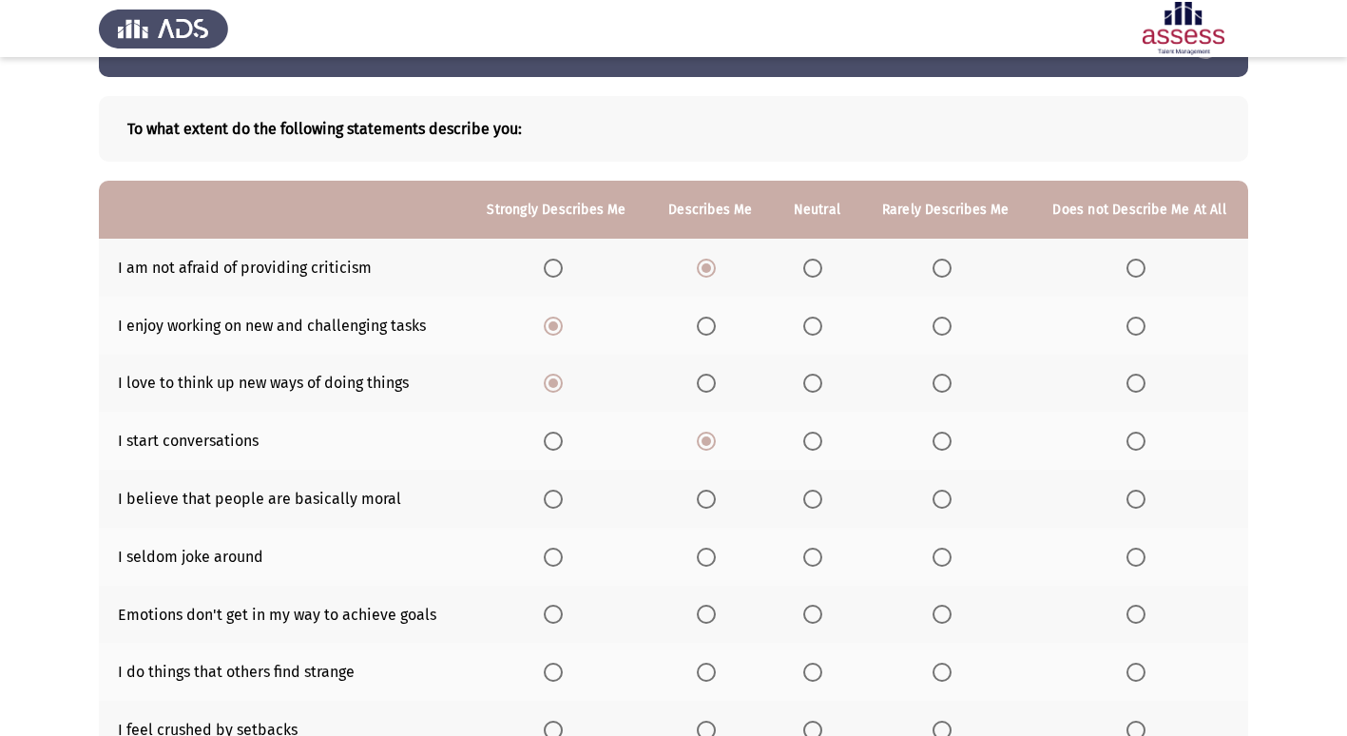
scroll to position [95, 0]
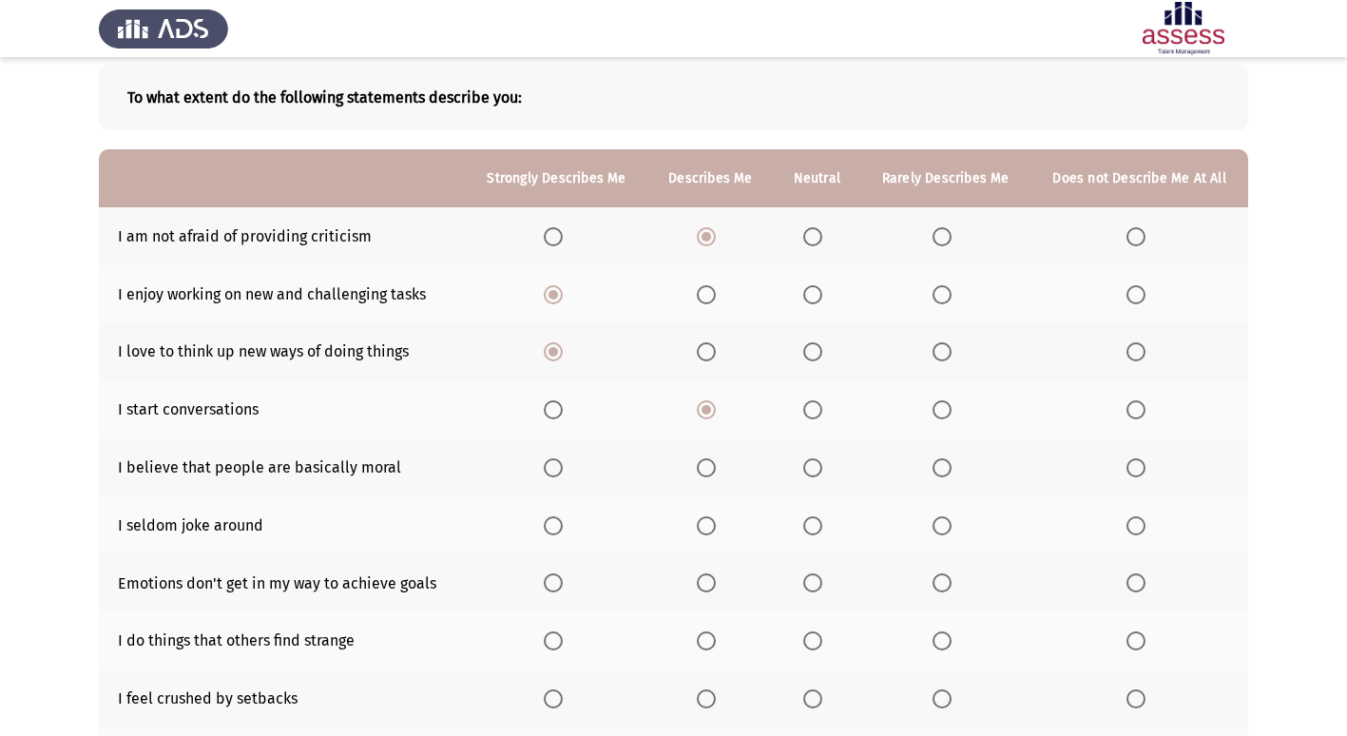
click at [838, 466] on th at bounding box center [816, 467] width 87 height 58
click at [809, 466] on span "Select an option" at bounding box center [812, 467] width 19 height 19
click at [809, 466] on input "Select an option" at bounding box center [812, 467] width 19 height 19
click at [945, 527] on span "Select an option" at bounding box center [941, 525] width 19 height 19
click at [945, 527] on input "Select an option" at bounding box center [941, 525] width 19 height 19
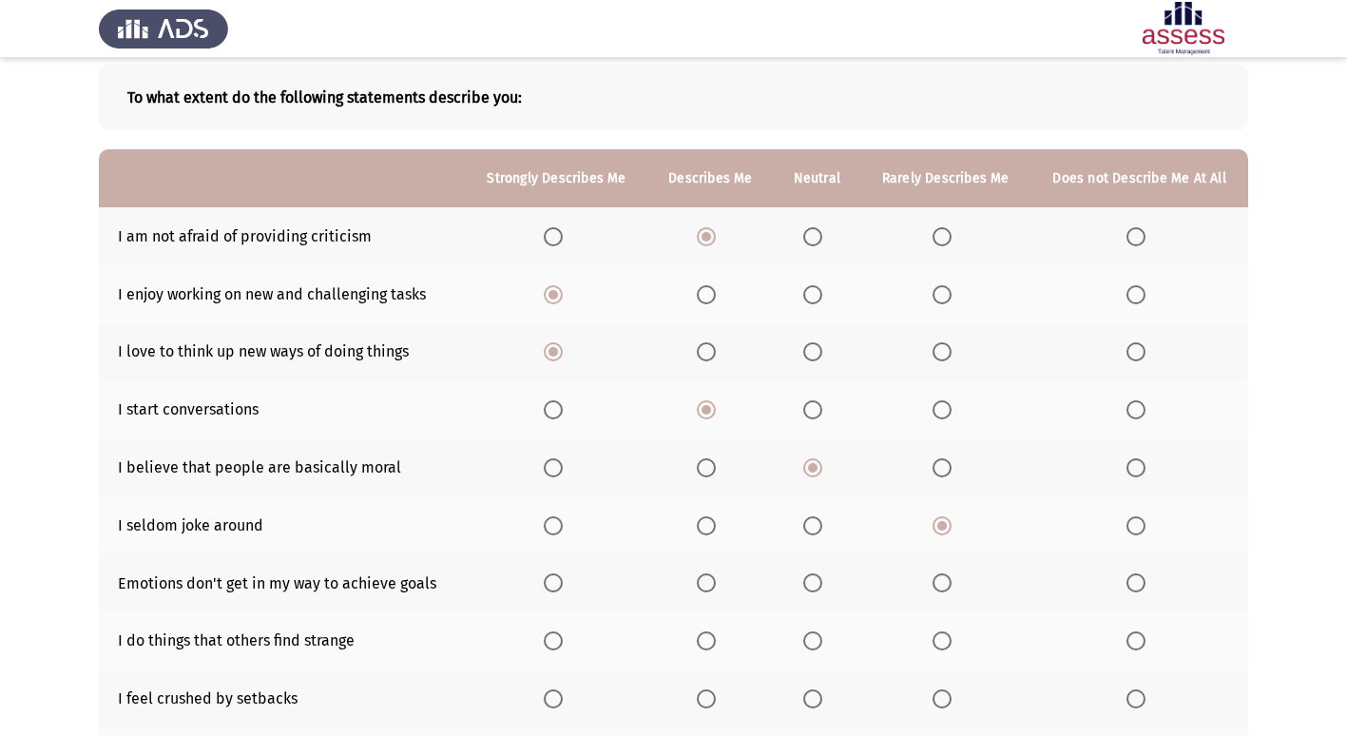
click at [543, 580] on th at bounding box center [557, 583] width 183 height 58
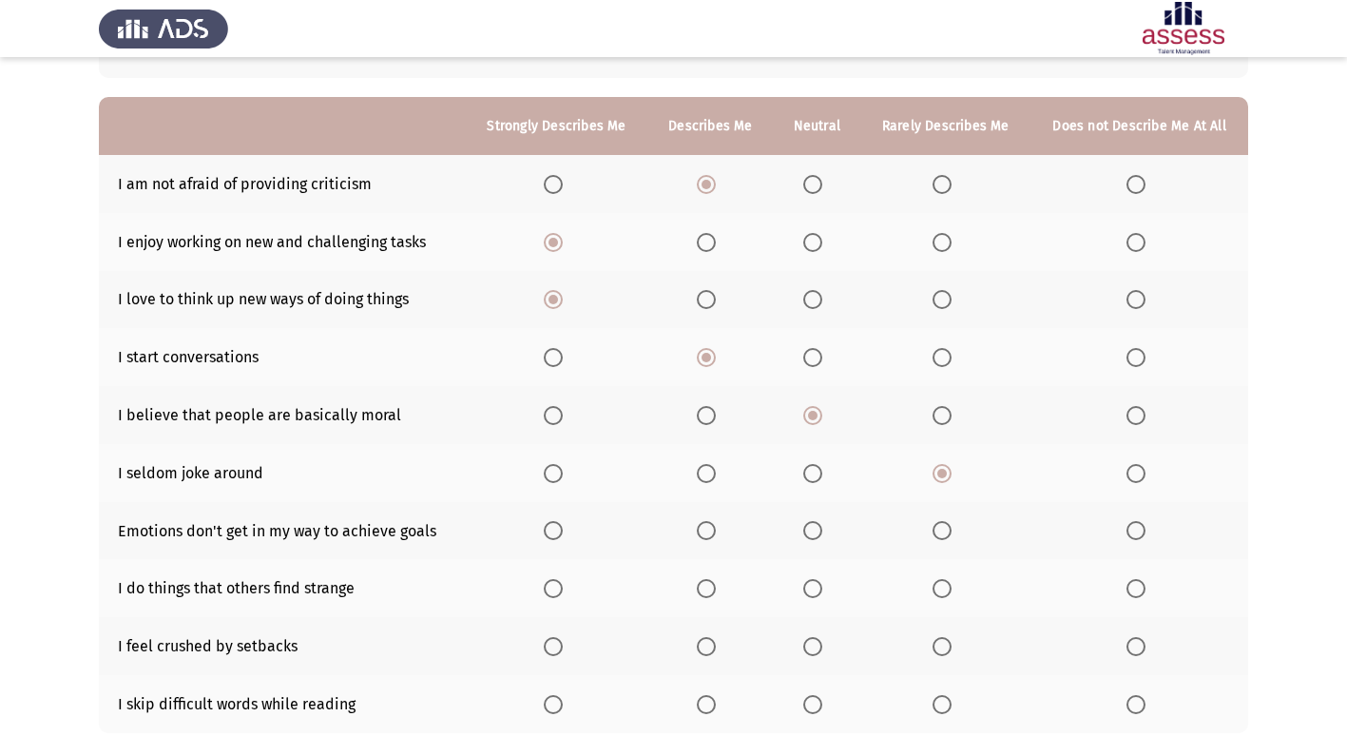
scroll to position [190, 0]
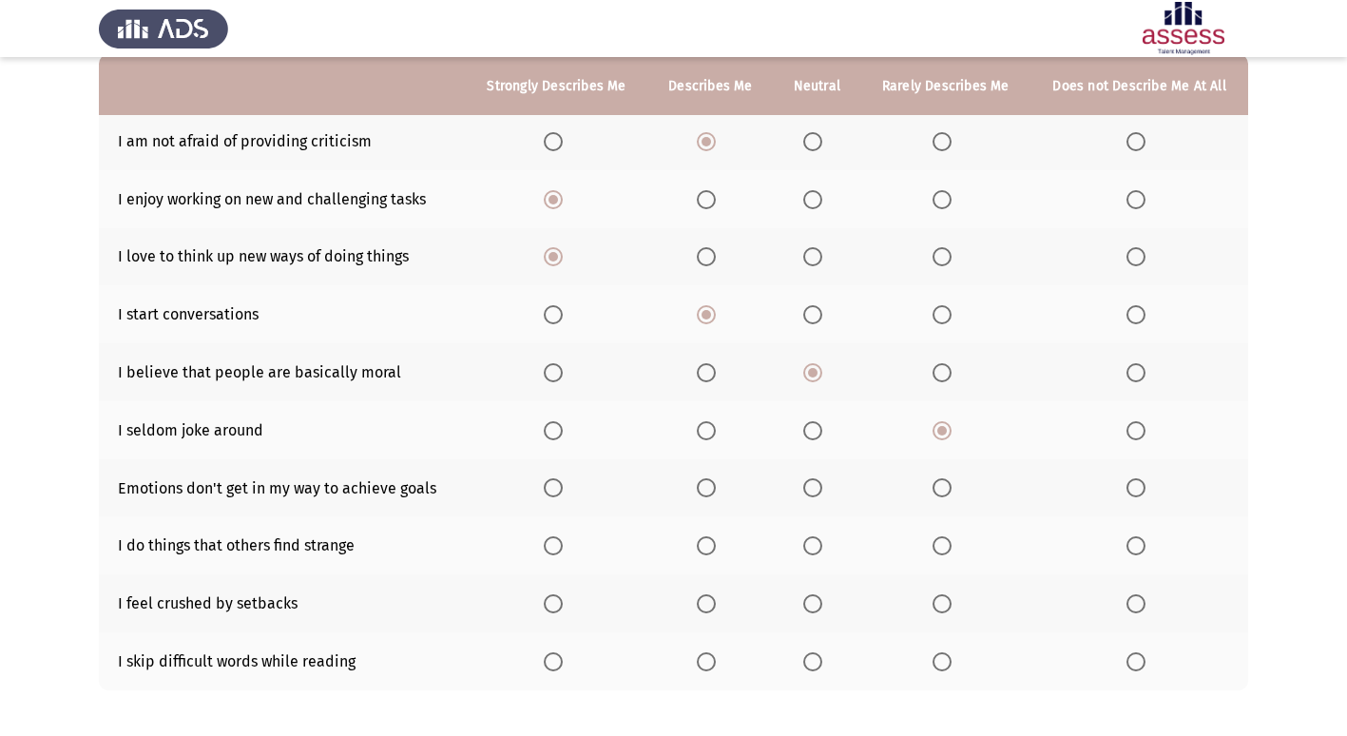
click at [555, 493] on span "Select an option" at bounding box center [553, 487] width 19 height 19
click at [555, 493] on input "Select an option" at bounding box center [553, 487] width 19 height 19
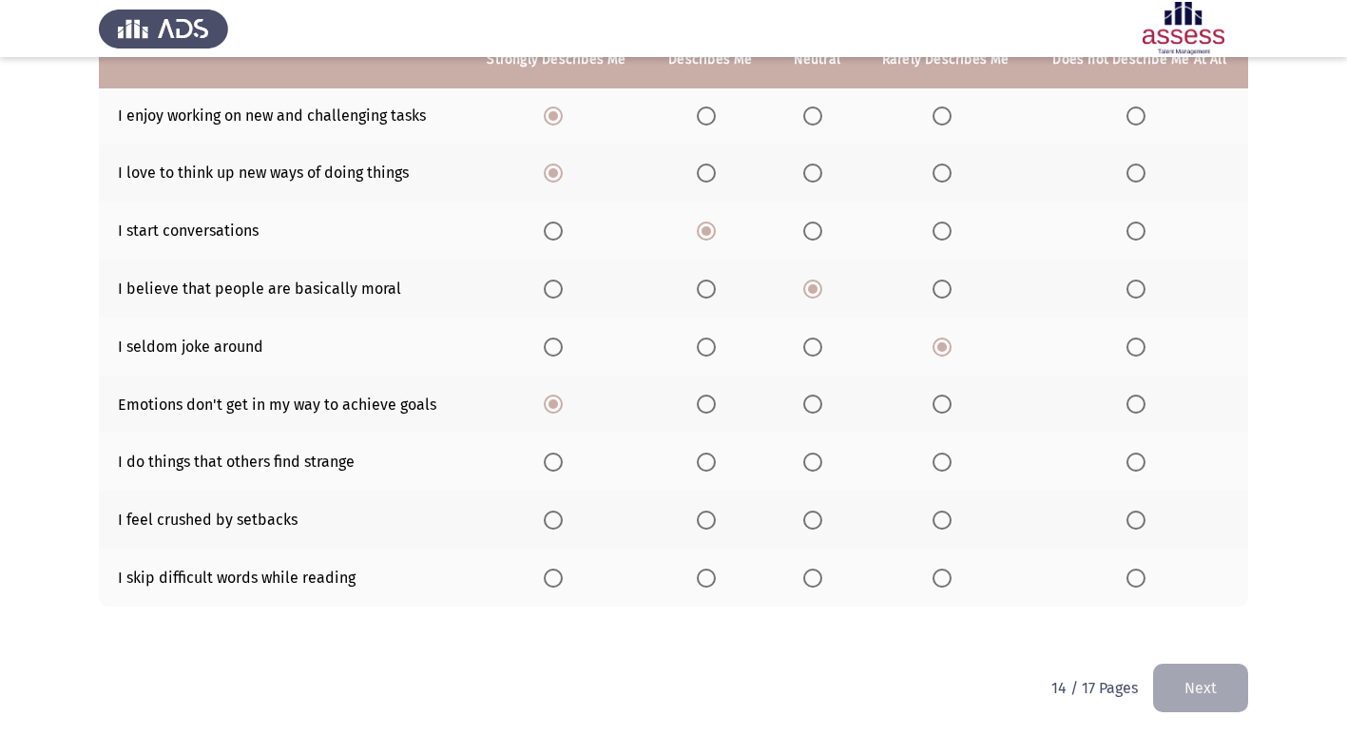
scroll to position [278, 0]
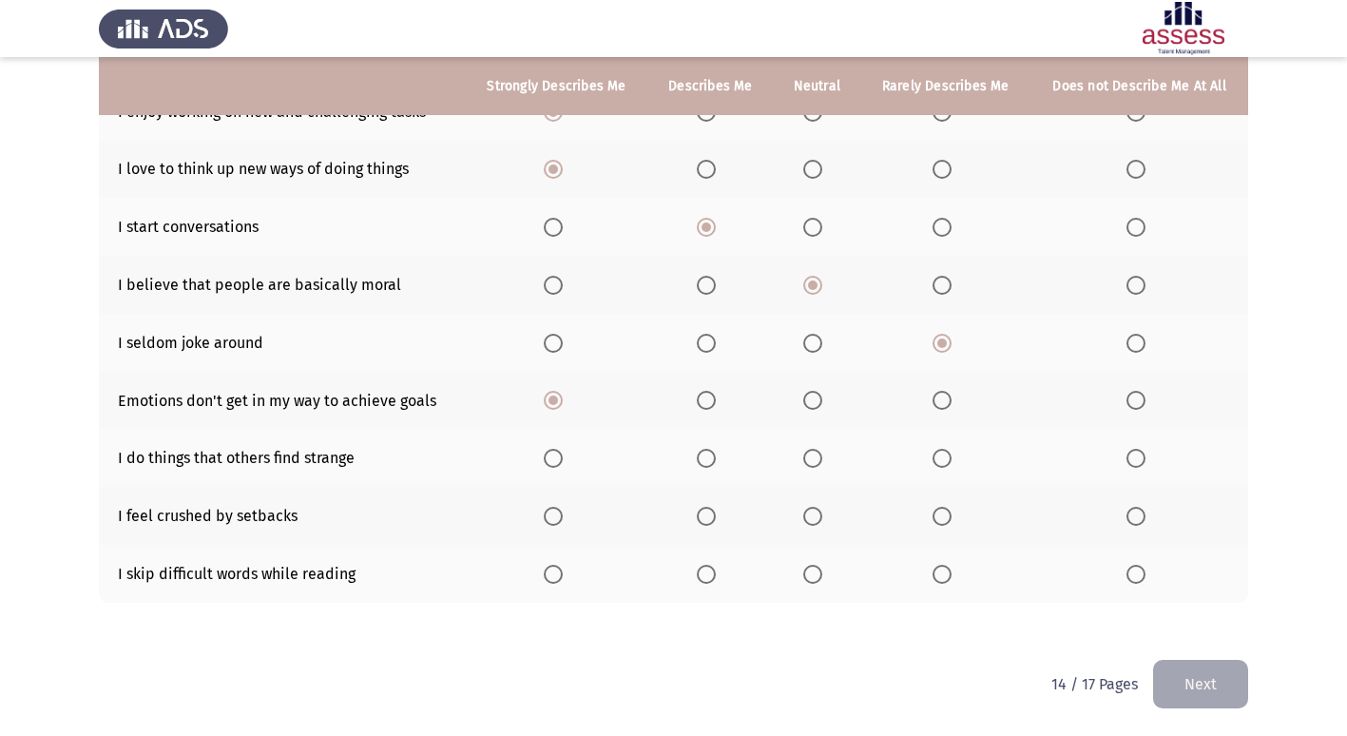
click at [811, 456] on span "Select an option" at bounding box center [812, 458] width 19 height 19
click at [811, 456] on input "Select an option" at bounding box center [812, 458] width 19 height 19
click at [940, 454] on span "Select an option" at bounding box center [941, 458] width 19 height 19
click at [940, 454] on input "Select an option" at bounding box center [941, 458] width 19 height 19
click at [934, 517] on span "Select an option" at bounding box center [941, 516] width 19 height 19
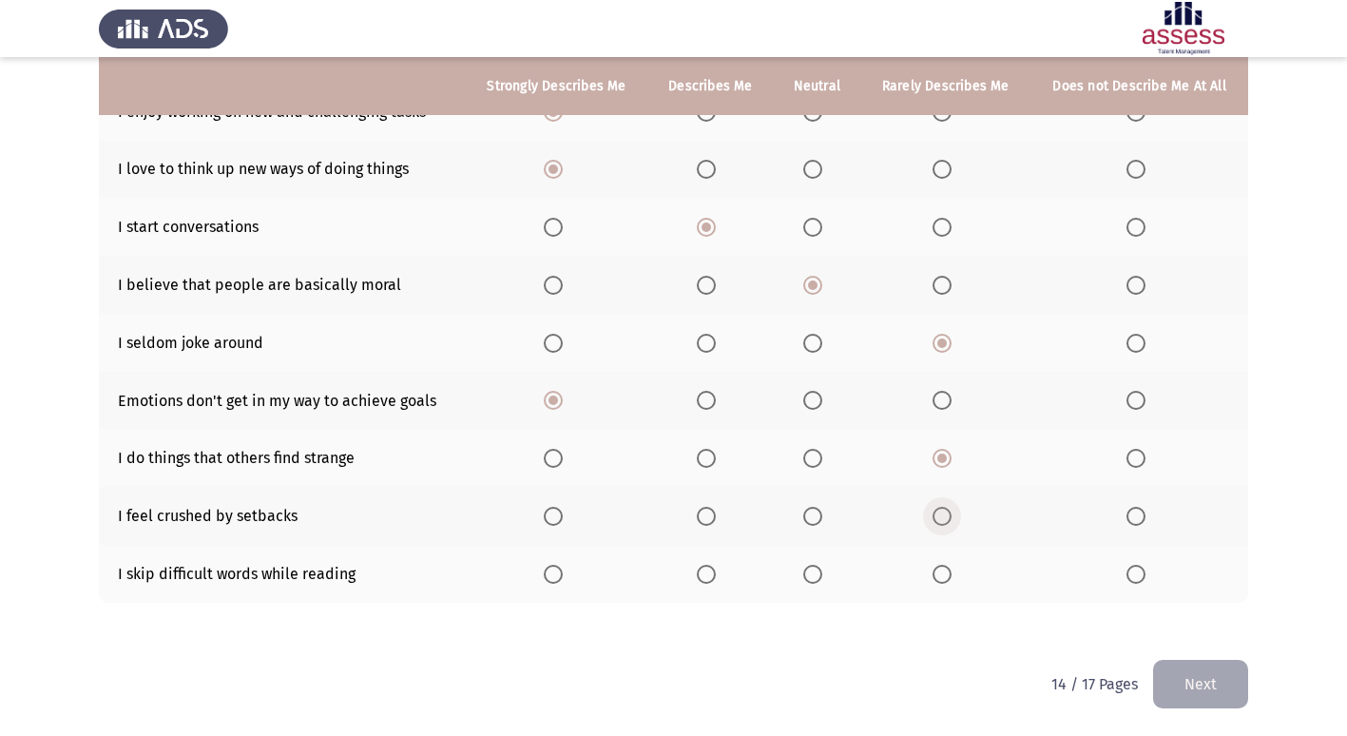
click at [934, 517] on input "Select an option" at bounding box center [941, 516] width 19 height 19
click at [1141, 572] on span "Select an option" at bounding box center [1135, 574] width 19 height 19
click at [1141, 572] on input "Select an option" at bounding box center [1135, 574] width 19 height 19
click at [1206, 689] on button "Next" at bounding box center [1200, 684] width 95 height 48
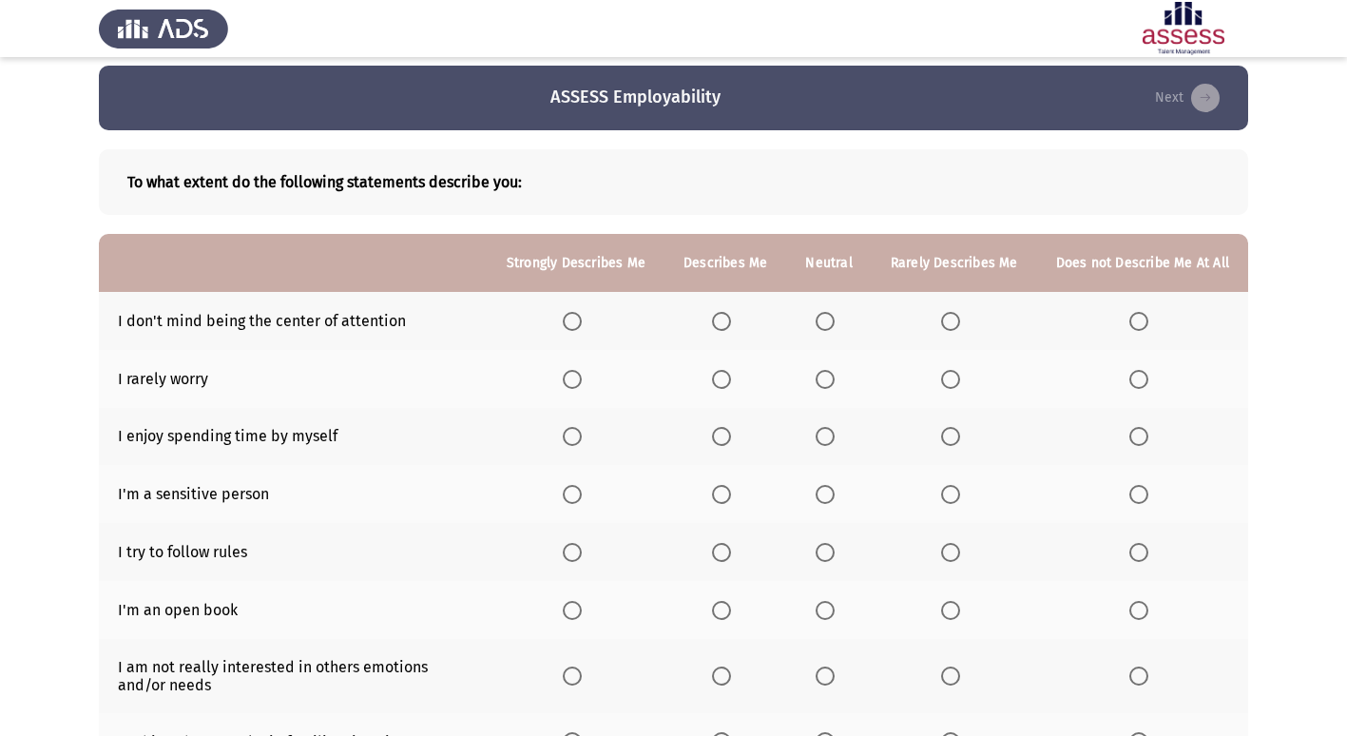
scroll to position [9, 0]
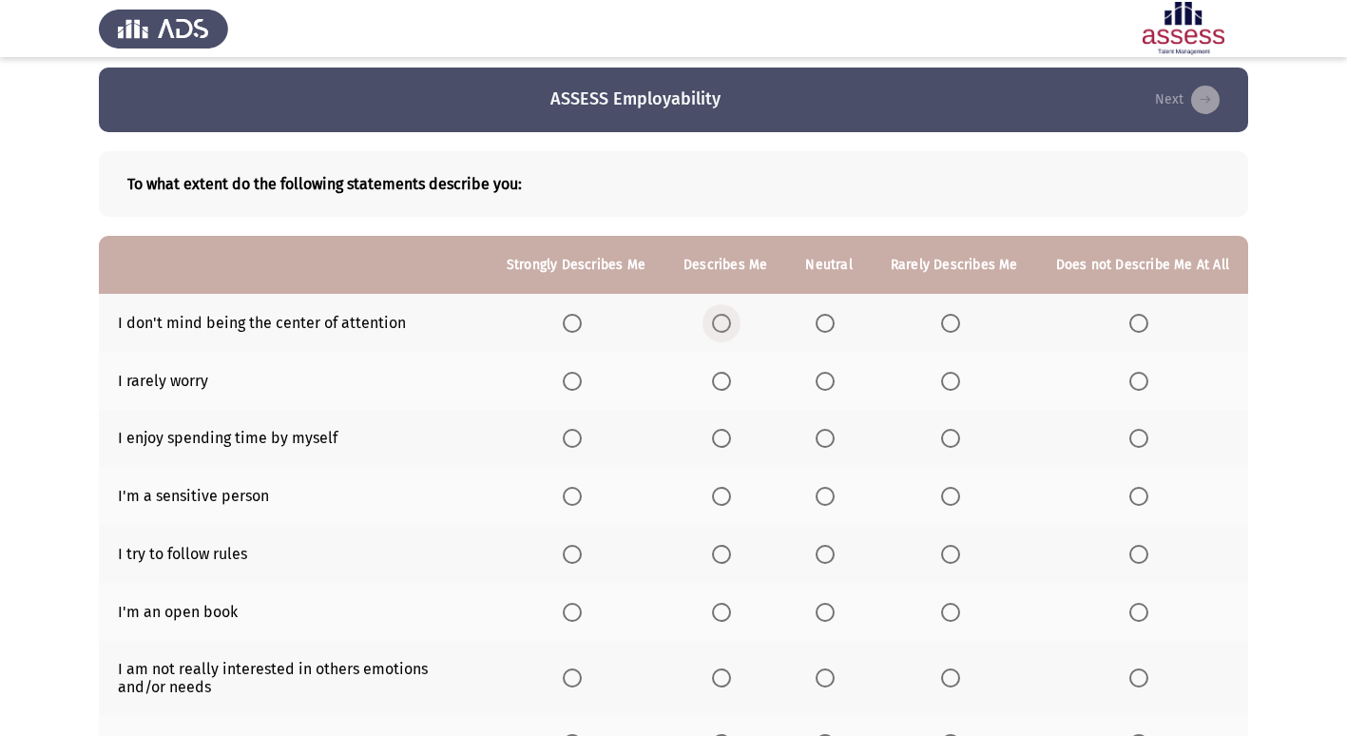
click at [731, 317] on span "Select an option" at bounding box center [721, 323] width 19 height 19
click at [731, 317] on input "Select an option" at bounding box center [721, 323] width 19 height 19
click at [582, 380] on span "Select an option" at bounding box center [572, 381] width 19 height 19
click at [582, 380] on input "Select an option" at bounding box center [572, 381] width 19 height 19
click at [724, 435] on span "Select an option" at bounding box center [721, 438] width 19 height 19
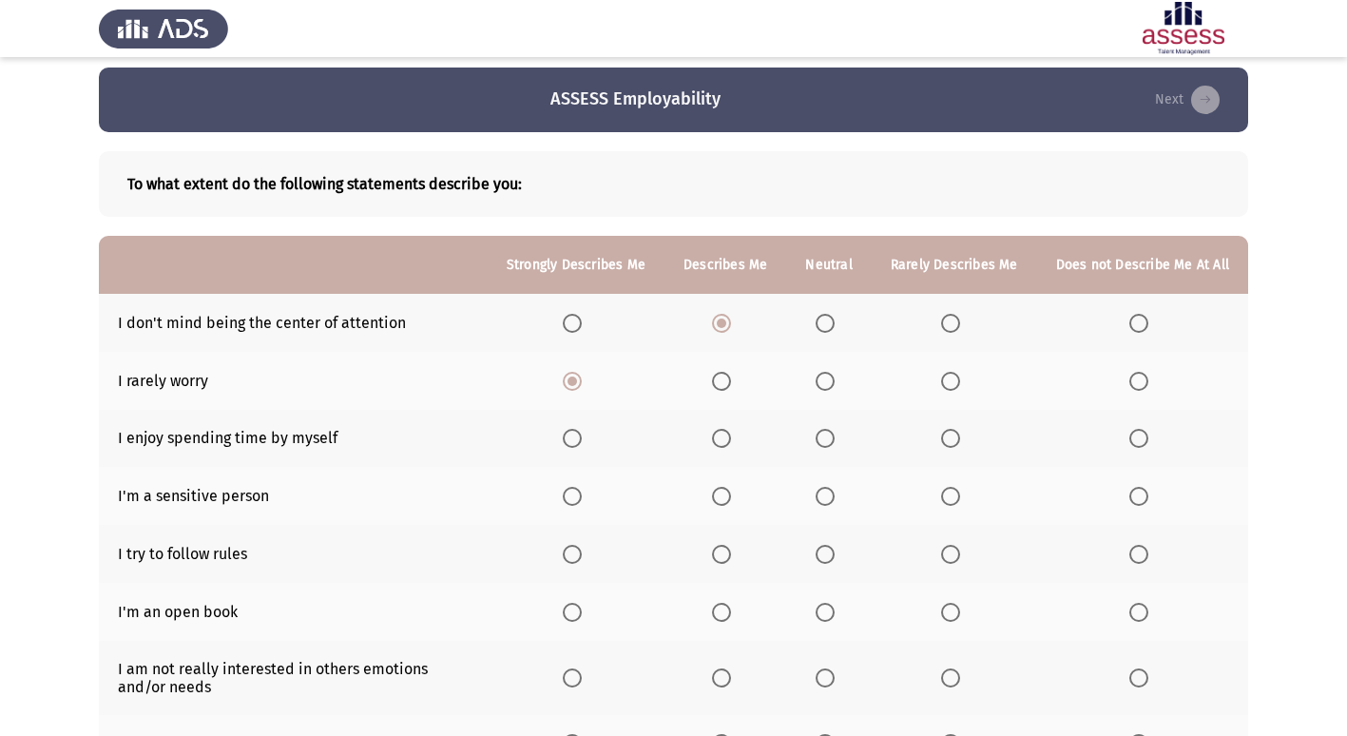
click at [724, 435] on input "Select an option" at bounding box center [721, 438] width 19 height 19
click at [833, 439] on span "Select an option" at bounding box center [825, 438] width 19 height 19
click at [833, 439] on input "Select an option" at bounding box center [825, 438] width 19 height 19
click at [1144, 496] on span "Select an option" at bounding box center [1138, 496] width 19 height 19
click at [1144, 496] on input "Select an option" at bounding box center [1138, 496] width 19 height 19
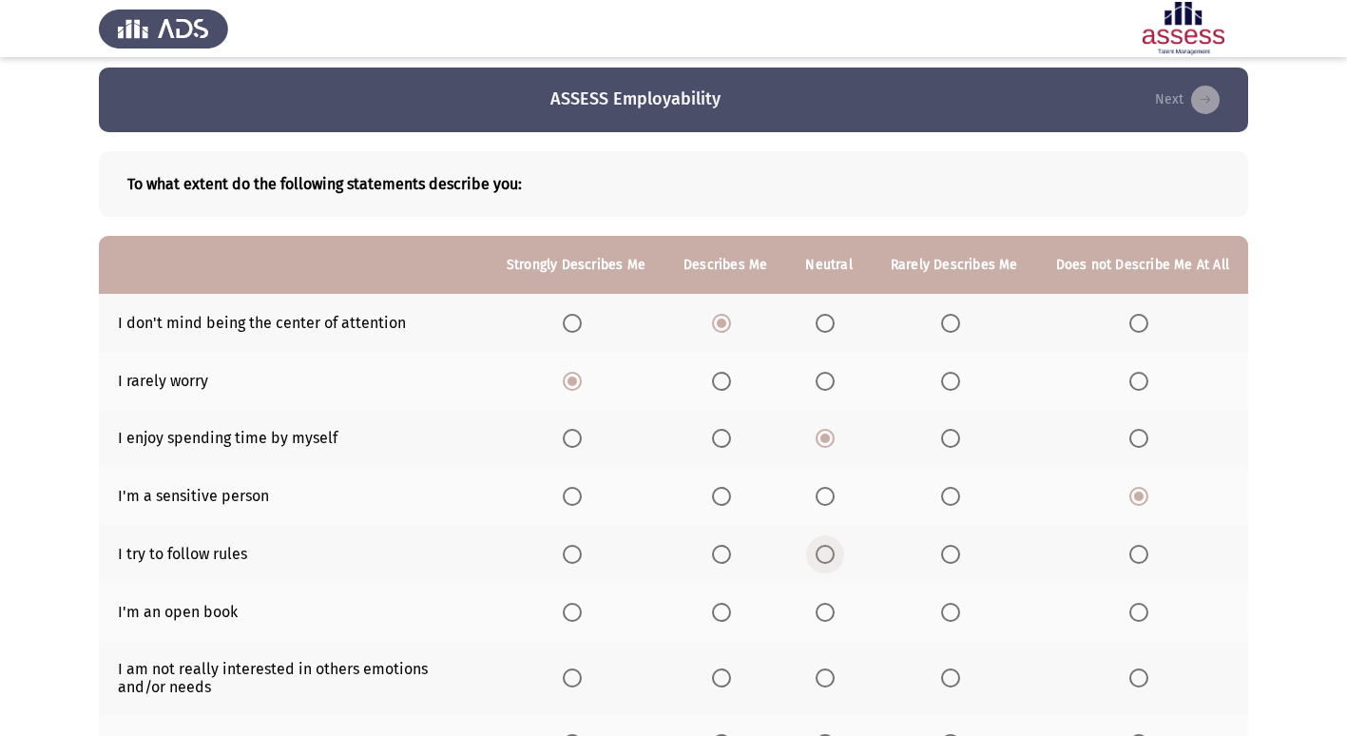
click at [822, 556] on span "Select an option" at bounding box center [825, 554] width 19 height 19
click at [822, 556] on input "Select an option" at bounding box center [825, 554] width 19 height 19
click at [731, 551] on span "Select an option" at bounding box center [721, 554] width 19 height 19
click at [731, 551] on input "Select an option" at bounding box center [721, 554] width 19 height 19
click at [965, 619] on label "Select an option" at bounding box center [954, 612] width 27 height 19
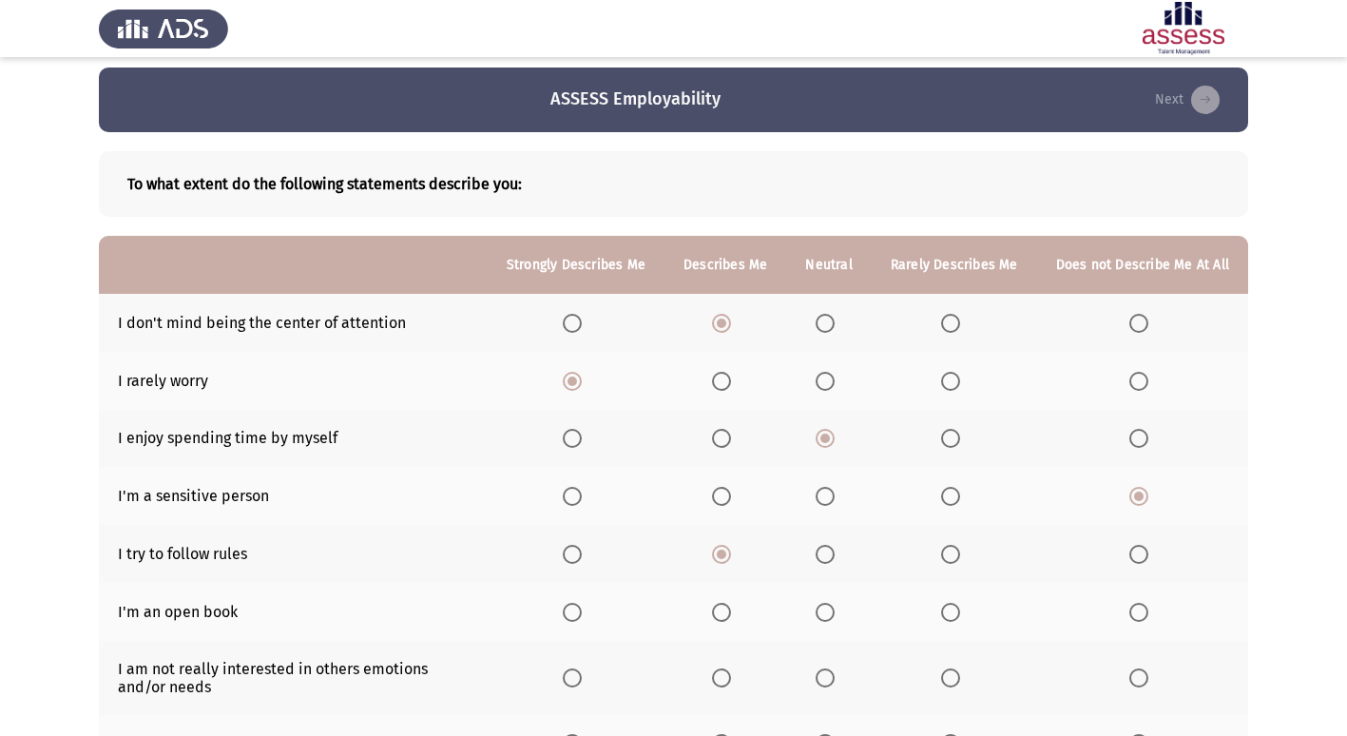
click at [960, 619] on input "Select an option" at bounding box center [950, 612] width 19 height 19
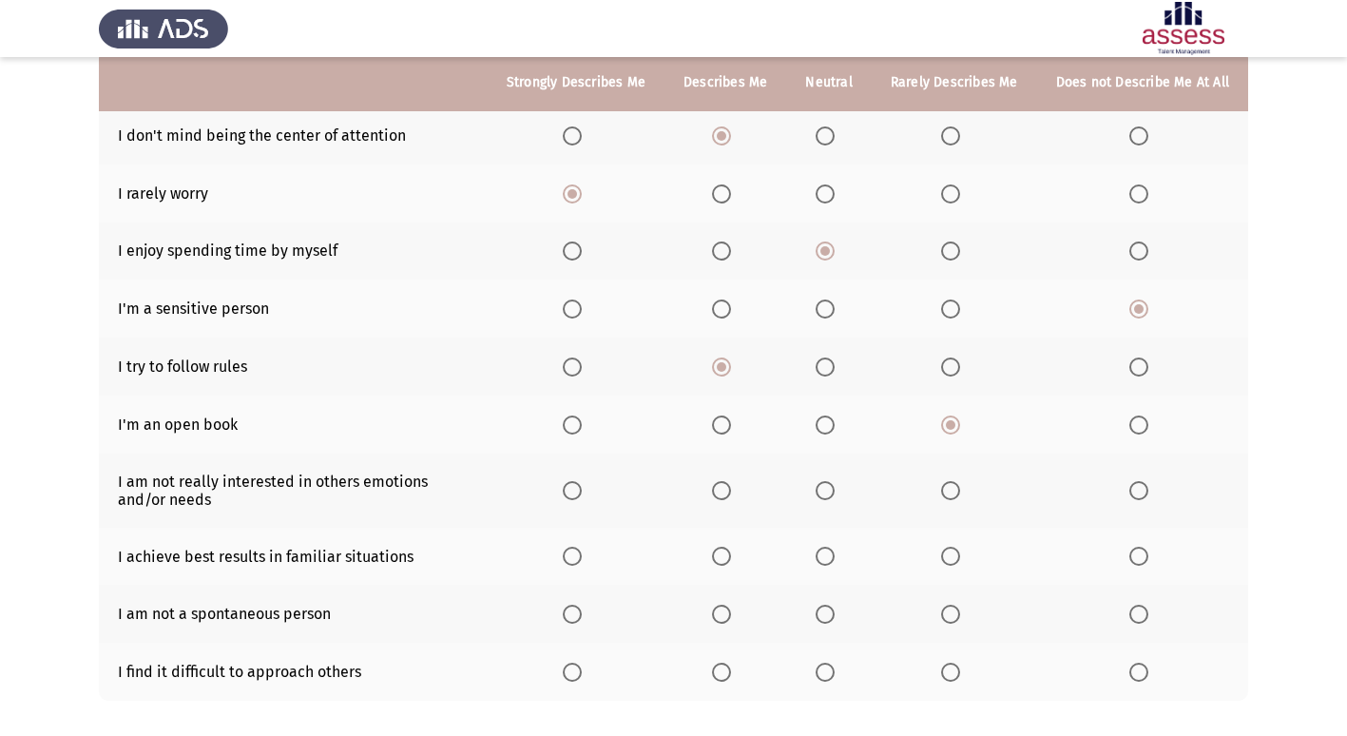
scroll to position [199, 0]
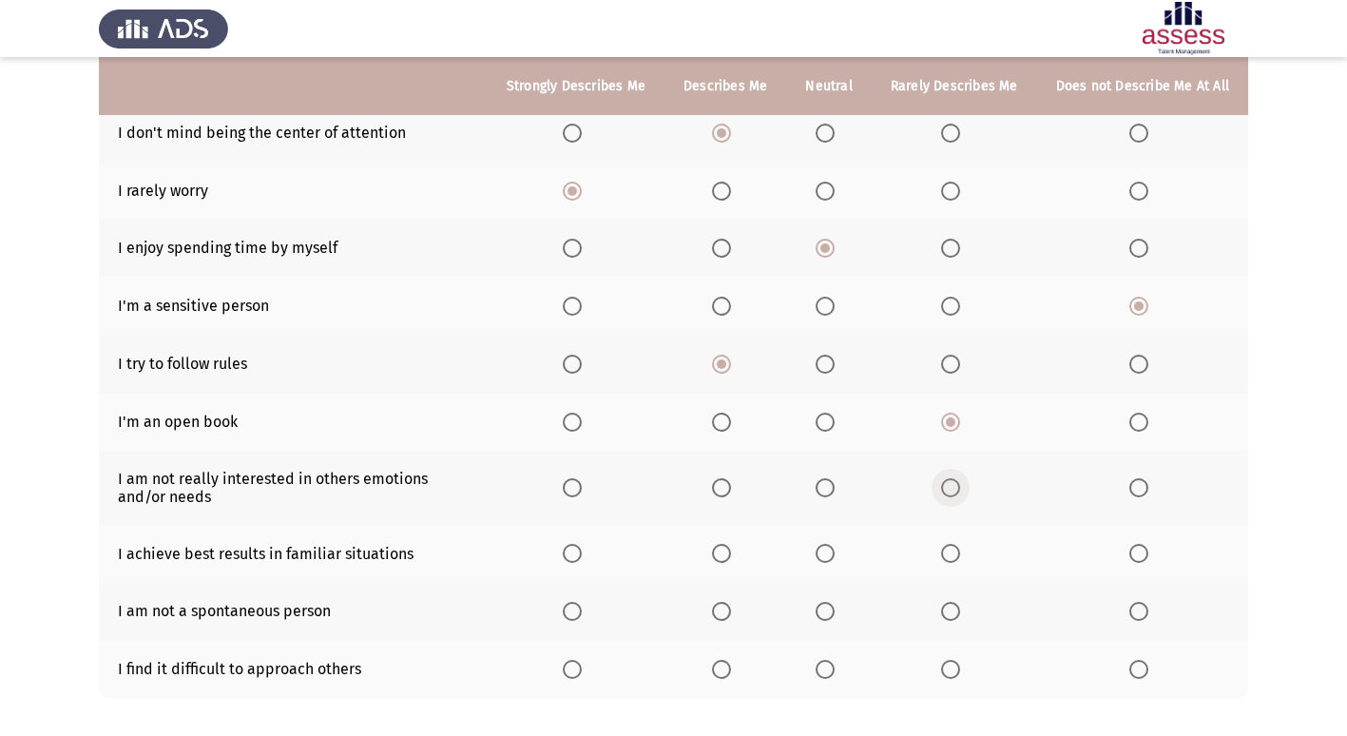
click at [958, 487] on span "Select an option" at bounding box center [950, 487] width 19 height 19
click at [958, 487] on input "Select an option" at bounding box center [950, 487] width 19 height 19
click at [1147, 493] on span "Select an option" at bounding box center [1138, 487] width 19 height 19
click at [1147, 493] on input "Select an option" at bounding box center [1138, 487] width 19 height 19
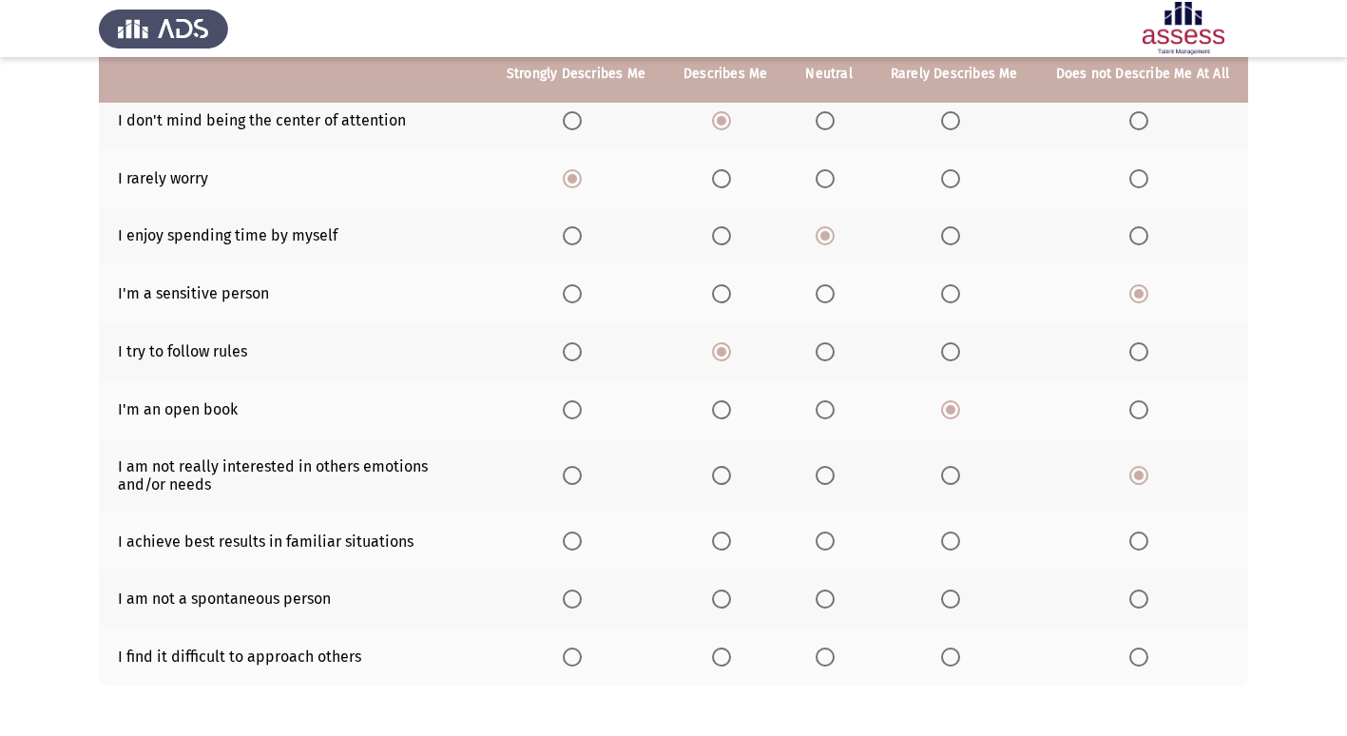
scroll to position [294, 0]
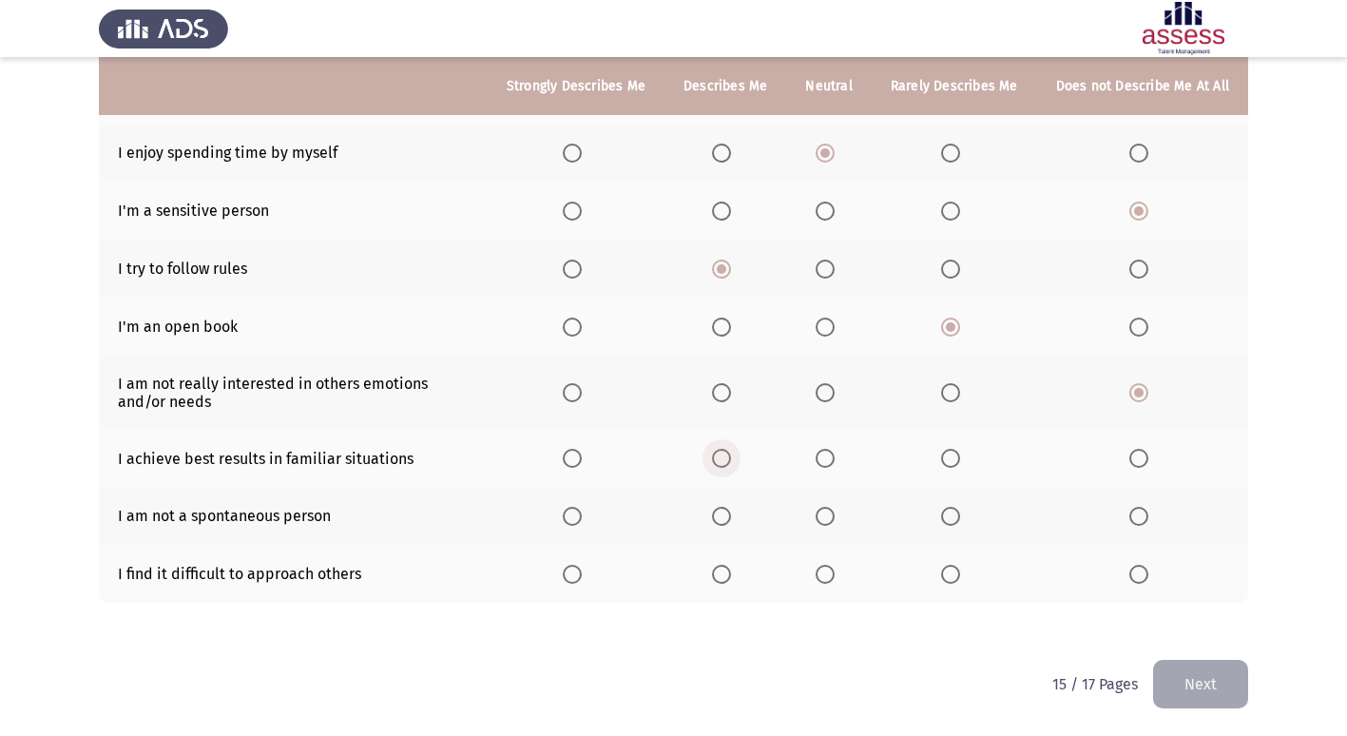
click at [726, 463] on span "Select an option" at bounding box center [721, 458] width 19 height 19
click at [726, 463] on input "Select an option" at bounding box center [721, 458] width 19 height 19
click at [576, 508] on span "Select an option" at bounding box center [572, 516] width 19 height 19
click at [576, 508] on input "Select an option" at bounding box center [572, 516] width 19 height 19
click at [960, 579] on span "Select an option" at bounding box center [950, 574] width 19 height 19
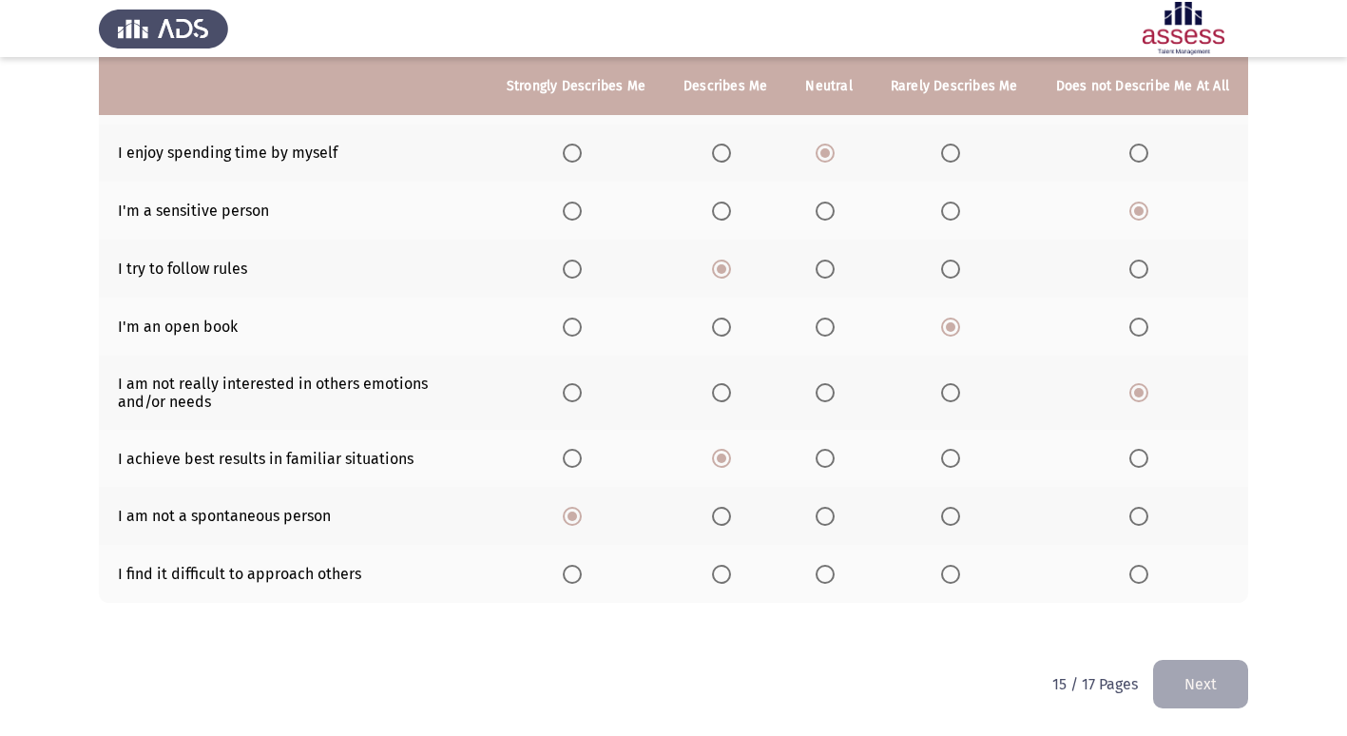
click at [960, 579] on input "Select an option" at bounding box center [950, 574] width 19 height 19
click at [1175, 680] on button "Next" at bounding box center [1200, 684] width 95 height 48
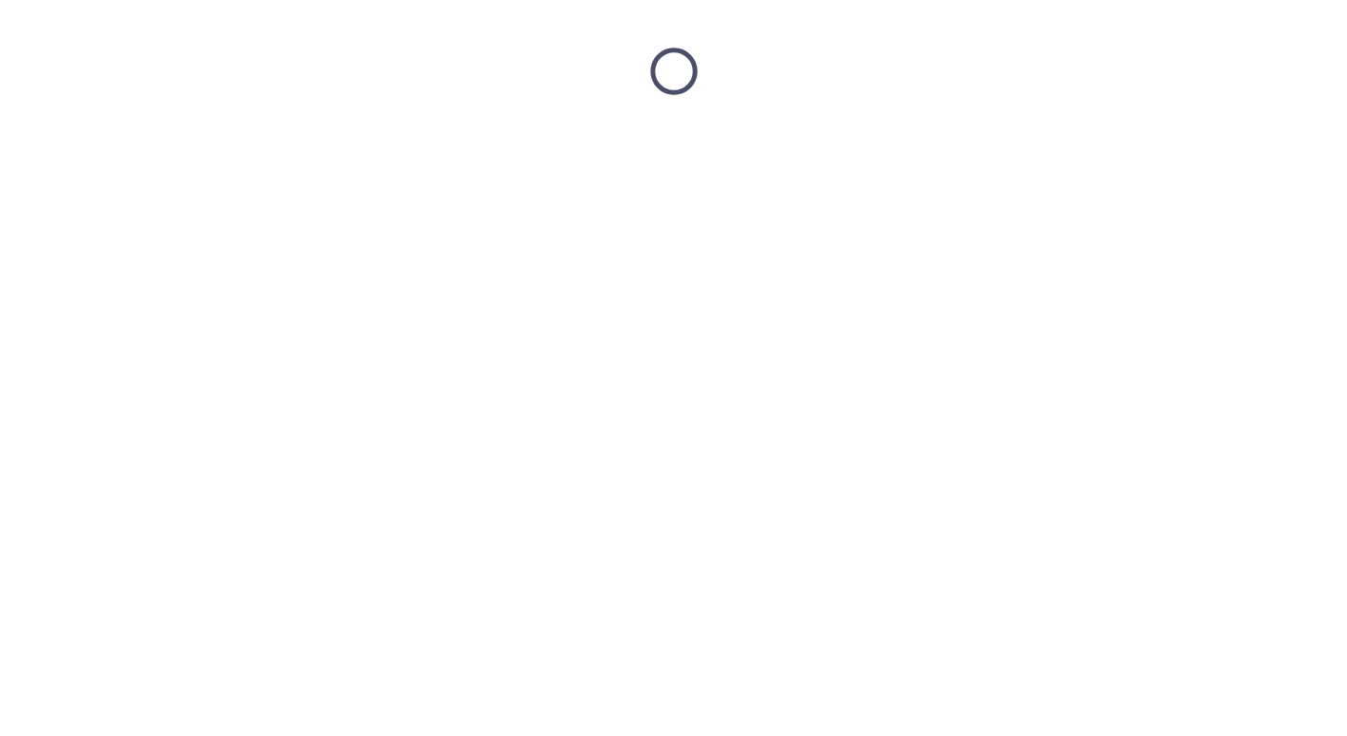
scroll to position [0, 0]
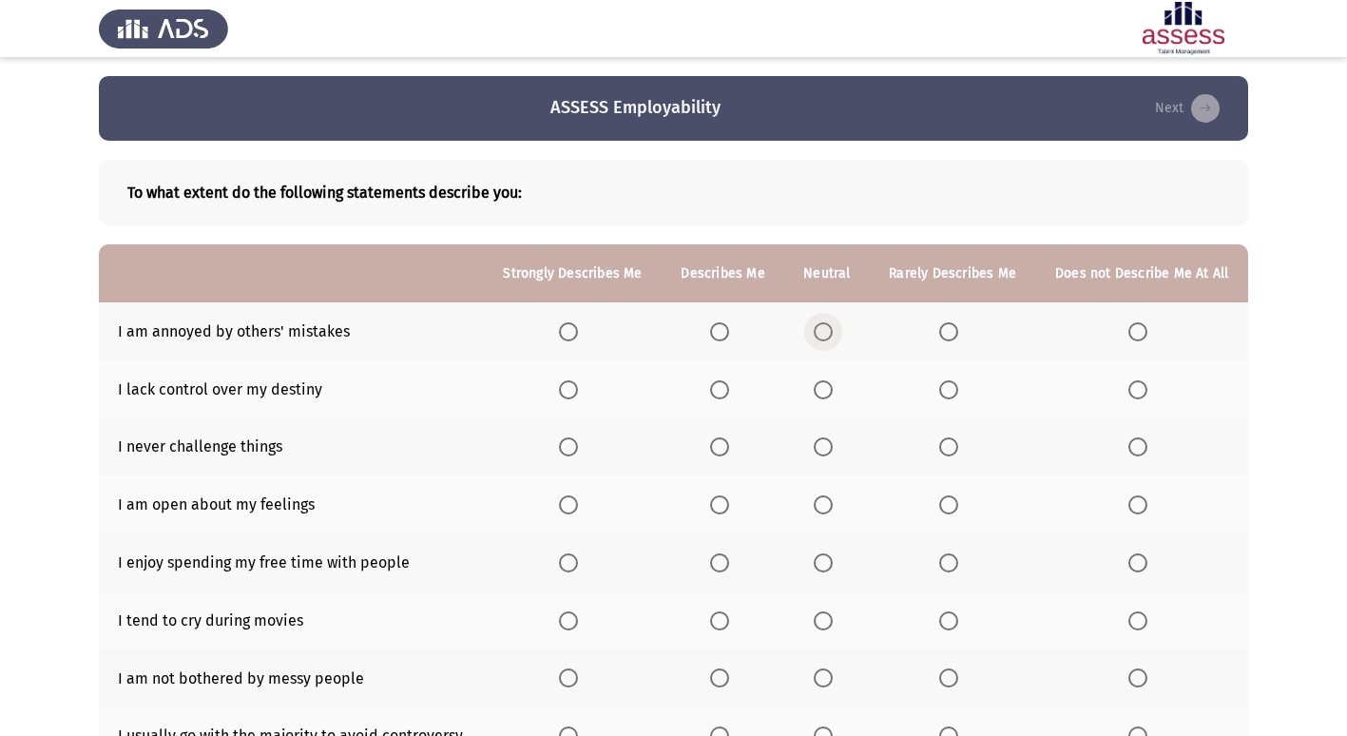
click at [825, 327] on span "Select an option" at bounding box center [823, 331] width 19 height 19
click at [825, 327] on input "Select an option" at bounding box center [823, 331] width 19 height 19
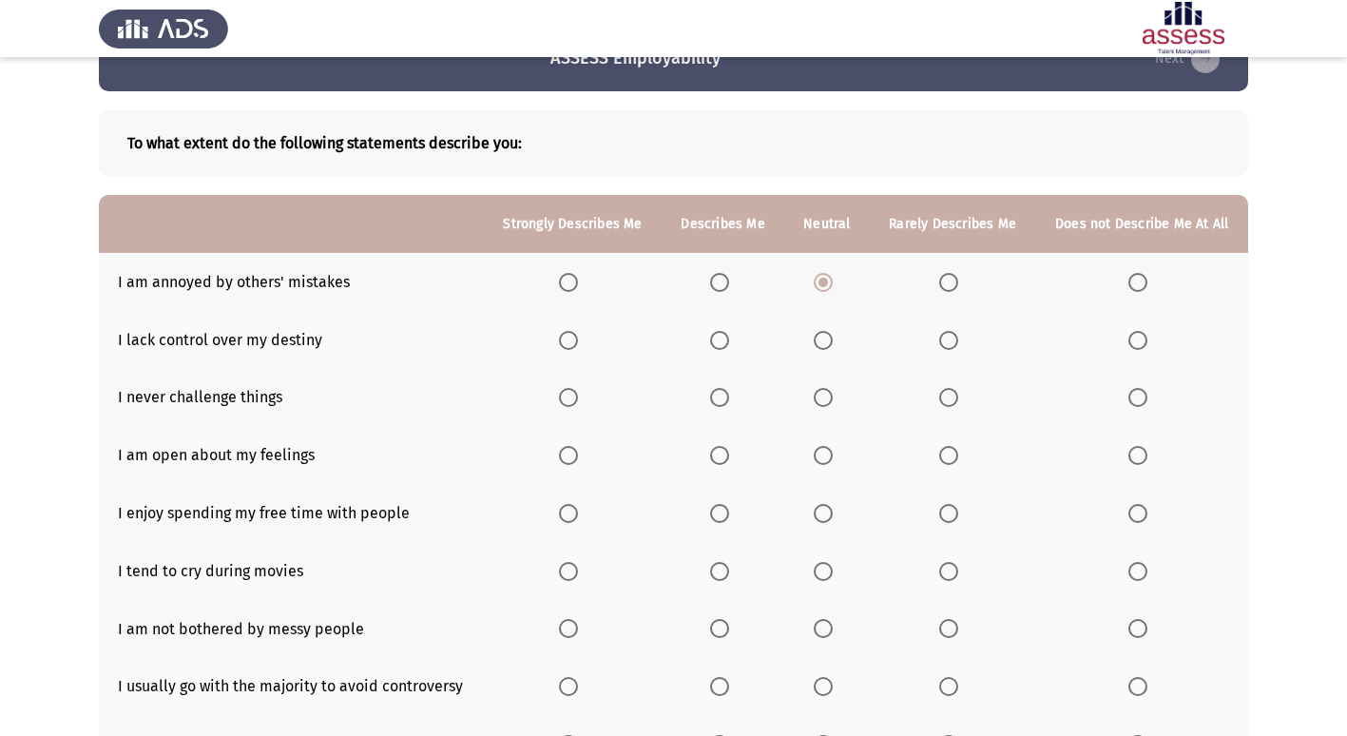
scroll to position [95, 0]
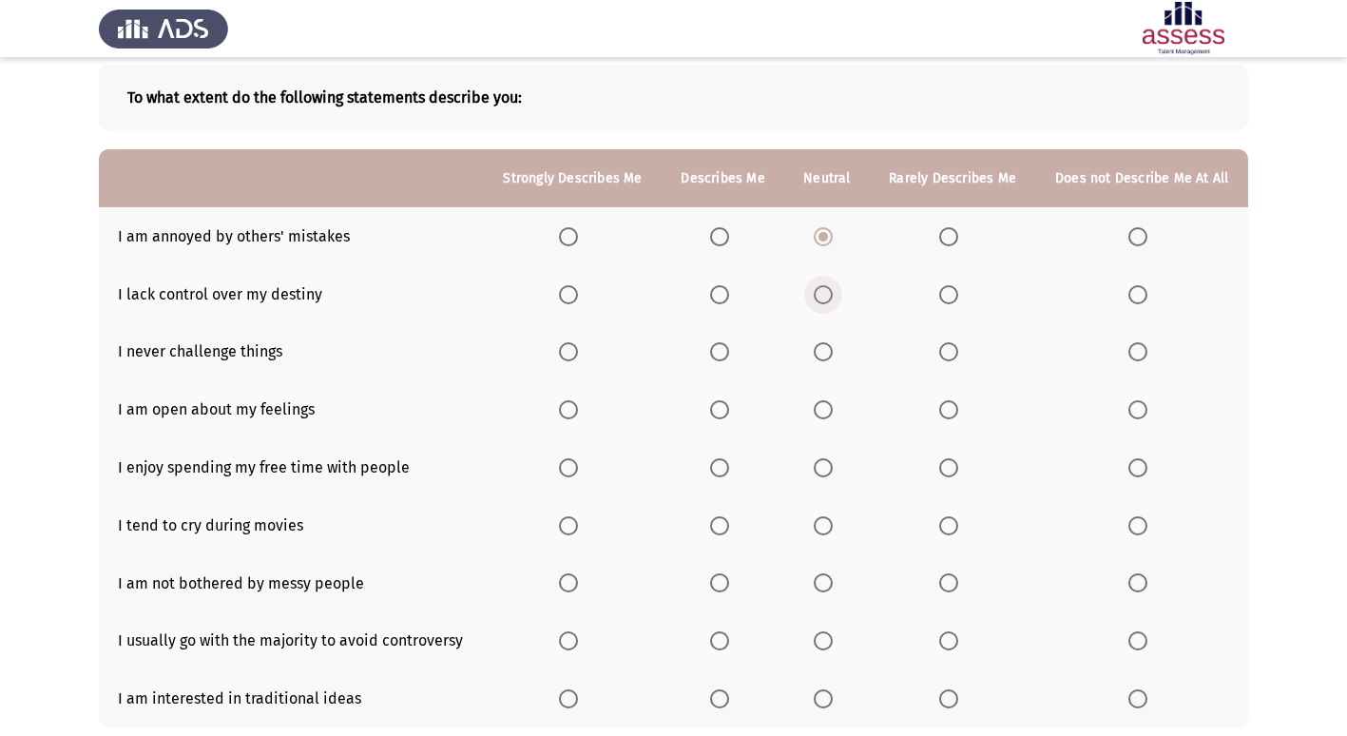
click at [819, 298] on span "Select an option" at bounding box center [823, 294] width 19 height 19
click at [819, 298] on input "Select an option" at bounding box center [823, 294] width 19 height 19
click at [1144, 347] on span "Select an option" at bounding box center [1137, 351] width 19 height 19
click at [1144, 347] on input "Select an option" at bounding box center [1137, 351] width 19 height 19
click at [830, 409] on span "Select an option" at bounding box center [823, 409] width 19 height 19
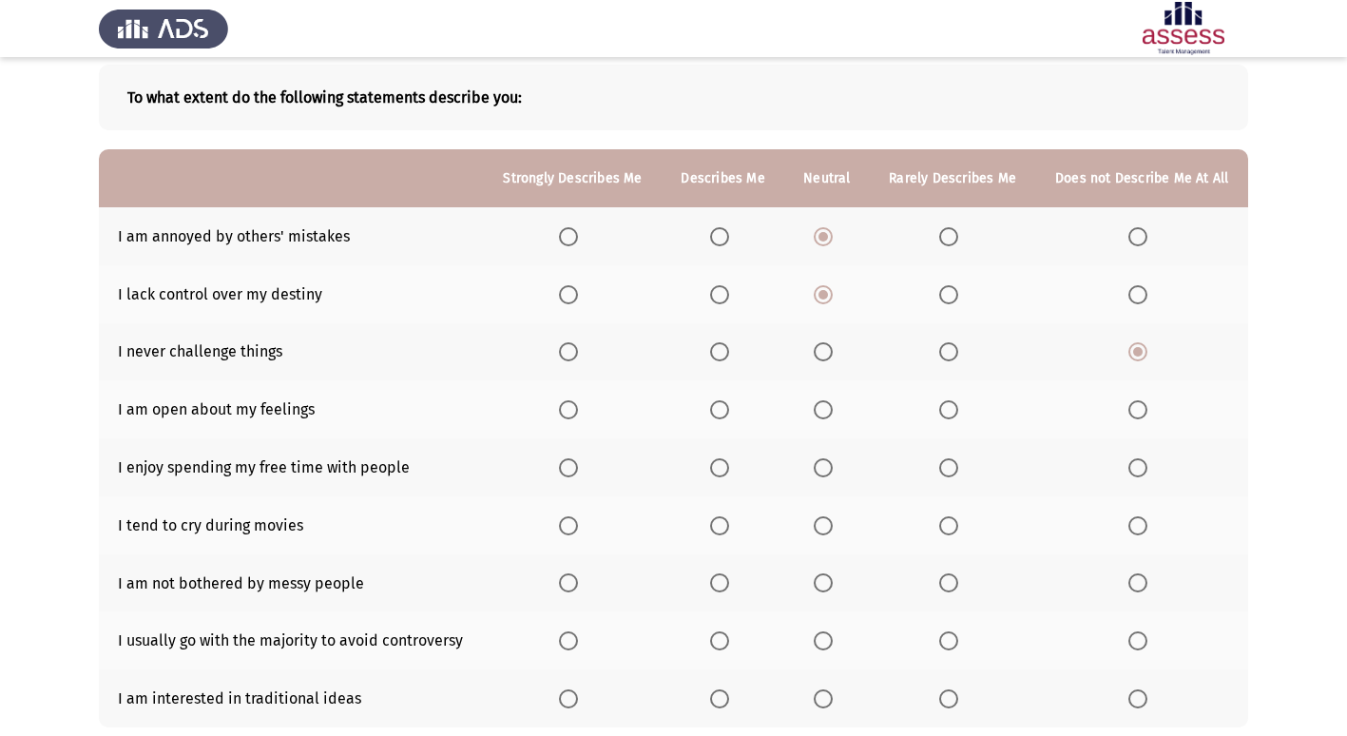
click at [830, 409] on input "Select an option" at bounding box center [823, 409] width 19 height 19
click at [567, 471] on span "Select an option" at bounding box center [568, 467] width 19 height 19
click at [567, 471] on input "Select an option" at bounding box center [568, 467] width 19 height 19
click at [958, 528] on span "Select an option" at bounding box center [948, 525] width 19 height 19
click at [958, 528] on input "Select an option" at bounding box center [948, 525] width 19 height 19
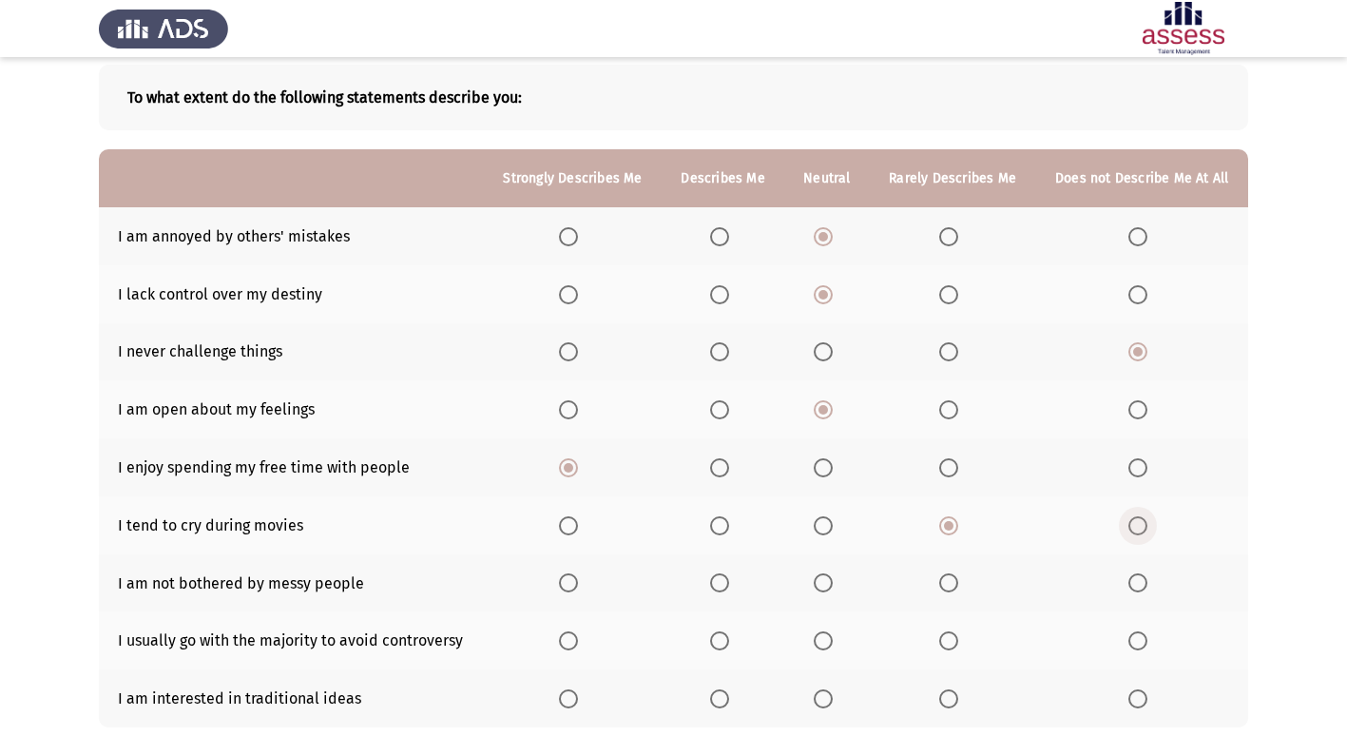
click at [1139, 531] on span "Select an option" at bounding box center [1137, 525] width 19 height 19
click at [1139, 531] on input "Select an option" at bounding box center [1137, 525] width 19 height 19
click at [958, 576] on span "Select an option" at bounding box center [948, 582] width 19 height 19
click at [958, 576] on input "Select an option" at bounding box center [948, 582] width 19 height 19
click at [1135, 573] on span "Select an option" at bounding box center [1137, 582] width 19 height 19
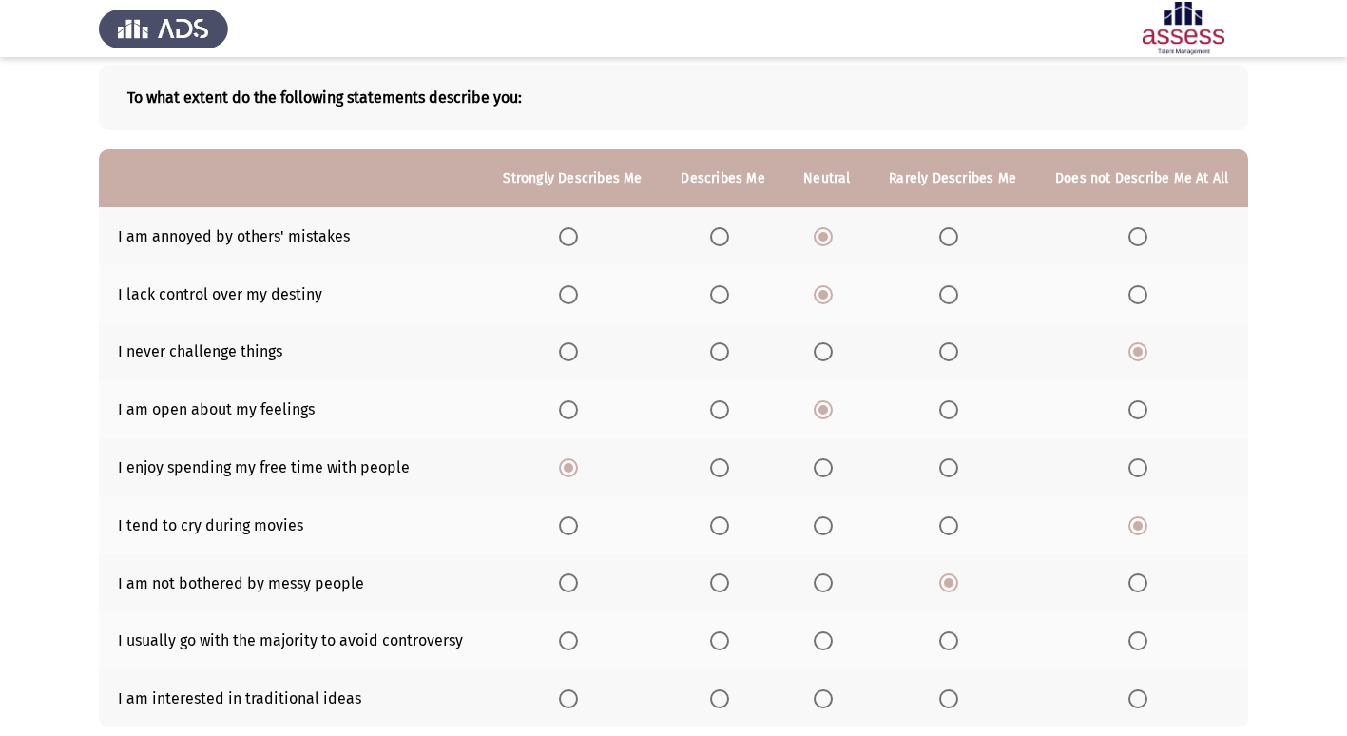
click at [1135, 573] on input "Select an option" at bounding box center [1137, 582] width 19 height 19
click at [958, 637] on span "Select an option" at bounding box center [948, 640] width 19 height 19
click at [958, 637] on input "Select an option" at bounding box center [948, 640] width 19 height 19
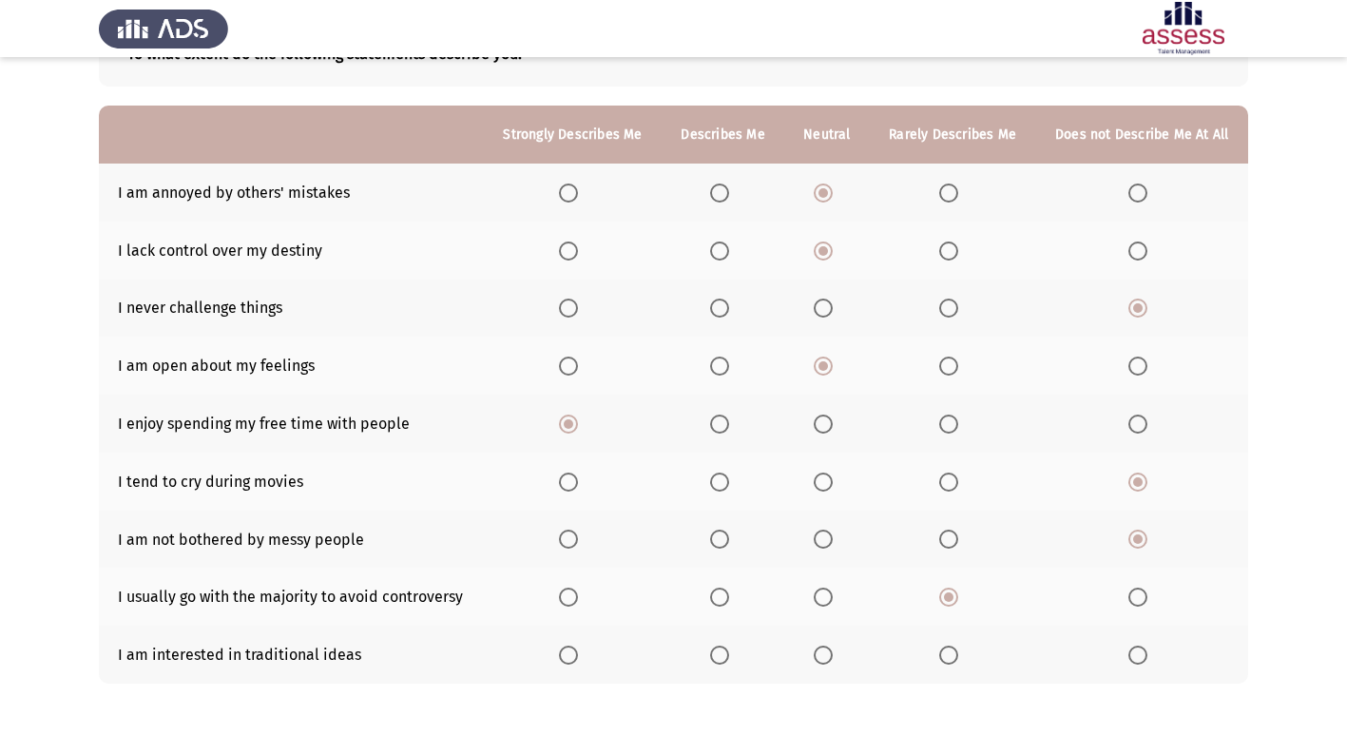
scroll to position [220, 0]
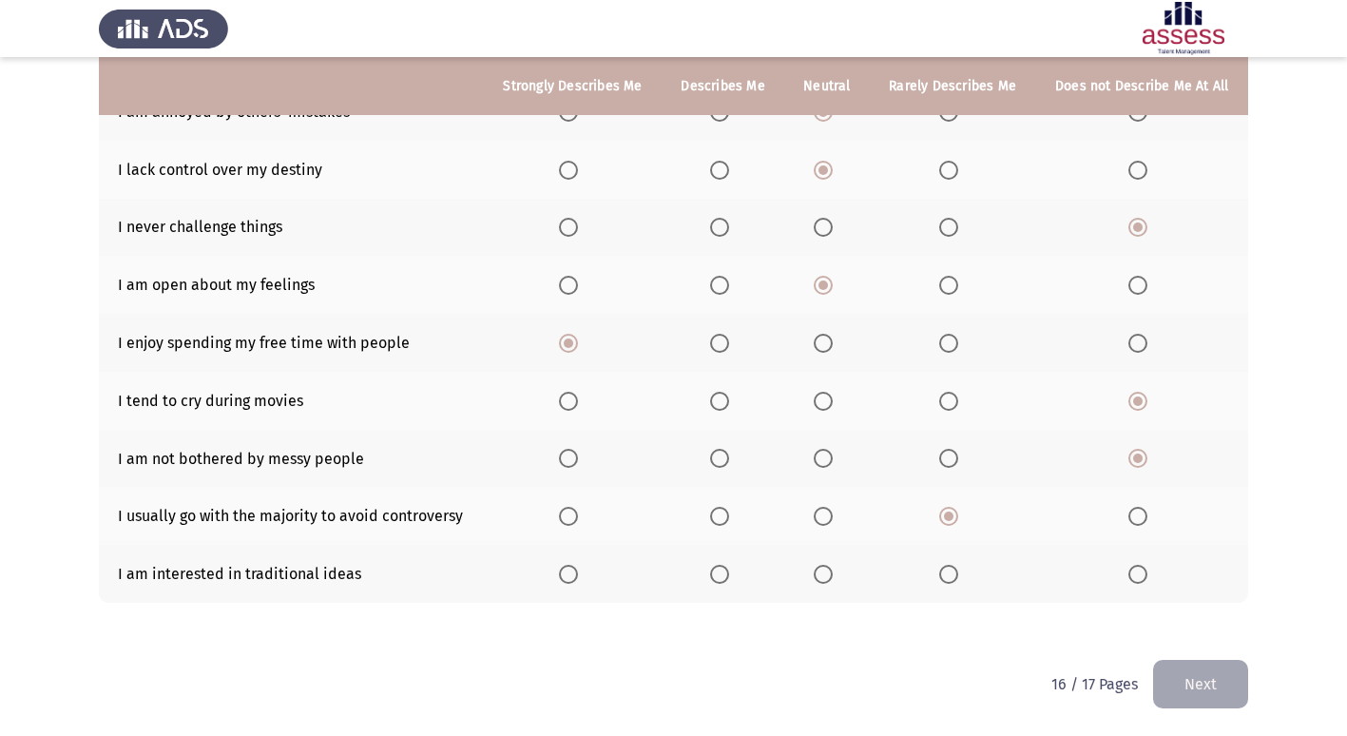
click at [1126, 574] on th at bounding box center [1142, 574] width 213 height 58
click at [1134, 574] on span "Select an option" at bounding box center [1137, 574] width 19 height 19
click at [1134, 574] on input "Select an option" at bounding box center [1137, 574] width 19 height 19
click at [1182, 681] on button "Next" at bounding box center [1200, 684] width 95 height 48
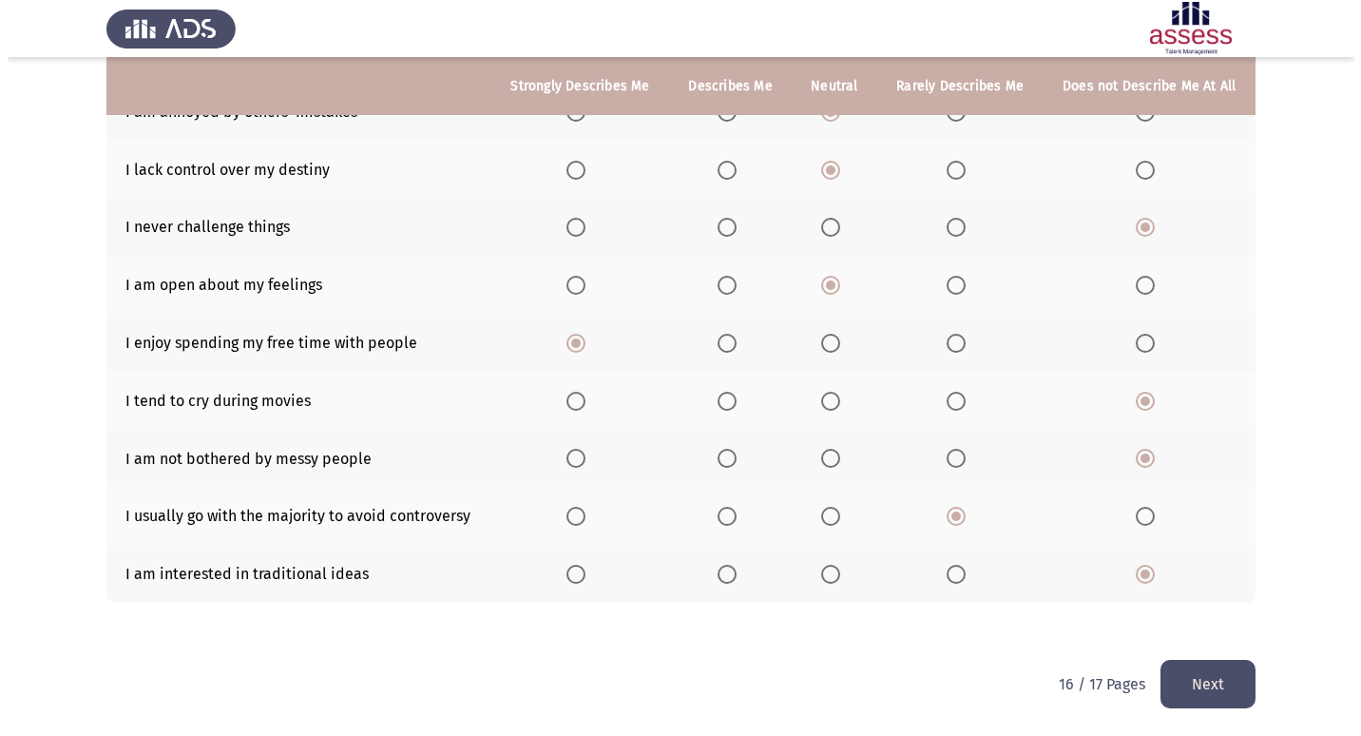
scroll to position [0, 0]
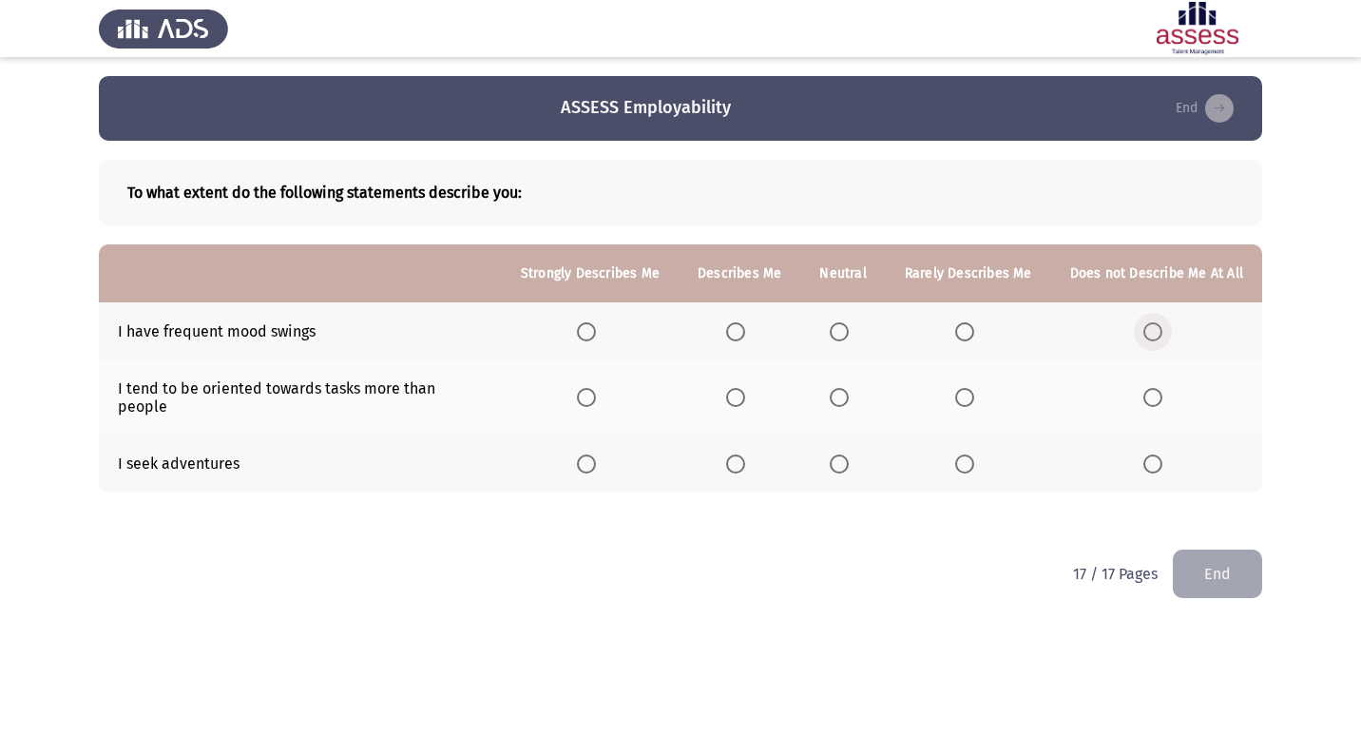
click at [1145, 328] on span "Select an option" at bounding box center [1153, 331] width 19 height 19
click at [1145, 328] on input "Select an option" at bounding box center [1153, 331] width 19 height 19
click at [734, 388] on span "Select an option" at bounding box center [735, 397] width 19 height 19
click at [734, 388] on input "Select an option" at bounding box center [735, 397] width 19 height 19
click at [589, 454] on span "Select an option" at bounding box center [586, 463] width 19 height 19
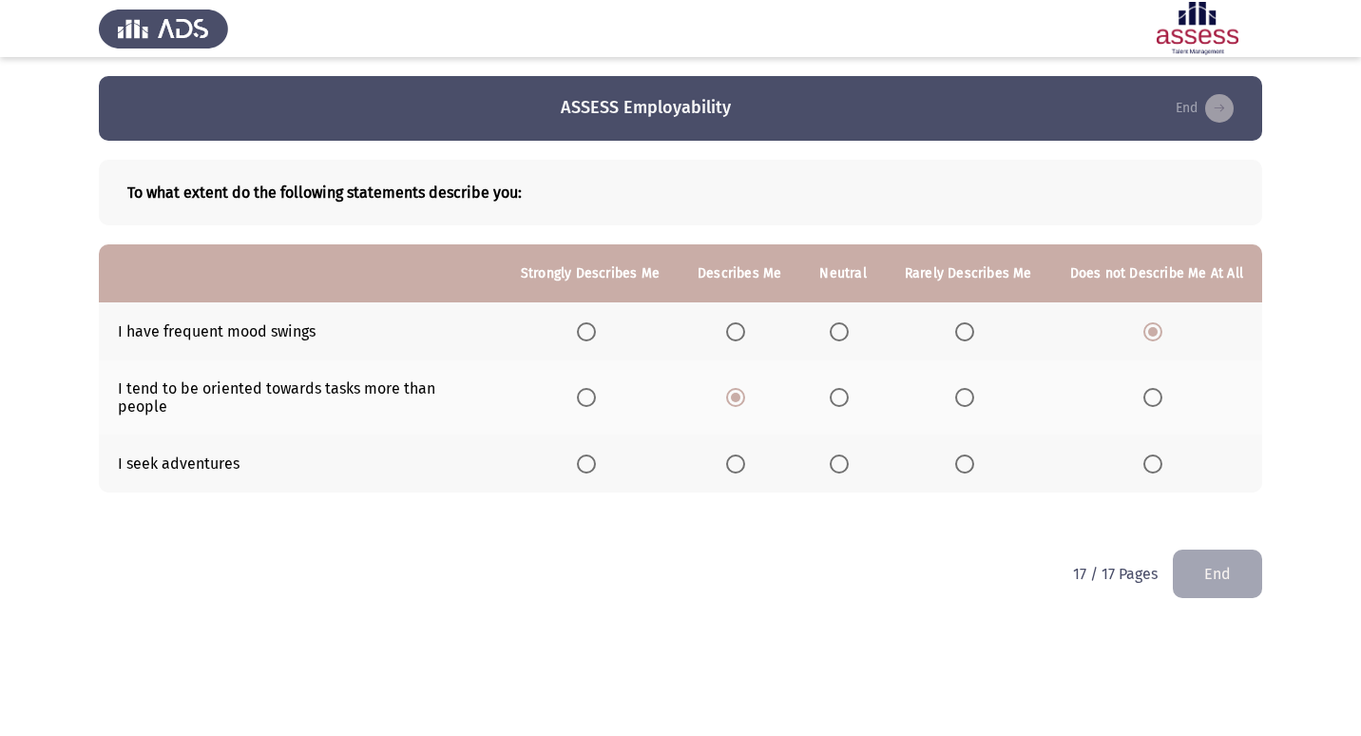
click at [589, 454] on input "Select an option" at bounding box center [586, 463] width 19 height 19
click at [1202, 569] on button "End" at bounding box center [1217, 573] width 89 height 48
